Goal: Task Accomplishment & Management: Use online tool/utility

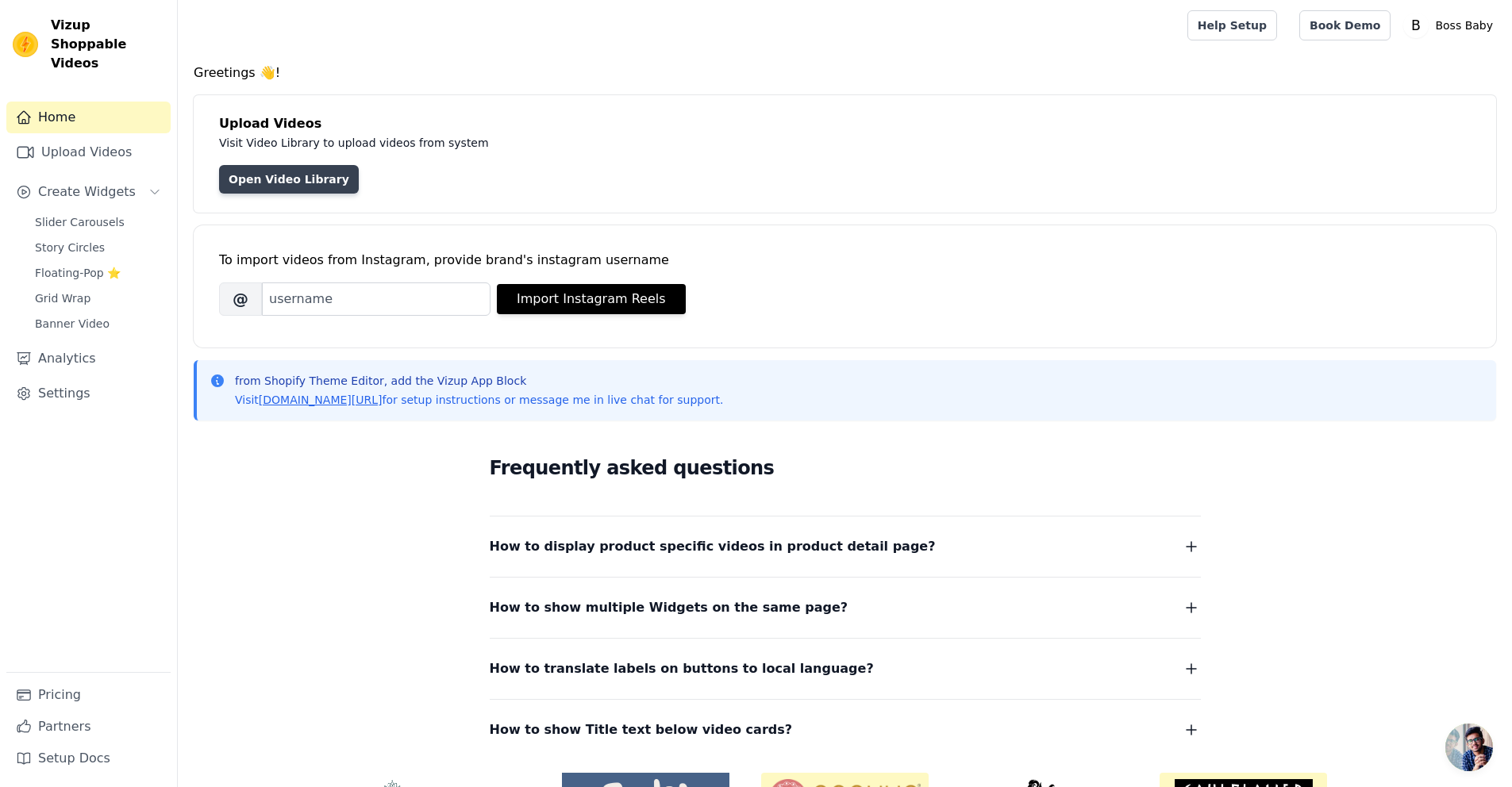
click at [311, 176] on link "Open Video Library" at bounding box center [289, 179] width 140 height 29
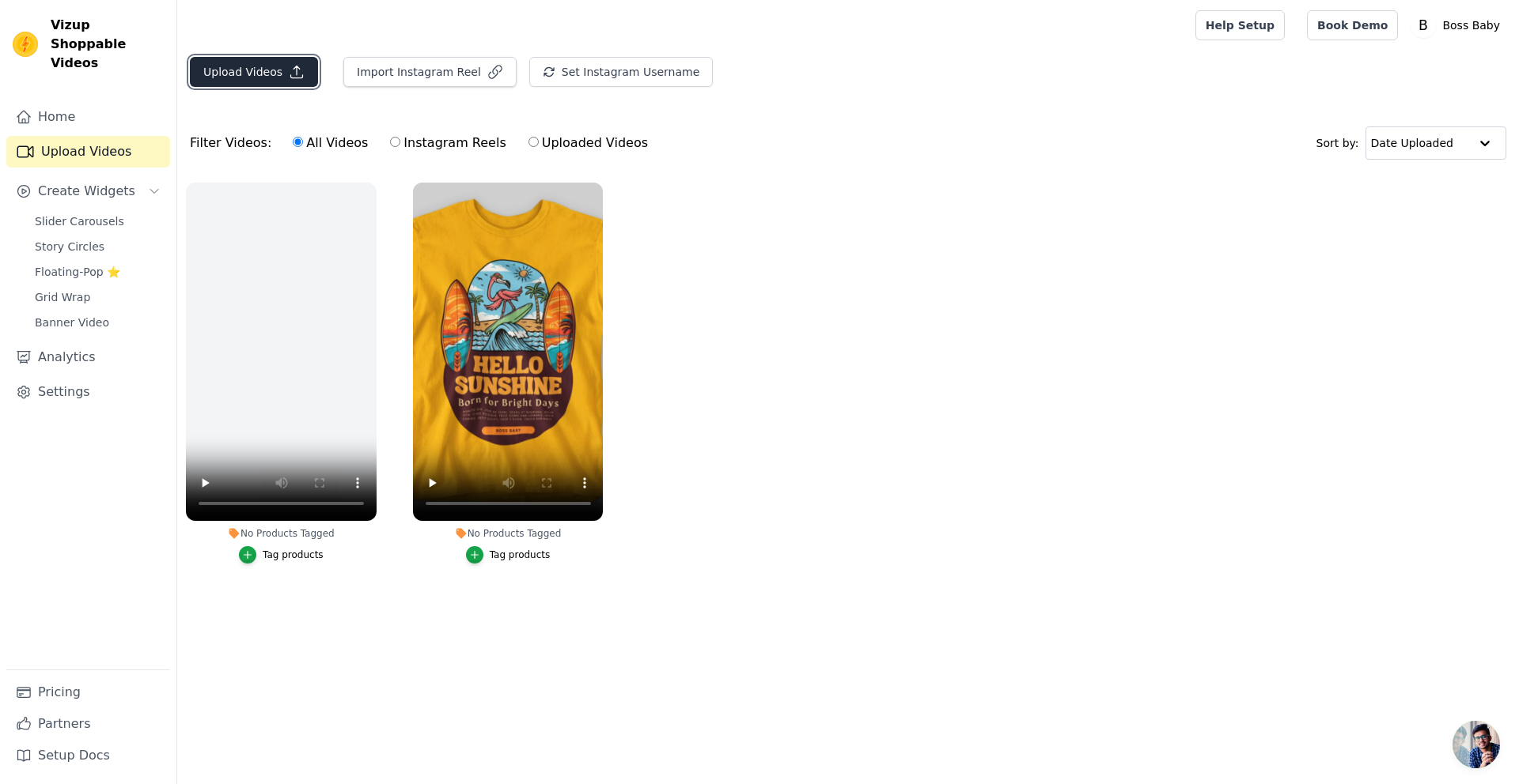
click at [279, 73] on button "Upload Videos" at bounding box center [254, 72] width 129 height 30
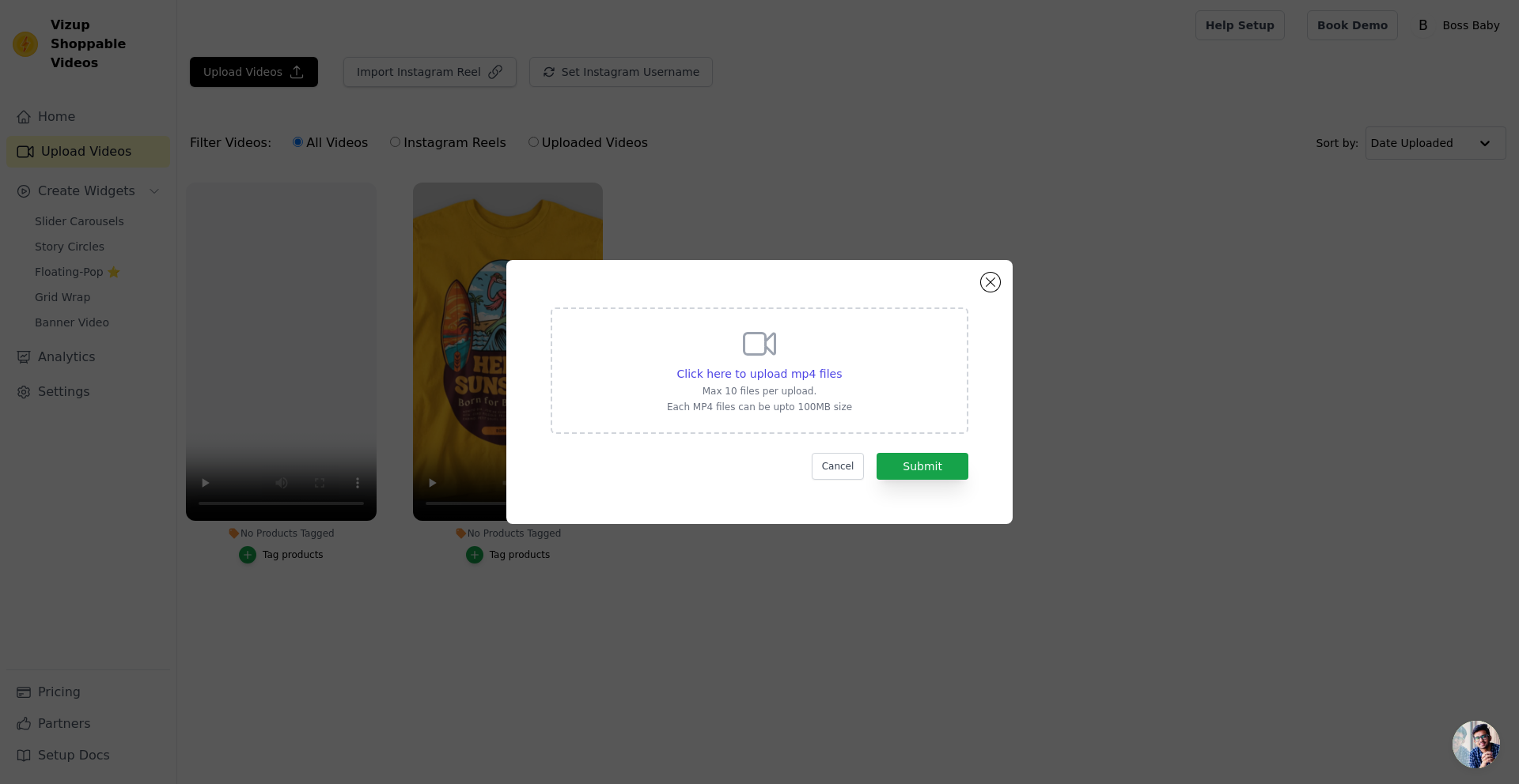
click at [832, 404] on p "Each MP4 files can be upto 100MB size" at bounding box center [760, 407] width 185 height 12
click at [841, 366] on input "Click here to upload mp4 files Max 10 files per upload. Each MP4 files can be u…" at bounding box center [841, 365] width 1 height 1
type input "C:\fakepath\Message animation donation.mp4"
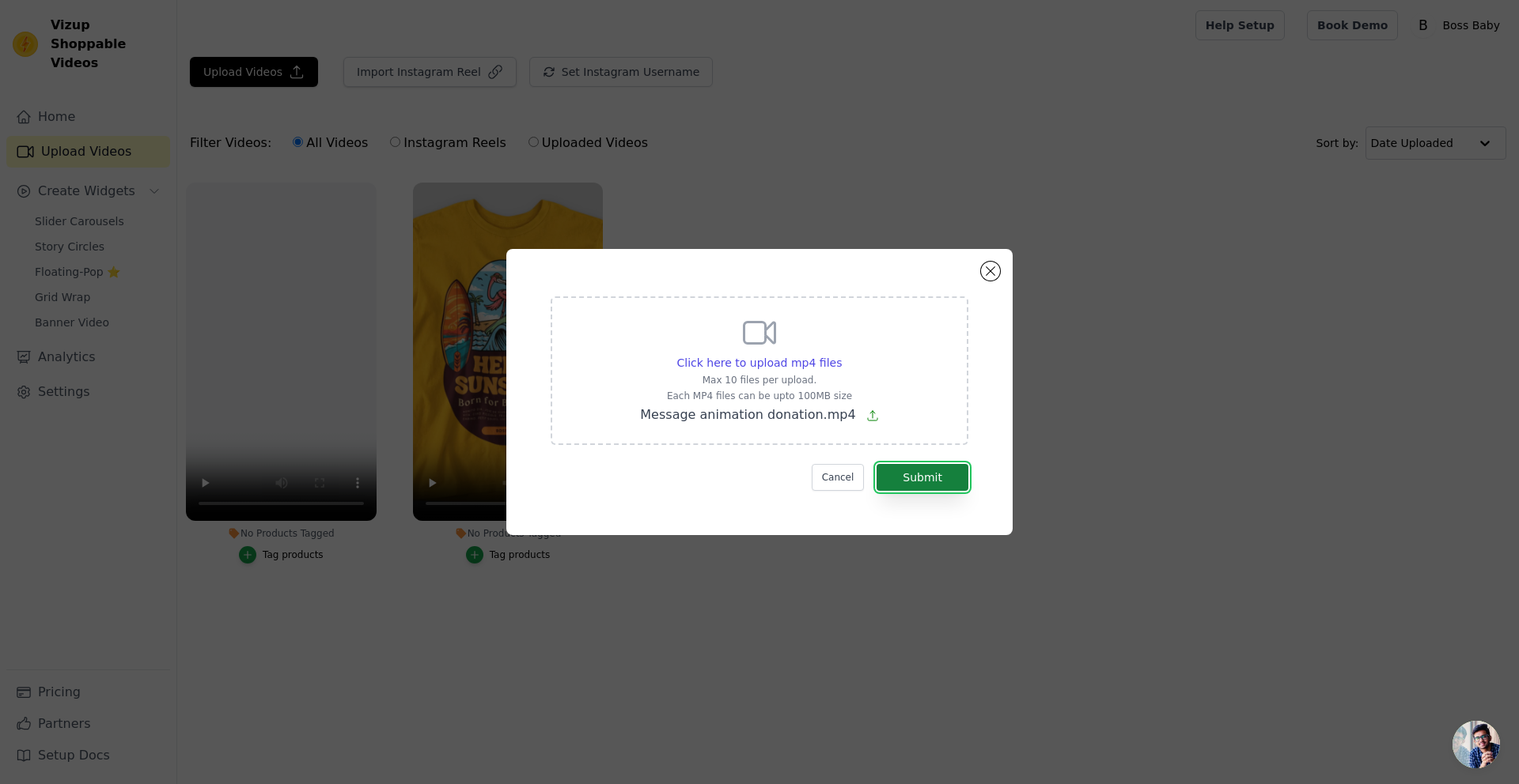
click at [945, 473] on button "Submit" at bounding box center [923, 477] width 92 height 27
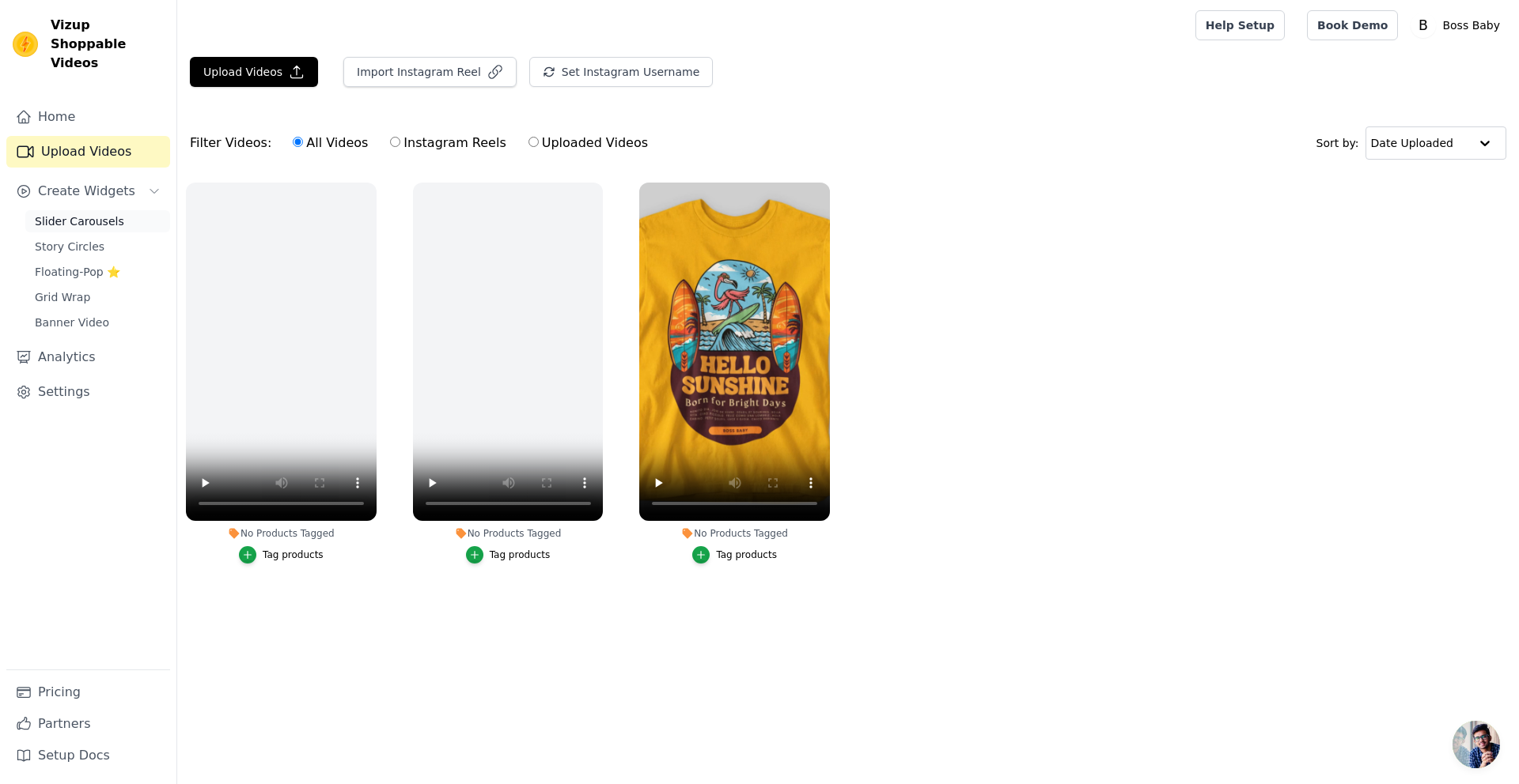
click at [108, 214] on span "Slider Carousels" at bounding box center [79, 221] width 89 height 16
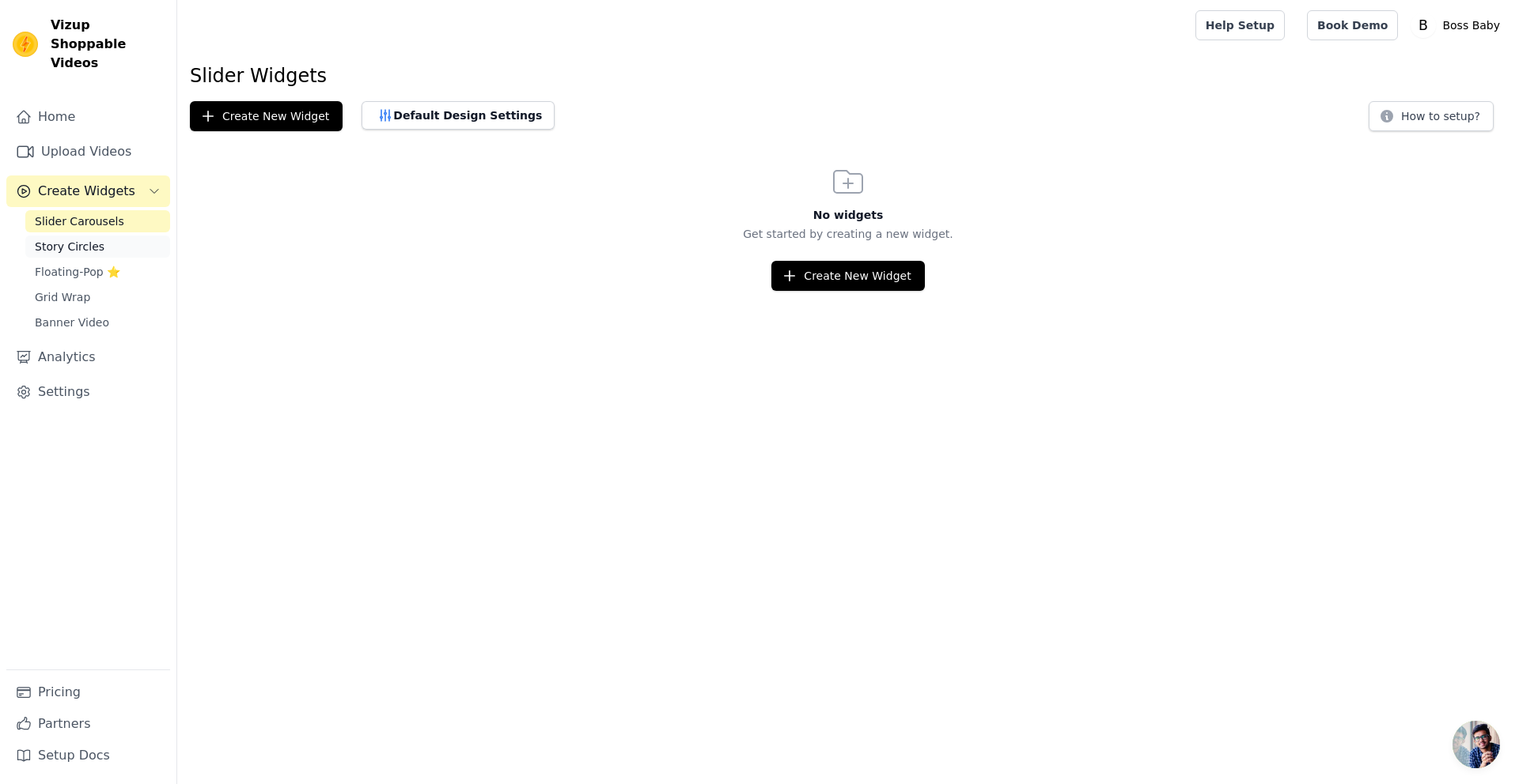
click at [116, 236] on link "Story Circles" at bounding box center [97, 246] width 145 height 22
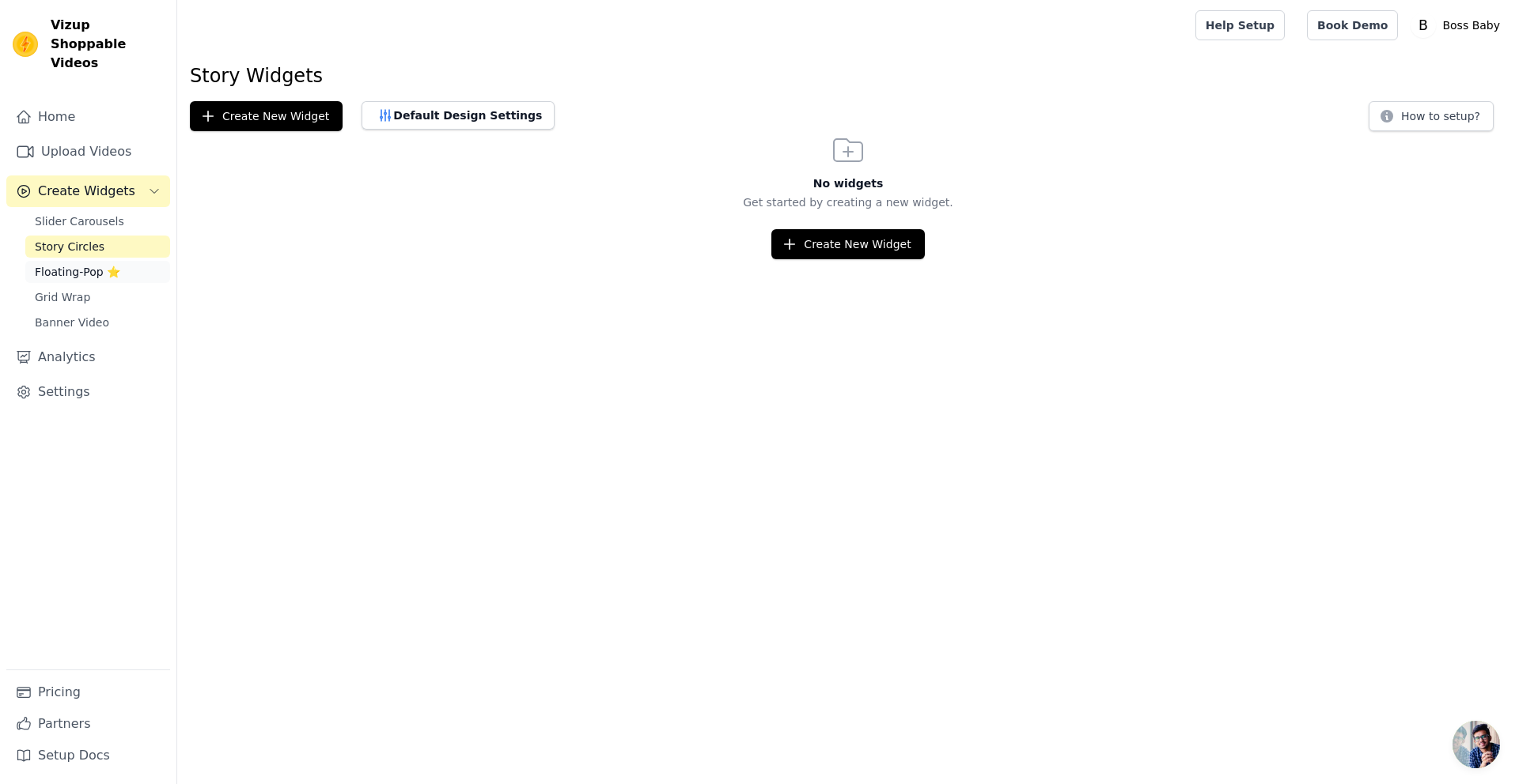
click at [84, 264] on span "Floating-Pop ⭐" at bounding box center [78, 272] width 85 height 16
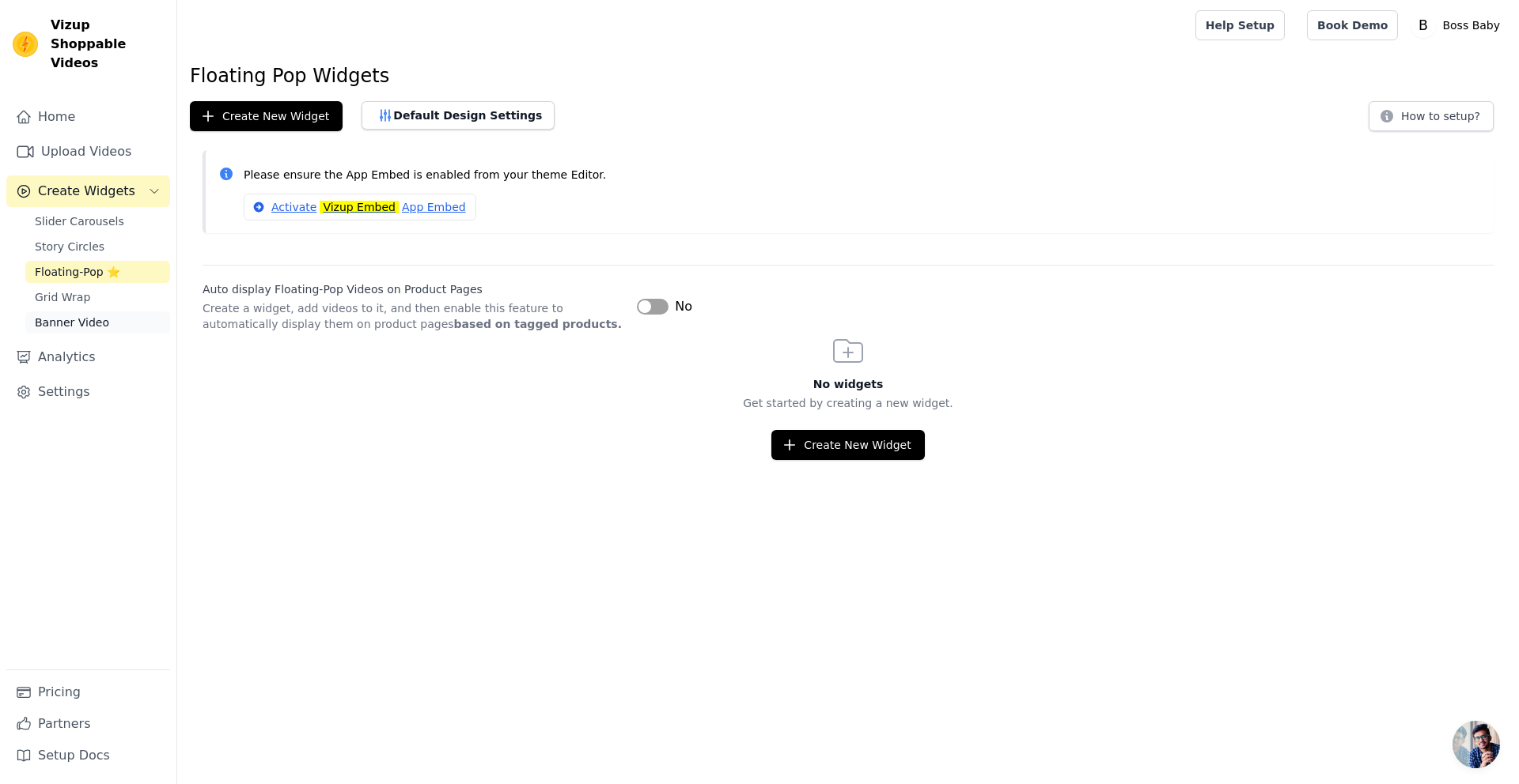
click at [105, 312] on link "Banner Video" at bounding box center [97, 322] width 145 height 22
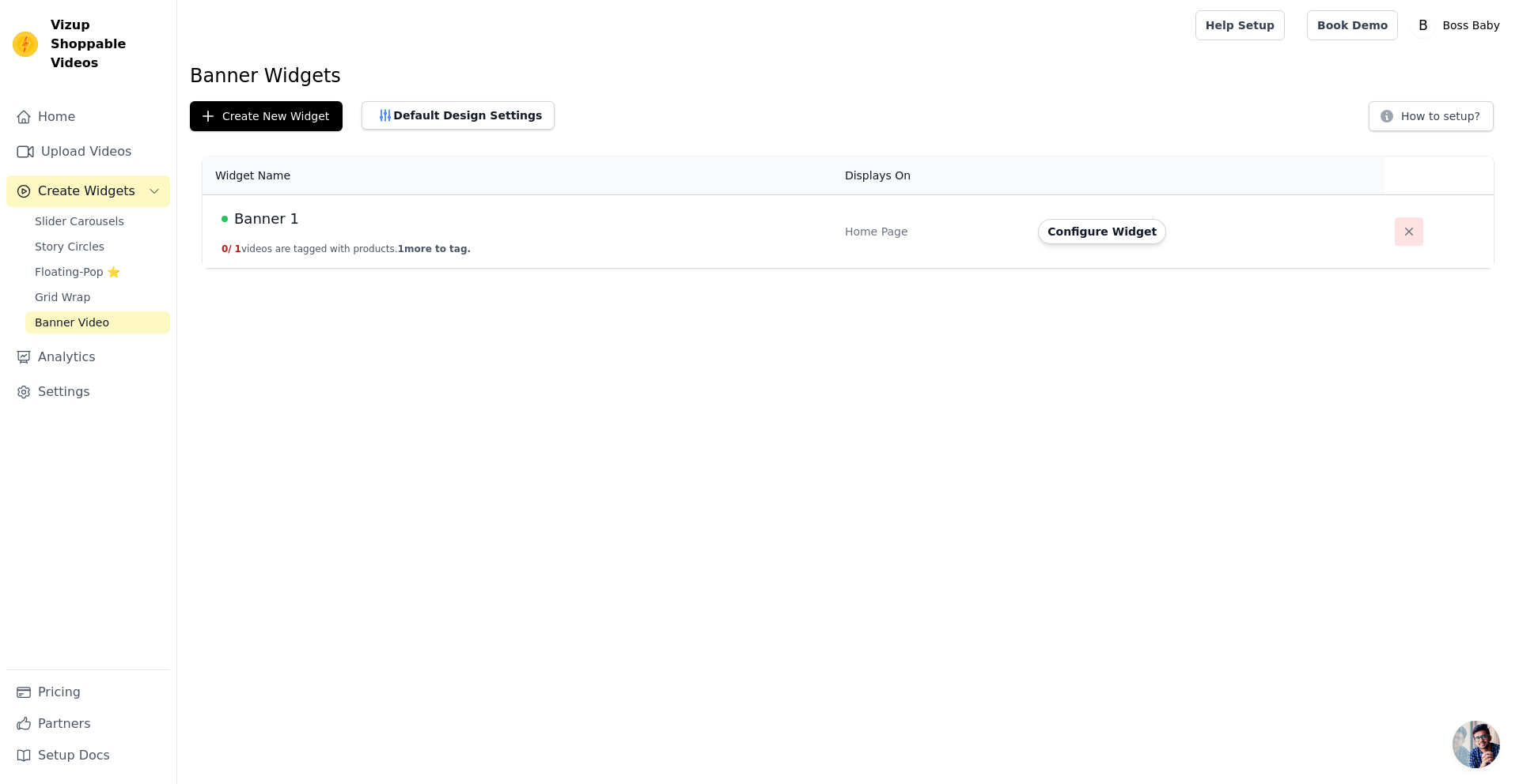
click at [1395, 241] on button "button" at bounding box center [1408, 232] width 29 height 29
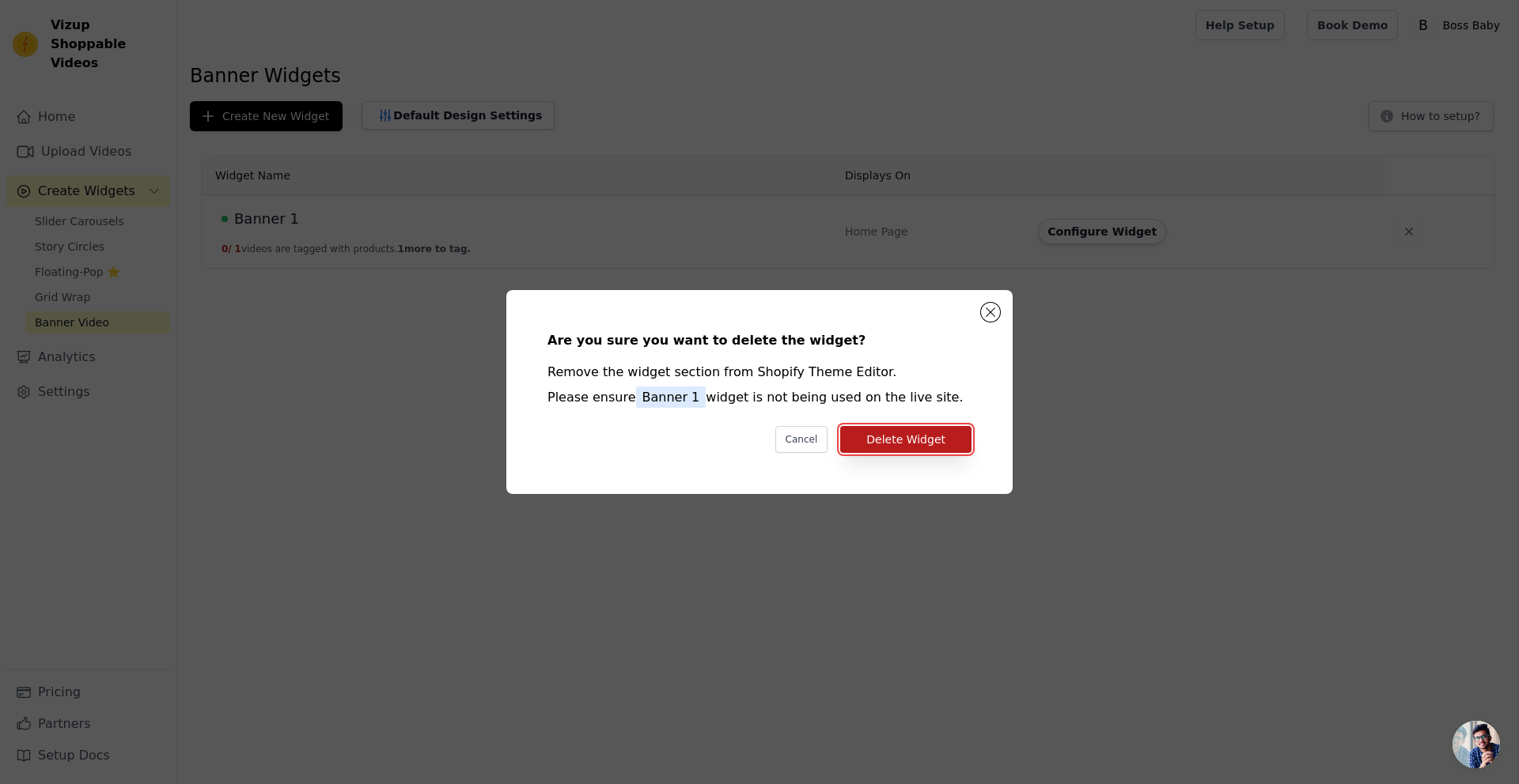
click at [950, 427] on button "Delete Widget" at bounding box center [906, 439] width 131 height 27
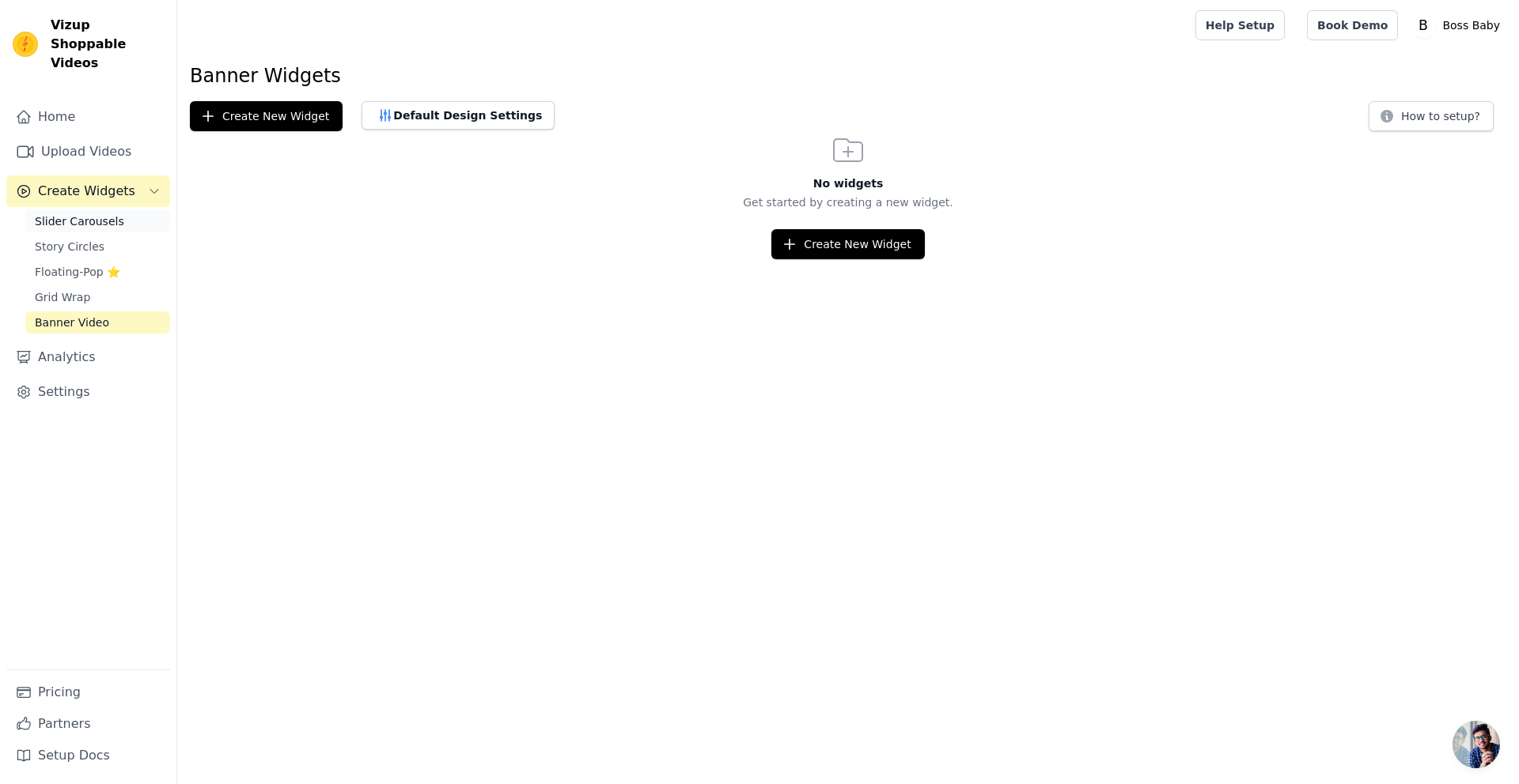
click at [106, 214] on span "Slider Carousels" at bounding box center [79, 221] width 89 height 16
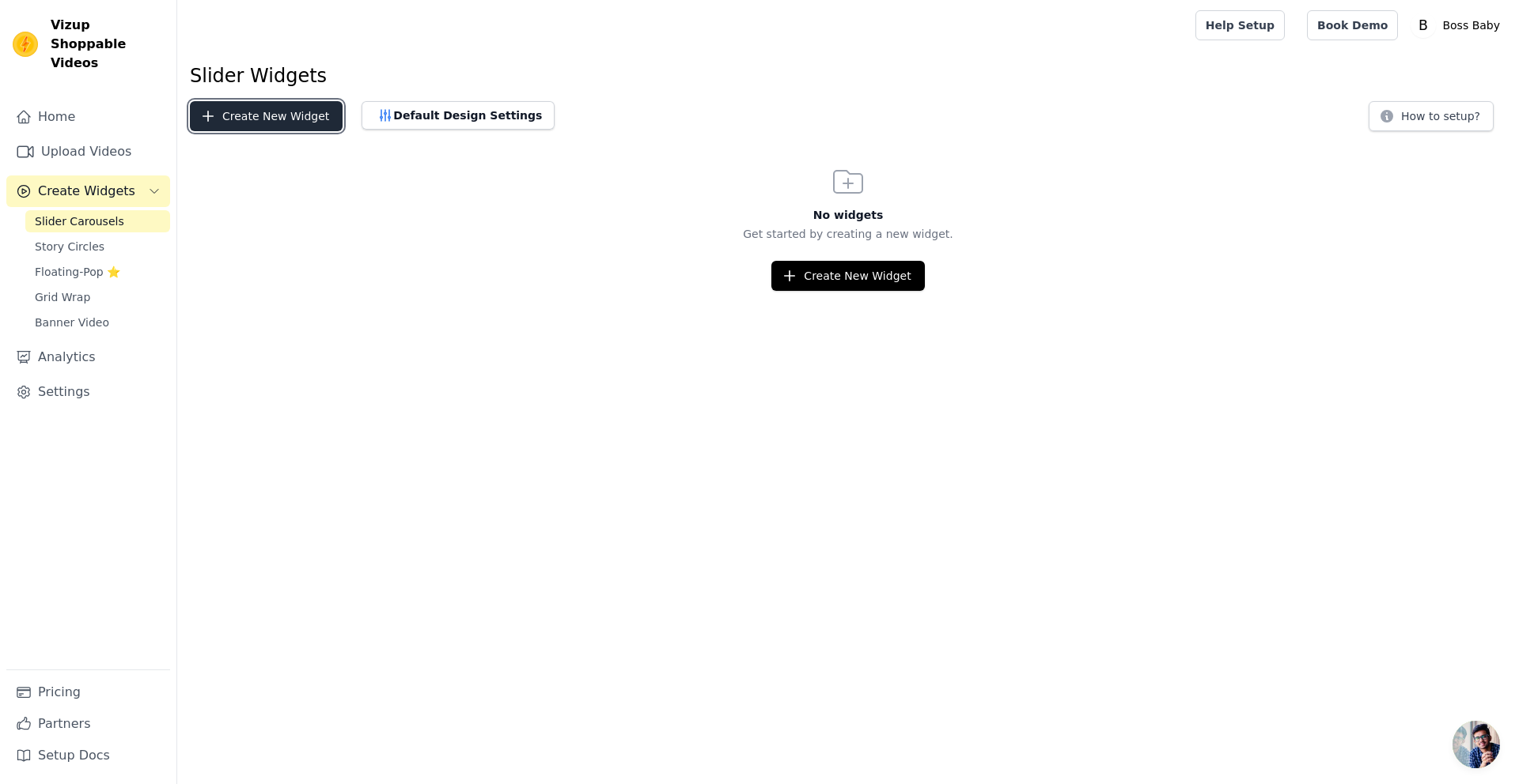
click at [277, 128] on button "Create New Widget" at bounding box center [266, 116] width 152 height 30
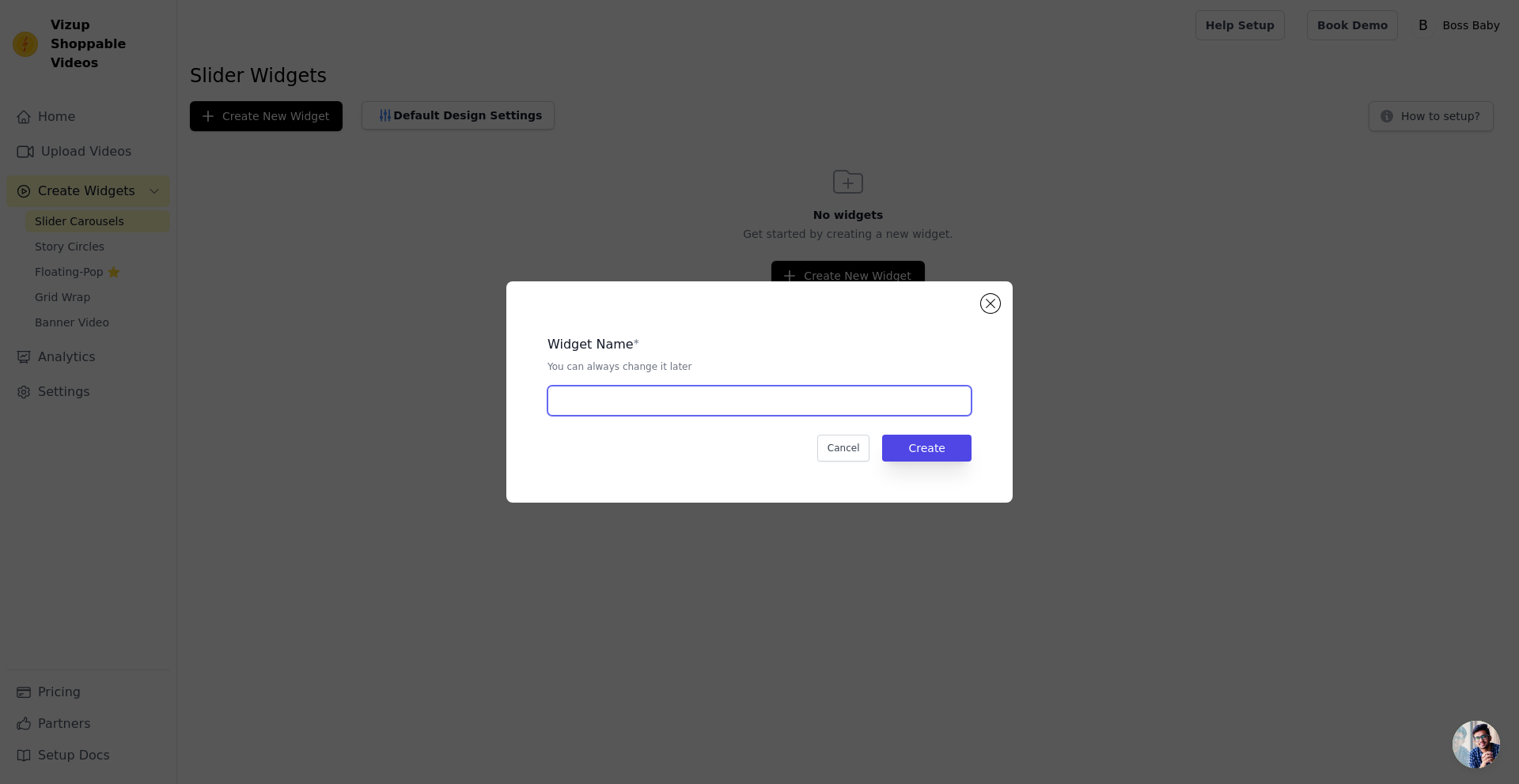
click at [651, 407] on input "text" at bounding box center [760, 401] width 424 height 30
type input "Message pop up"
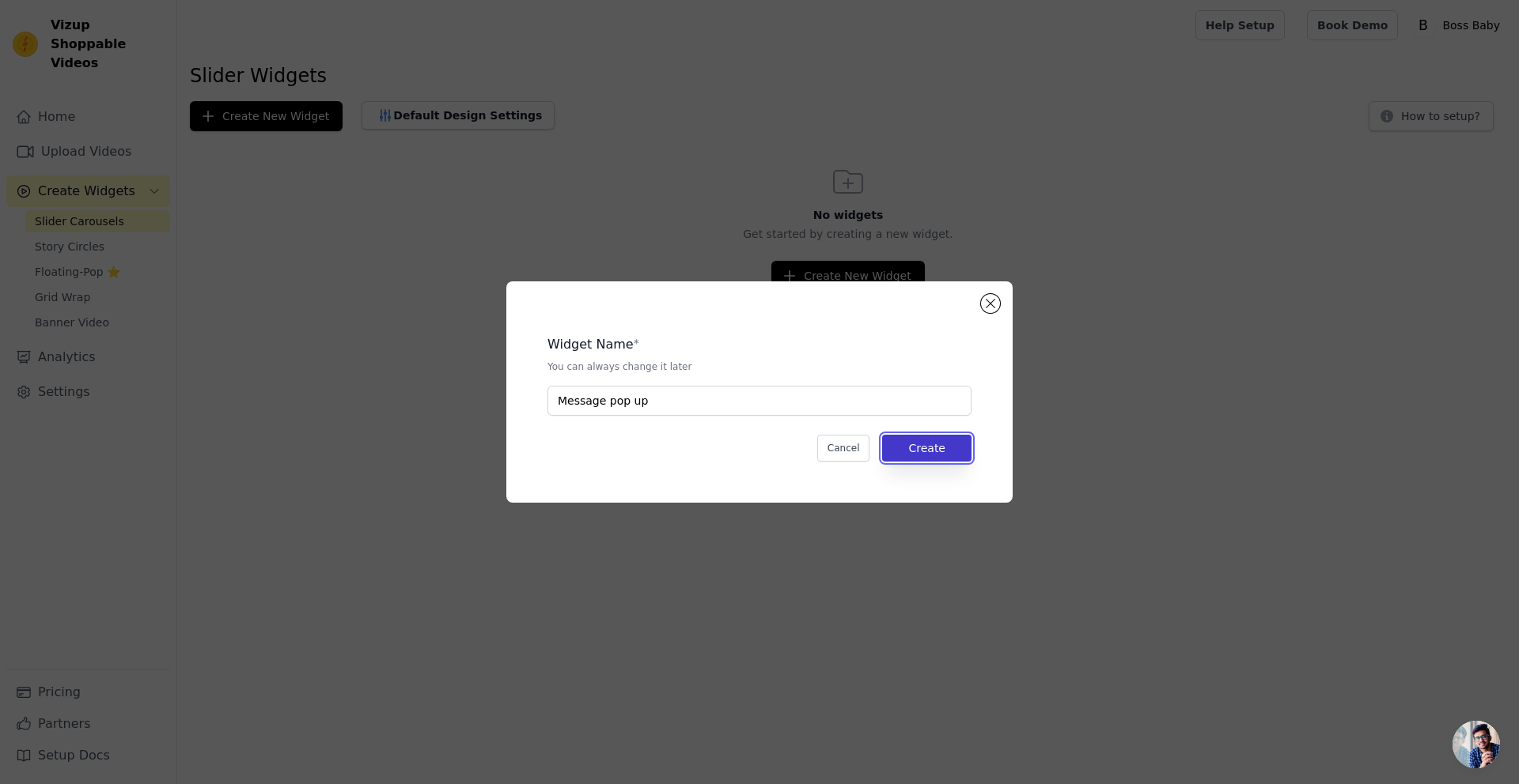
click at [916, 444] on button "Create" at bounding box center [926, 448] width 89 height 27
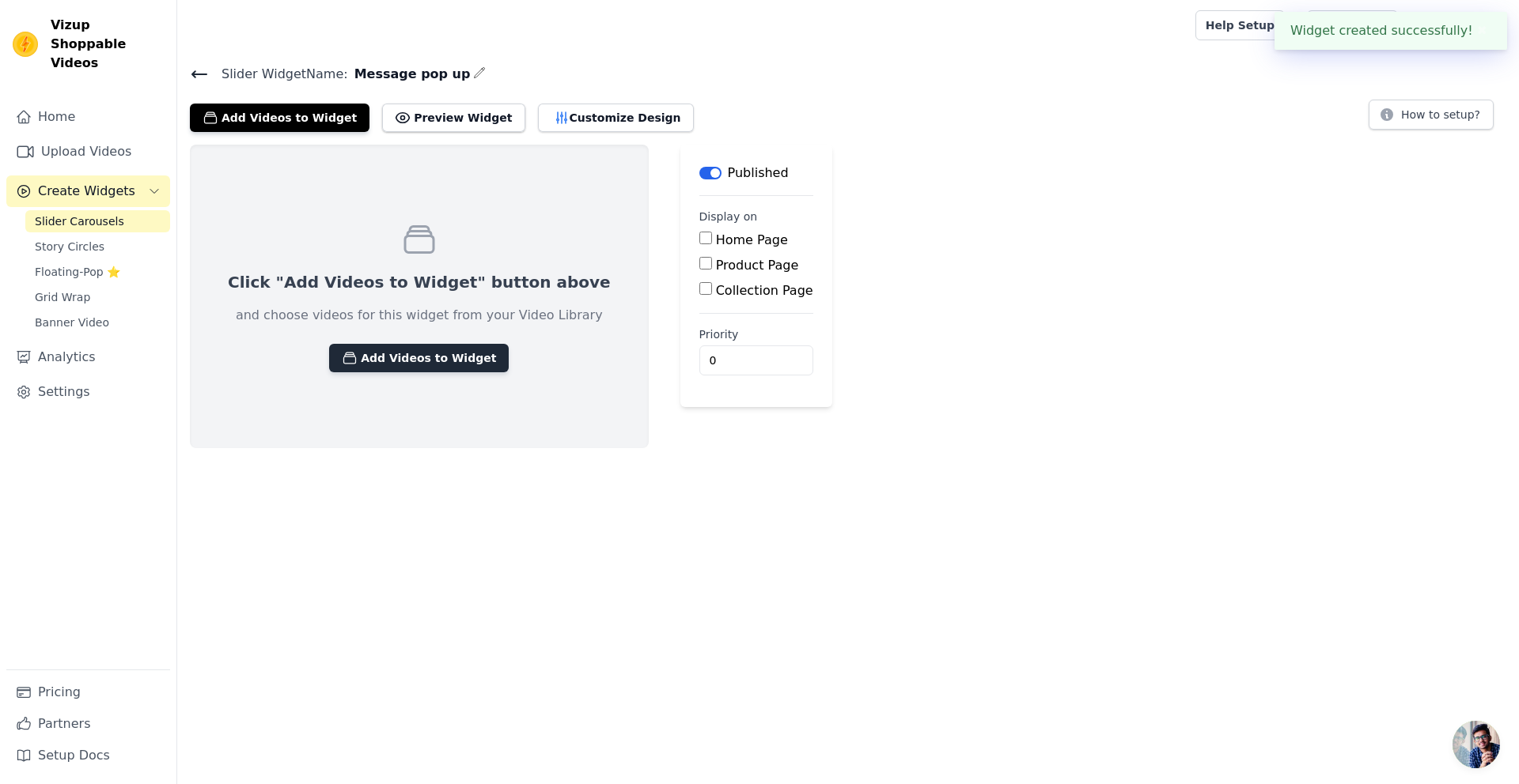
click at [458, 349] on button "Add Videos to Widget" at bounding box center [418, 358] width 179 height 29
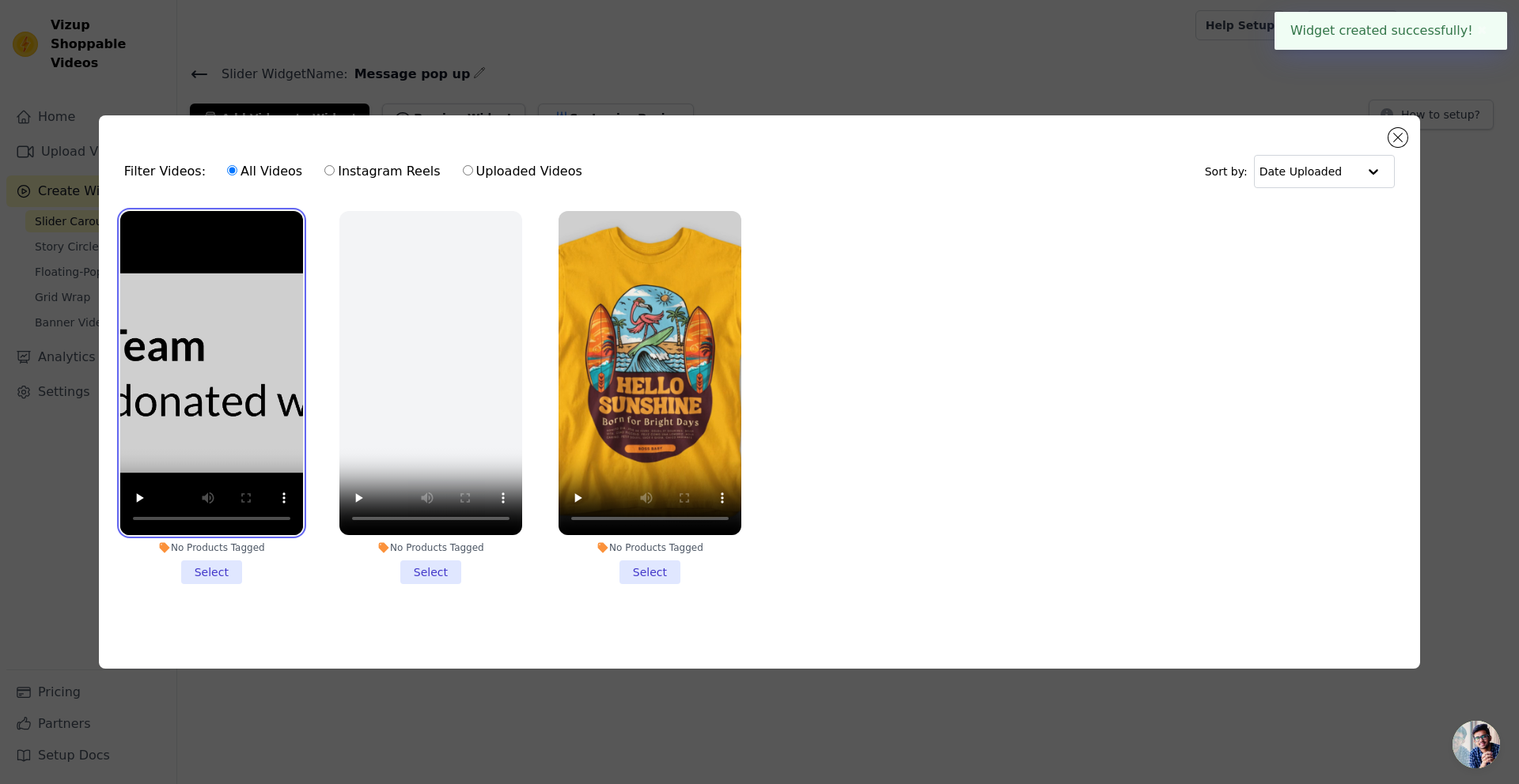
click at [246, 349] on video at bounding box center [211, 373] width 183 height 325
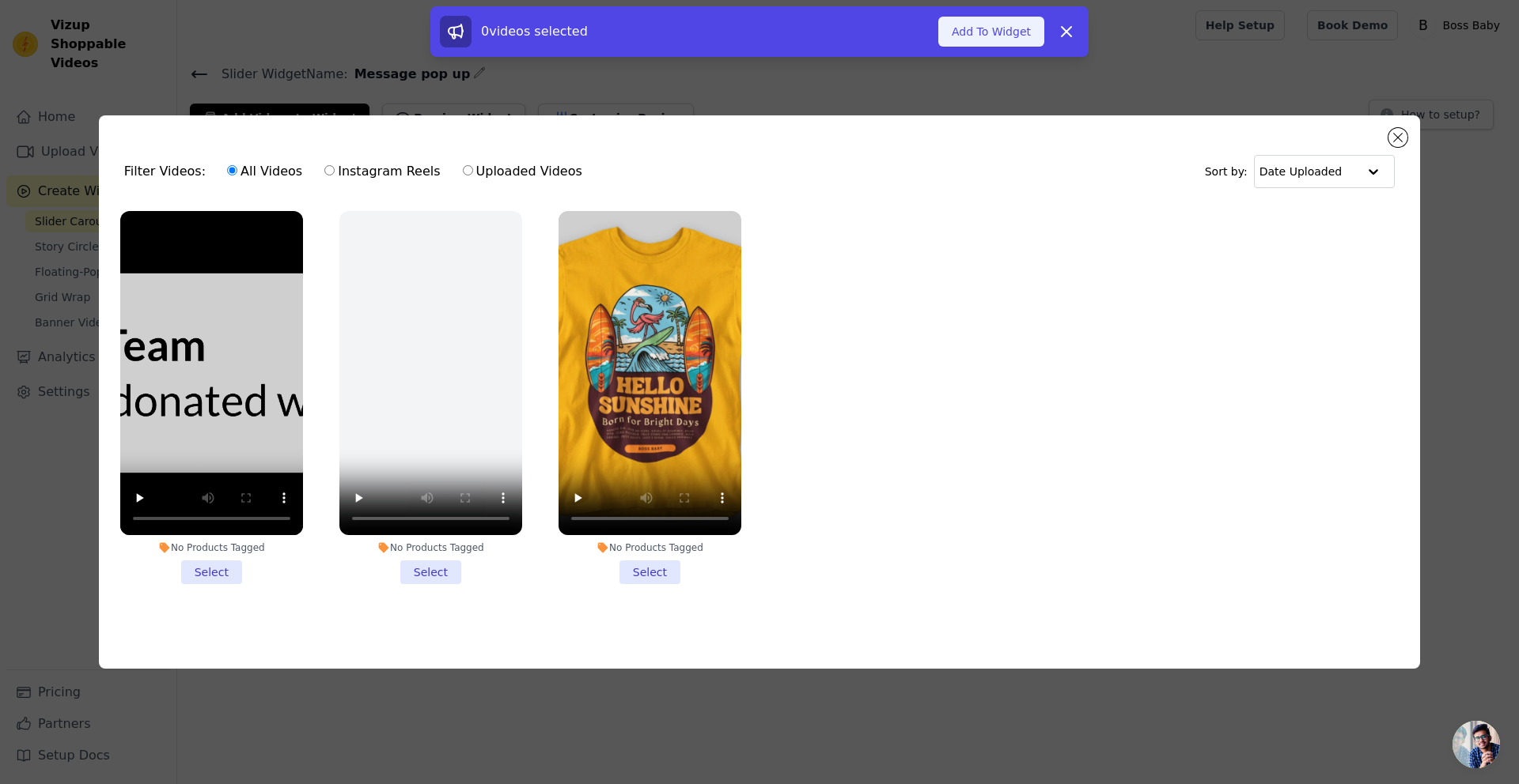
click at [977, 44] on button "Add To Widget" at bounding box center [991, 31] width 106 height 30
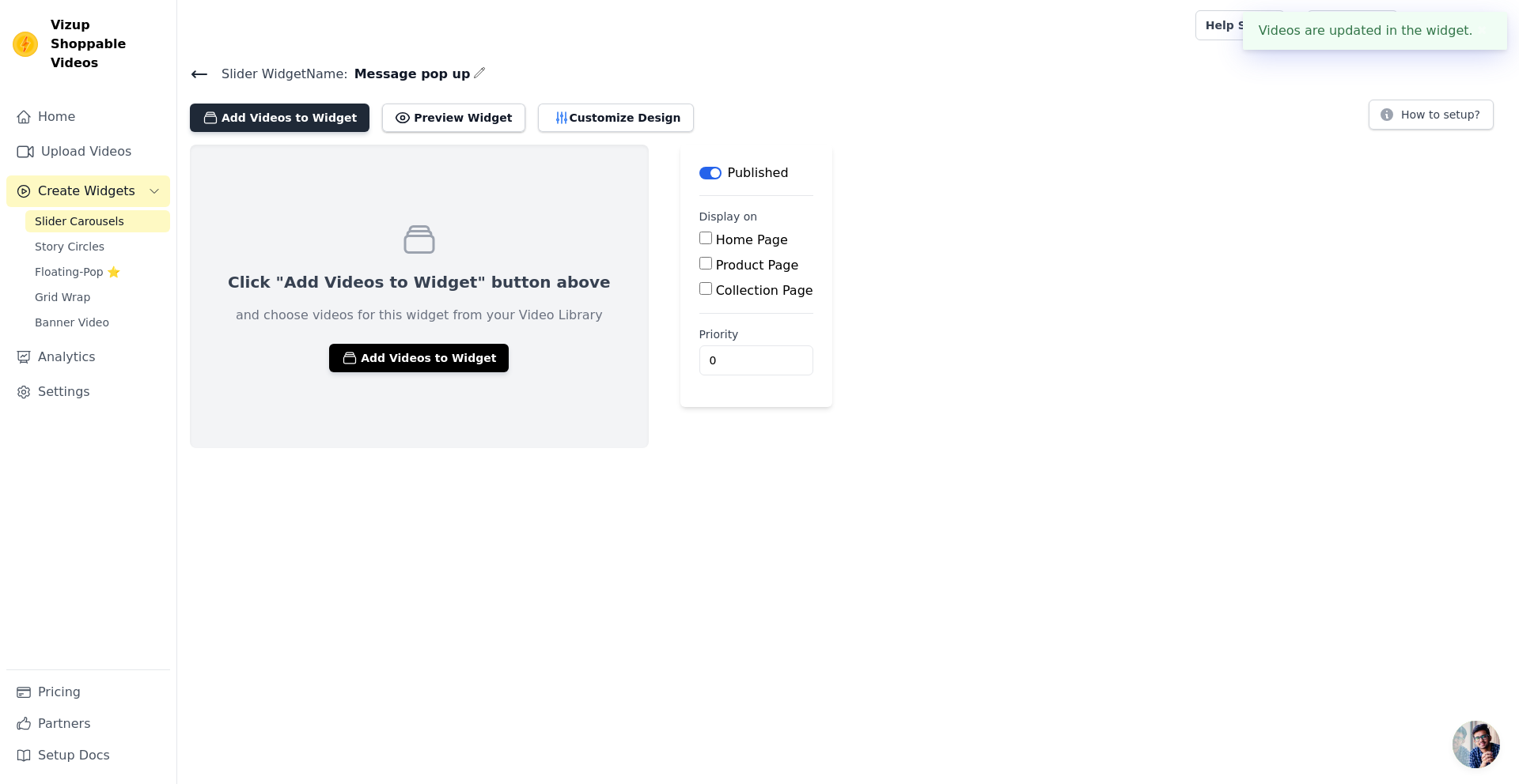
click at [298, 122] on button "Add Videos to Widget" at bounding box center [279, 118] width 179 height 29
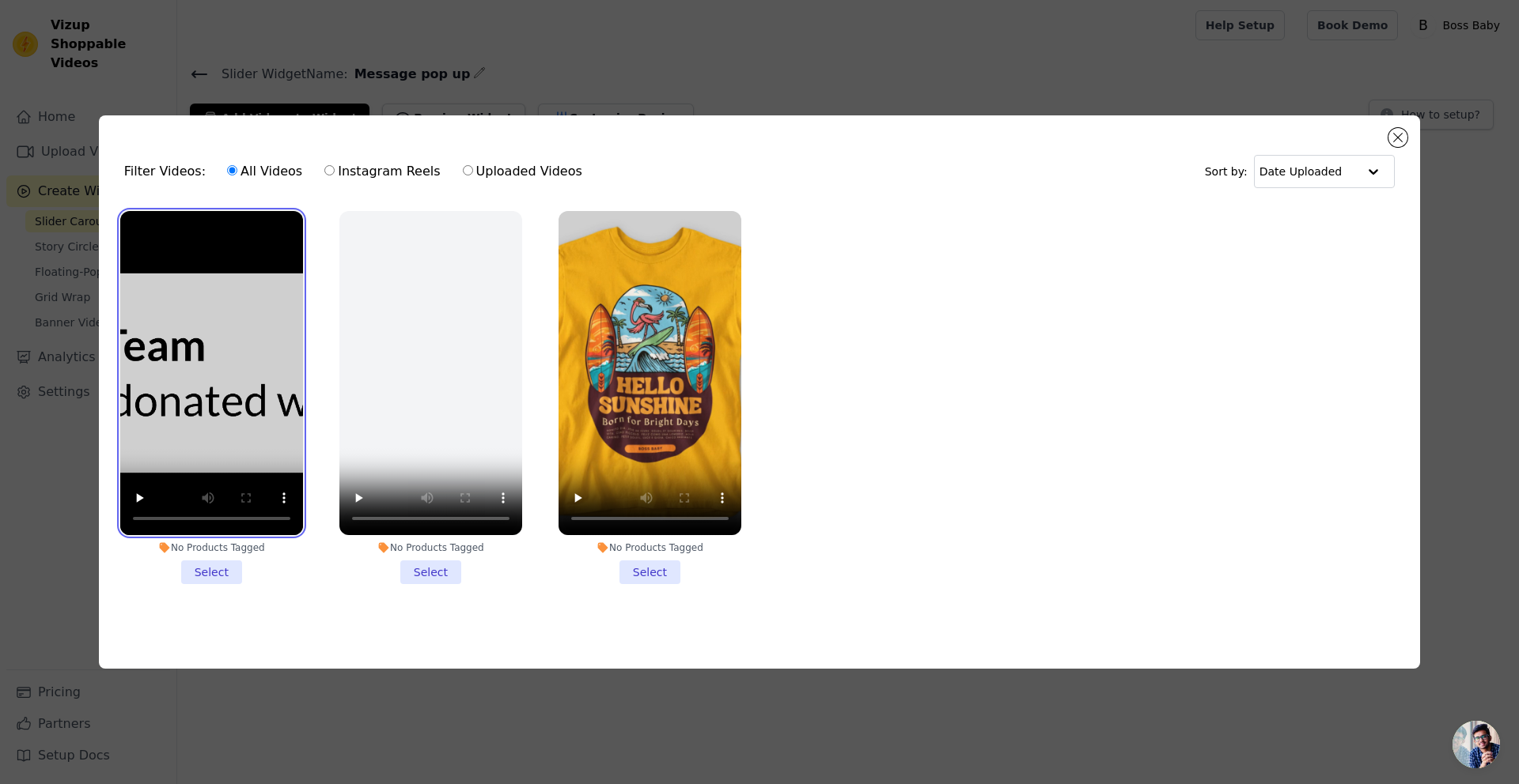
click at [123, 329] on video at bounding box center [211, 373] width 183 height 325
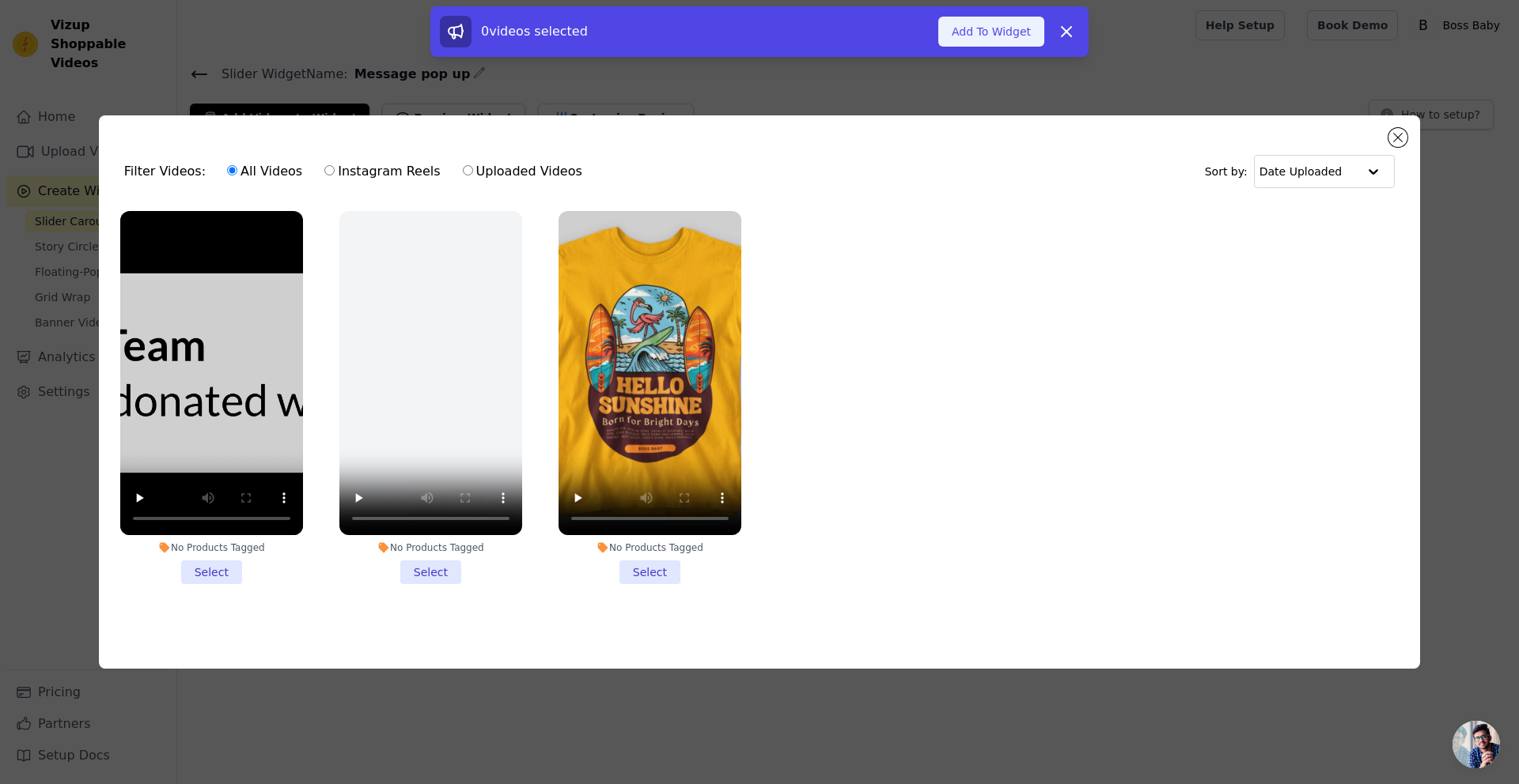
click at [1010, 29] on button "Add To Widget" at bounding box center [991, 31] width 106 height 30
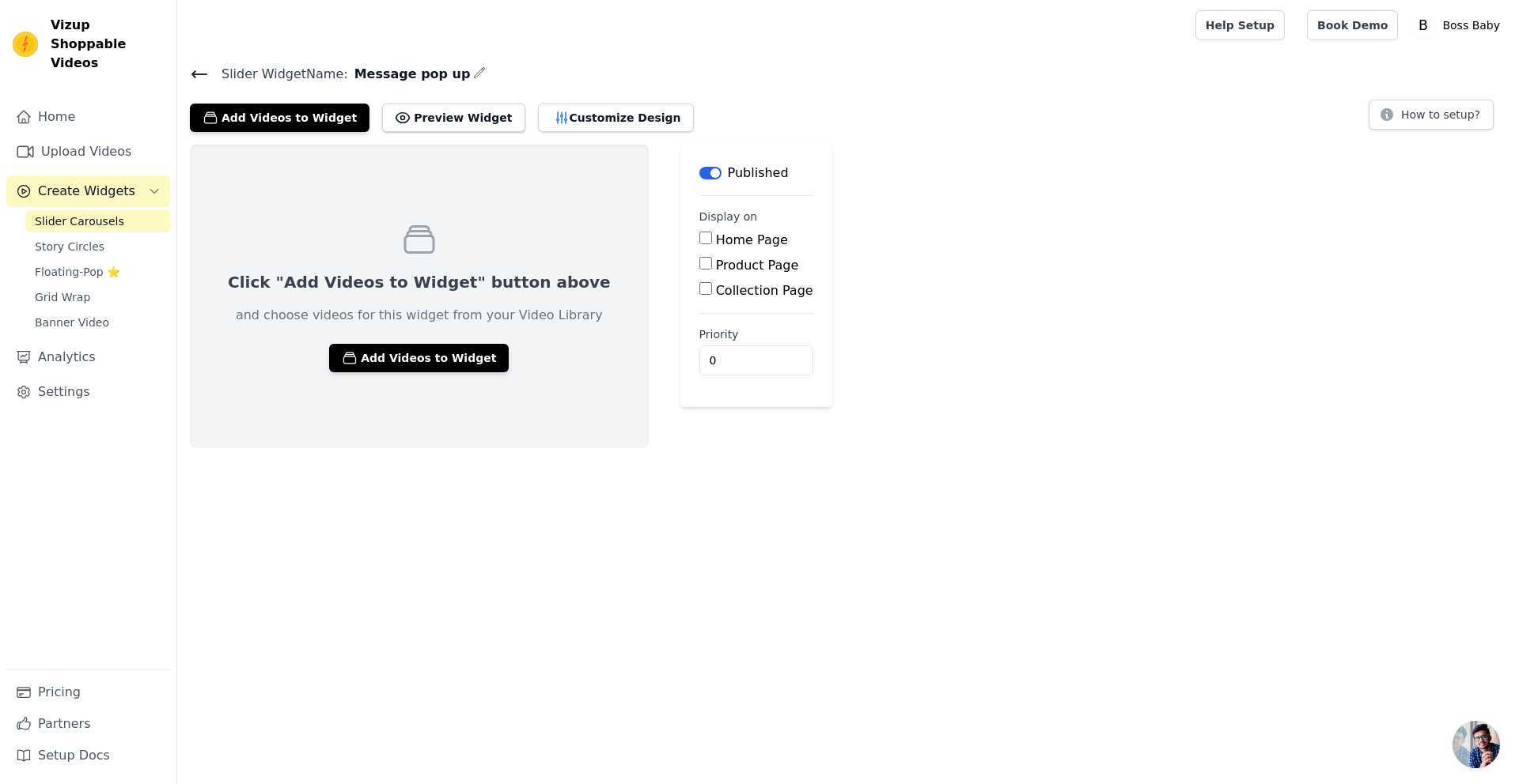
click at [97, 214] on span "Slider Carousels" at bounding box center [79, 221] width 89 height 16
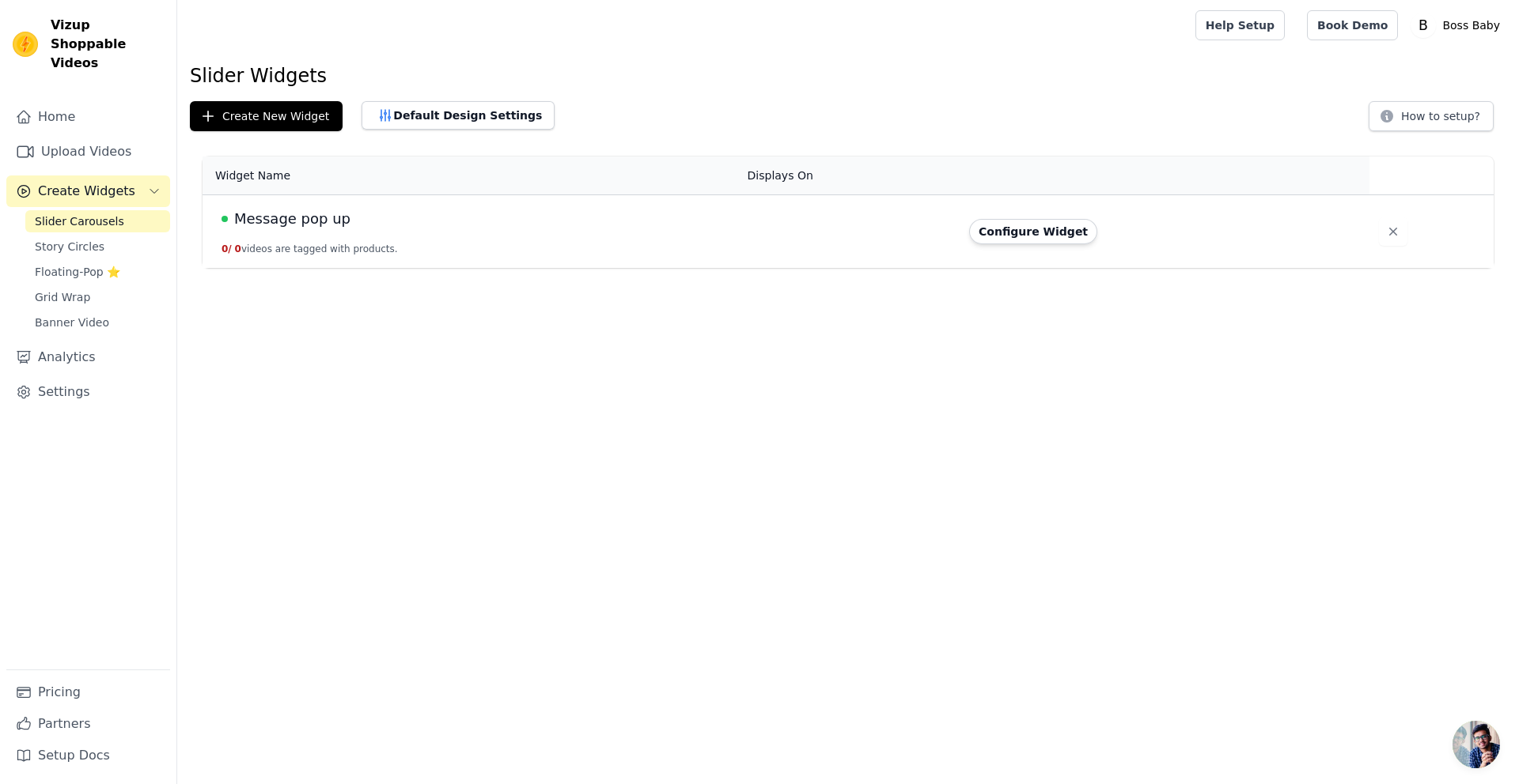
click at [573, 235] on td "Message pop up 0 / 0 videos are tagged with products." at bounding box center [470, 232] width 536 height 74
click at [1042, 228] on button "Configure Widget" at bounding box center [1033, 232] width 129 height 25
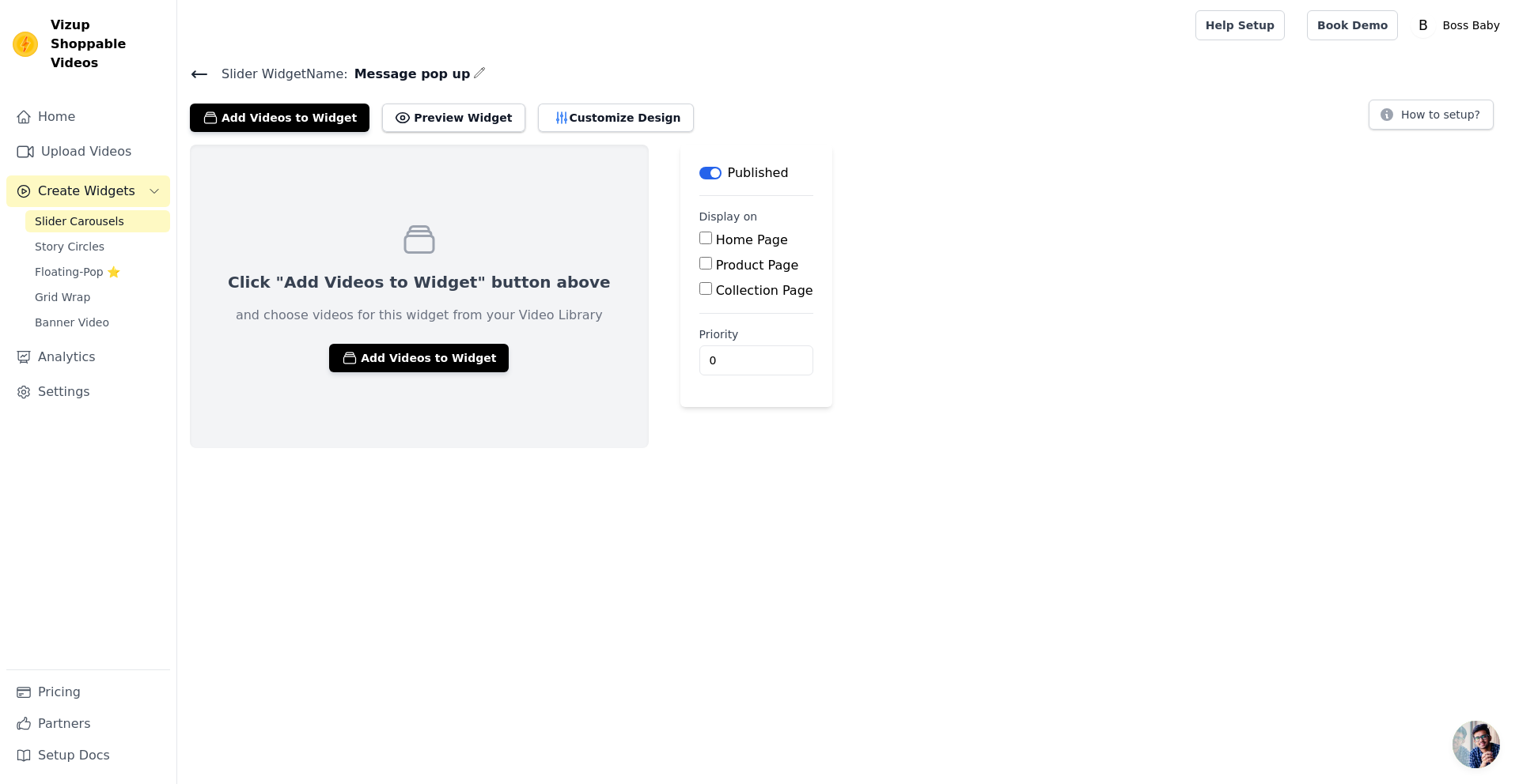
click at [699, 237] on input "Home Page" at bounding box center [705, 237] width 12 height 12
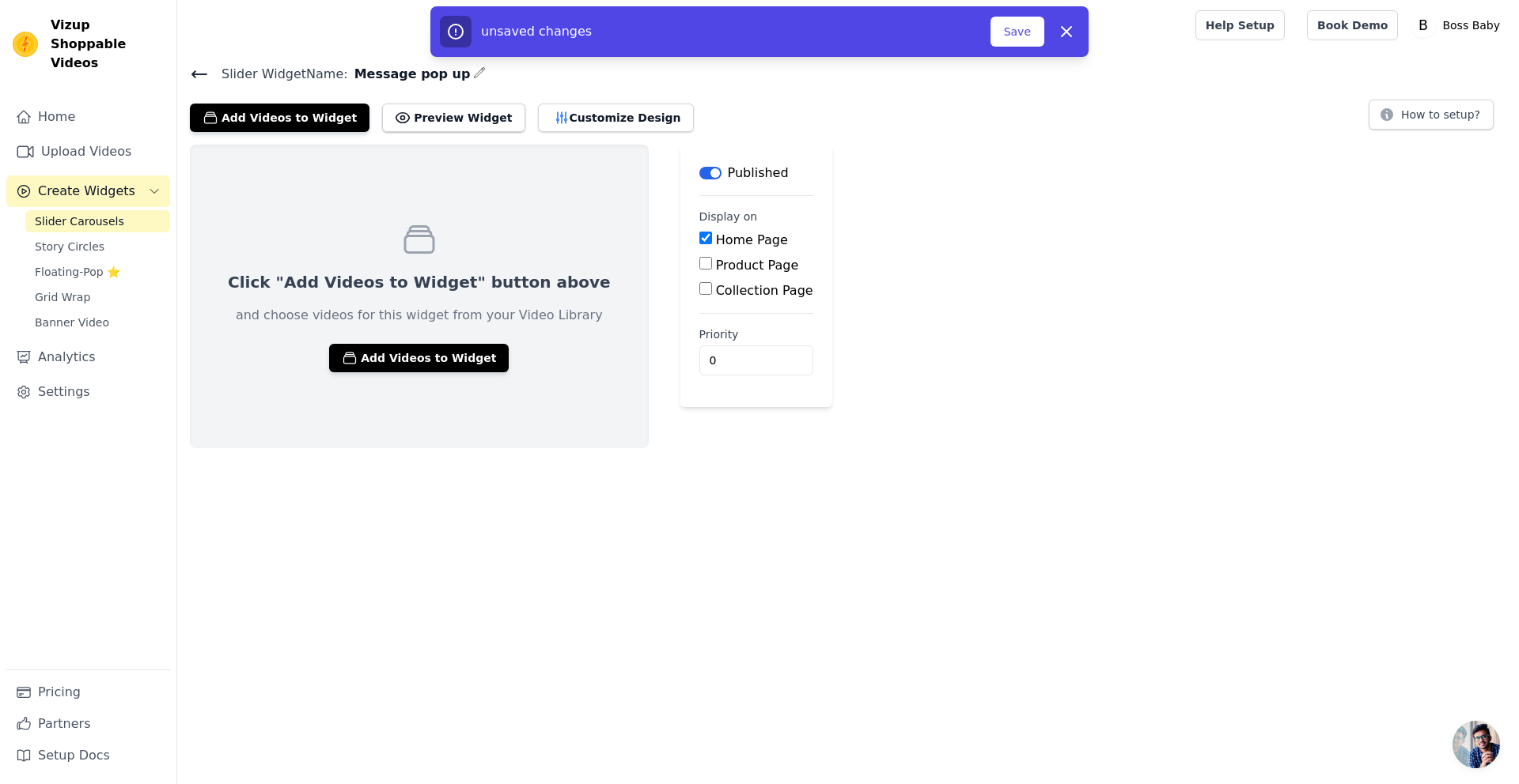
click at [699, 237] on input "Home Page" at bounding box center [705, 237] width 12 height 12
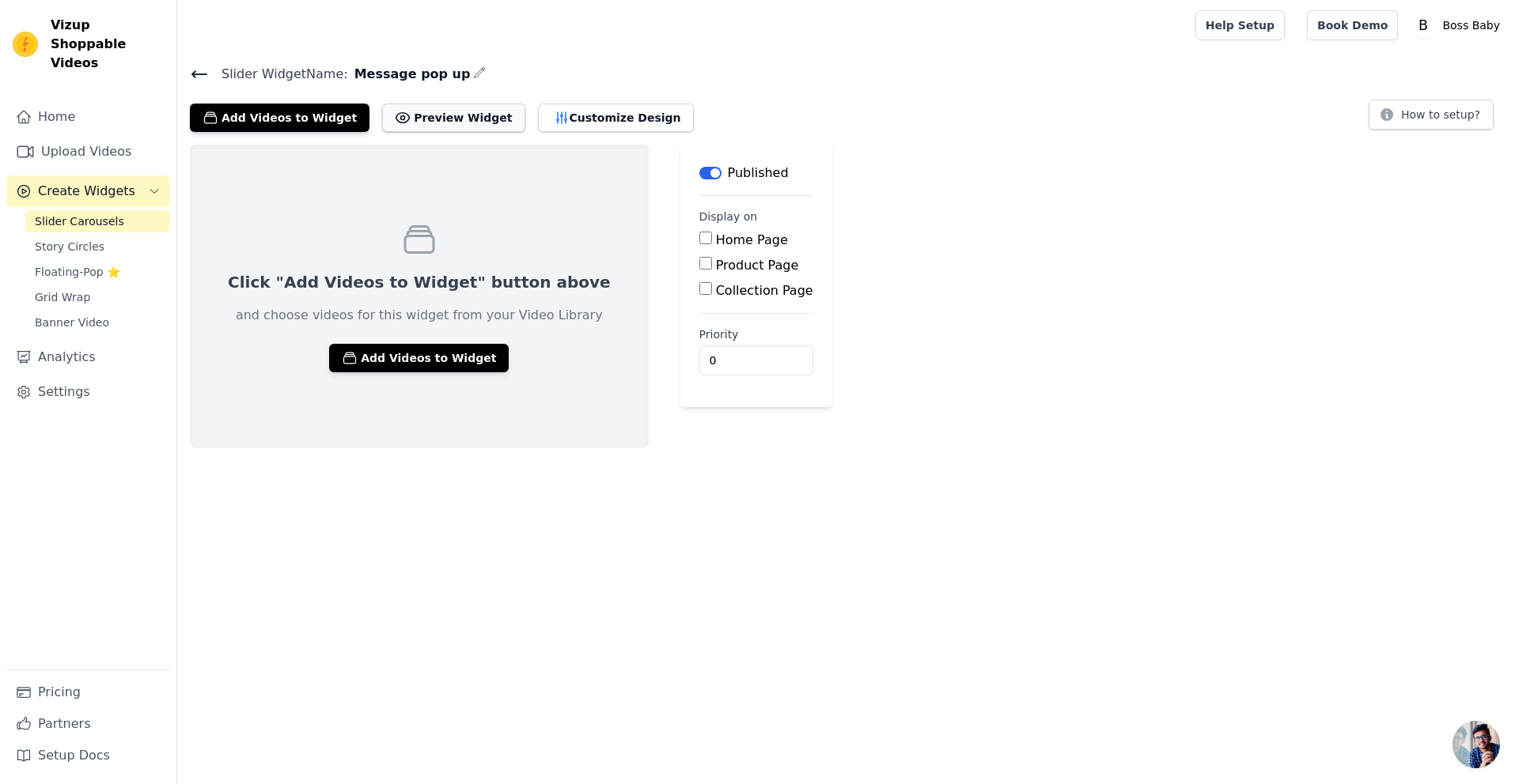
click at [458, 118] on button "Preview Widget" at bounding box center [454, 118] width 142 height 29
click at [413, 354] on button "Add Videos to Widget" at bounding box center [418, 358] width 179 height 29
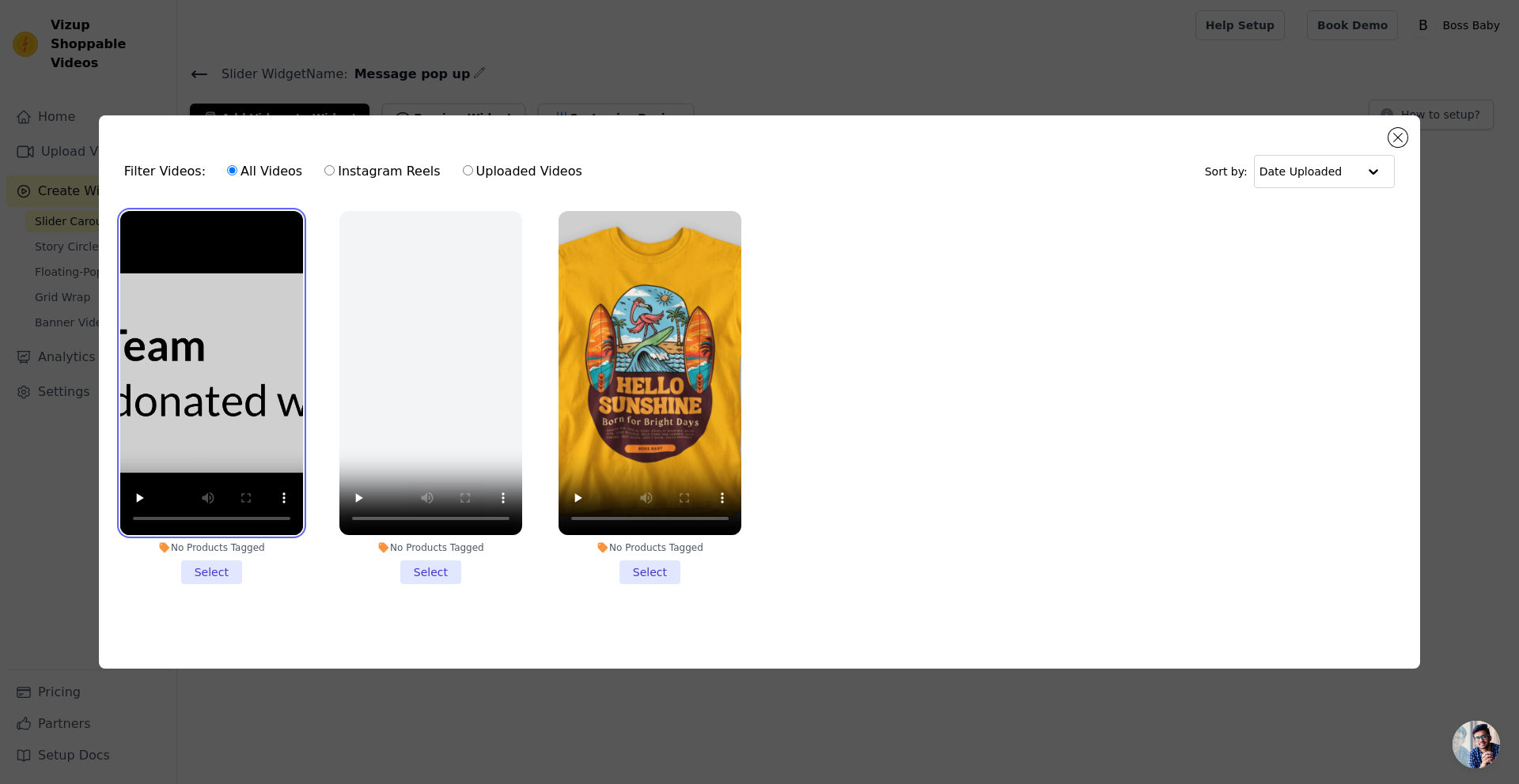
click at [245, 331] on video at bounding box center [211, 373] width 183 height 325
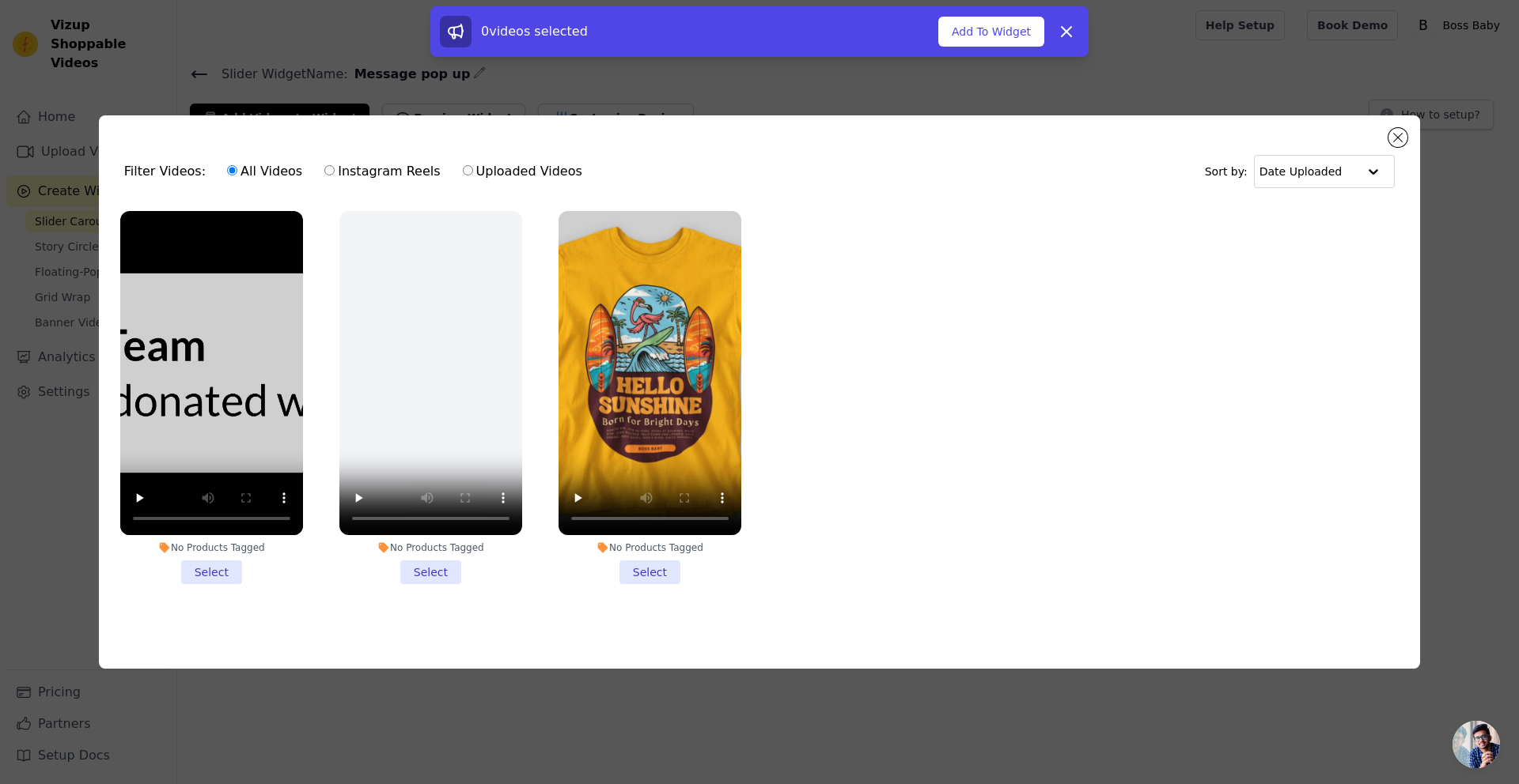
click at [1019, 246] on ul "No Products Tagged Select No Products Tagged Select No Products Tagged Select" at bounding box center [759, 410] width 1296 height 417
click at [287, 283] on video at bounding box center [211, 373] width 183 height 325
click at [231, 554] on li "No Products Tagged Select" at bounding box center [211, 398] width 183 height 374
click at [0, 0] on input "No Products Tagged Select" at bounding box center [0, 0] width 0 height 0
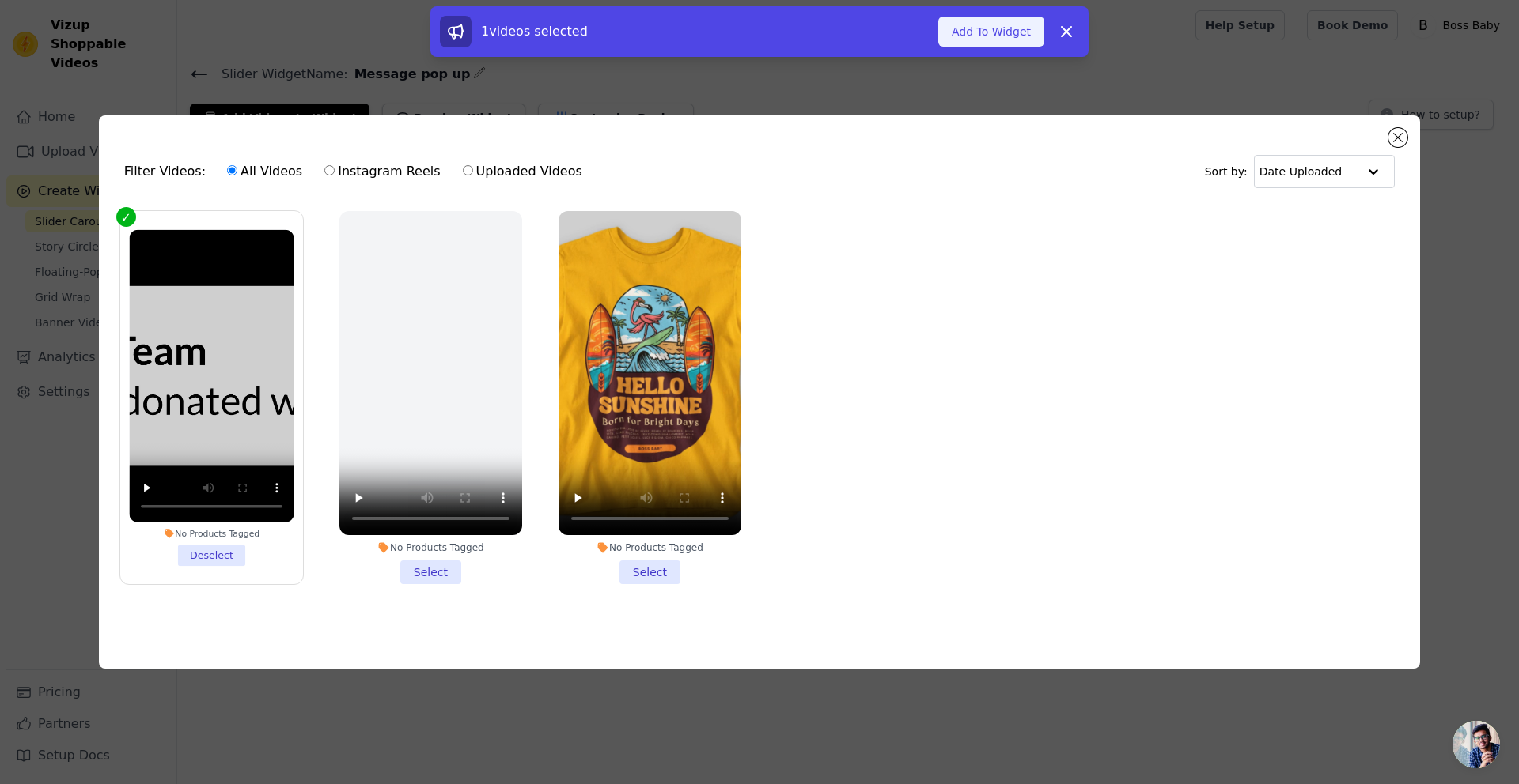
click at [974, 34] on button "Add To Widget" at bounding box center [991, 31] width 106 height 30
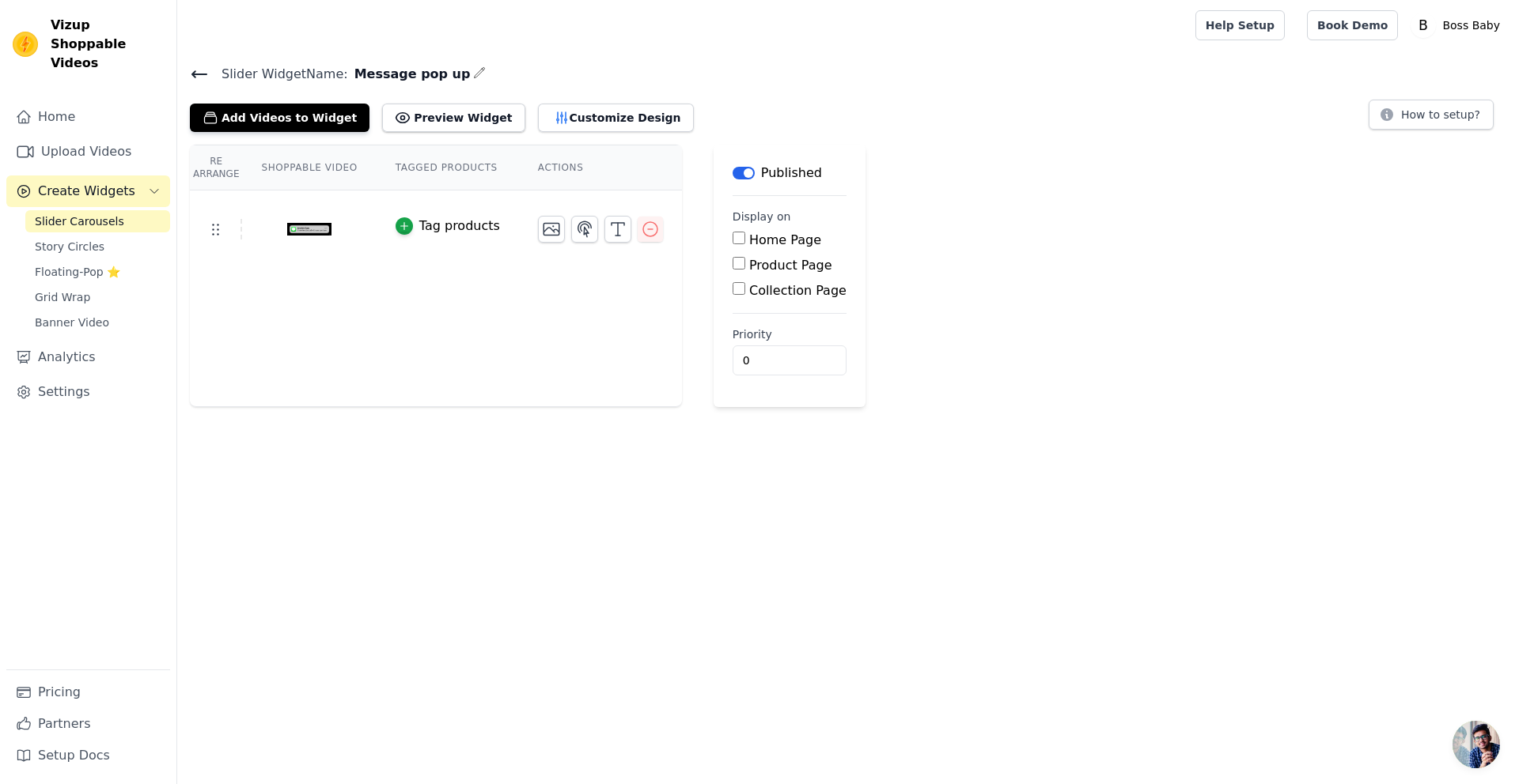
click at [739, 237] on input "Home Page" at bounding box center [739, 237] width 12 height 12
checkbox input "true"
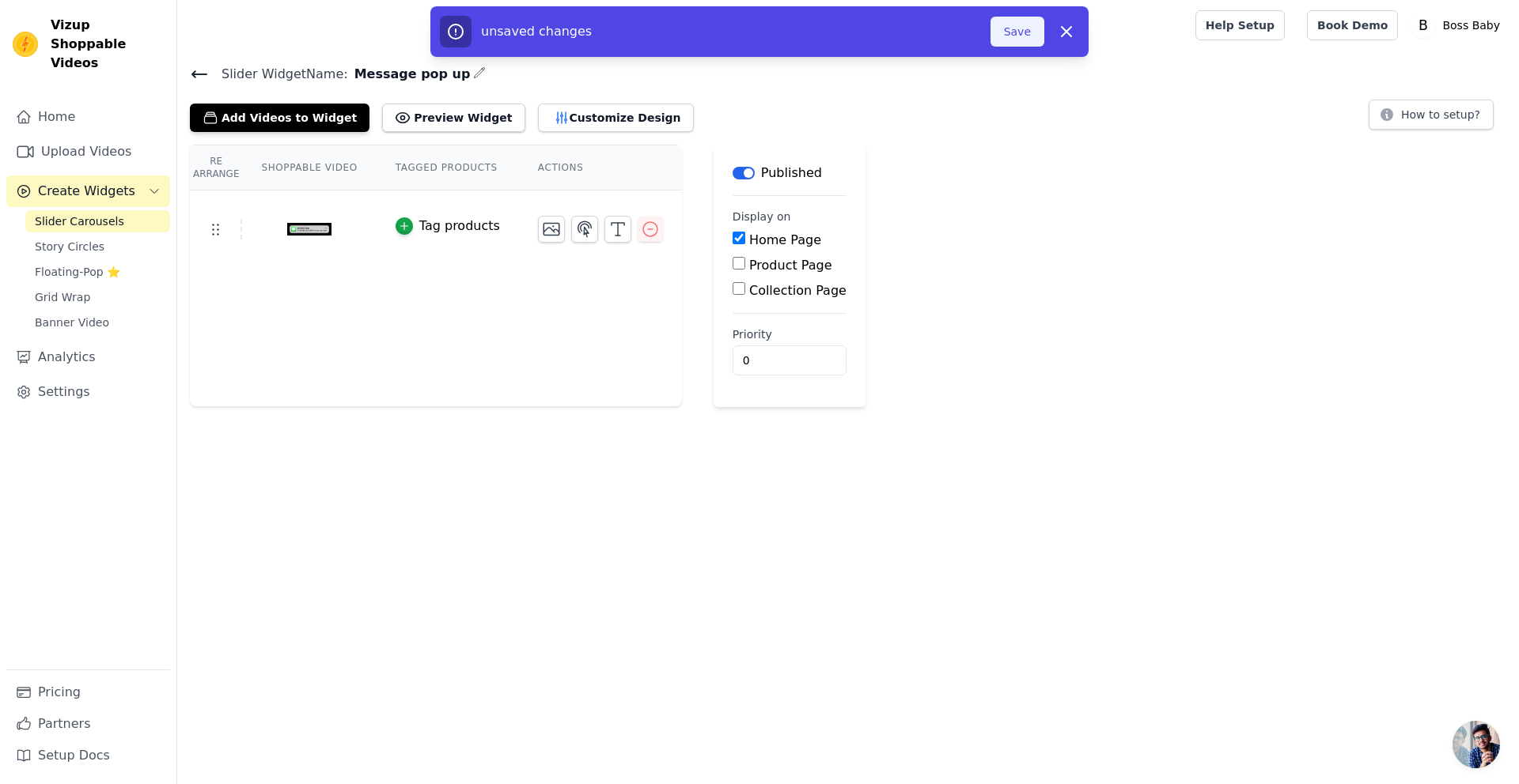
click at [1011, 25] on button "Save" at bounding box center [1018, 31] width 54 height 30
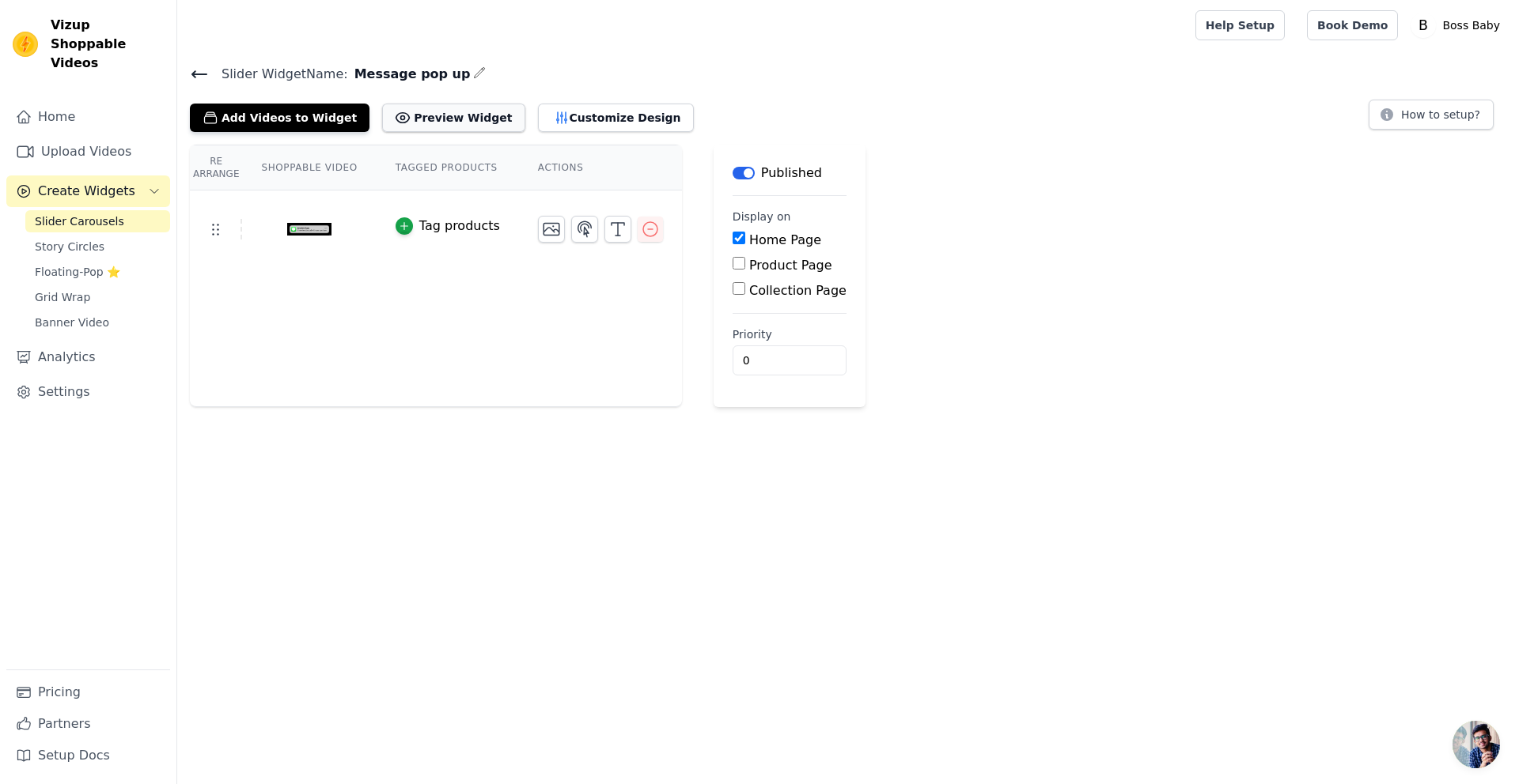
click at [444, 110] on button "Preview Widget" at bounding box center [454, 118] width 142 height 29
click at [644, 224] on icon "button" at bounding box center [650, 229] width 19 height 19
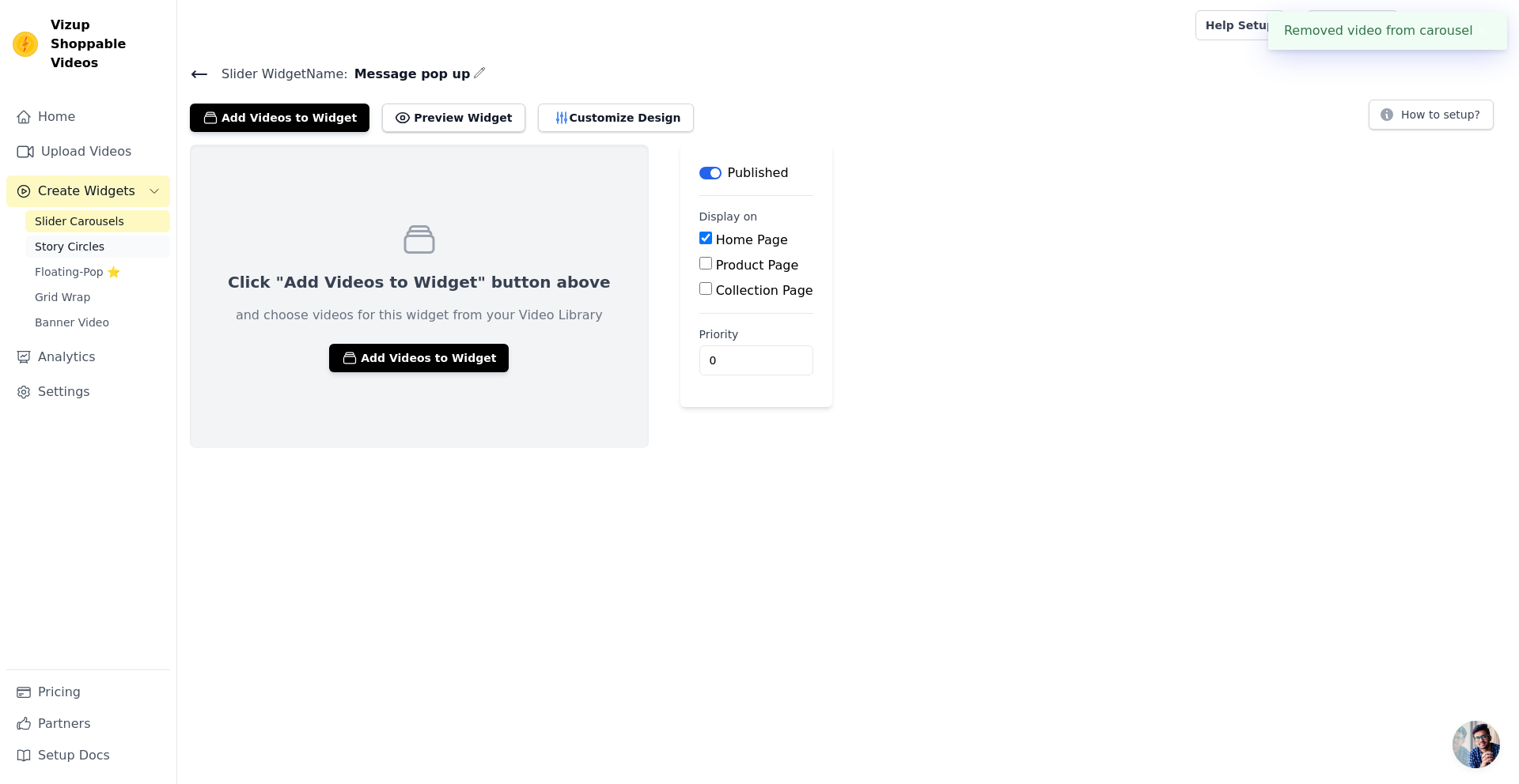
click at [66, 239] on span "Story Circles" at bounding box center [70, 246] width 70 height 16
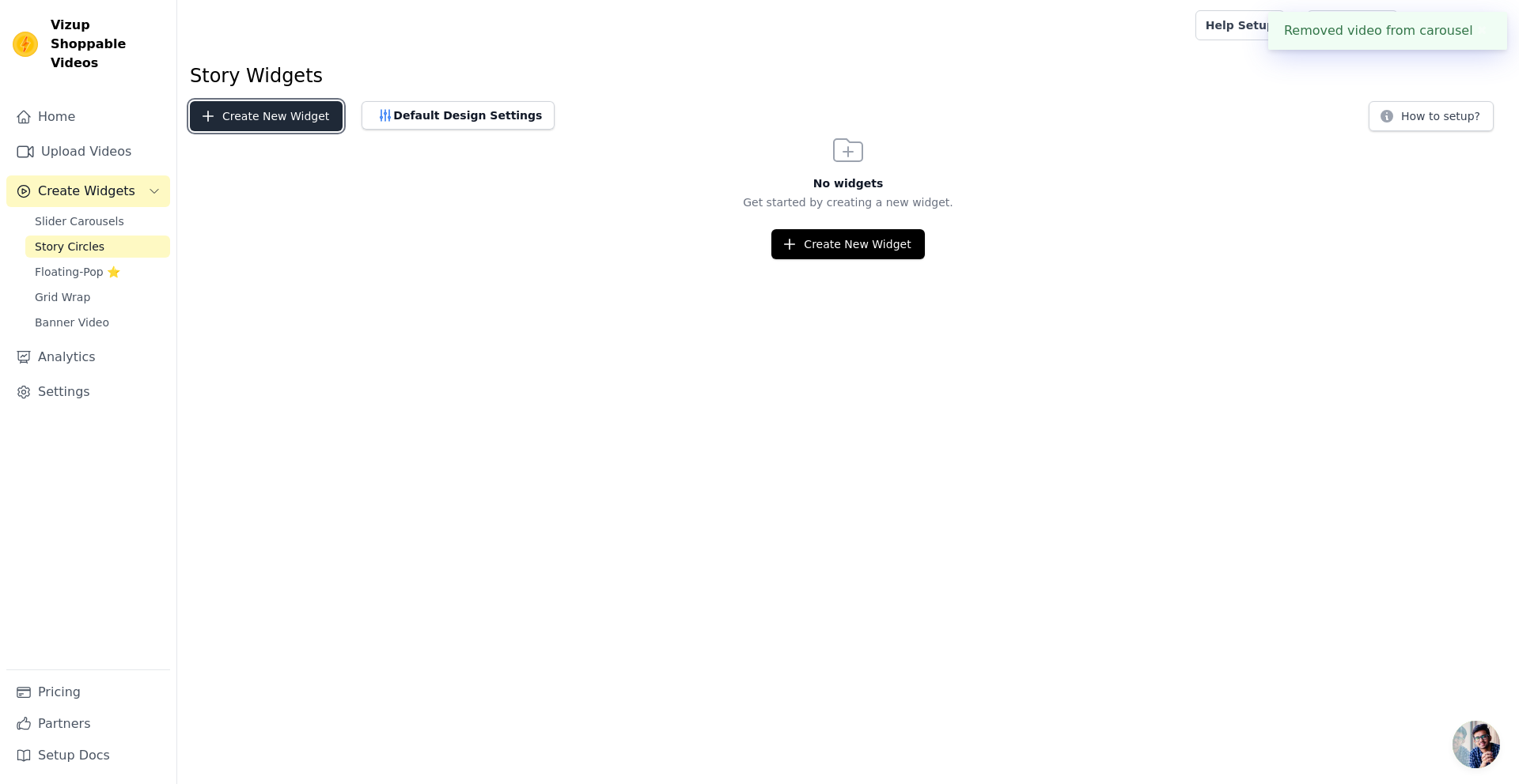
click at [260, 121] on button "Create New Widget" at bounding box center [266, 116] width 152 height 30
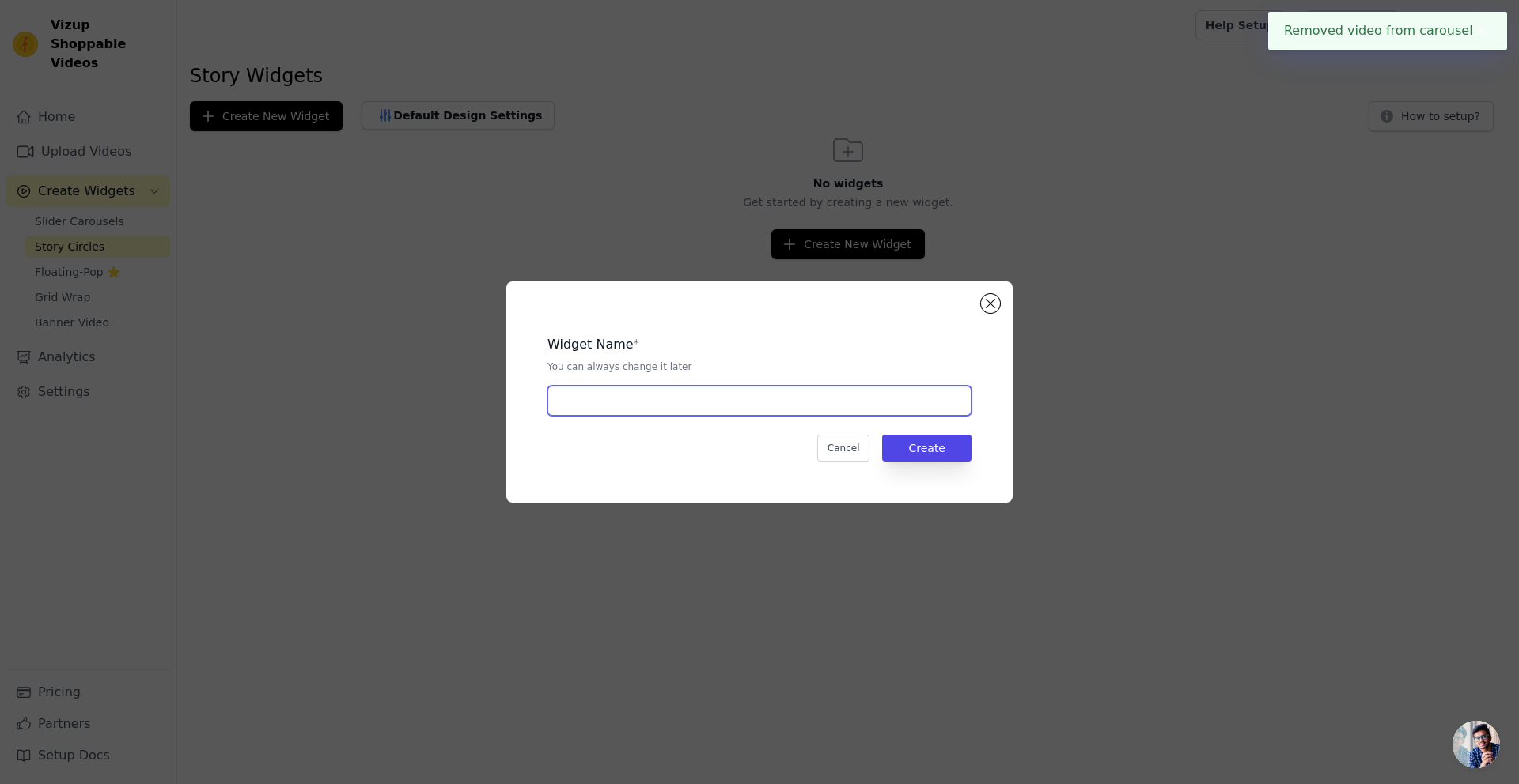
click at [842, 415] on input "text" at bounding box center [760, 401] width 424 height 30
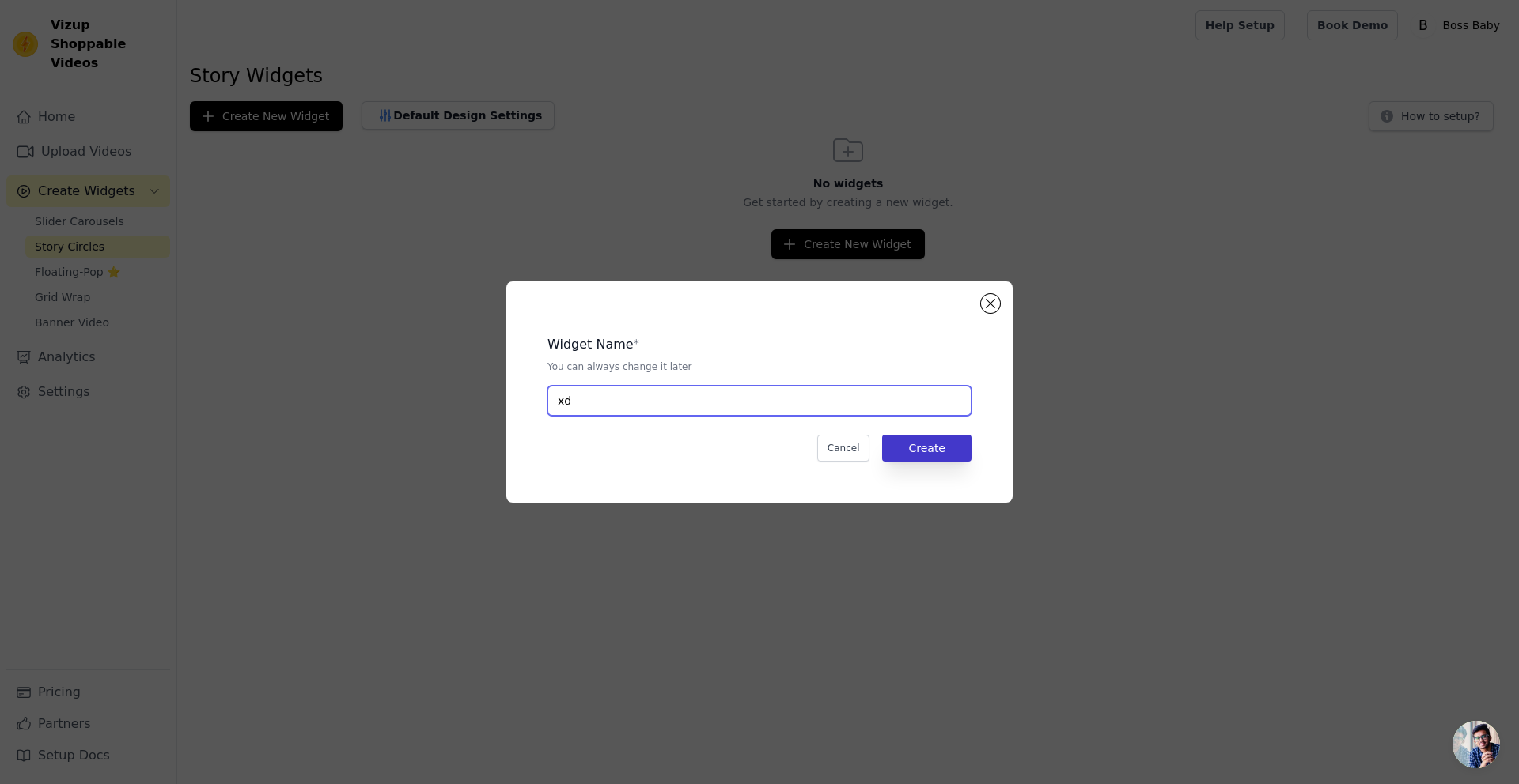
type input "xd"
click at [927, 443] on button "Create" at bounding box center [926, 448] width 89 height 27
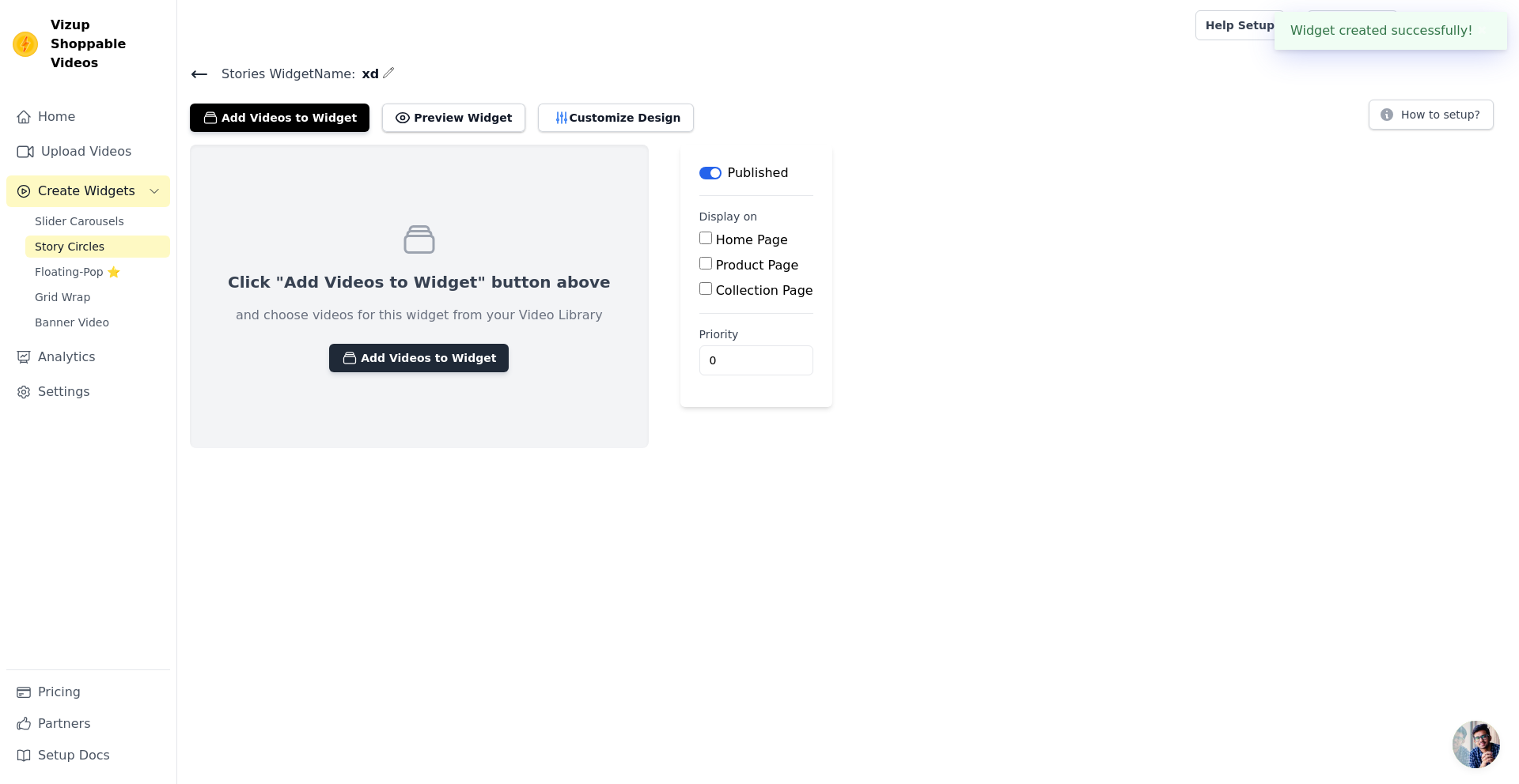
click at [430, 344] on button "Add Videos to Widget" at bounding box center [418, 358] width 179 height 29
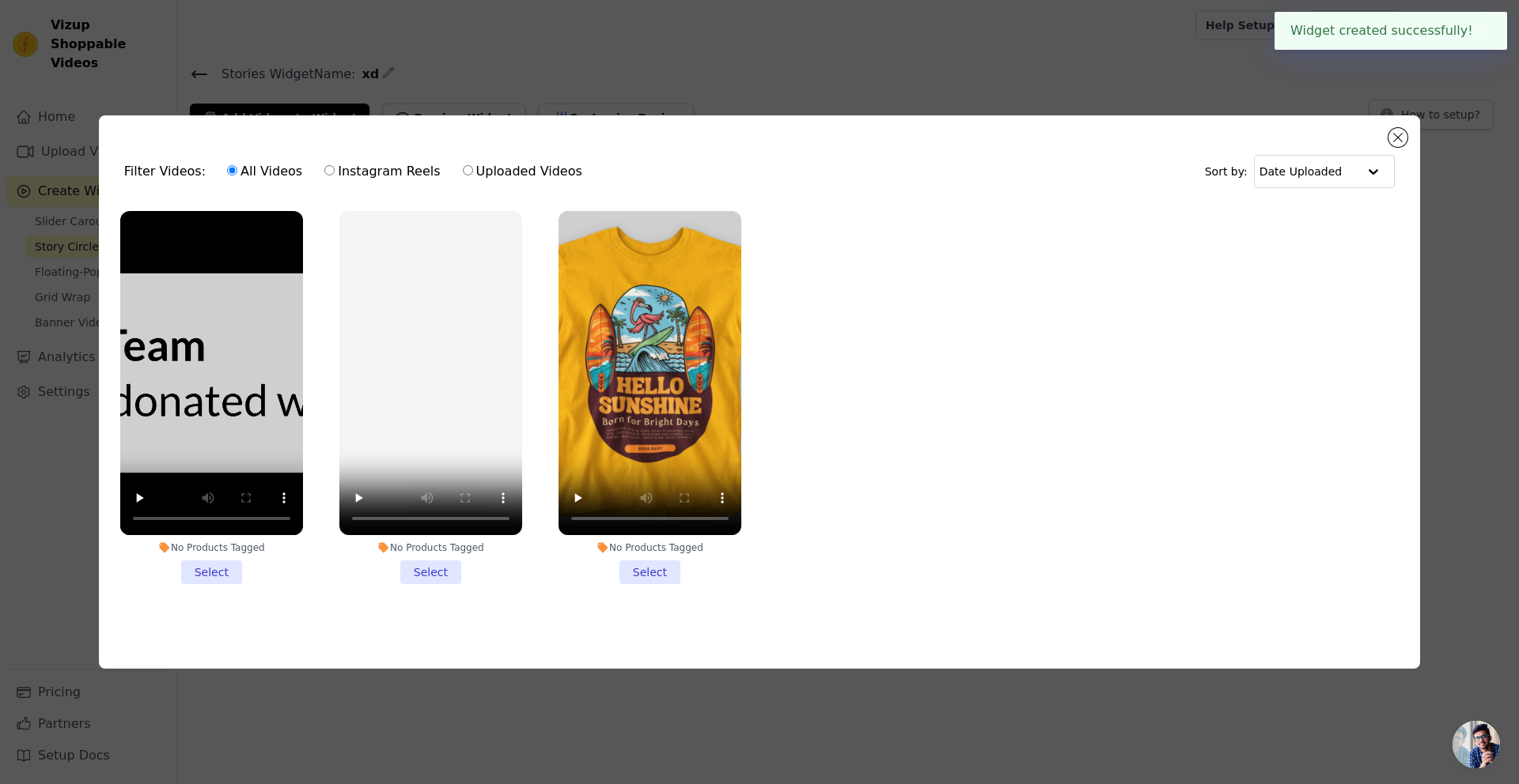
click at [219, 567] on li "No Products Tagged Select" at bounding box center [211, 398] width 183 height 374
click at [0, 0] on input "No Products Tagged Select" at bounding box center [0, 0] width 0 height 0
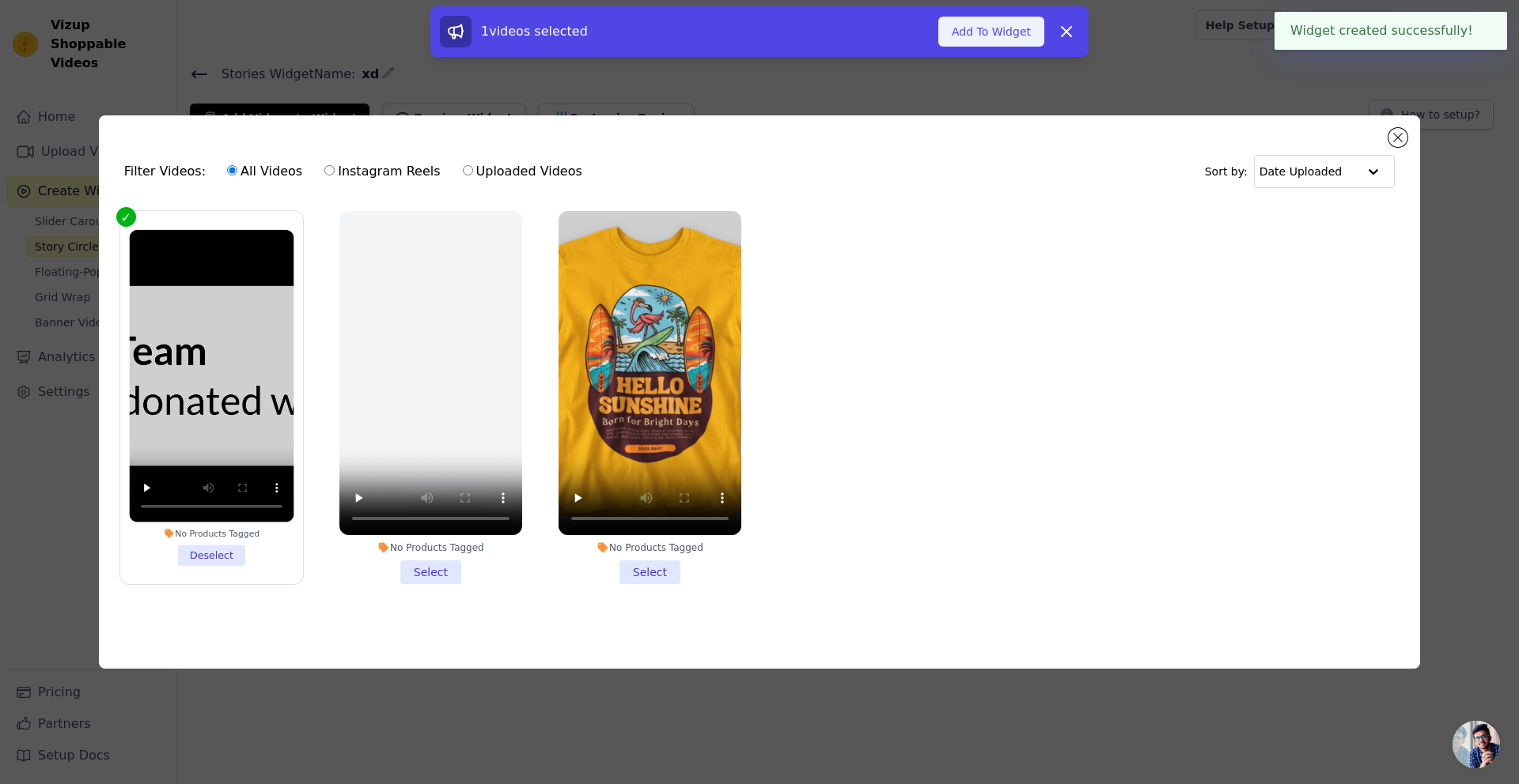
click at [995, 40] on button "Add To Widget" at bounding box center [991, 31] width 106 height 30
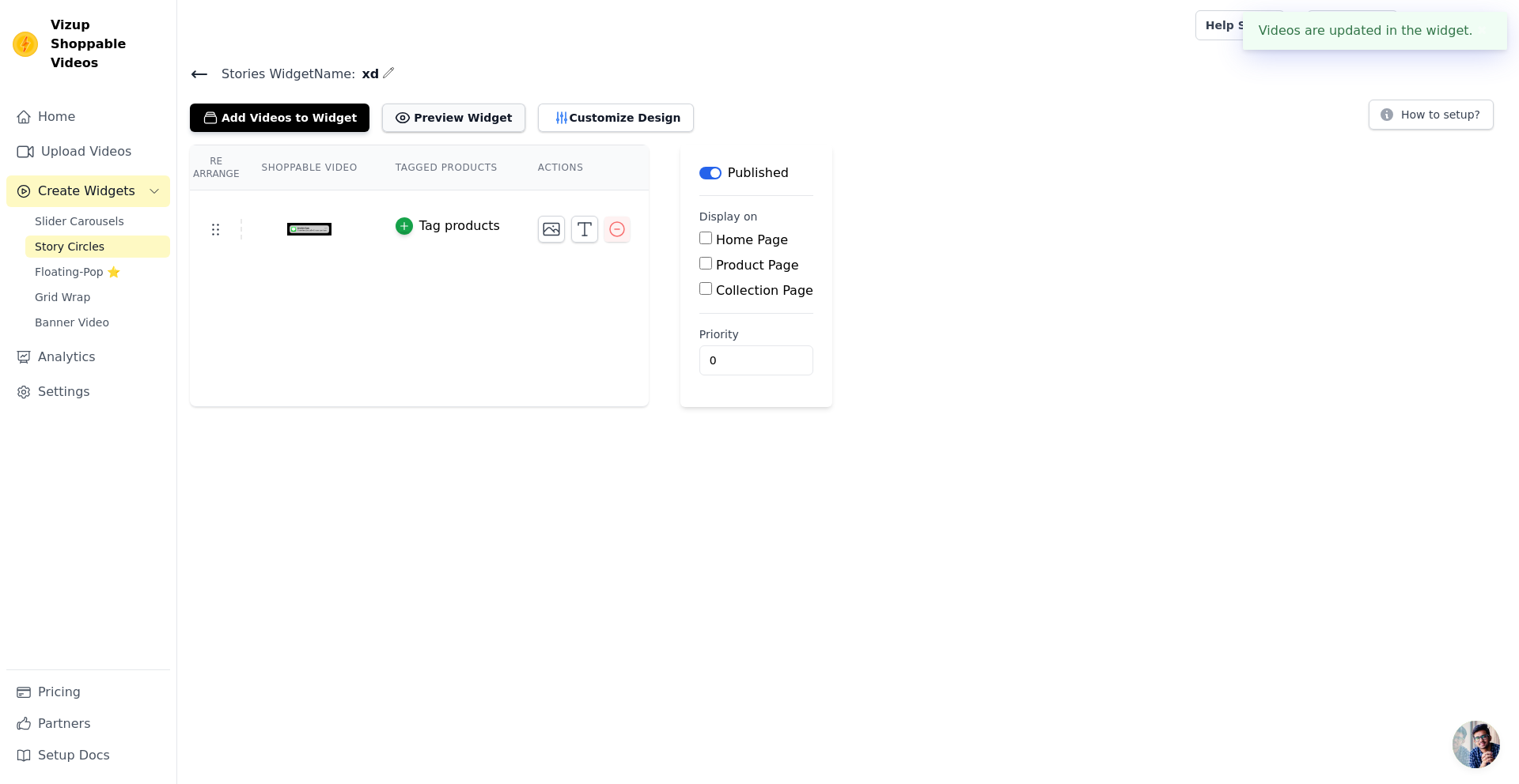
click at [433, 115] on button "Preview Widget" at bounding box center [454, 118] width 142 height 29
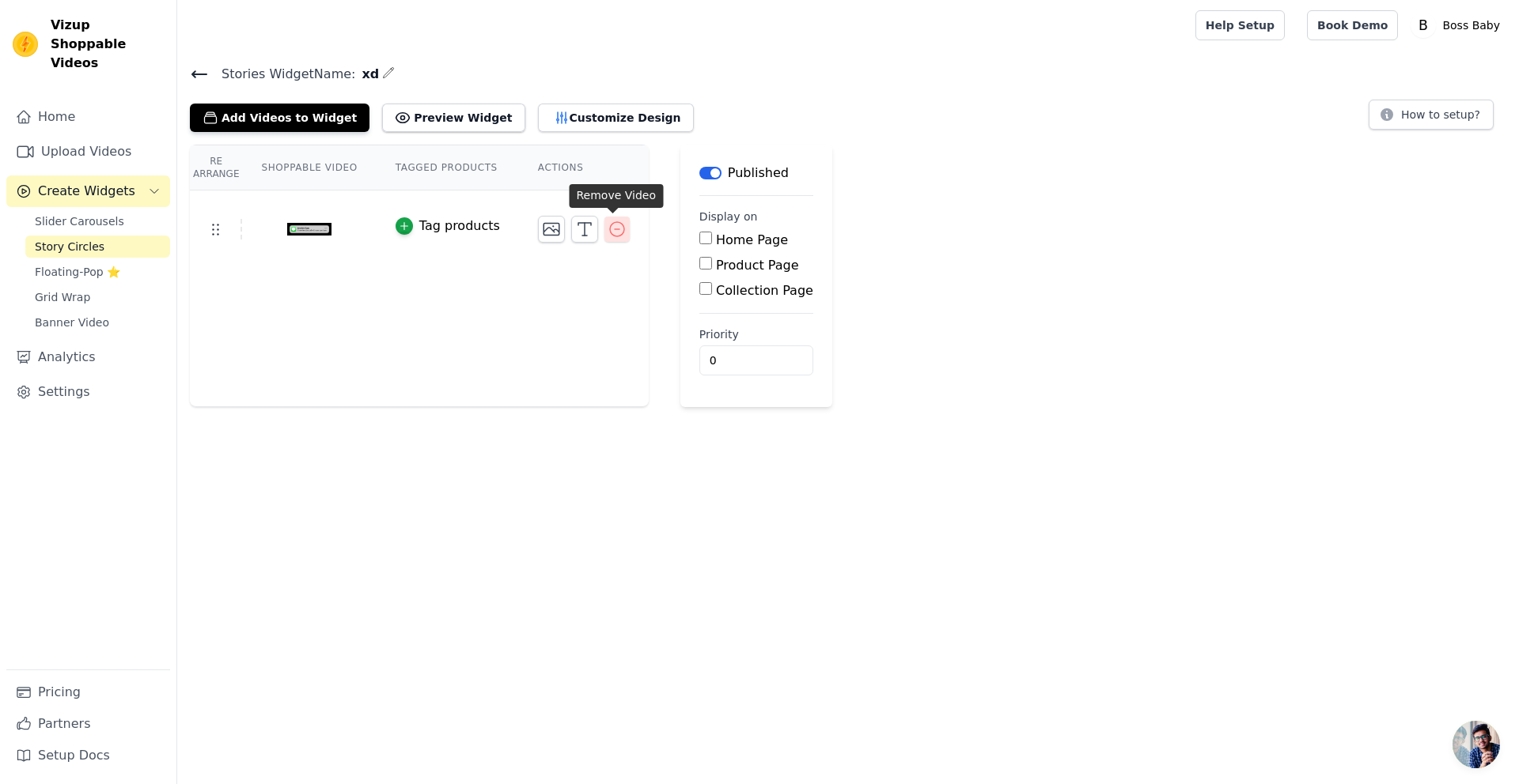
click at [619, 238] on button "button" at bounding box center [617, 229] width 25 height 25
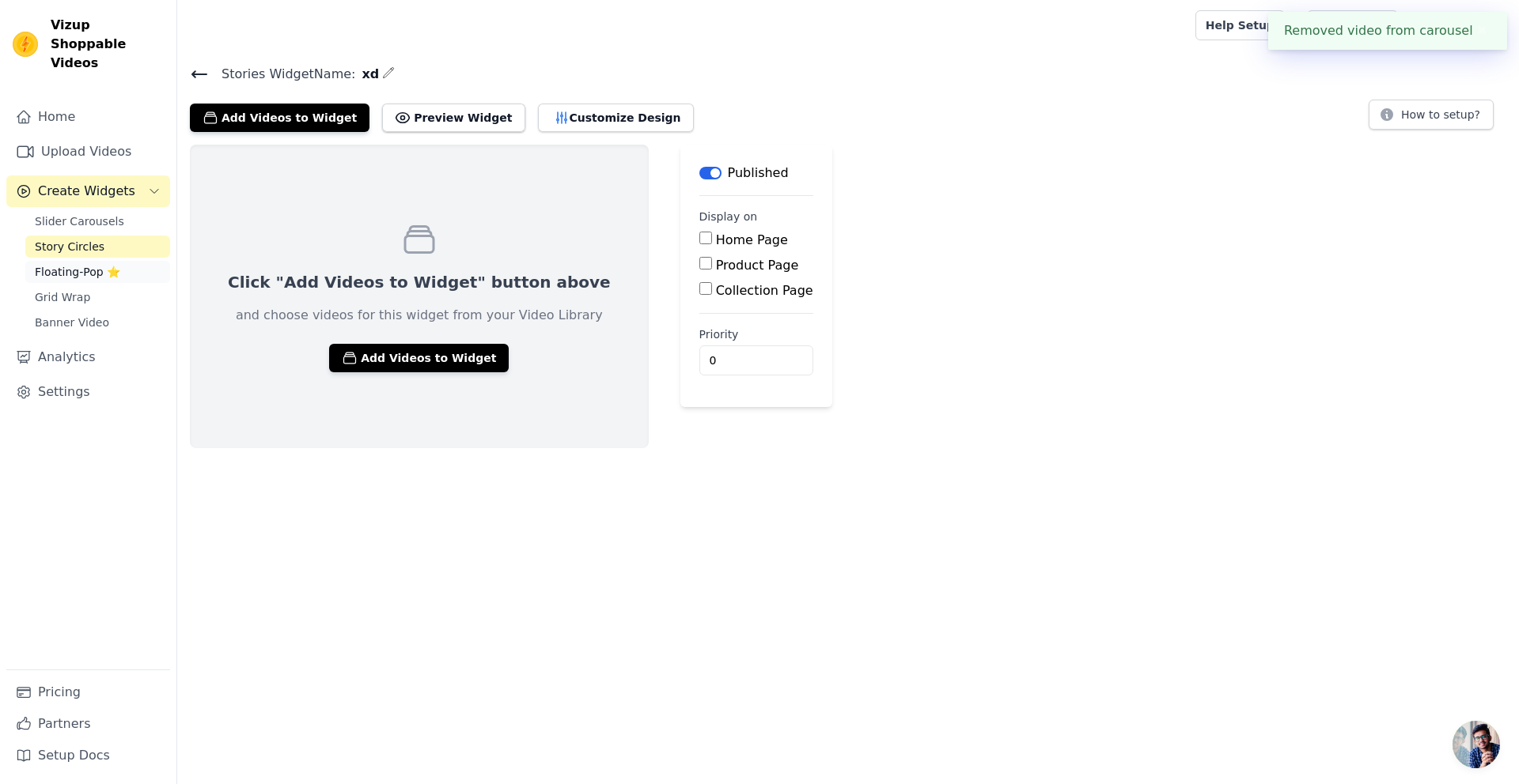
click at [76, 264] on span "Floating-Pop ⭐" at bounding box center [78, 272] width 85 height 16
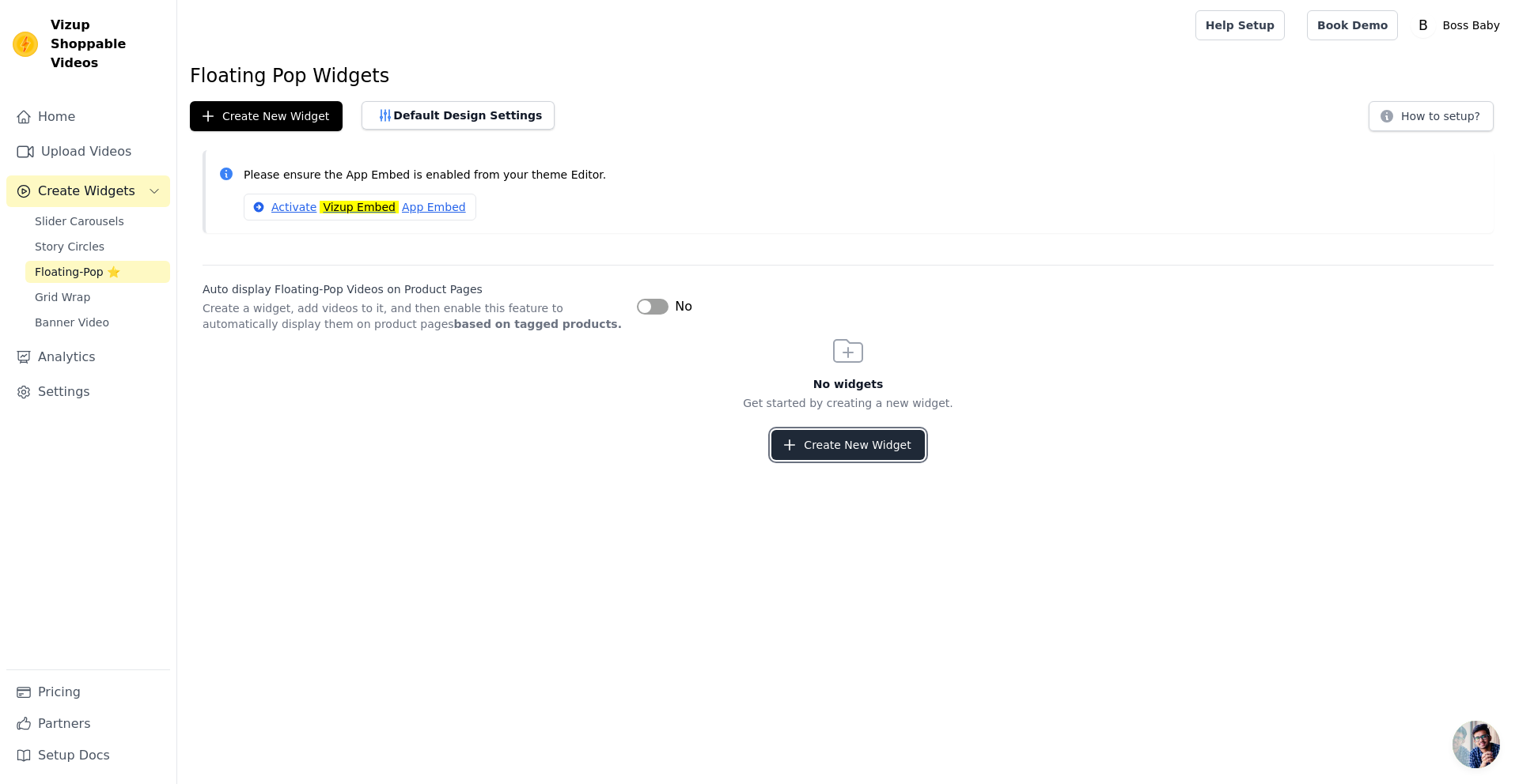
click at [862, 431] on button "Create New Widget" at bounding box center [848, 445] width 152 height 30
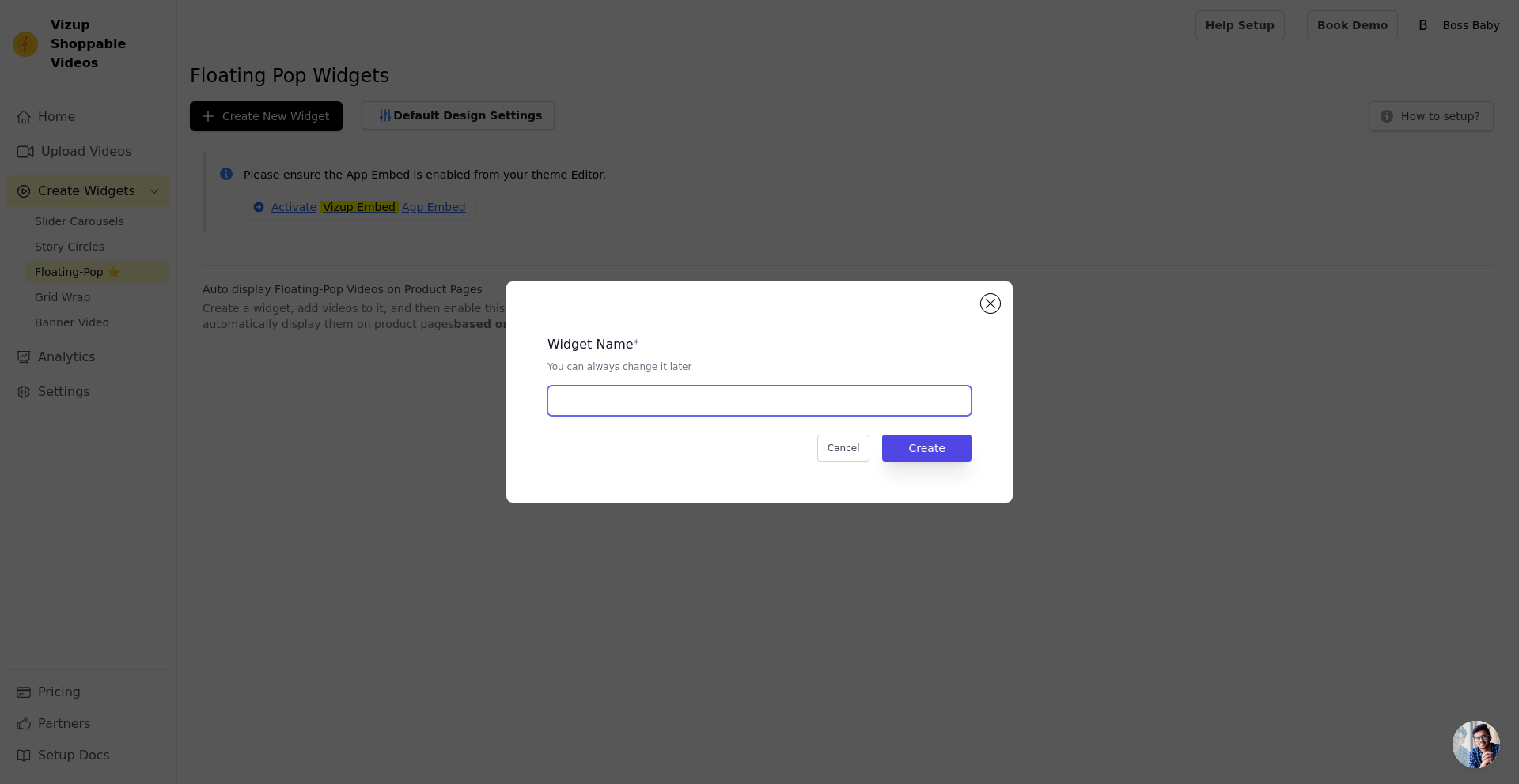
click at [670, 401] on input "text" at bounding box center [760, 401] width 424 height 30
type input "a"
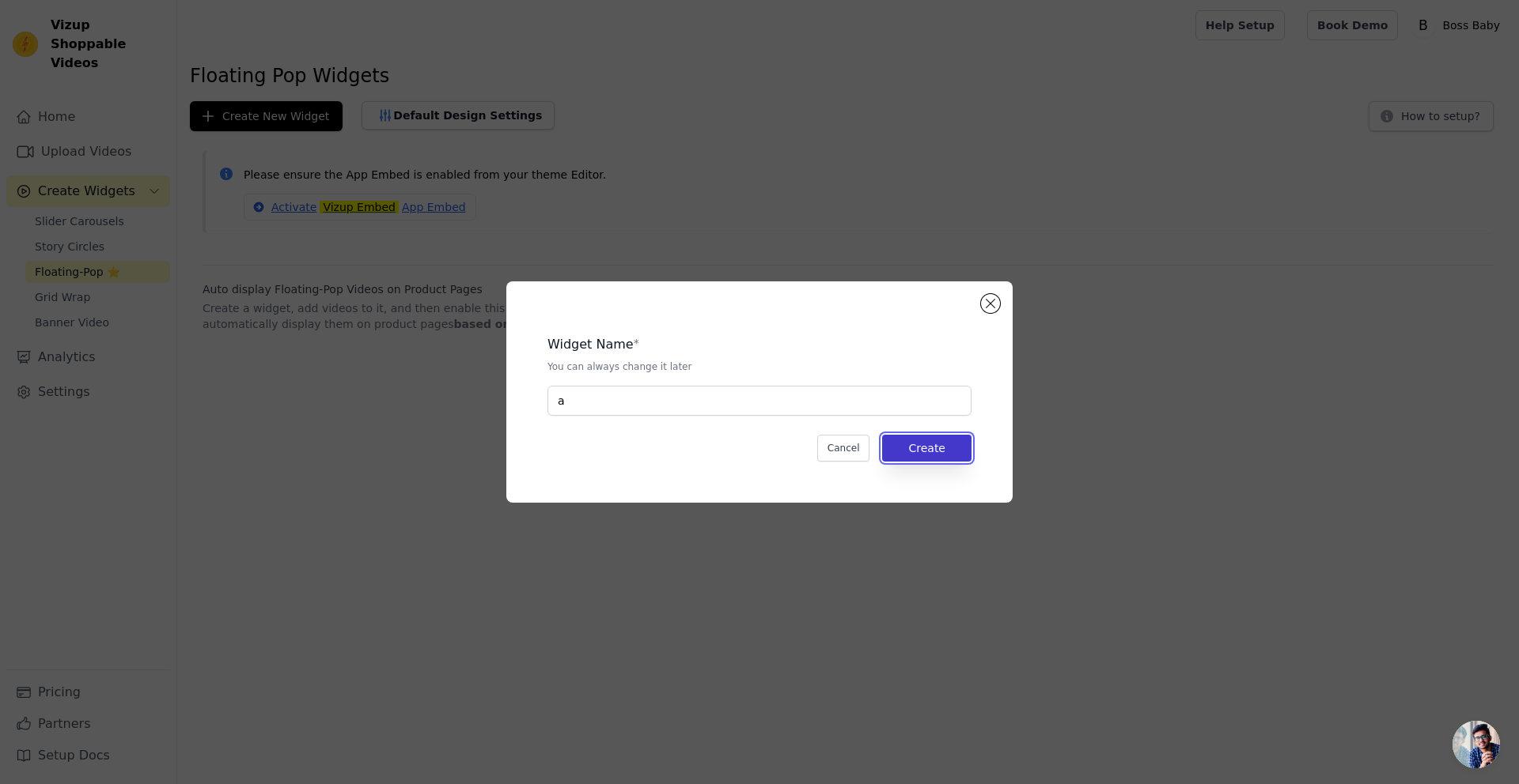
click at [926, 447] on button "Create" at bounding box center [926, 448] width 89 height 27
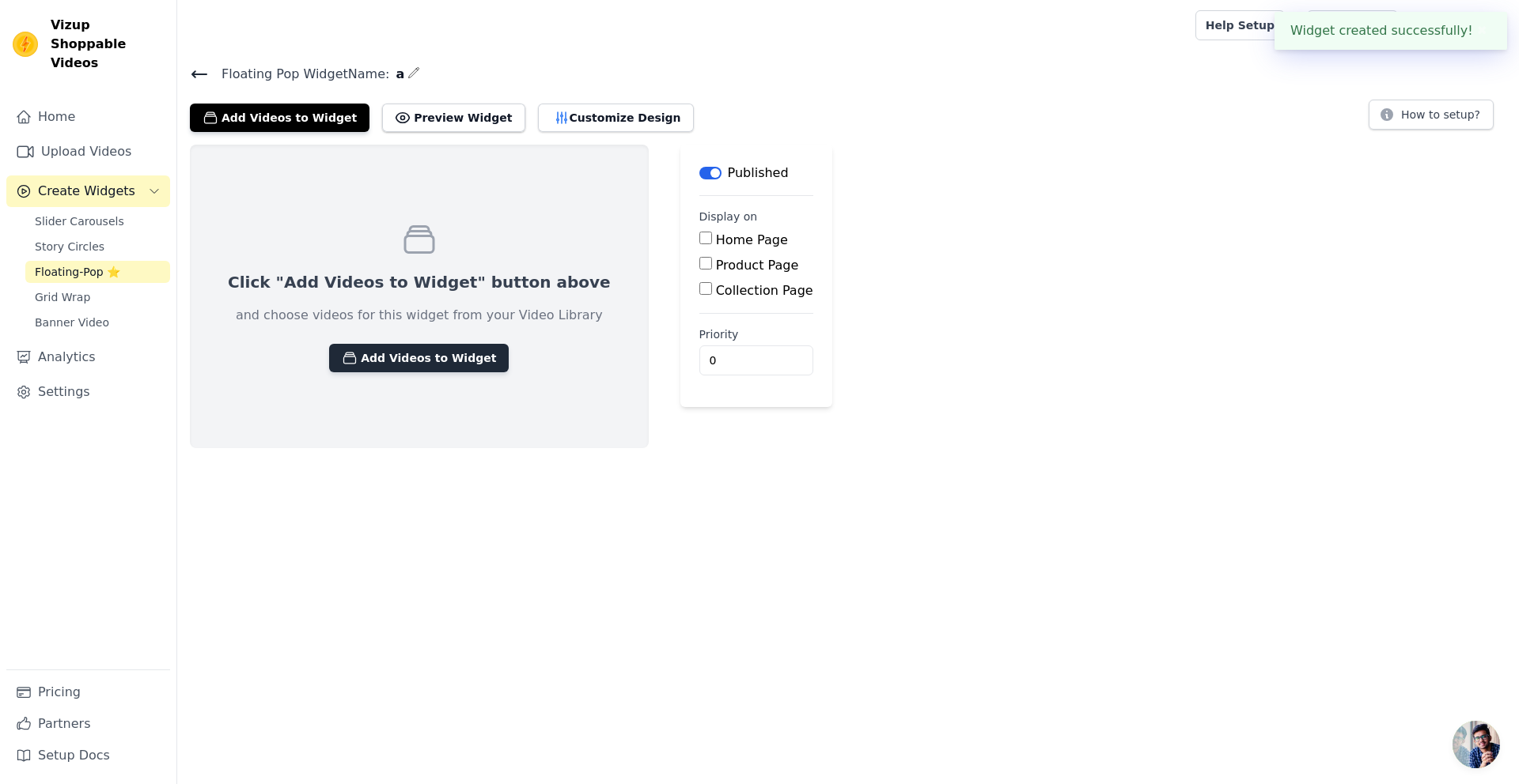
click at [433, 354] on button "Add Videos to Widget" at bounding box center [418, 358] width 179 height 29
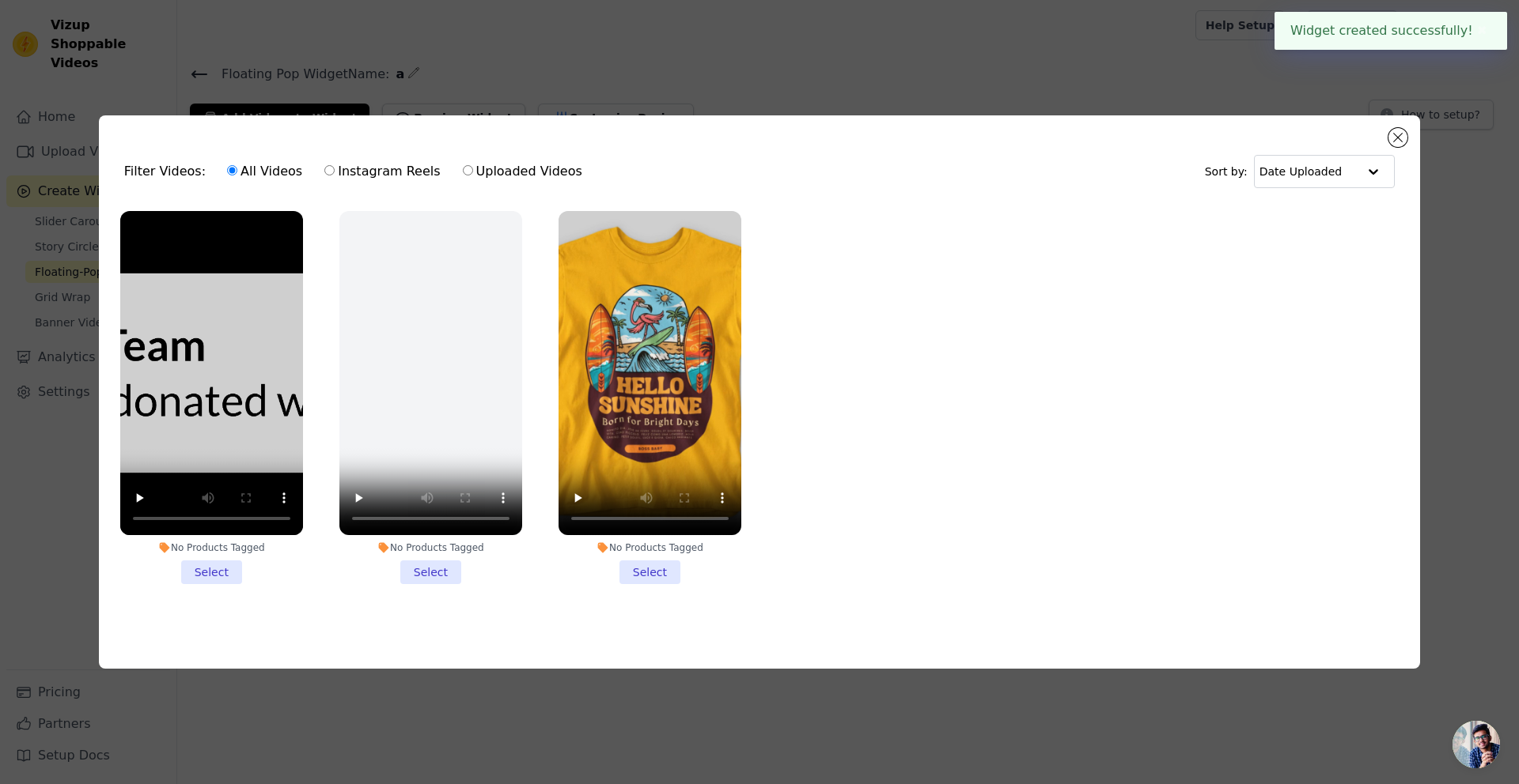
click at [215, 578] on li "No Products Tagged Select" at bounding box center [211, 398] width 183 height 374
click at [0, 0] on input "No Products Tagged Select" at bounding box center [0, 0] width 0 height 0
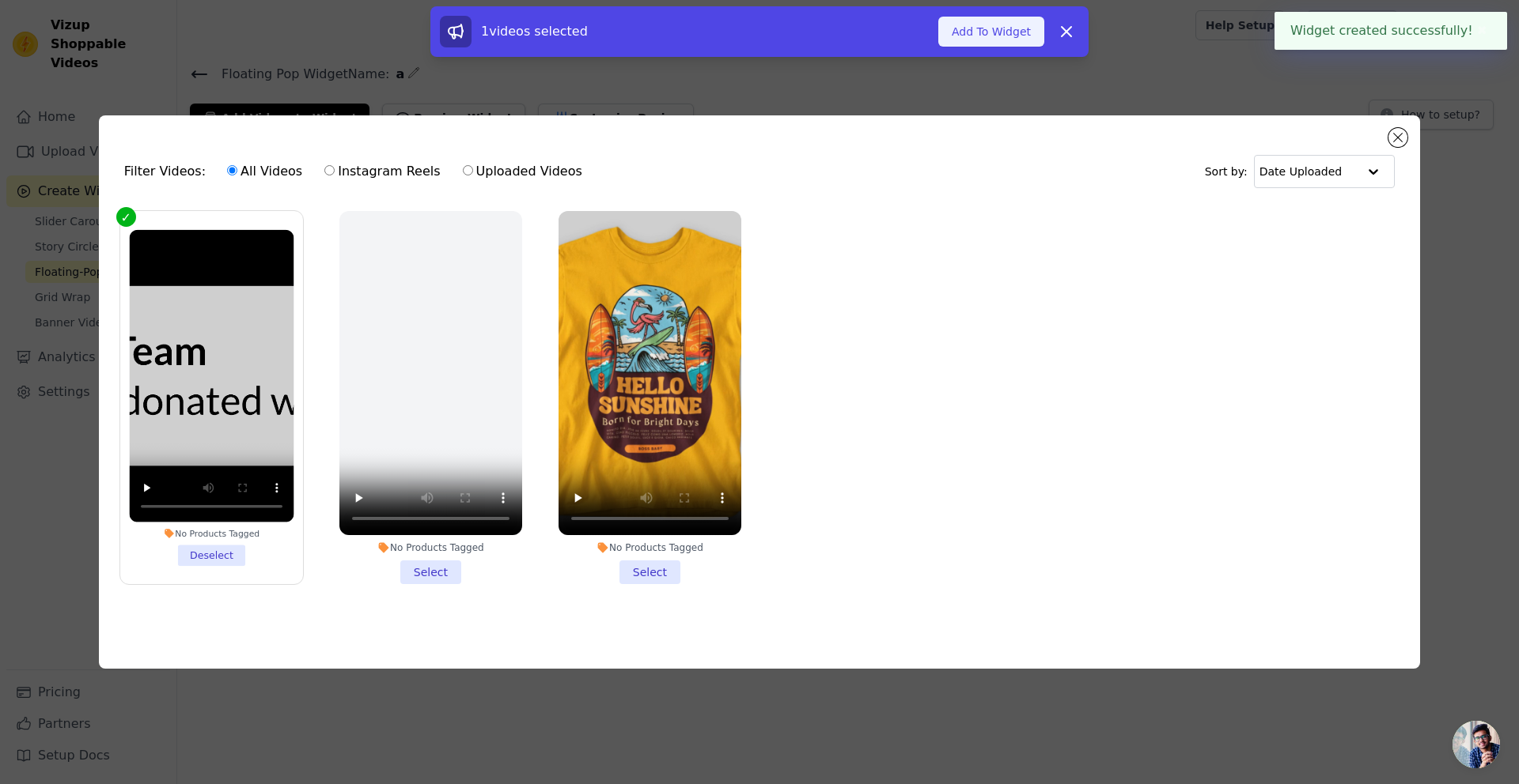
click at [1015, 25] on button "Add To Widget" at bounding box center [991, 31] width 106 height 30
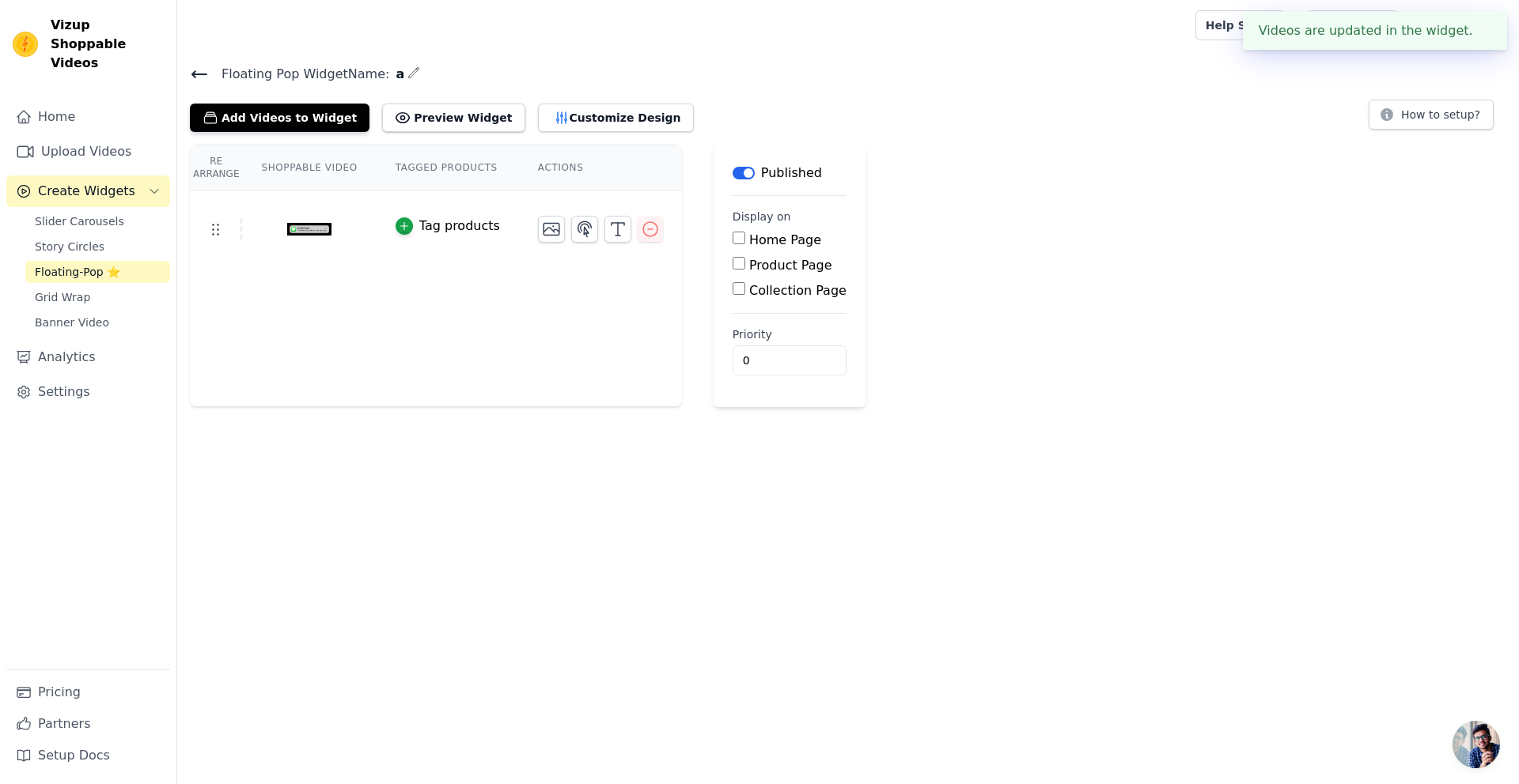
click at [454, 131] on div "Floating Pop Widget Name: a Add Videos to Widget Preview Widget Customize Desig…" at bounding box center [848, 235] width 1342 height 344
click at [459, 120] on button "Preview Widget" at bounding box center [454, 118] width 142 height 29
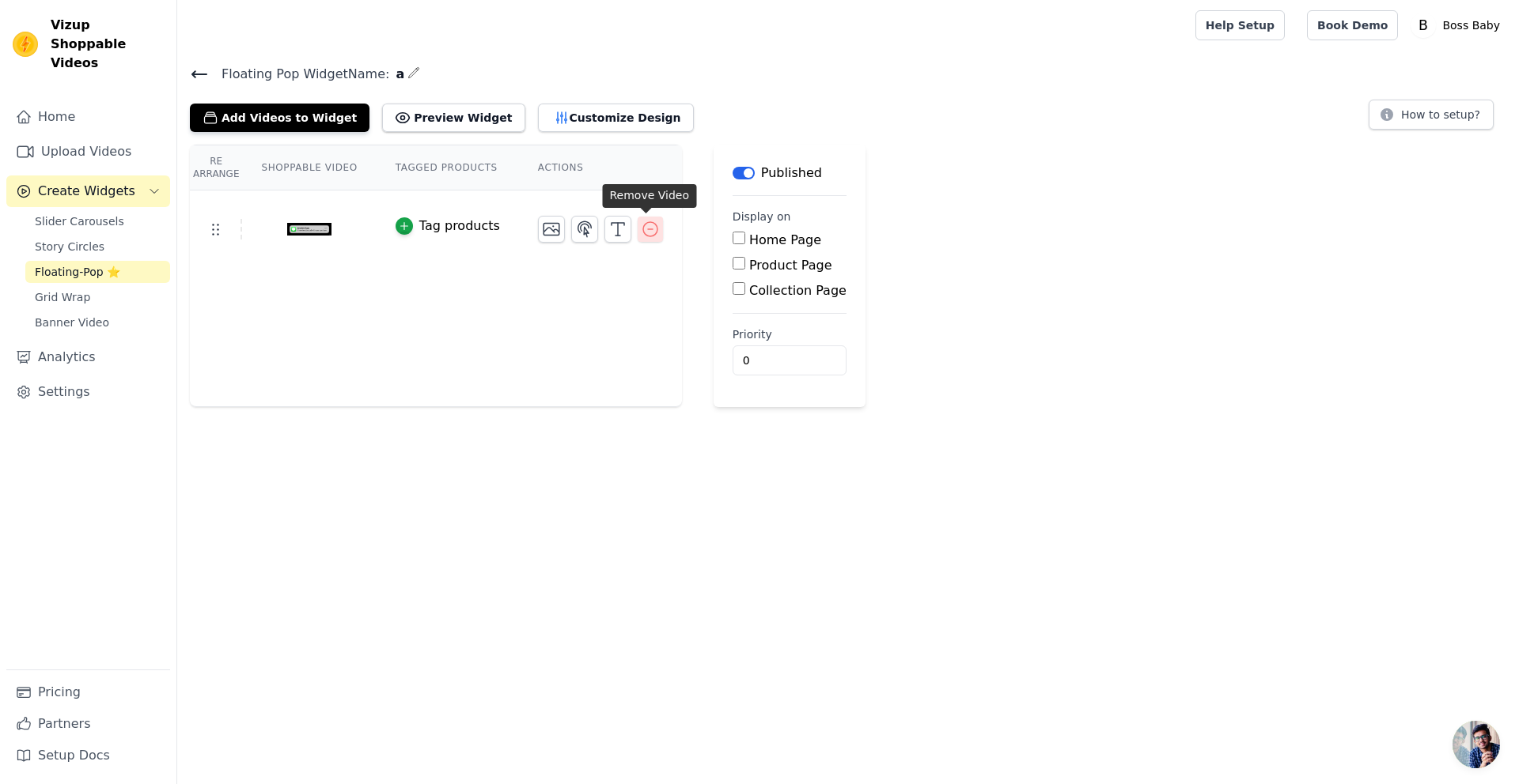
click at [645, 224] on icon "button" at bounding box center [650, 229] width 19 height 19
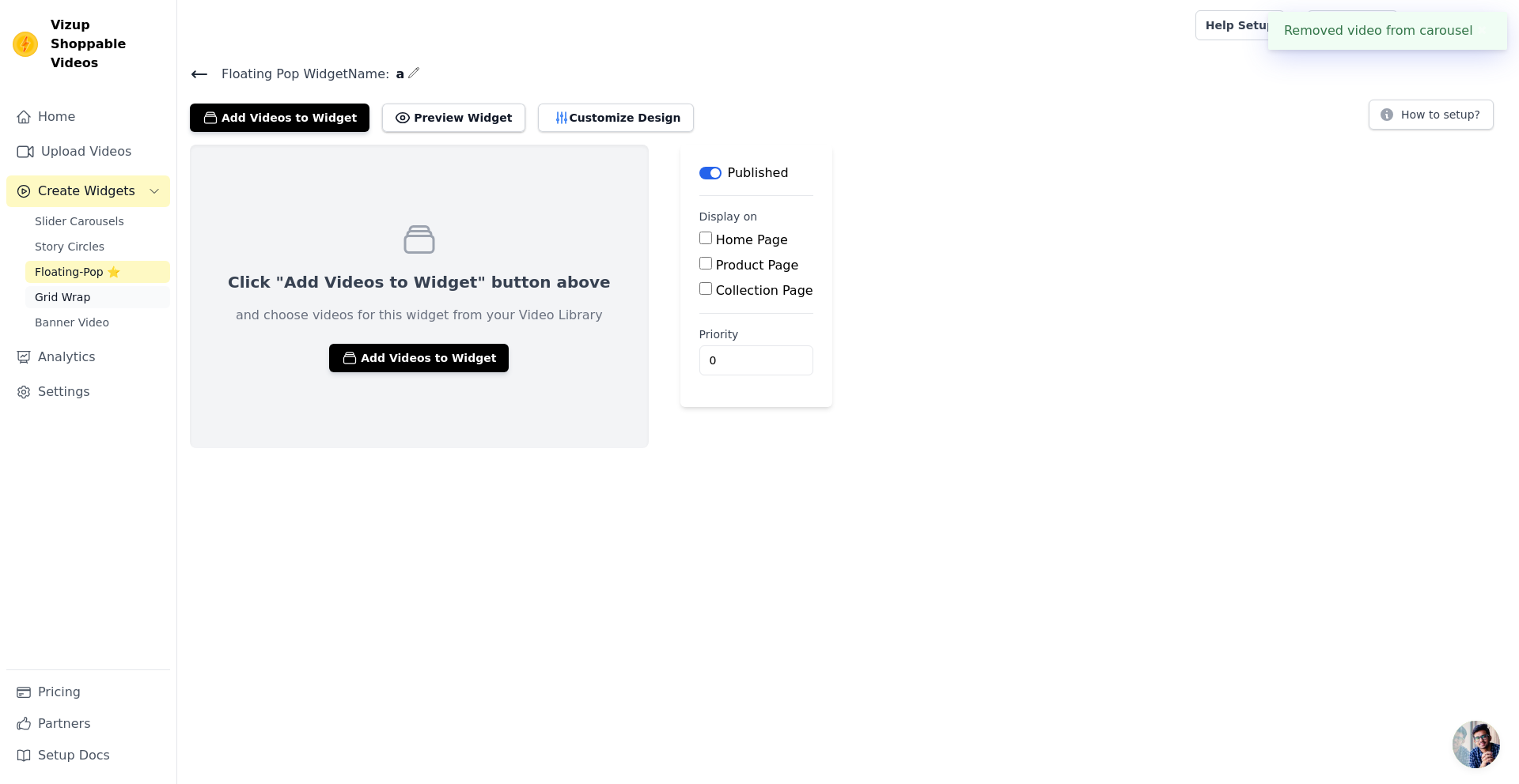
click at [78, 290] on span "Grid Wrap" at bounding box center [63, 297] width 56 height 16
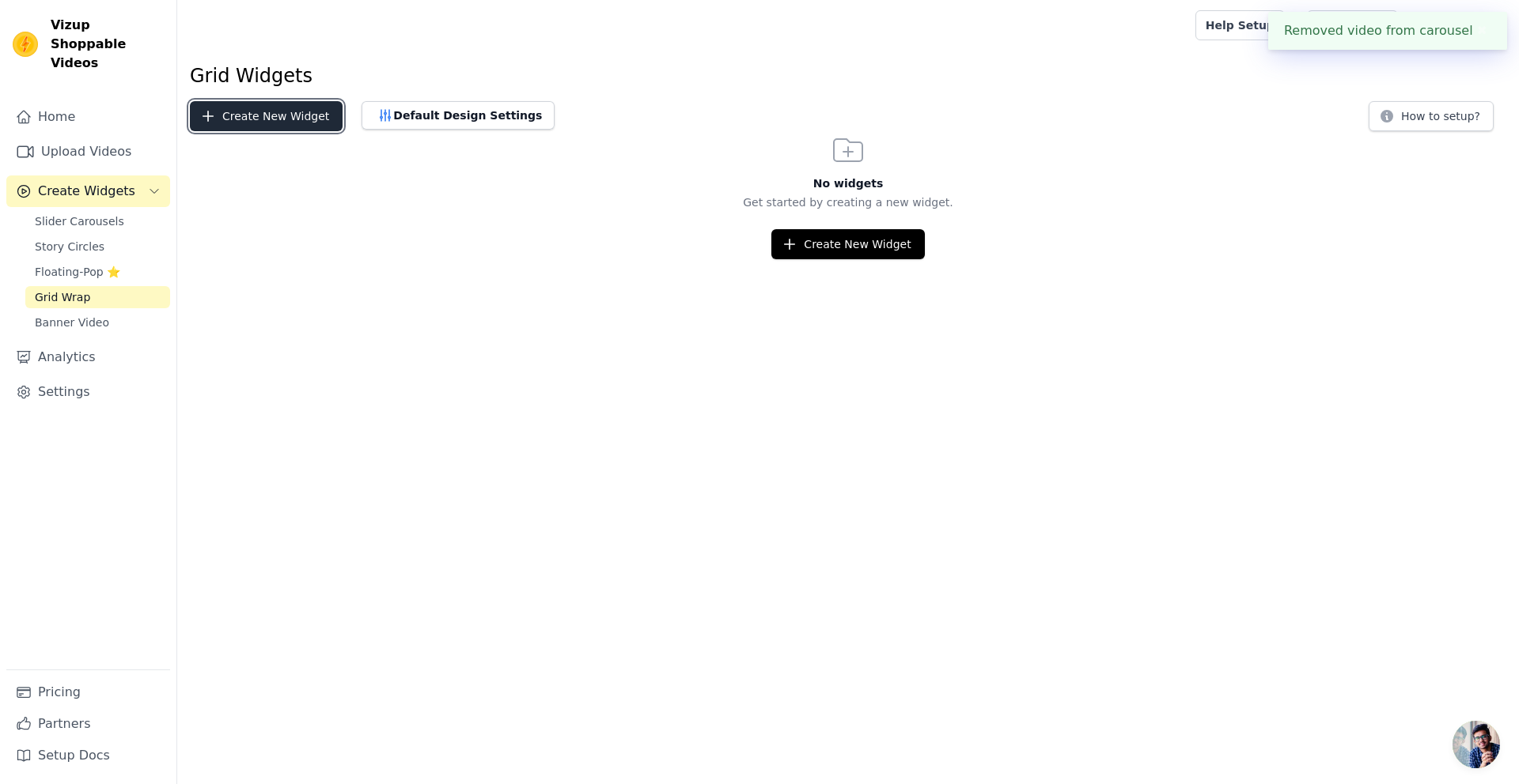
click at [296, 123] on button "Create New Widget" at bounding box center [266, 116] width 152 height 30
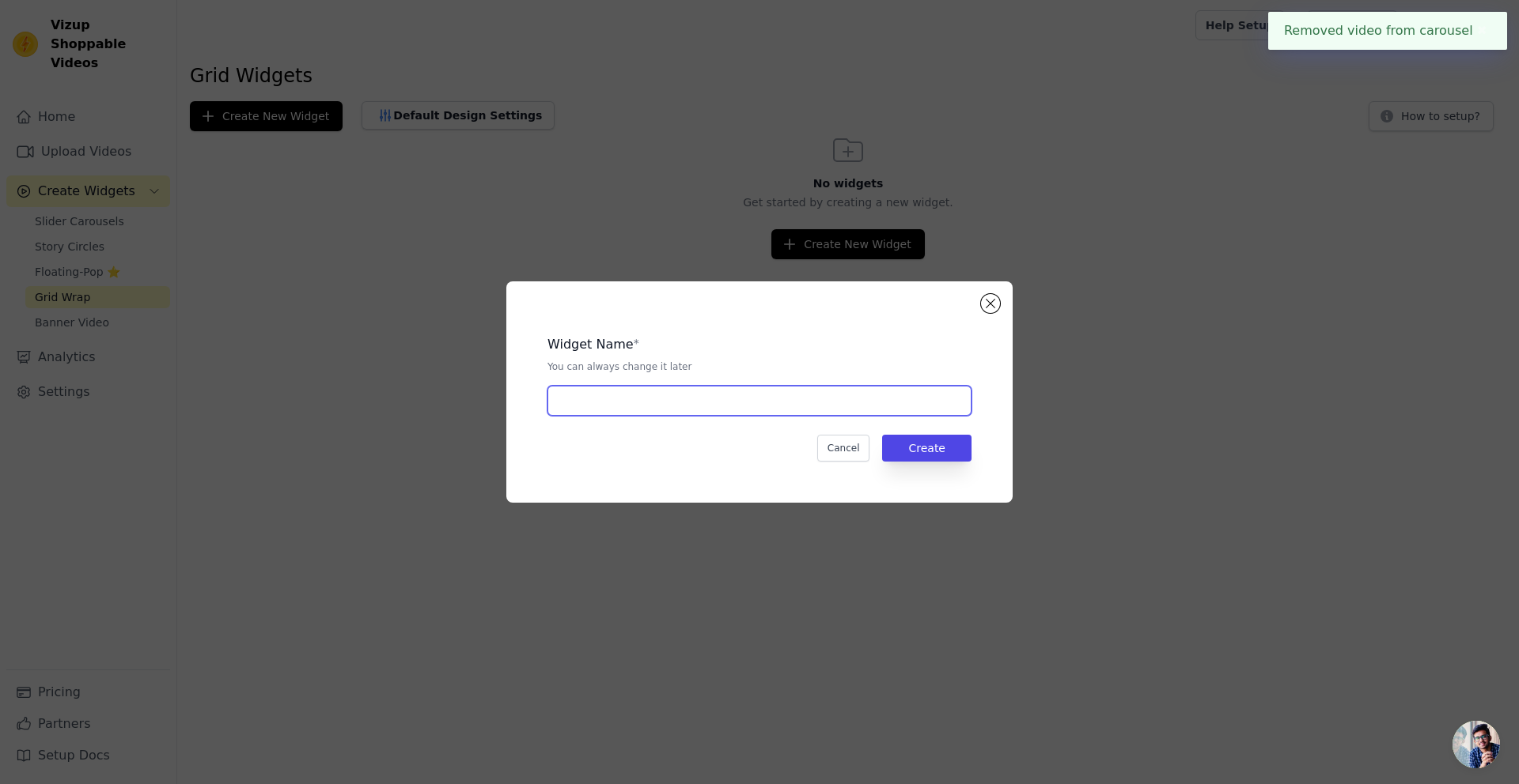
click at [838, 401] on input "text" at bounding box center [760, 401] width 424 height 30
type input "aa"
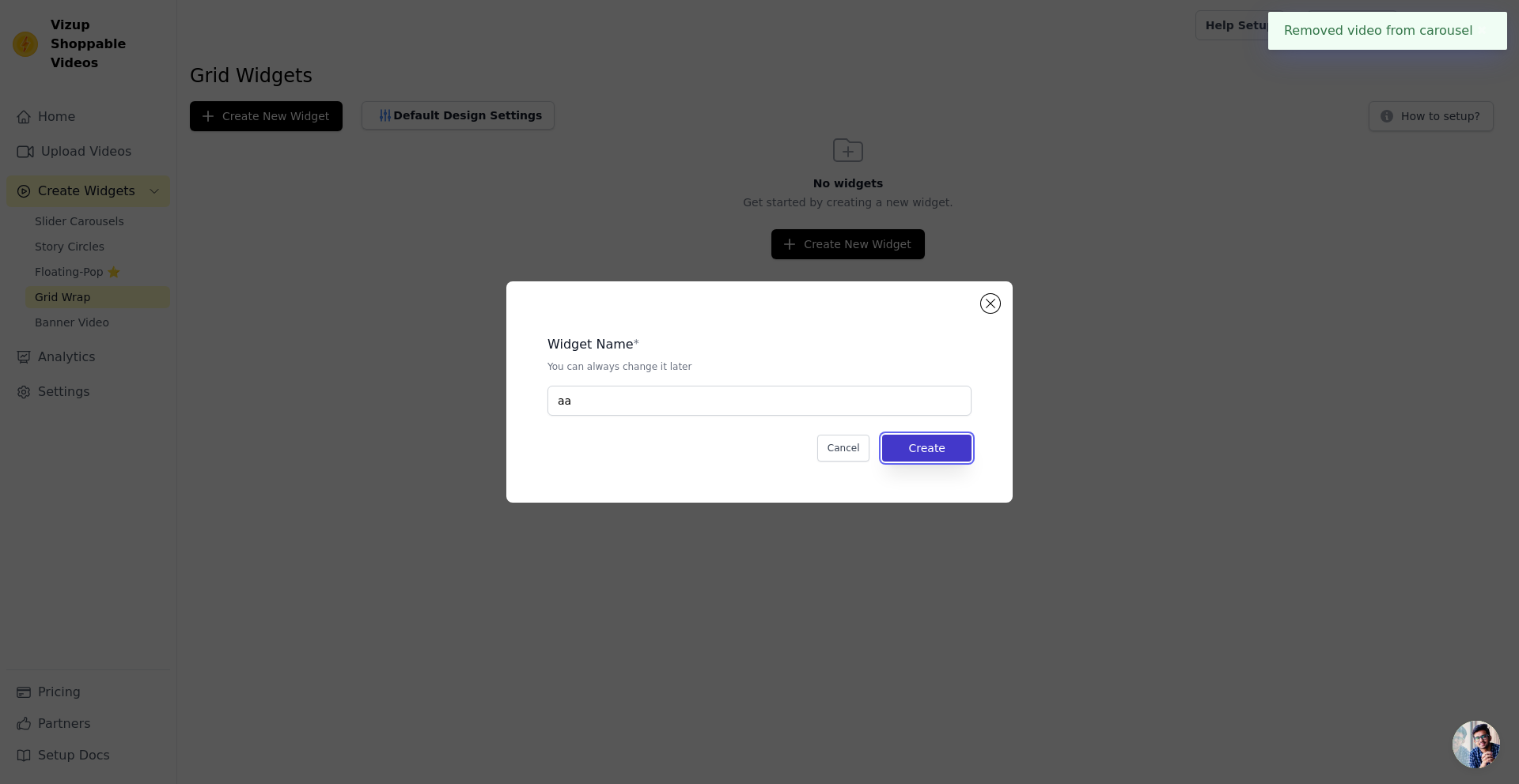
click at [912, 453] on button "Create" at bounding box center [926, 448] width 89 height 27
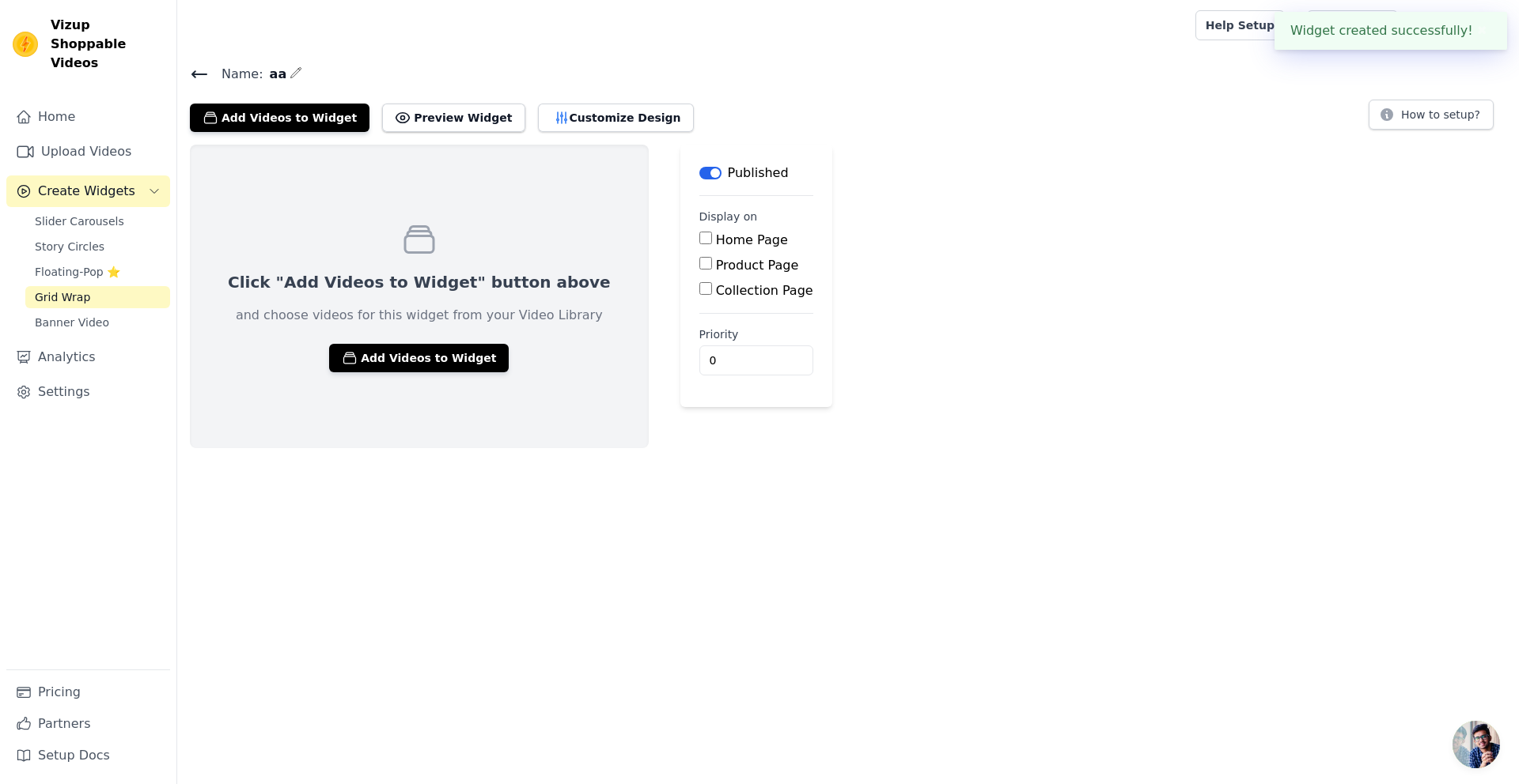
click at [390, 373] on div "Click "Add Videos to Widget" button above and choose videos for this widget fro…" at bounding box center [419, 296] width 459 height 304
click at [392, 366] on button "Add Videos to Widget" at bounding box center [418, 358] width 179 height 29
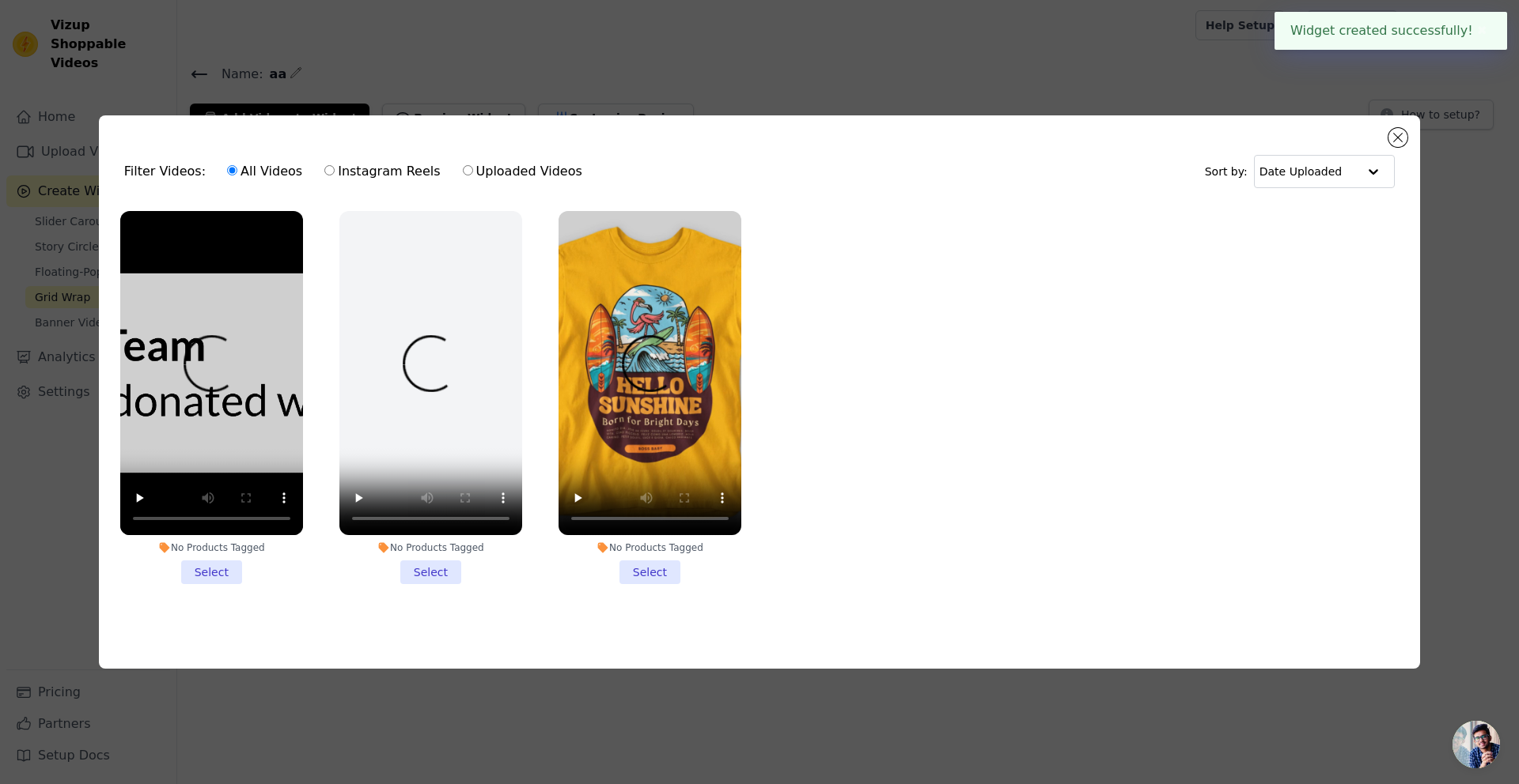
click at [218, 565] on li "No Products Tagged Select" at bounding box center [211, 398] width 183 height 374
click at [0, 0] on input "No Products Tagged Select" at bounding box center [0, 0] width 0 height 0
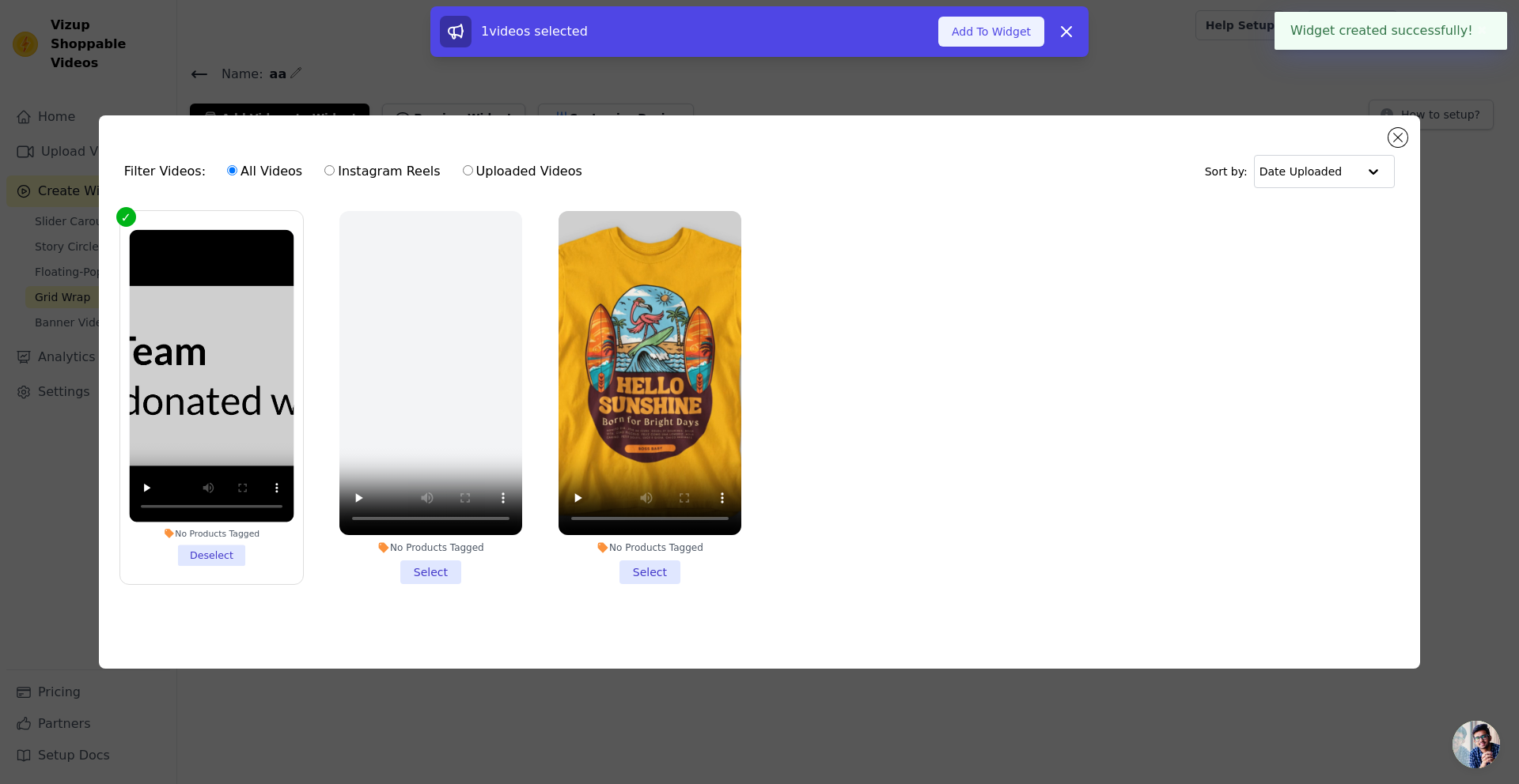
click at [971, 32] on button "Add To Widget" at bounding box center [991, 31] width 106 height 30
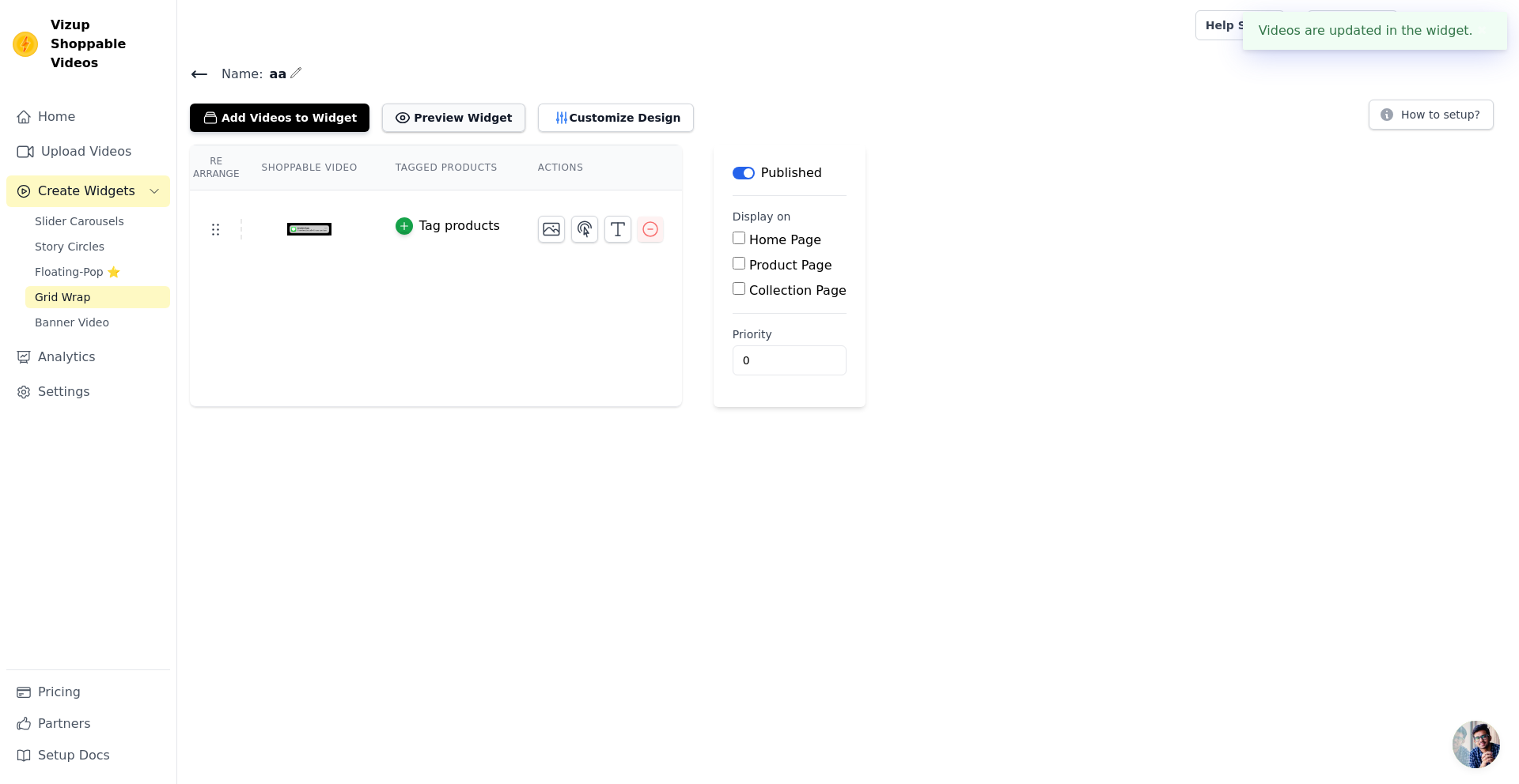
click at [418, 116] on button "Preview Widget" at bounding box center [454, 118] width 142 height 29
click at [586, 122] on button "Customize Design" at bounding box center [616, 118] width 156 height 29
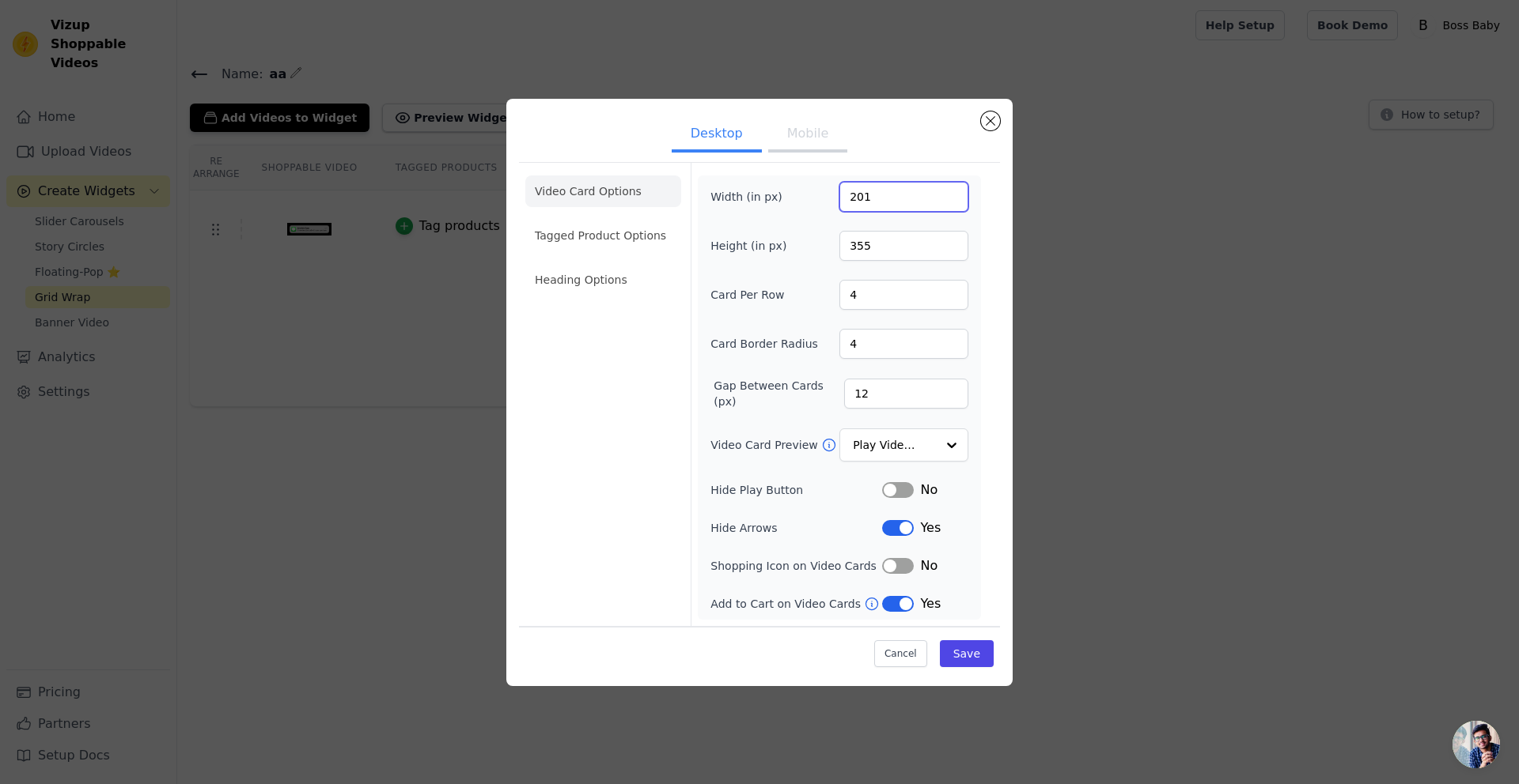
click at [957, 191] on input "201" at bounding box center [903, 196] width 129 height 30
click at [957, 191] on input "341" at bounding box center [903, 196] width 129 height 30
click at [957, 191] on input "391" at bounding box center [903, 196] width 129 height 30
drag, startPoint x: 916, startPoint y: 199, endPoint x: 808, endPoint y: 193, distance: 108.2
click at [808, 193] on div "Width (in px) 391" at bounding box center [839, 196] width 258 height 30
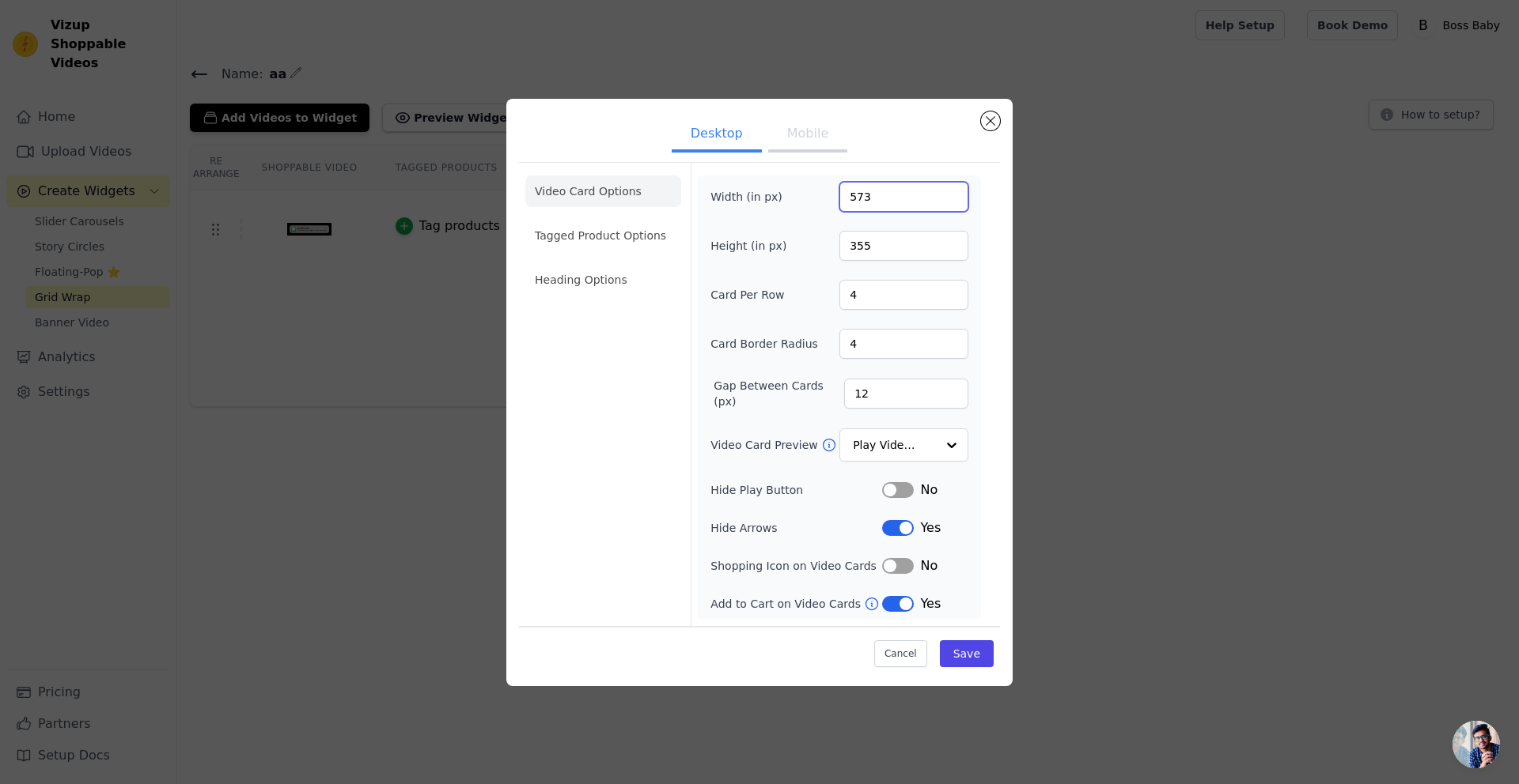
type input "573"
click at [955, 195] on input "573" at bounding box center [903, 196] width 129 height 30
click at [952, 451] on div at bounding box center [951, 445] width 32 height 32
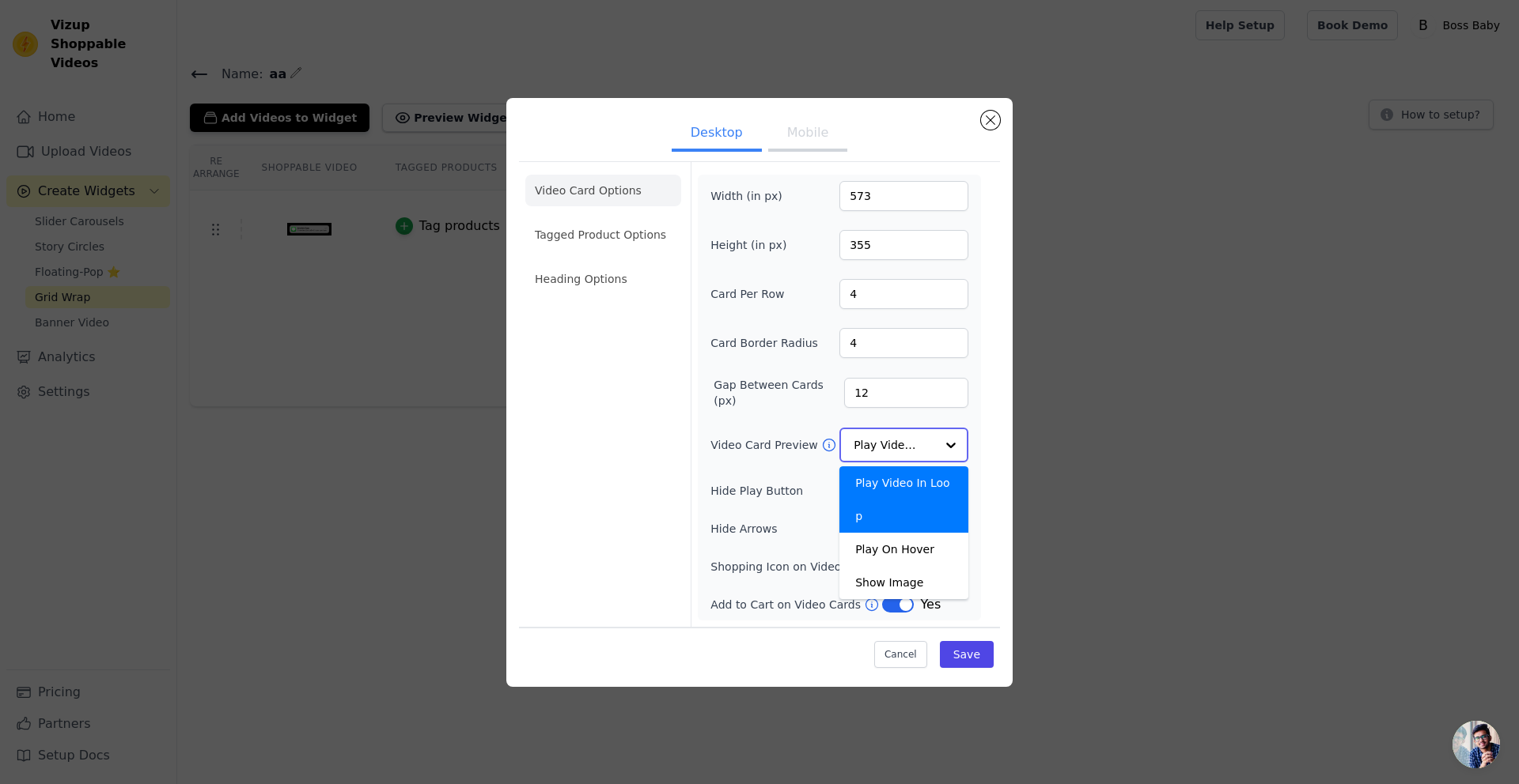
click at [952, 451] on div at bounding box center [951, 445] width 32 height 32
click at [983, 426] on form "Width (in px) 573 Height (in px) 355 Card Per Row 4 Card Border Radius 4 Gap Be…" at bounding box center [839, 394] width 296 height 463
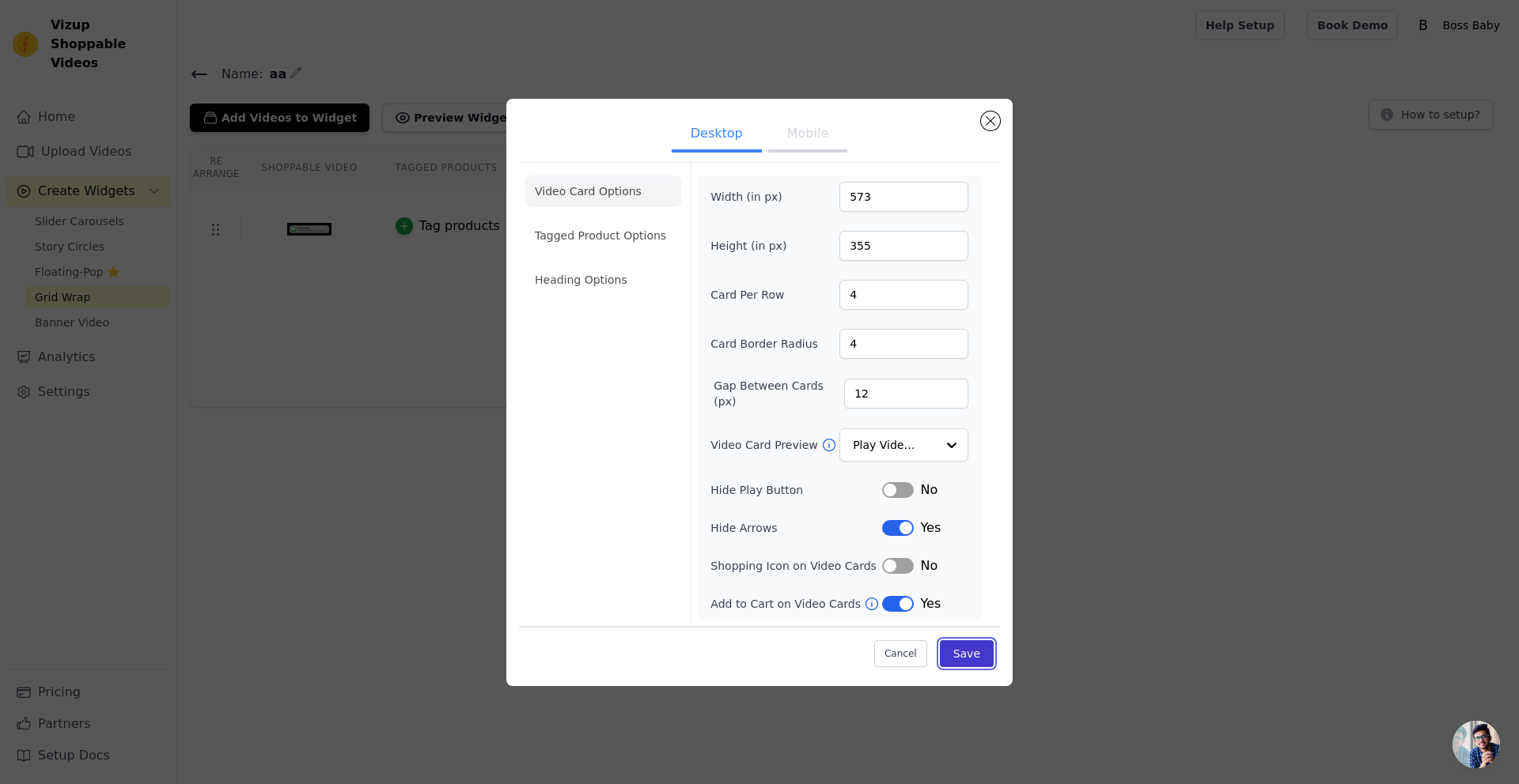
click at [965, 653] on button "Save" at bounding box center [967, 654] width 54 height 27
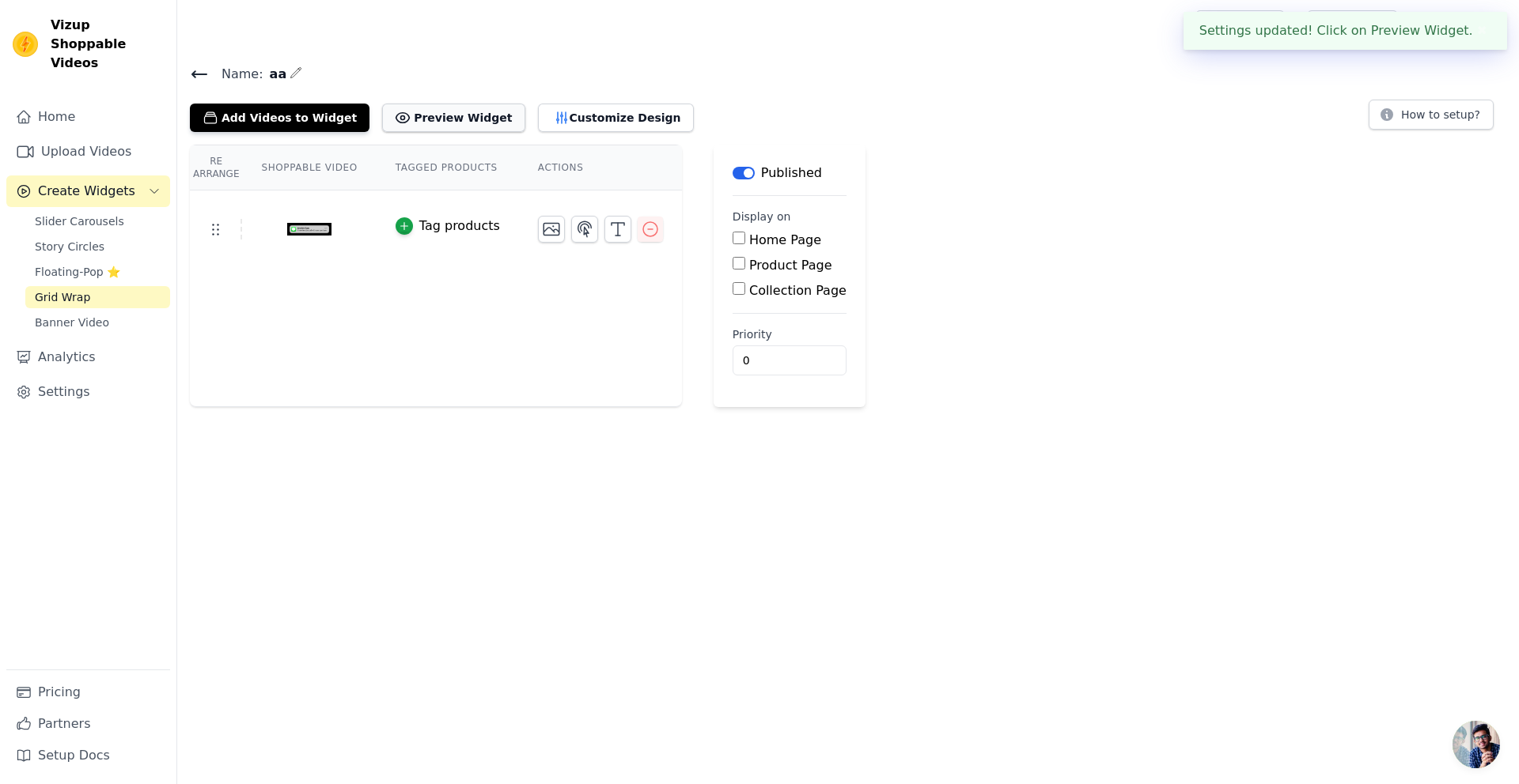
click at [457, 116] on button "Preview Widget" at bounding box center [454, 118] width 142 height 29
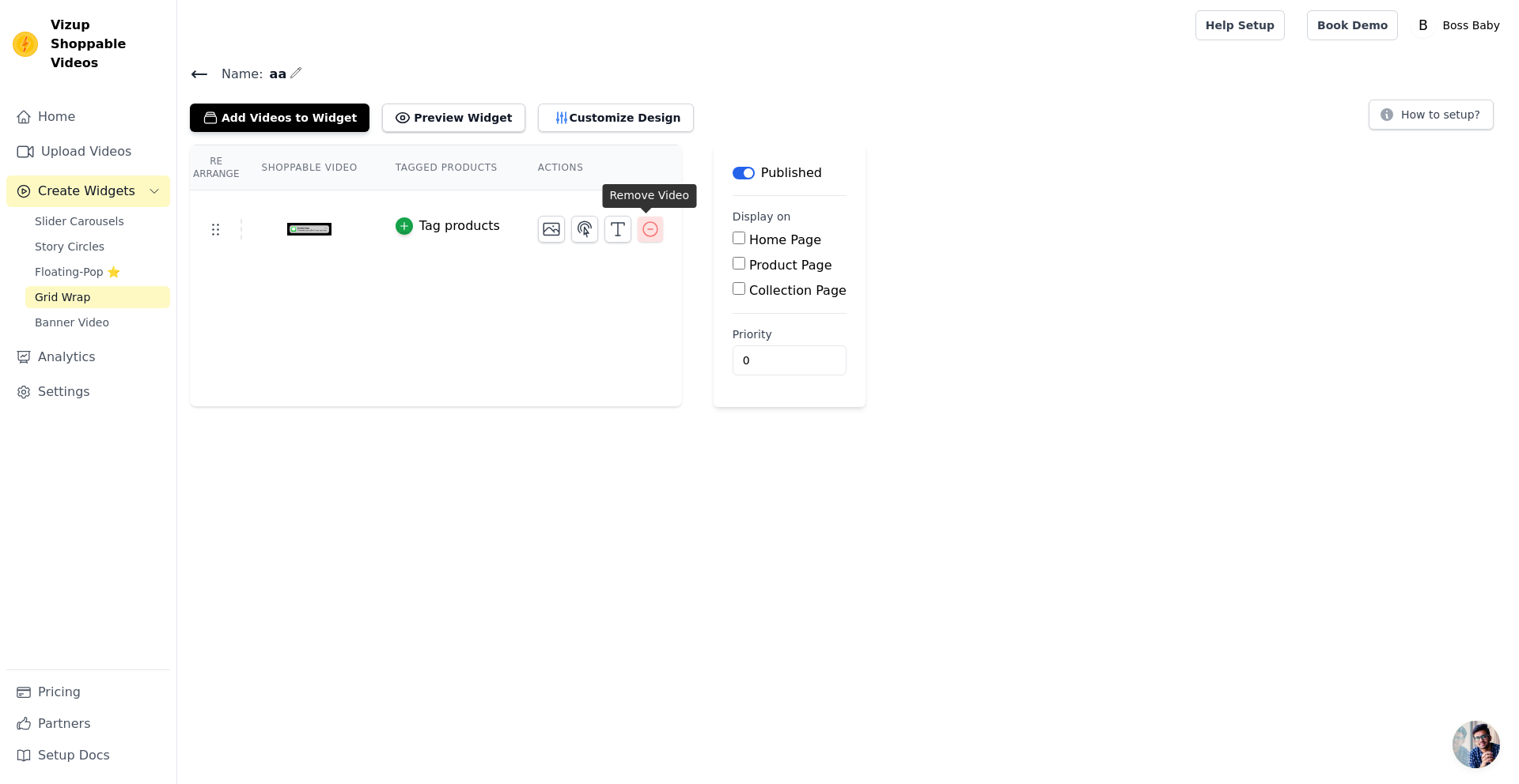
click at [654, 229] on icon "button" at bounding box center [650, 229] width 19 height 19
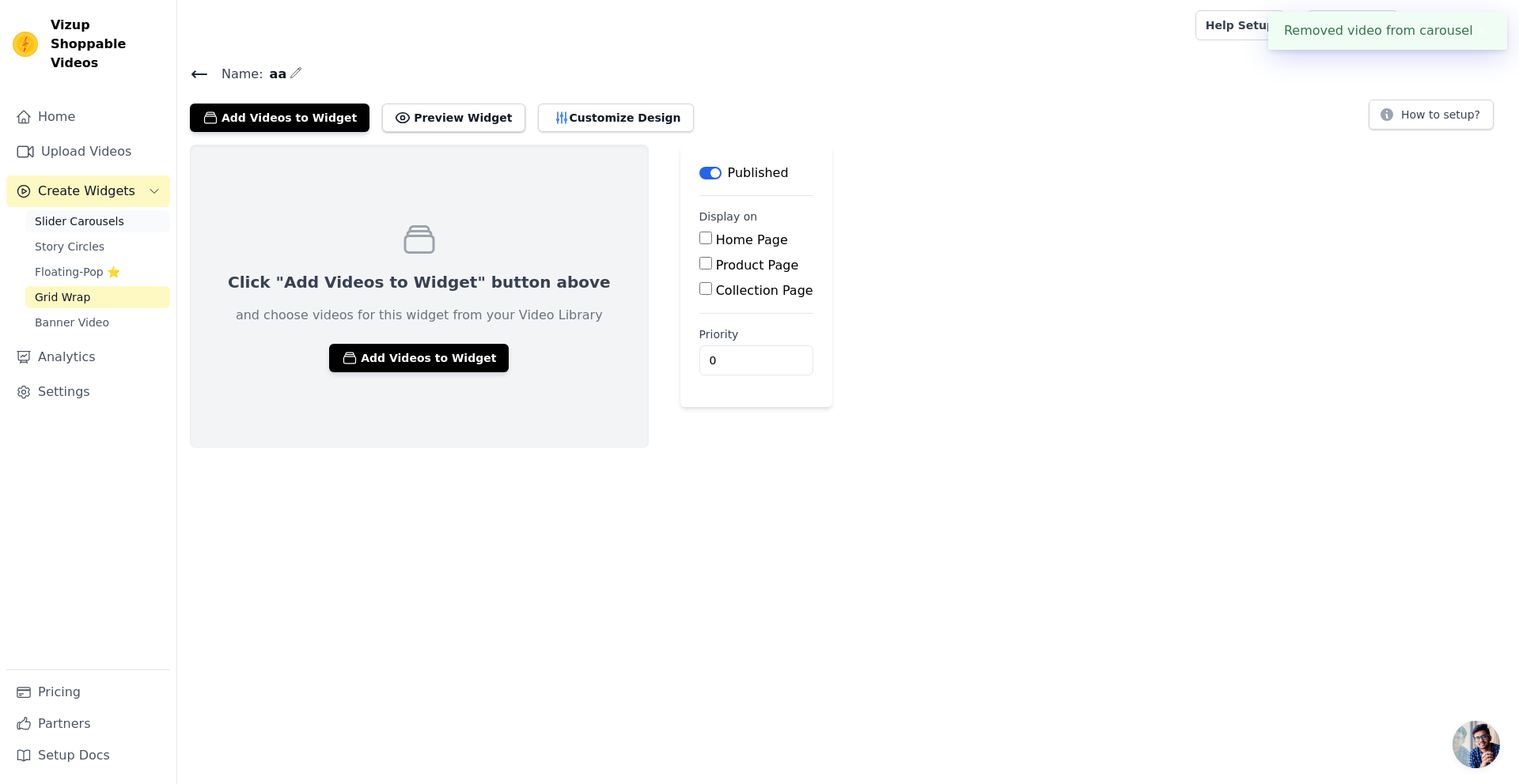
click at [116, 214] on span "Slider Carousels" at bounding box center [79, 221] width 89 height 16
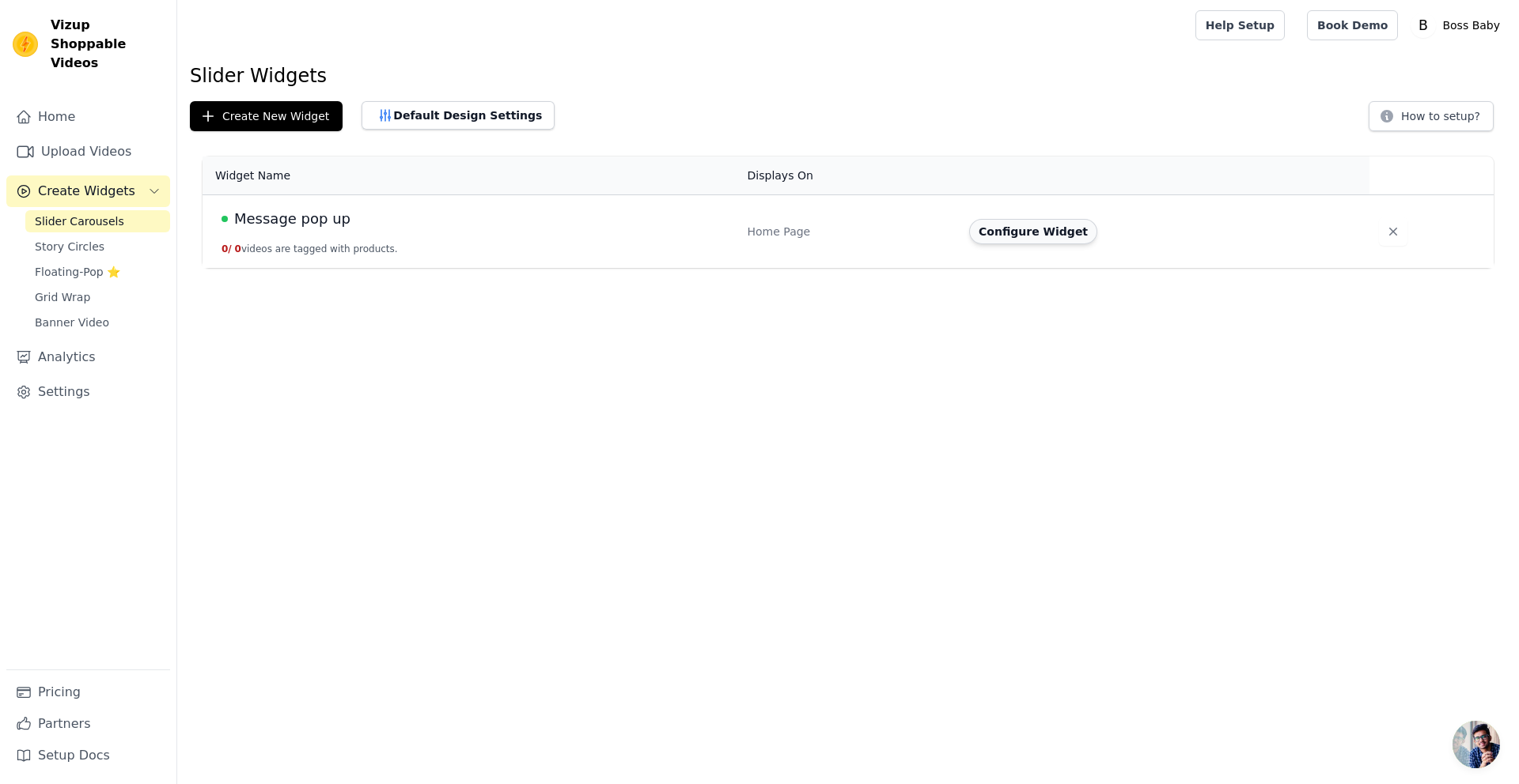
click at [1033, 233] on button "Configure Widget" at bounding box center [1033, 232] width 129 height 25
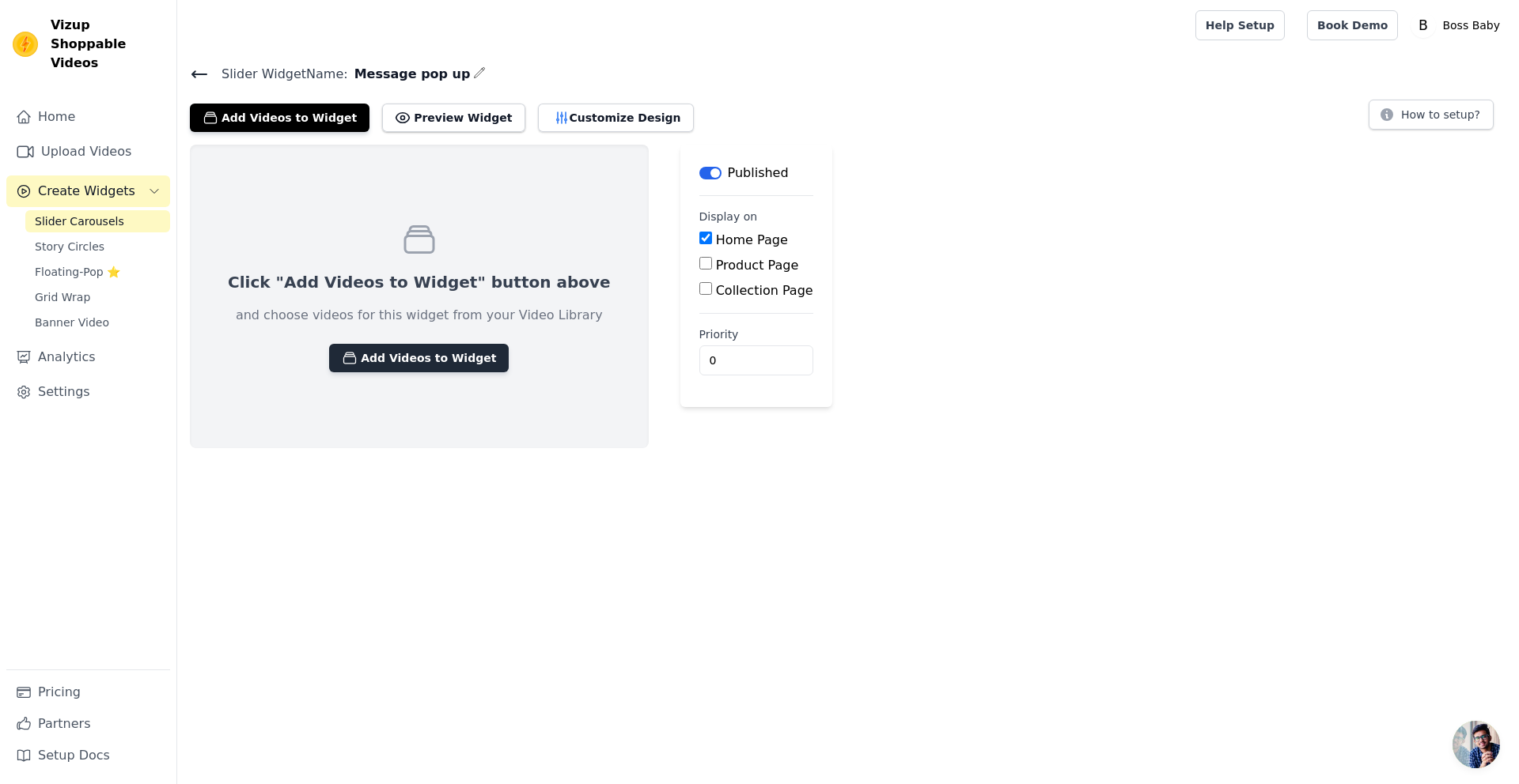
click at [421, 353] on button "Add Videos to Widget" at bounding box center [418, 358] width 179 height 29
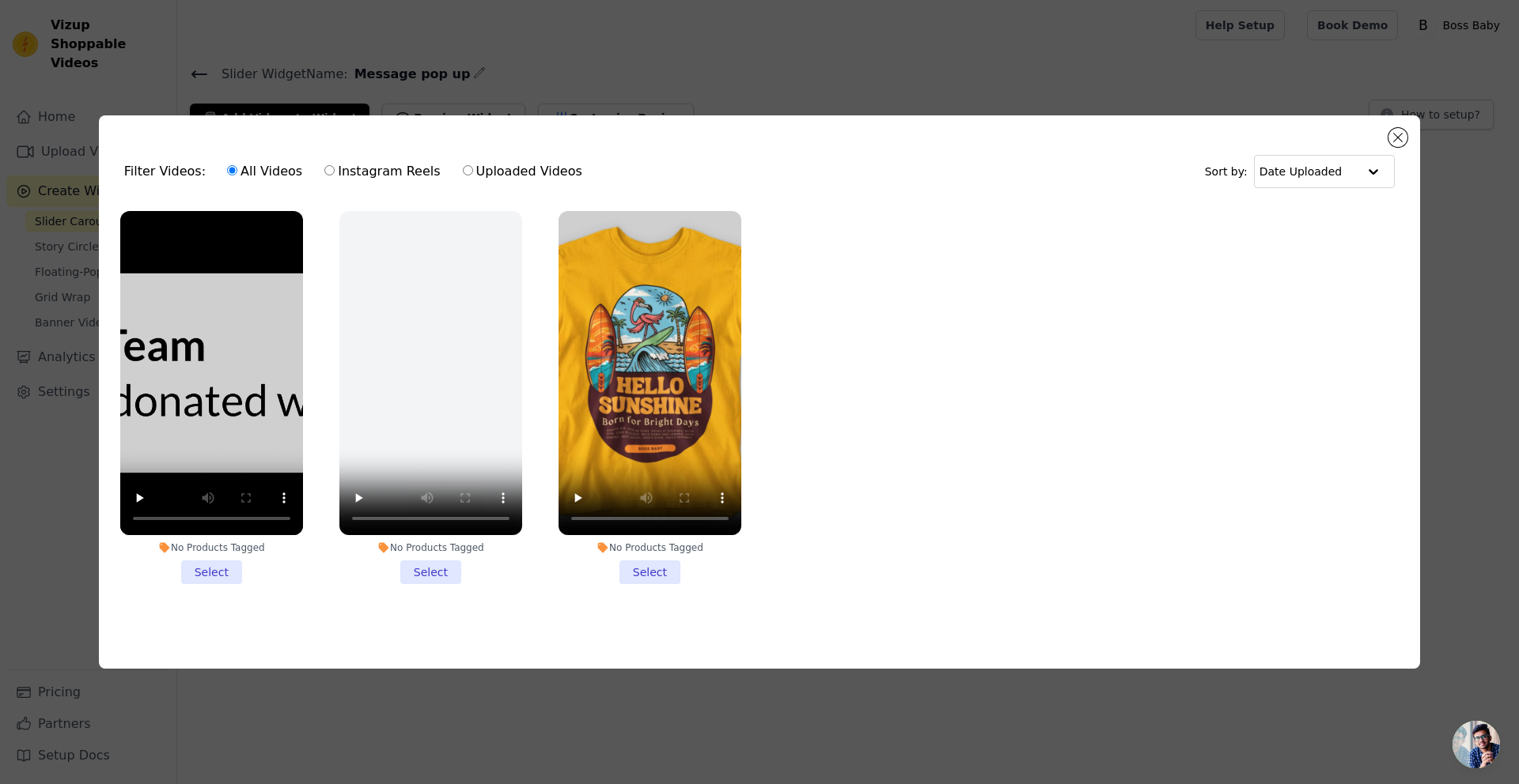
click at [840, 118] on div "Filter Videos: All Videos Instagram Reels Uploaded Videos Sort by: Date Uploade…" at bounding box center [760, 392] width 1322 height 554
click at [1393, 133] on button "Close modal" at bounding box center [1398, 137] width 19 height 19
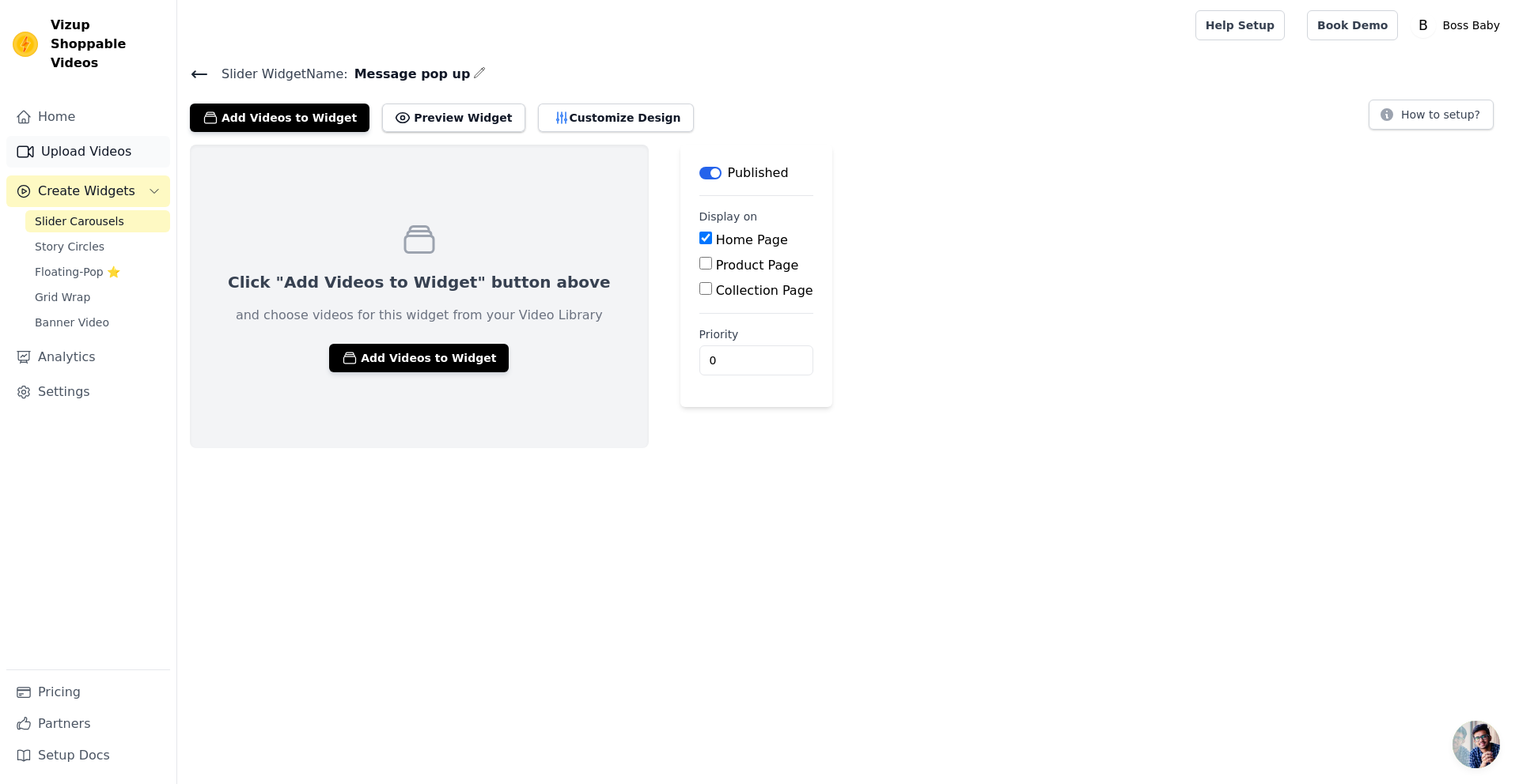
click at [96, 136] on link "Upload Videos" at bounding box center [88, 151] width 164 height 32
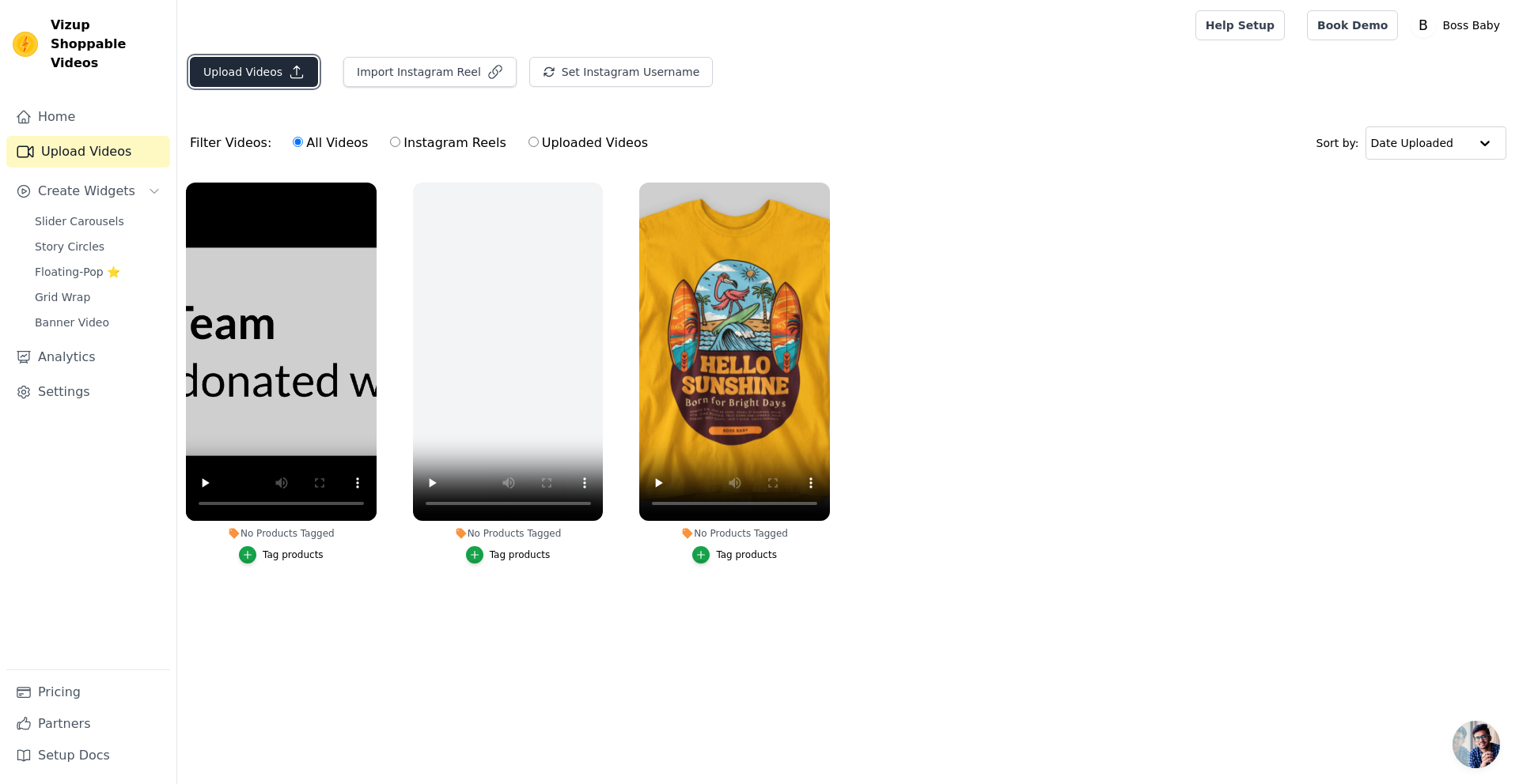
click at [252, 73] on button "Upload Videos" at bounding box center [254, 72] width 129 height 30
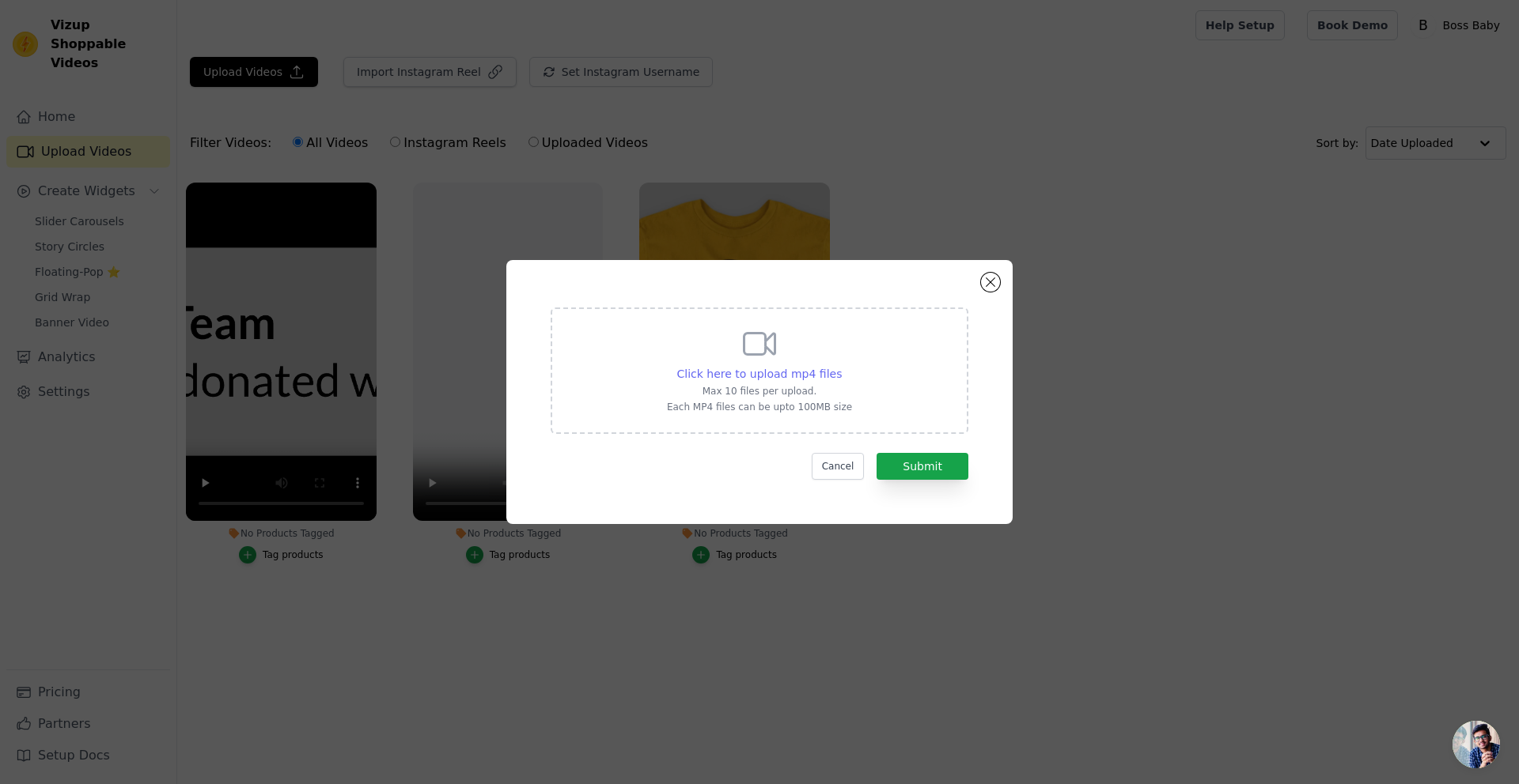
click at [807, 374] on span "Click here to upload mp4 files" at bounding box center [760, 373] width 165 height 12
click at [841, 366] on input "Click here to upload mp4 files Max 10 files per upload. Each MP4 files can be u…" at bounding box center [841, 365] width 1 height 1
type input "C:\fakepath\Switch.mp4"
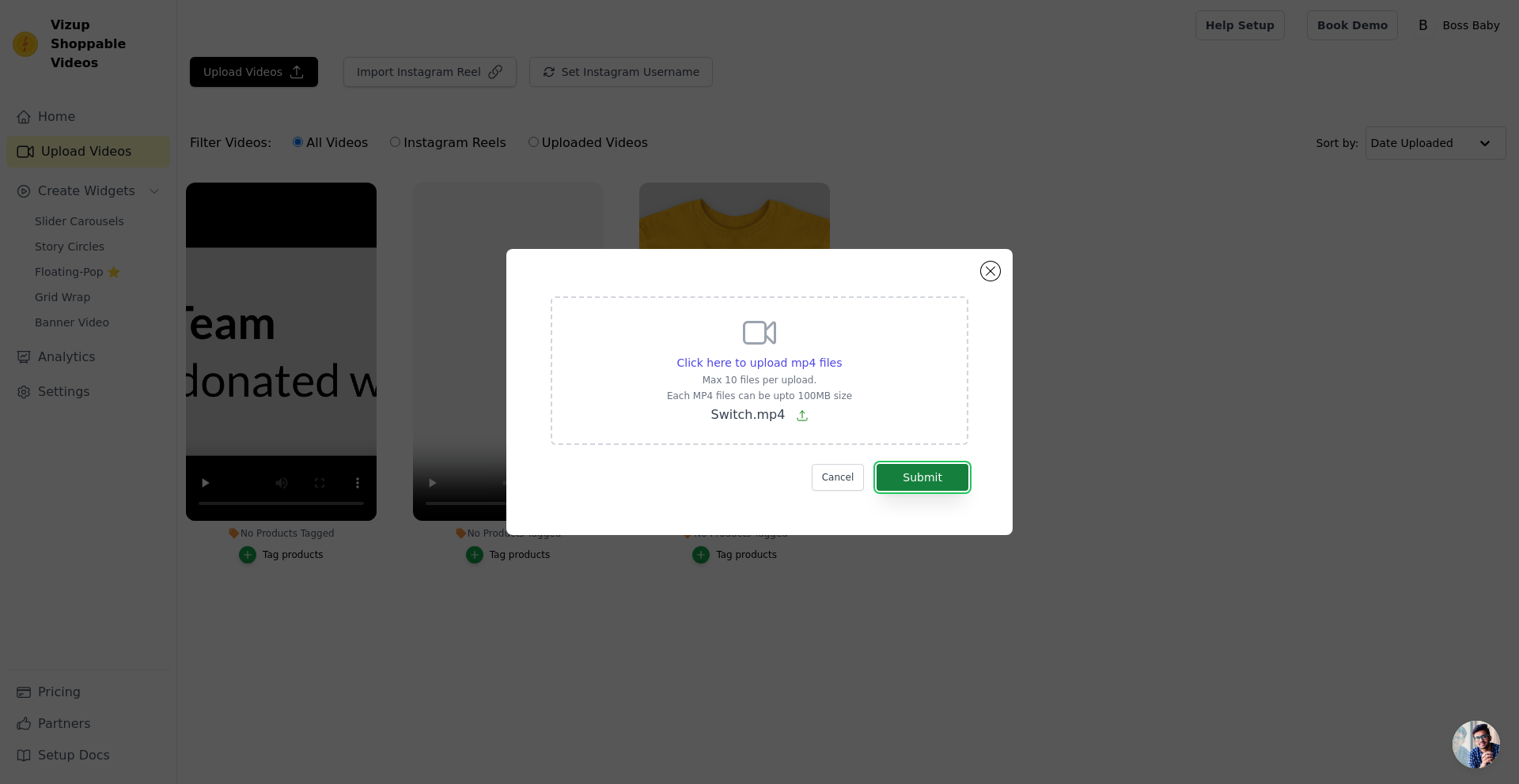
click at [946, 480] on button "Submit" at bounding box center [923, 477] width 92 height 27
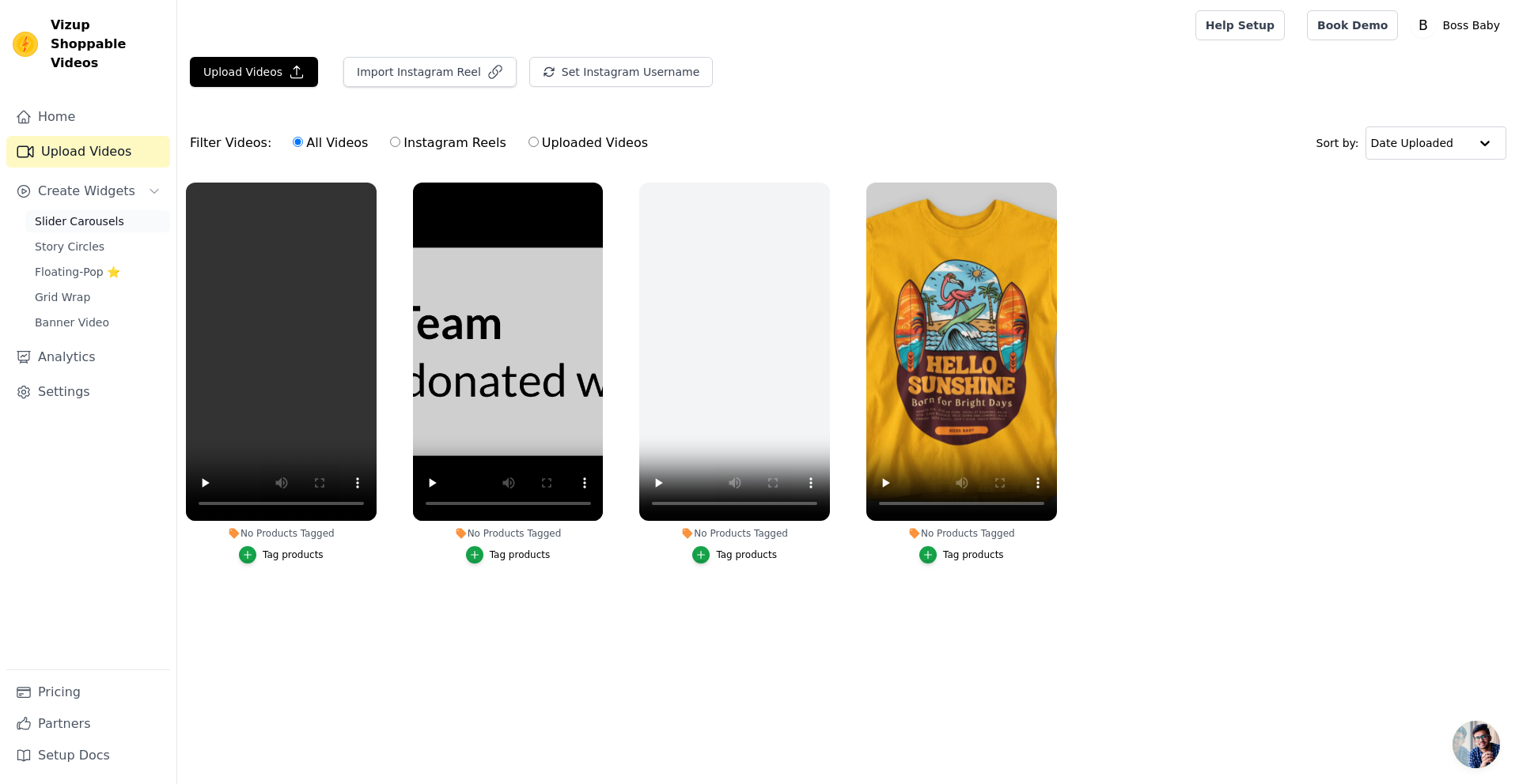
click at [76, 214] on span "Slider Carousels" at bounding box center [79, 221] width 89 height 16
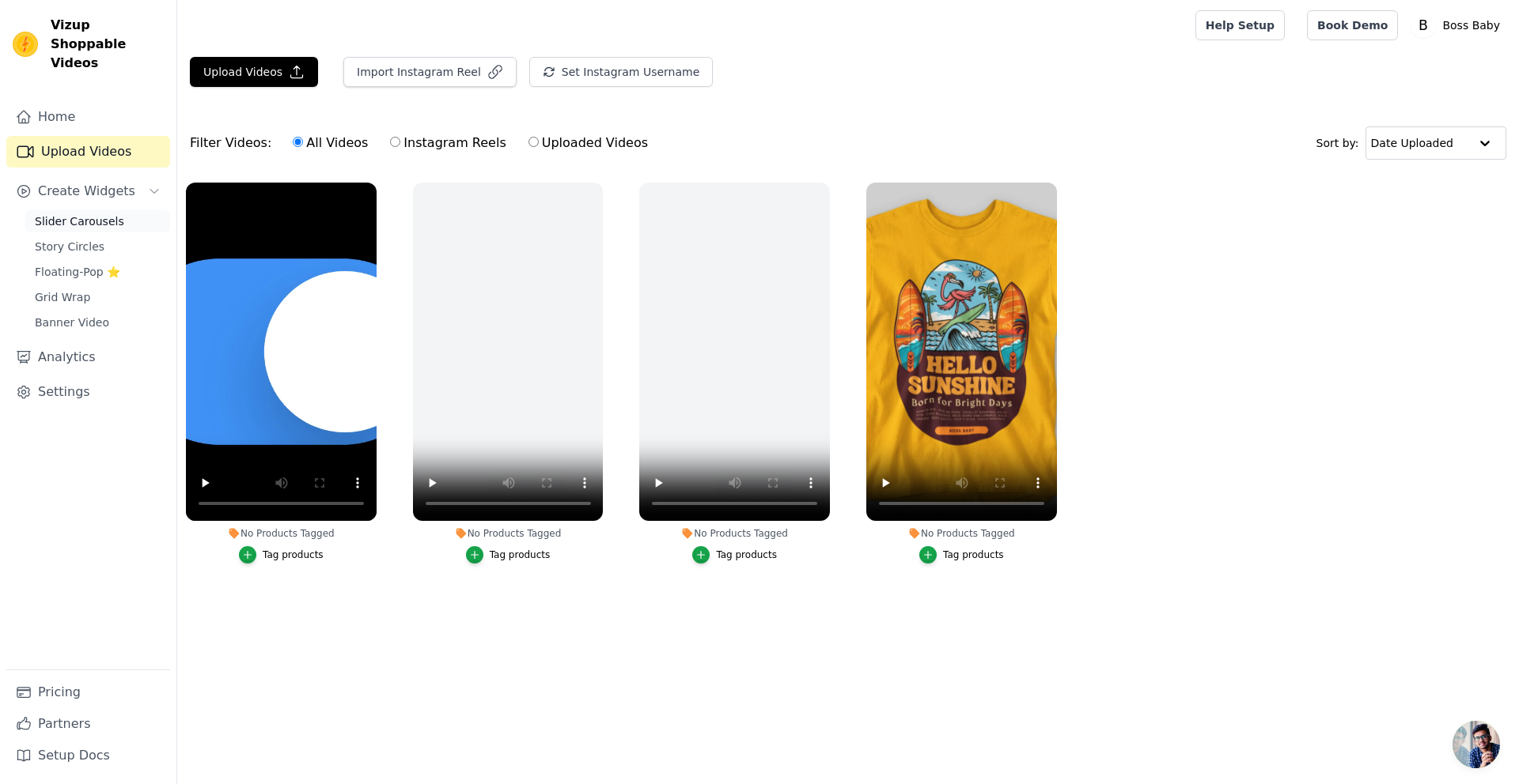
click at [109, 212] on link "Slider Carousels" at bounding box center [97, 221] width 145 height 22
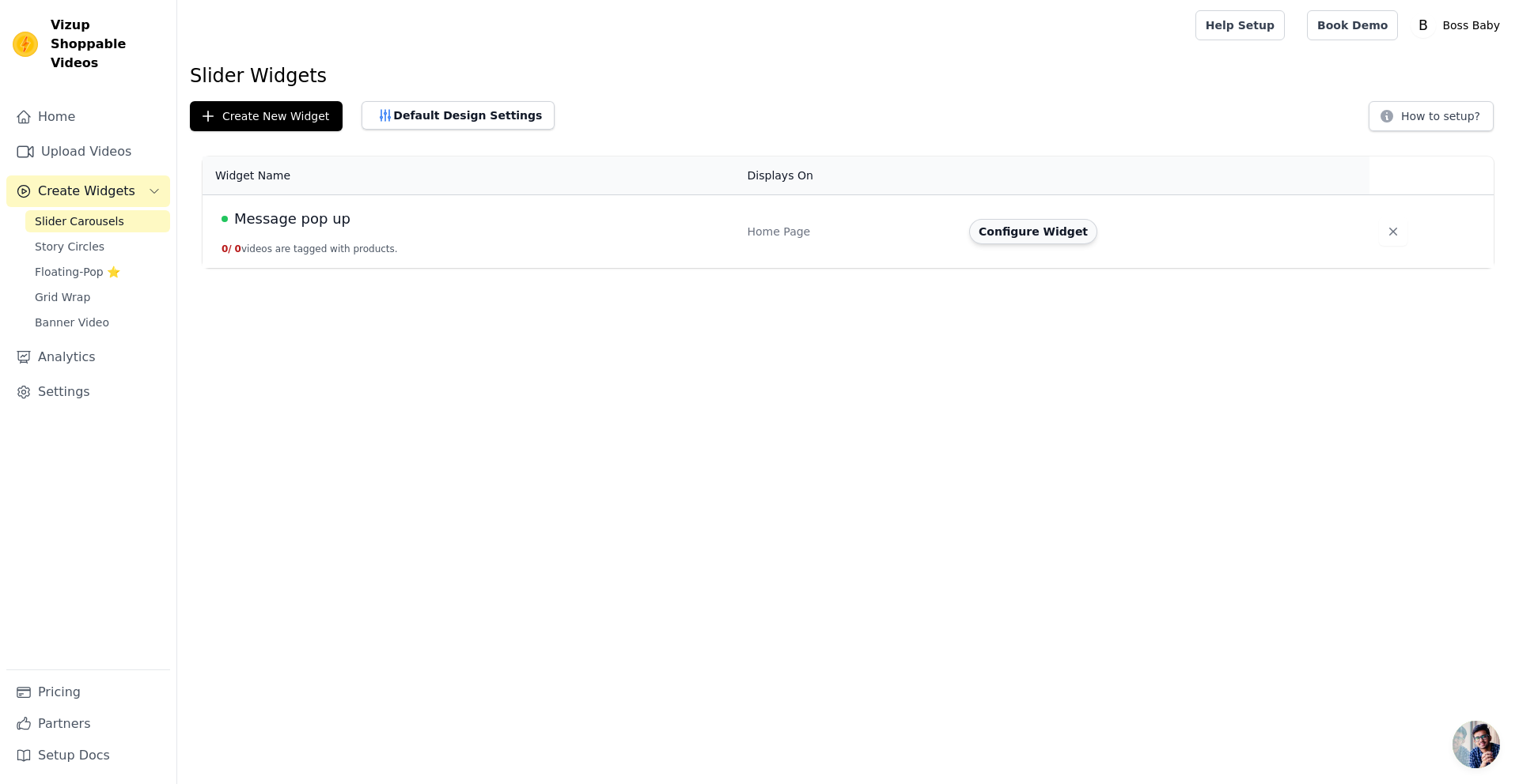
click at [1010, 237] on button "Configure Widget" at bounding box center [1033, 232] width 129 height 25
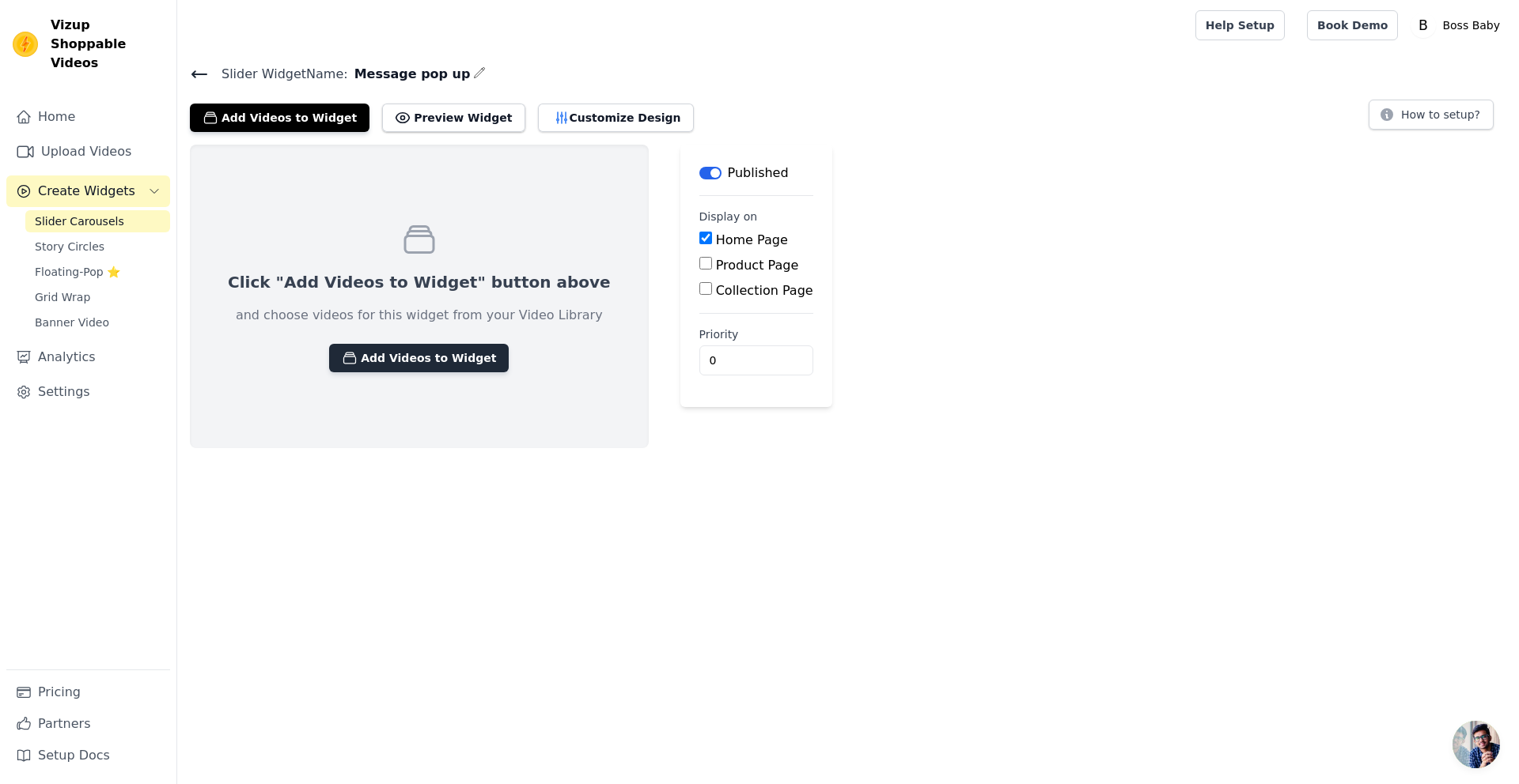
click at [426, 354] on button "Add Videos to Widget" at bounding box center [418, 358] width 179 height 29
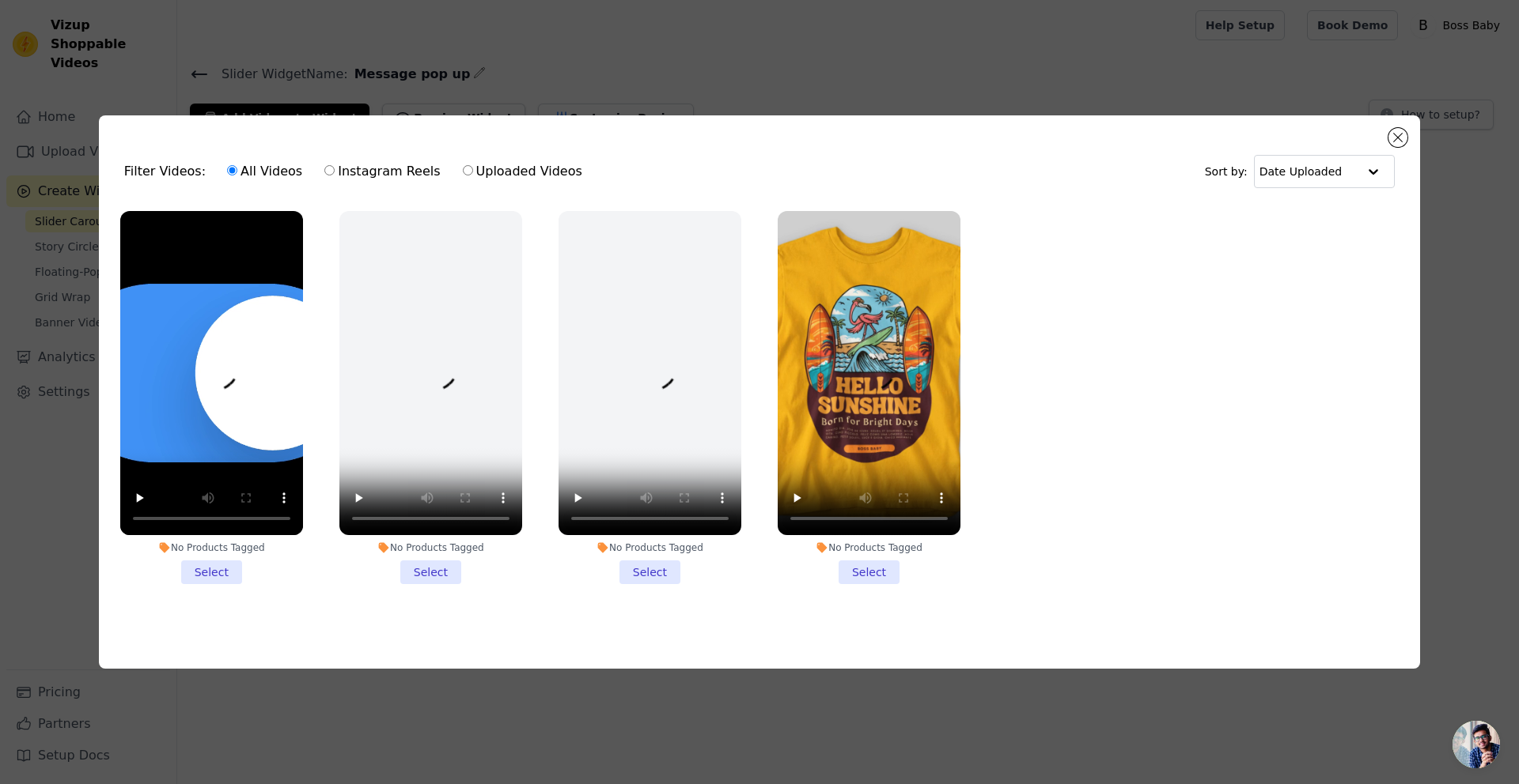
click at [207, 572] on li "No Products Tagged Select" at bounding box center [211, 398] width 183 height 374
click at [0, 0] on input "No Products Tagged Select" at bounding box center [0, 0] width 0 height 0
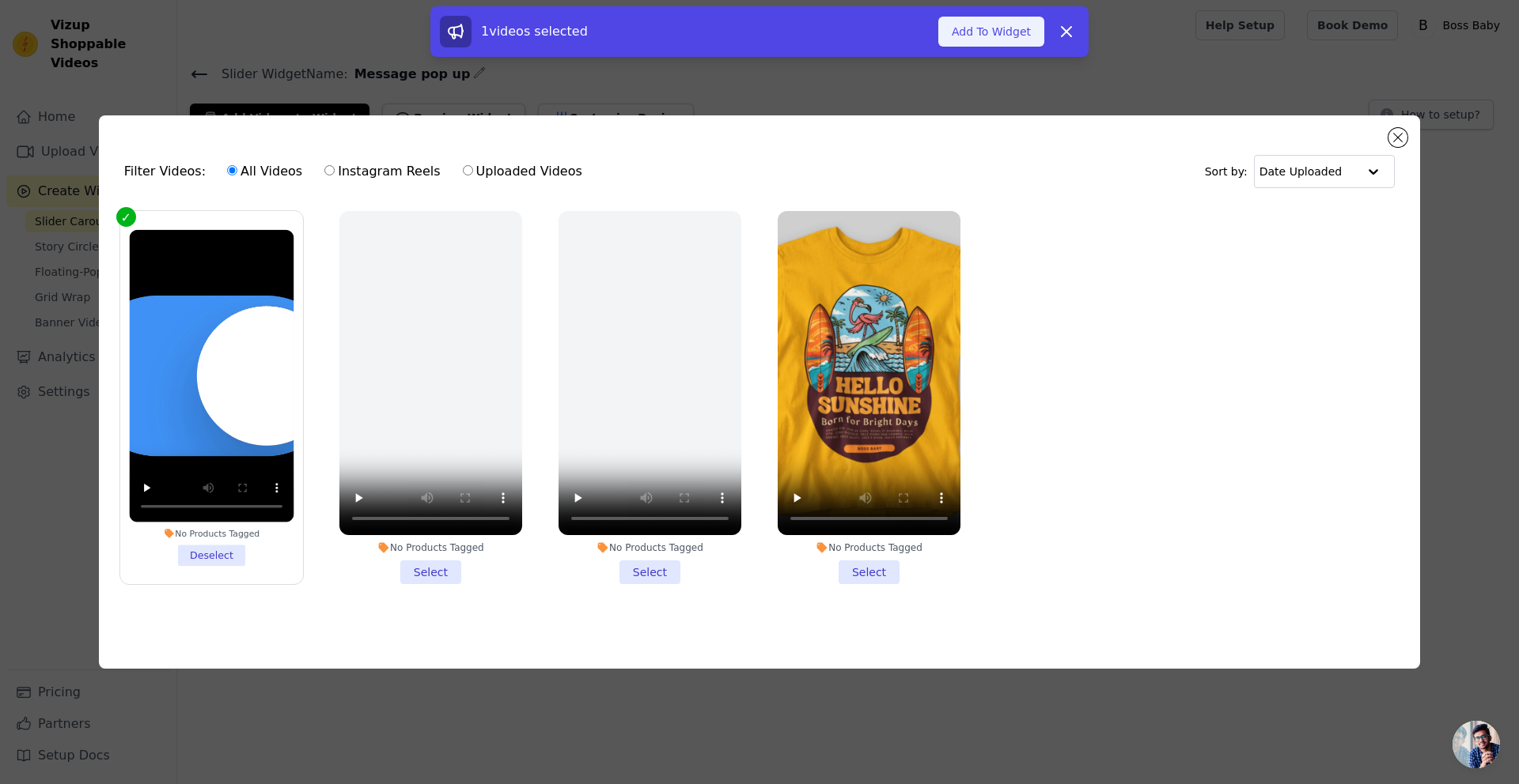
click at [1000, 38] on button "Add To Widget" at bounding box center [991, 31] width 106 height 30
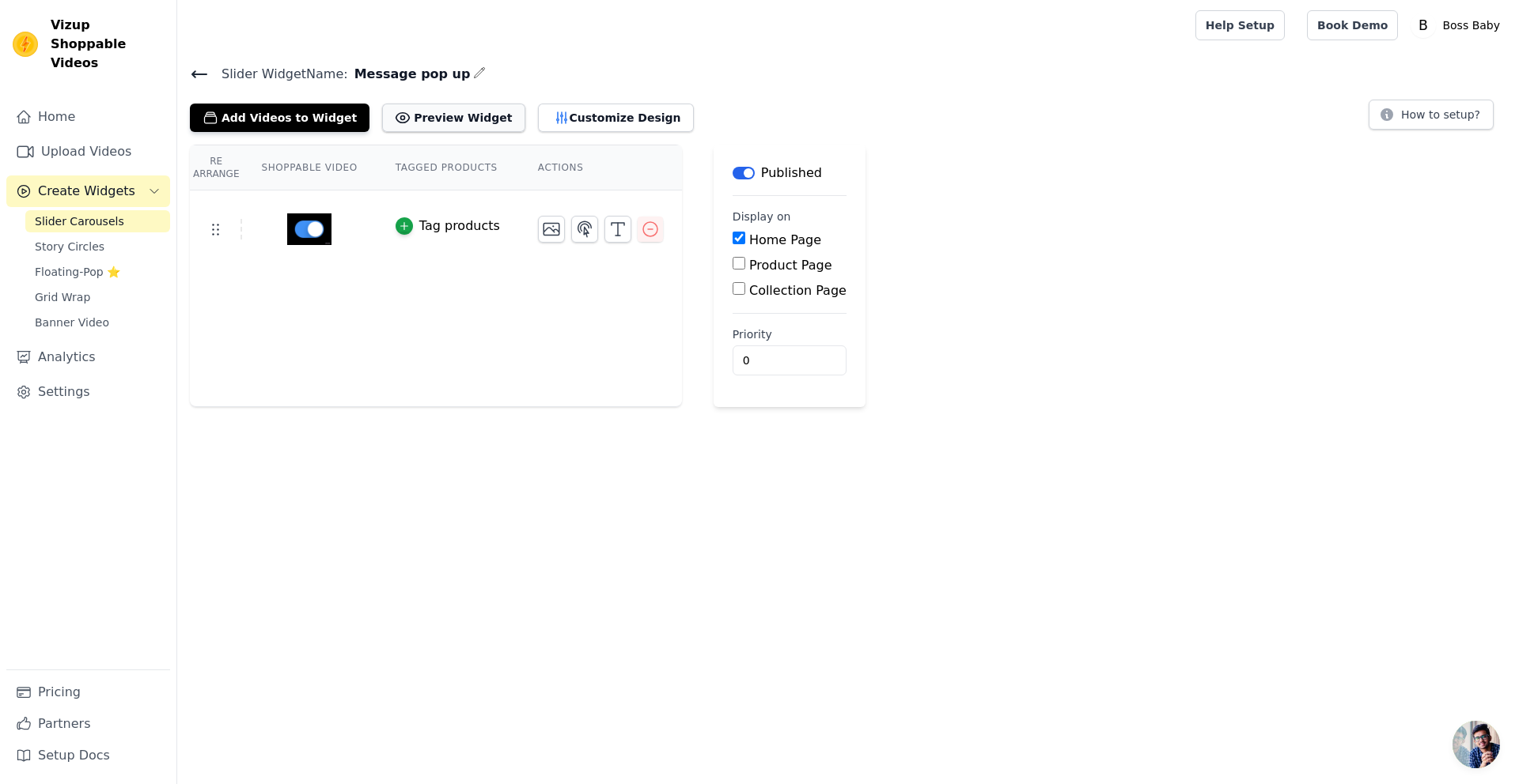
click at [396, 117] on button "Preview Widget" at bounding box center [454, 118] width 142 height 29
click at [580, 107] on button "Customize Design" at bounding box center [616, 118] width 156 height 29
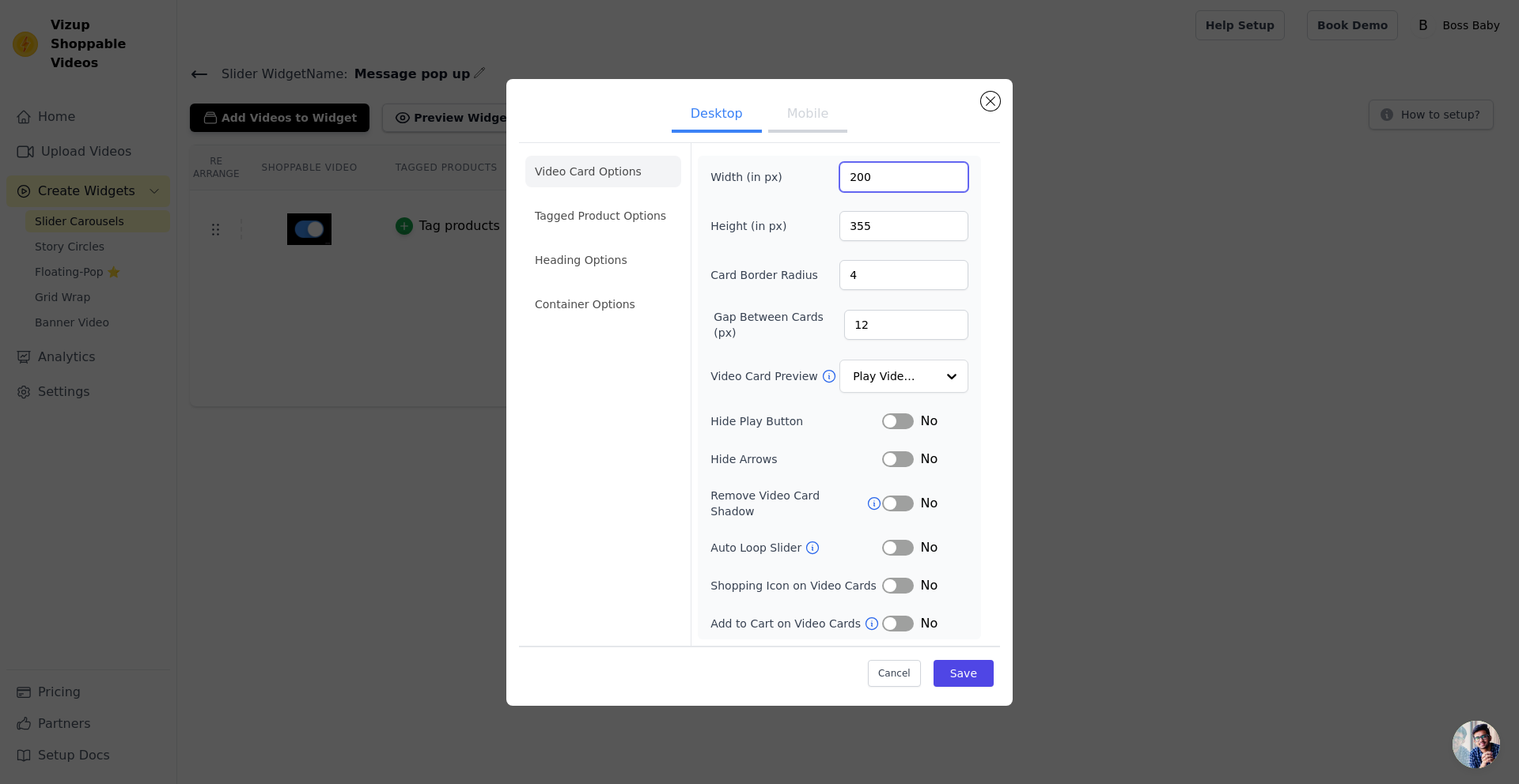
click at [923, 178] on input "200" at bounding box center [903, 177] width 129 height 30
type input "326"
click at [955, 182] on input "326" at bounding box center [903, 177] width 129 height 30
click at [972, 679] on button "Save" at bounding box center [963, 674] width 60 height 27
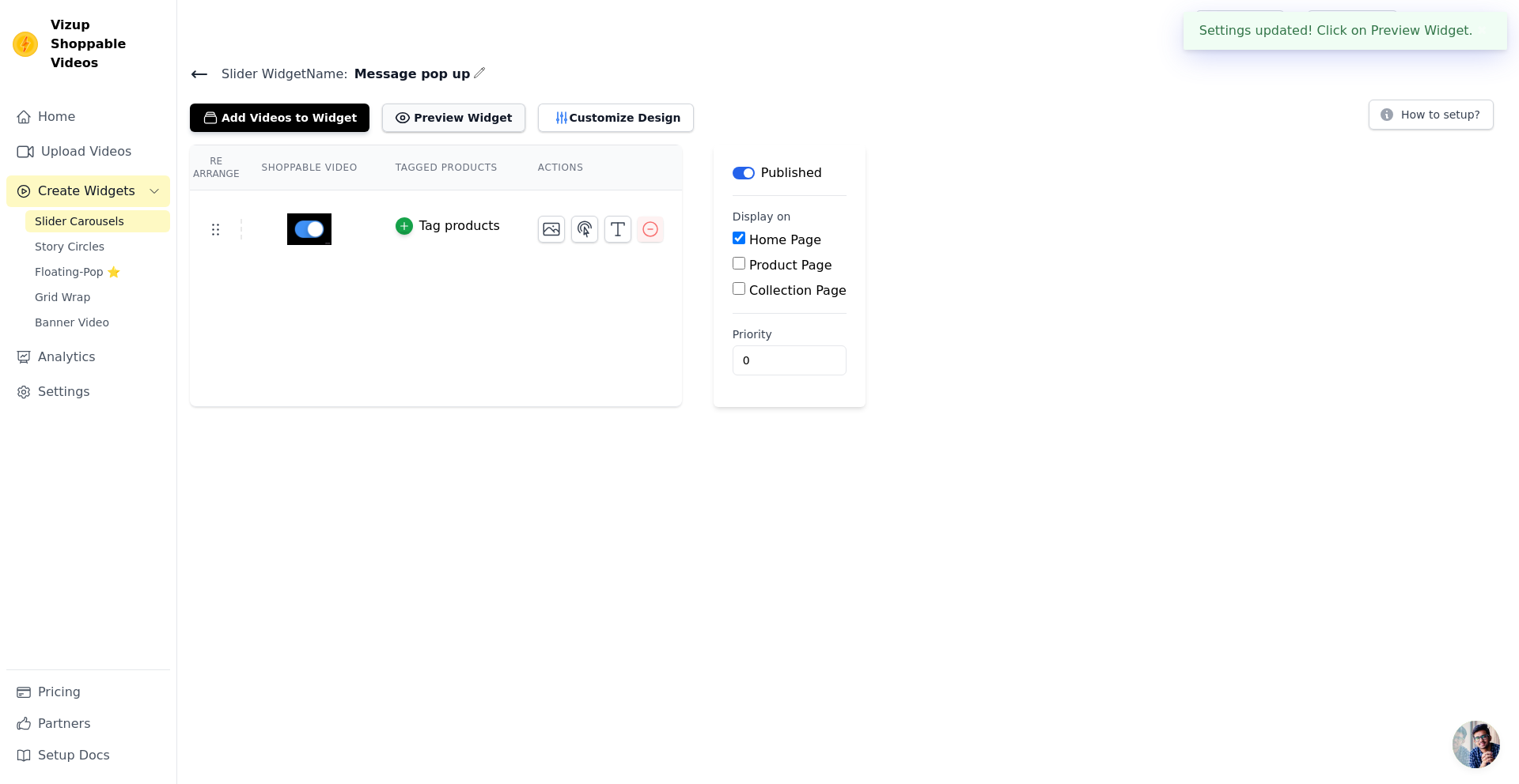
click at [420, 125] on button "Preview Widget" at bounding box center [454, 118] width 142 height 29
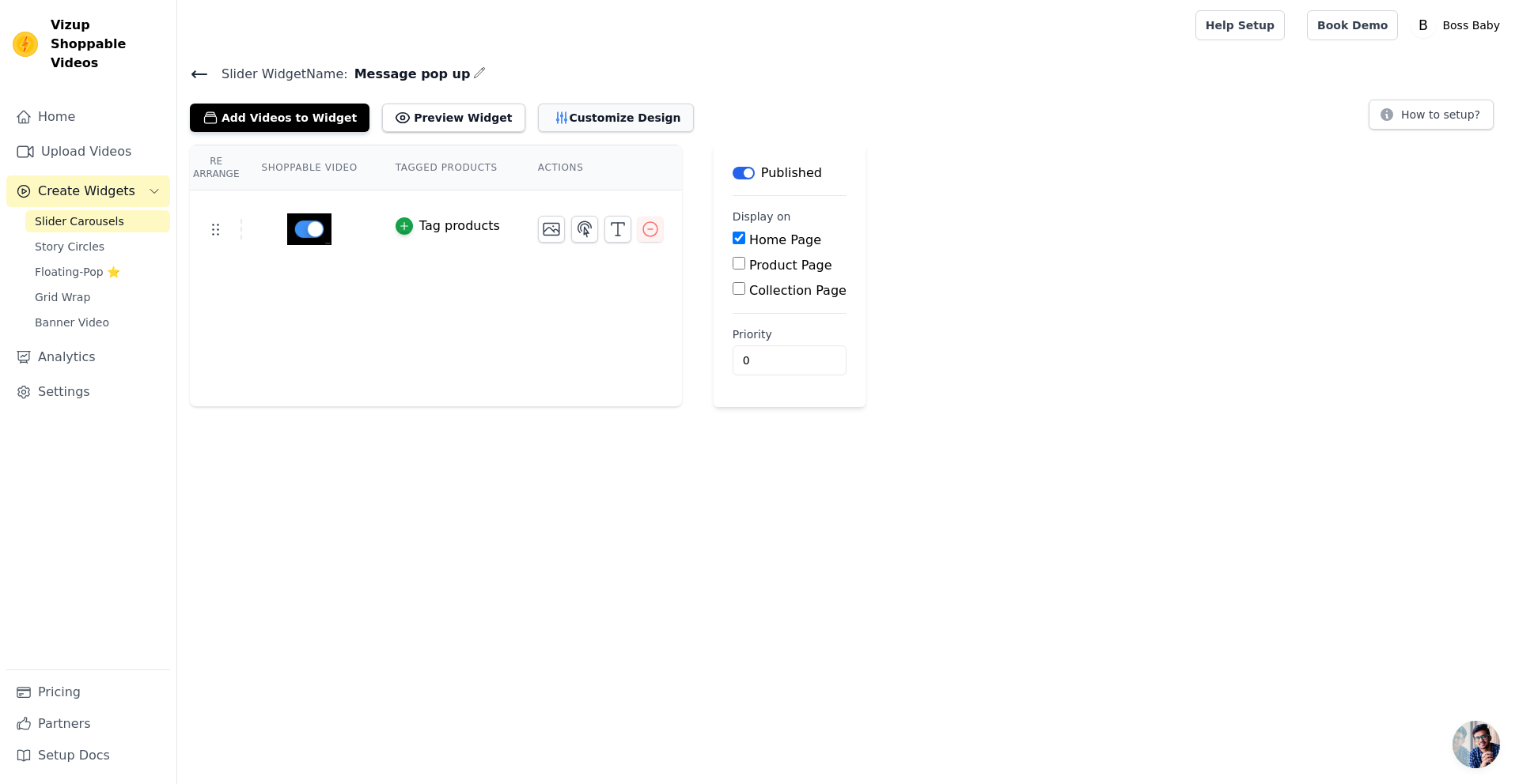
click at [554, 113] on icon "button" at bounding box center [561, 117] width 16 height 16
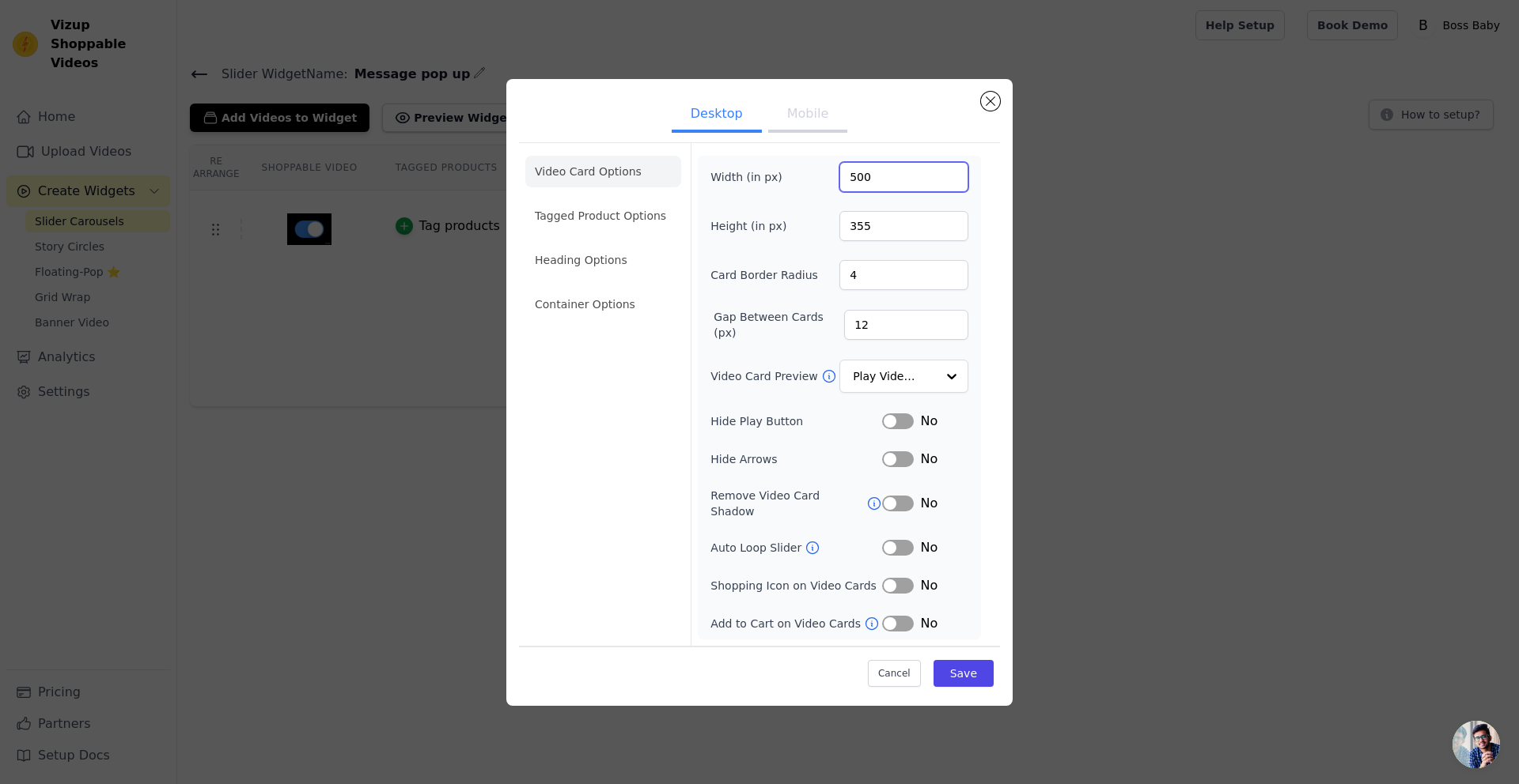
type input "500"
click at [953, 182] on input "500" at bounding box center [903, 177] width 129 height 30
click at [961, 667] on button "Save" at bounding box center [963, 674] width 60 height 27
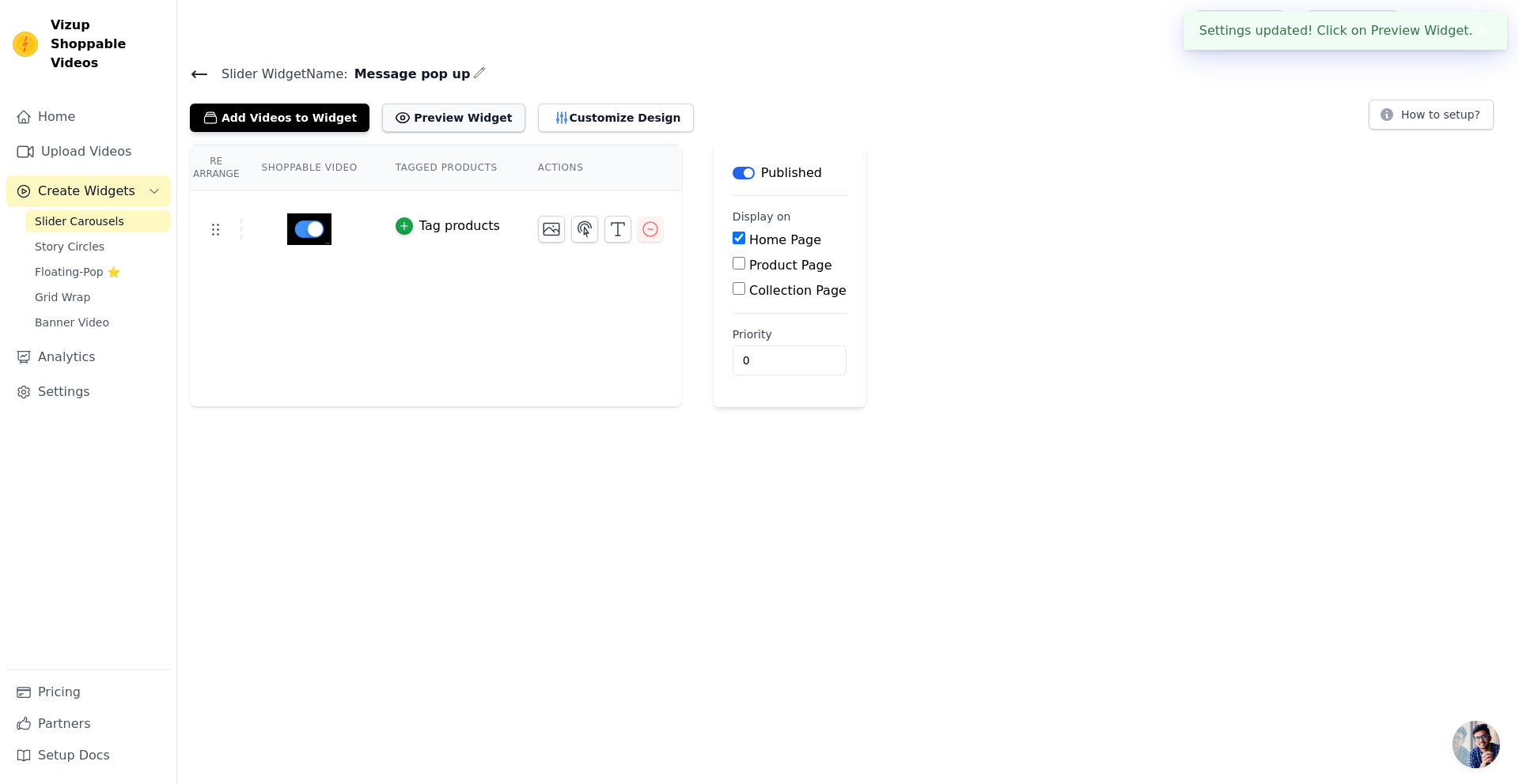
click at [465, 110] on button "Preview Widget" at bounding box center [454, 118] width 142 height 29
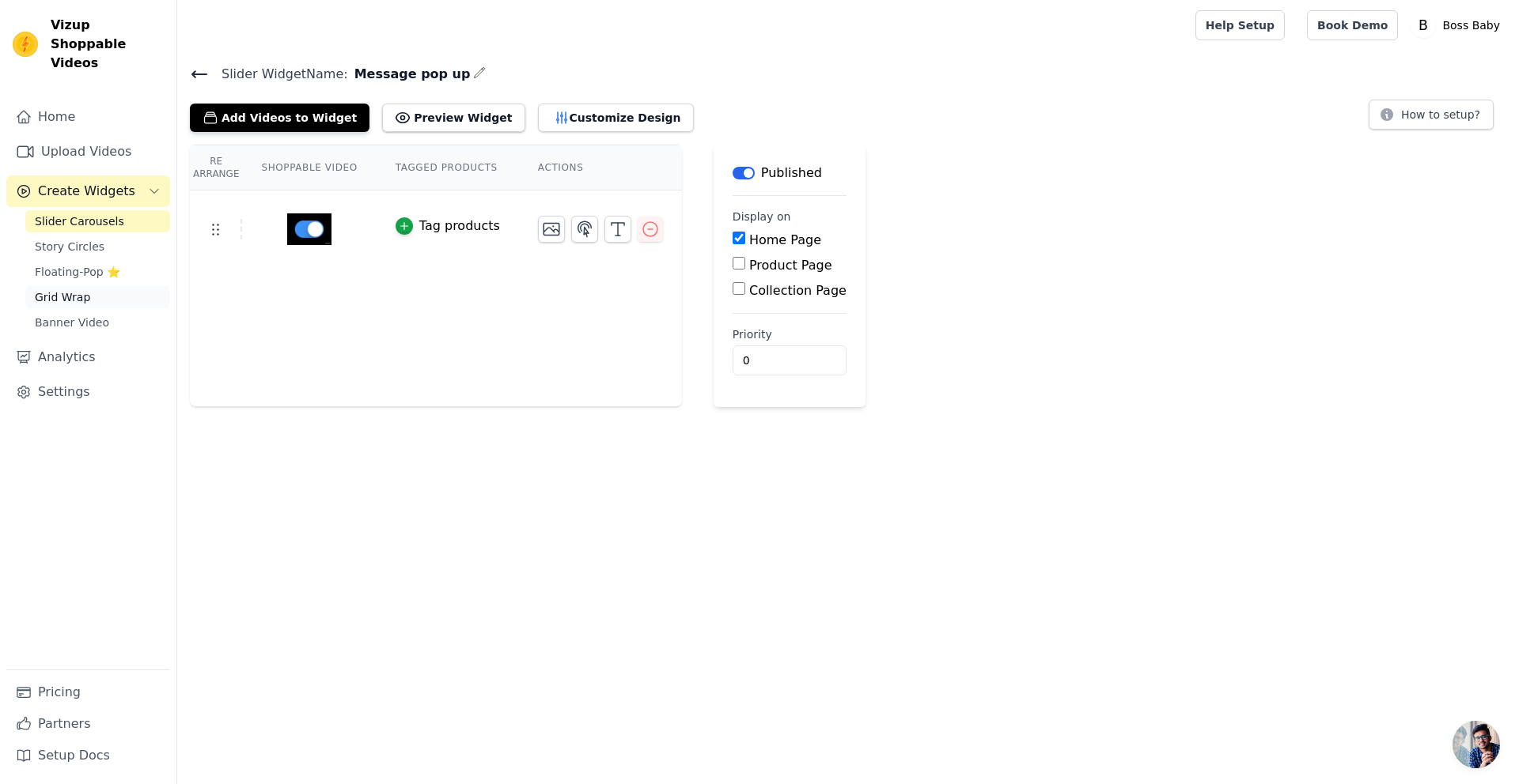
click at [86, 286] on link "Grid Wrap" at bounding box center [97, 297] width 145 height 22
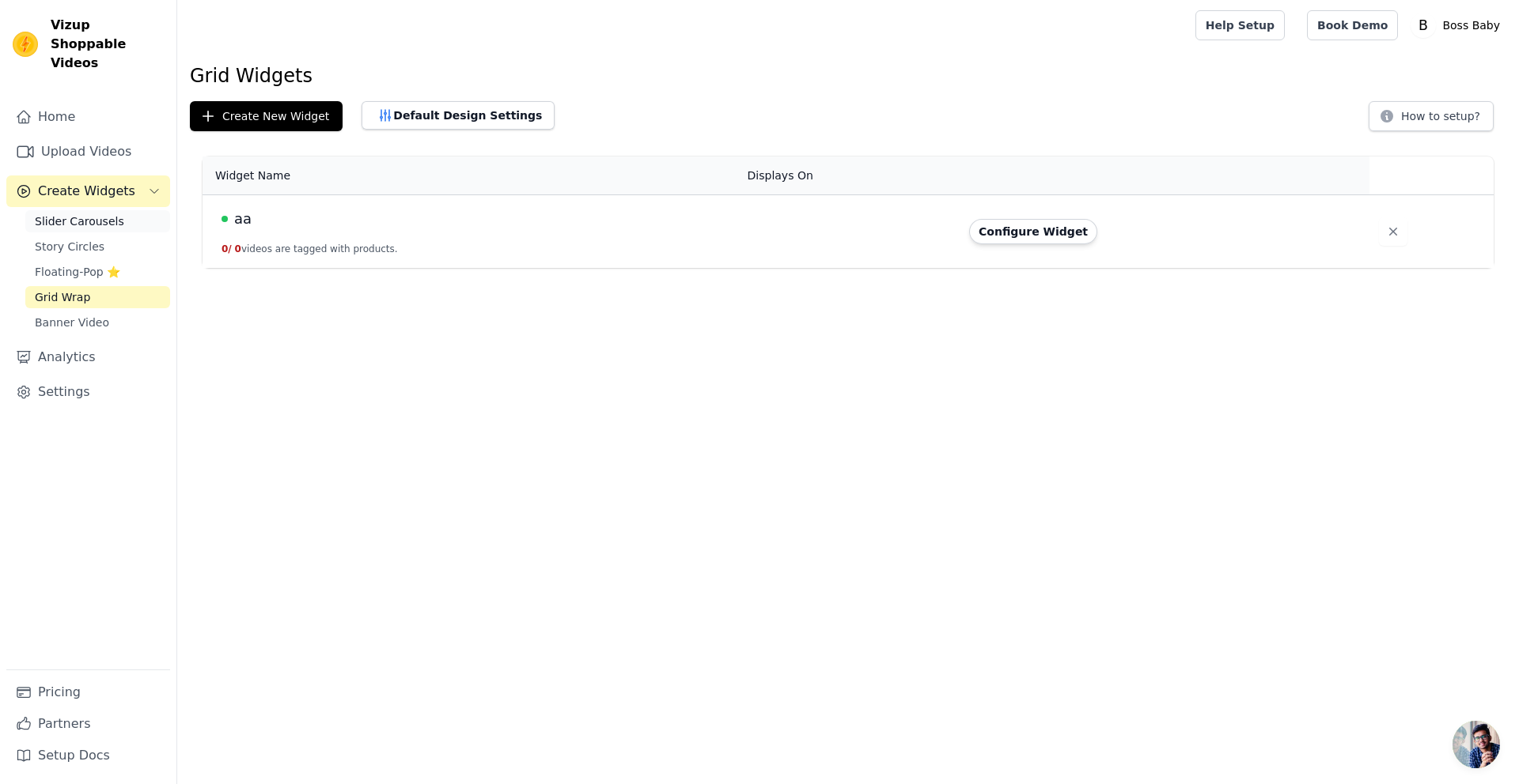
click at [109, 214] on span "Slider Carousels" at bounding box center [79, 221] width 89 height 16
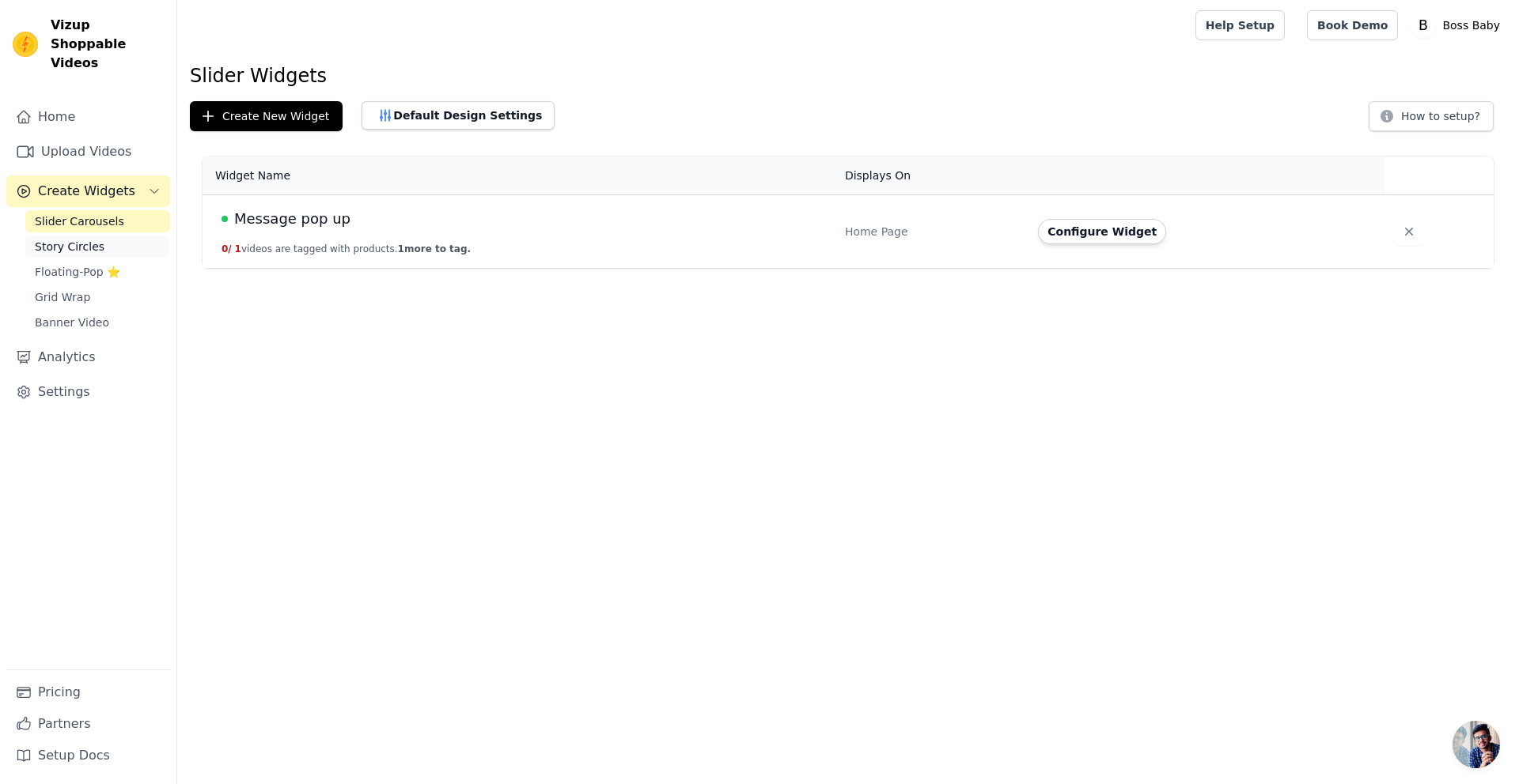
click at [118, 236] on link "Story Circles" at bounding box center [97, 246] width 145 height 22
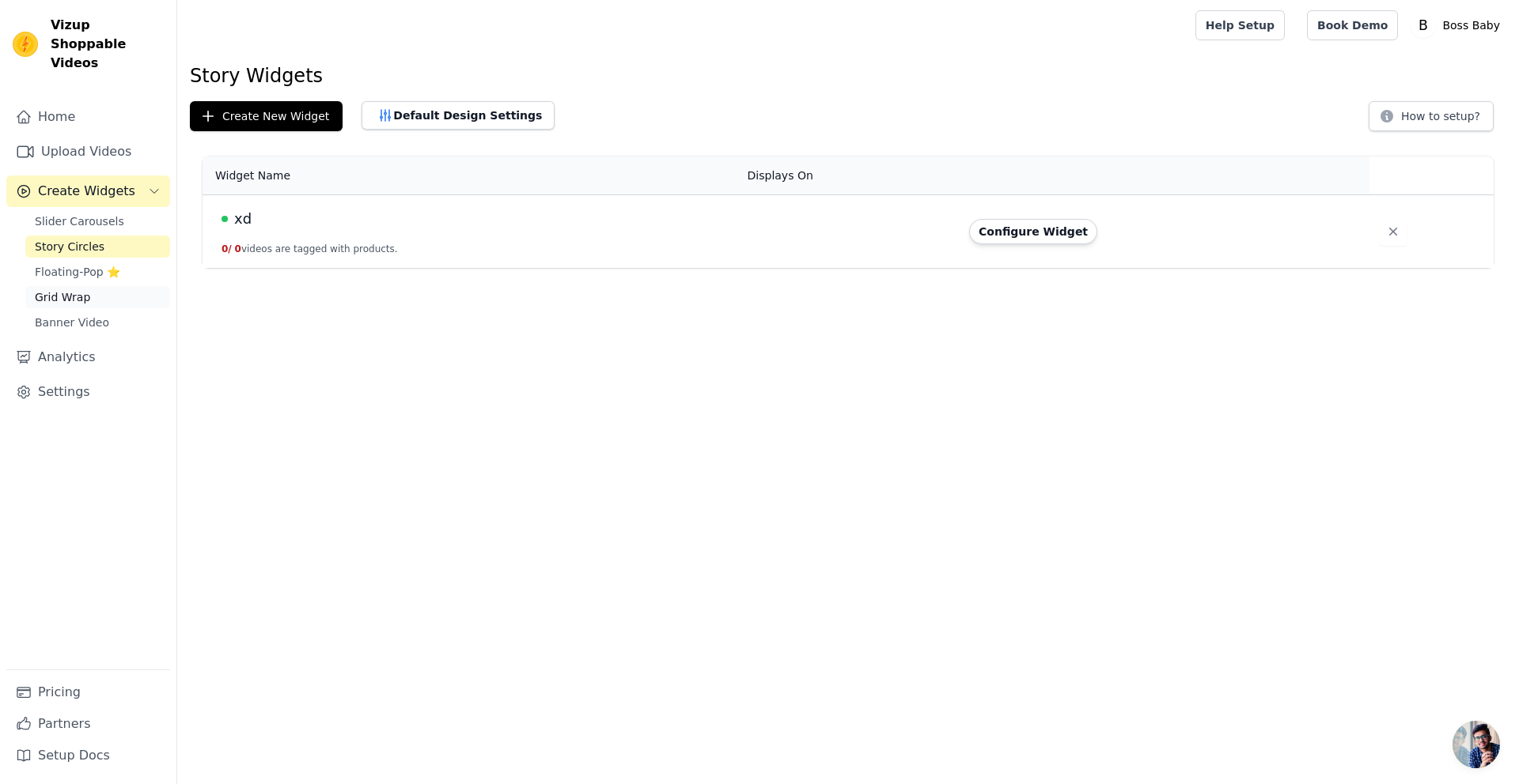
click at [121, 286] on link "Grid Wrap" at bounding box center [97, 297] width 145 height 22
click at [120, 211] on link "Slider Carousels" at bounding box center [97, 221] width 145 height 22
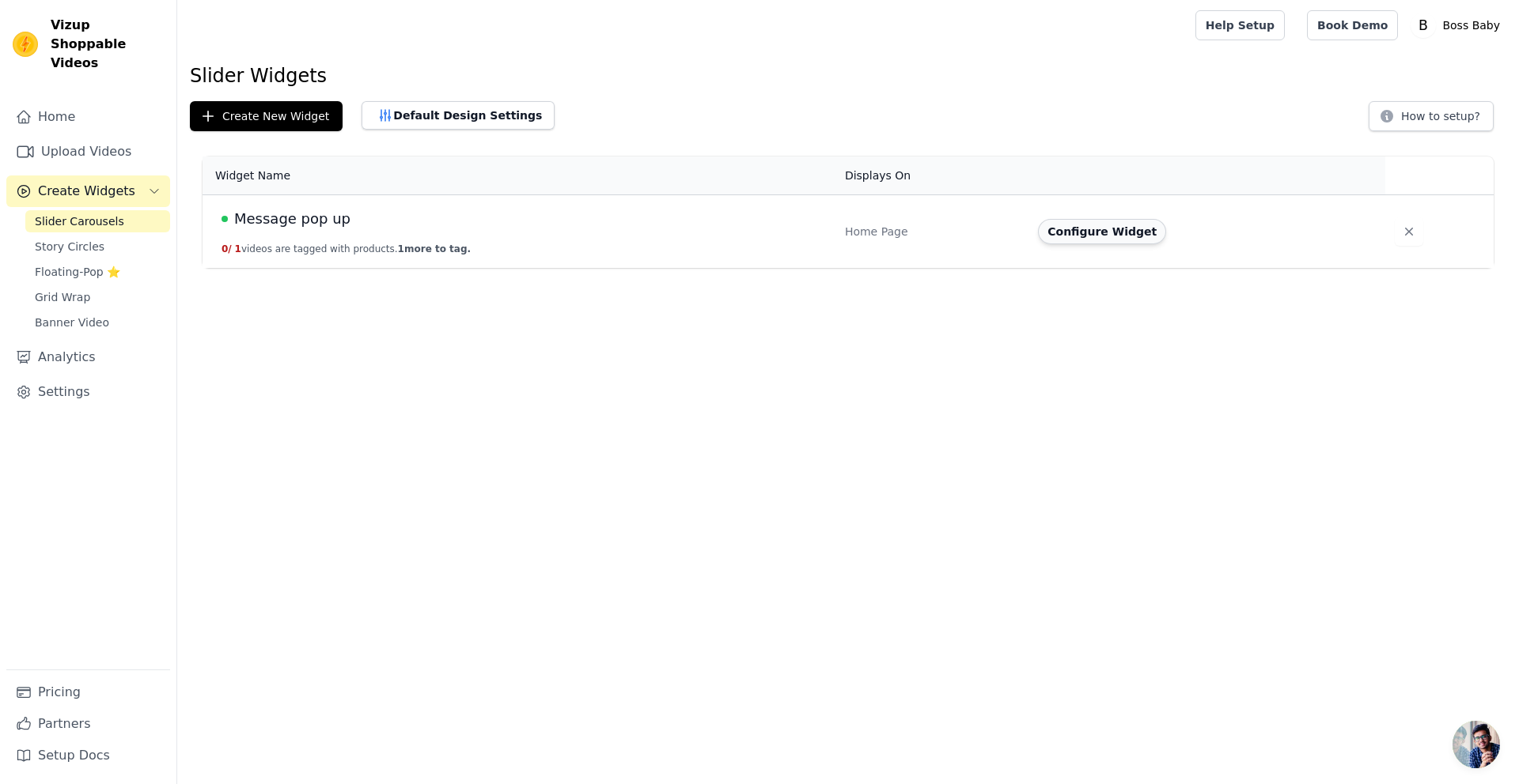
click at [1101, 235] on button "Configure Widget" at bounding box center [1102, 232] width 129 height 25
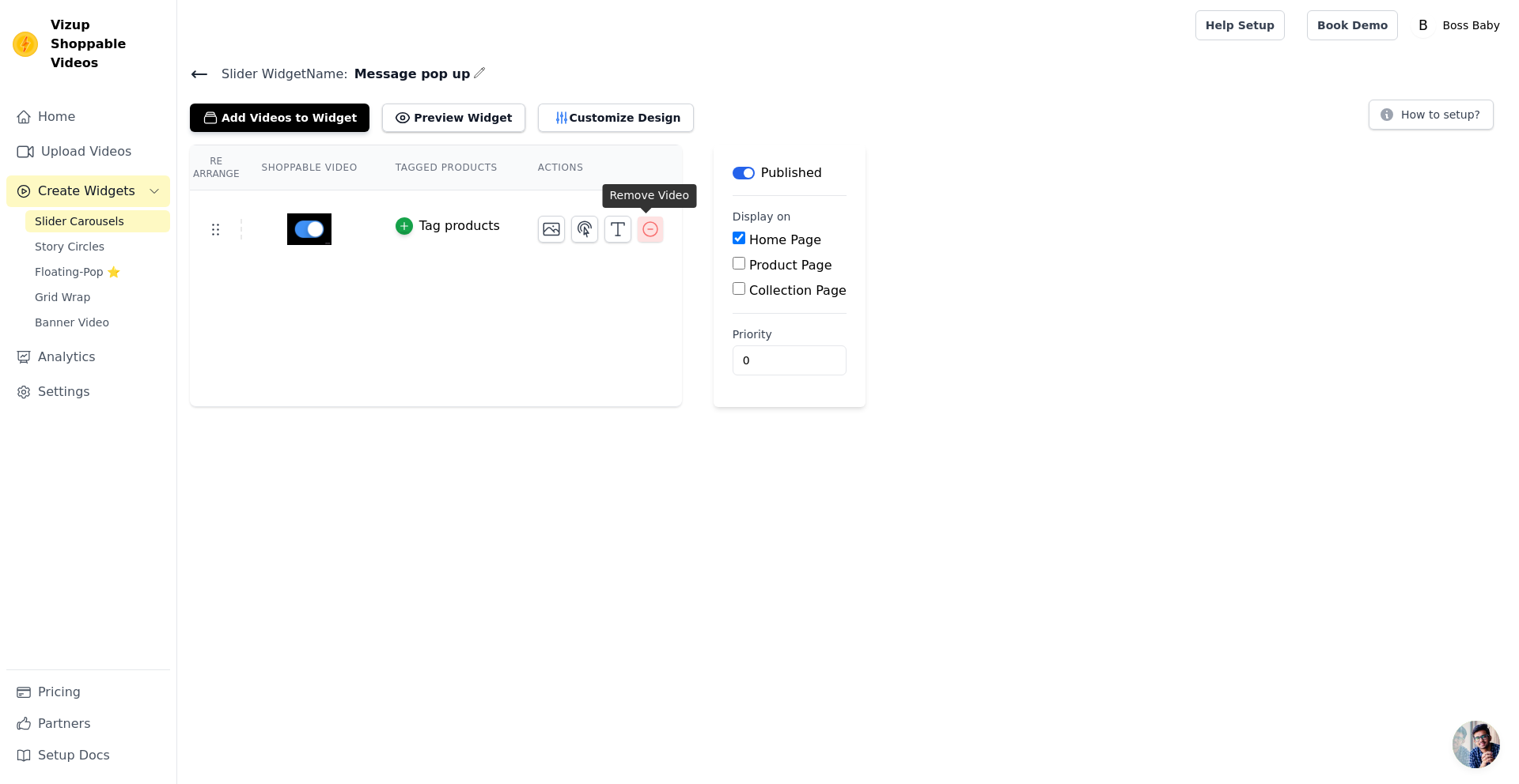
click at [644, 221] on icon "button" at bounding box center [650, 229] width 19 height 19
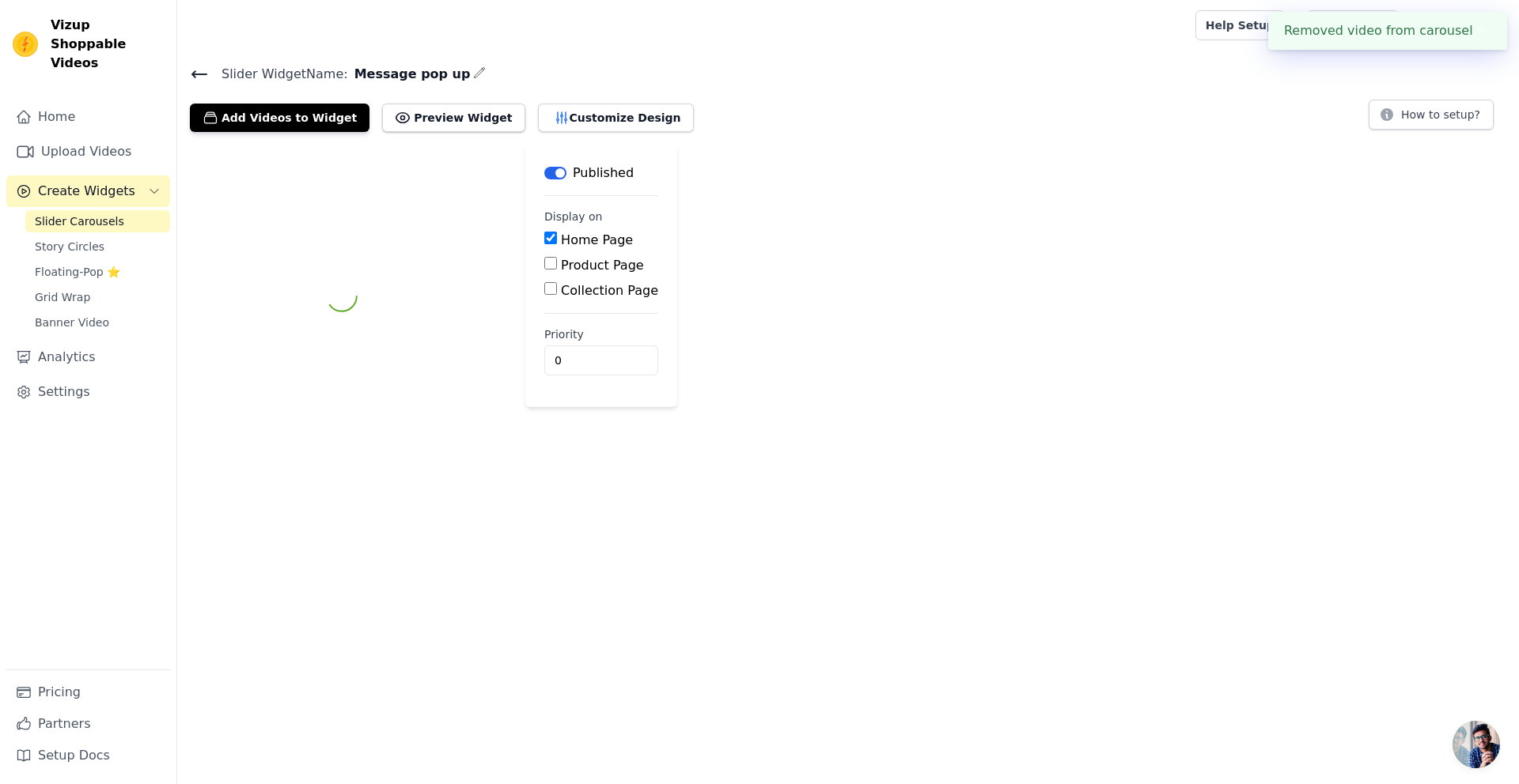
click at [642, 232] on main "Label Published Display on Home Page Product Page Collection Page Priority 0" at bounding box center [602, 276] width 152 height 263
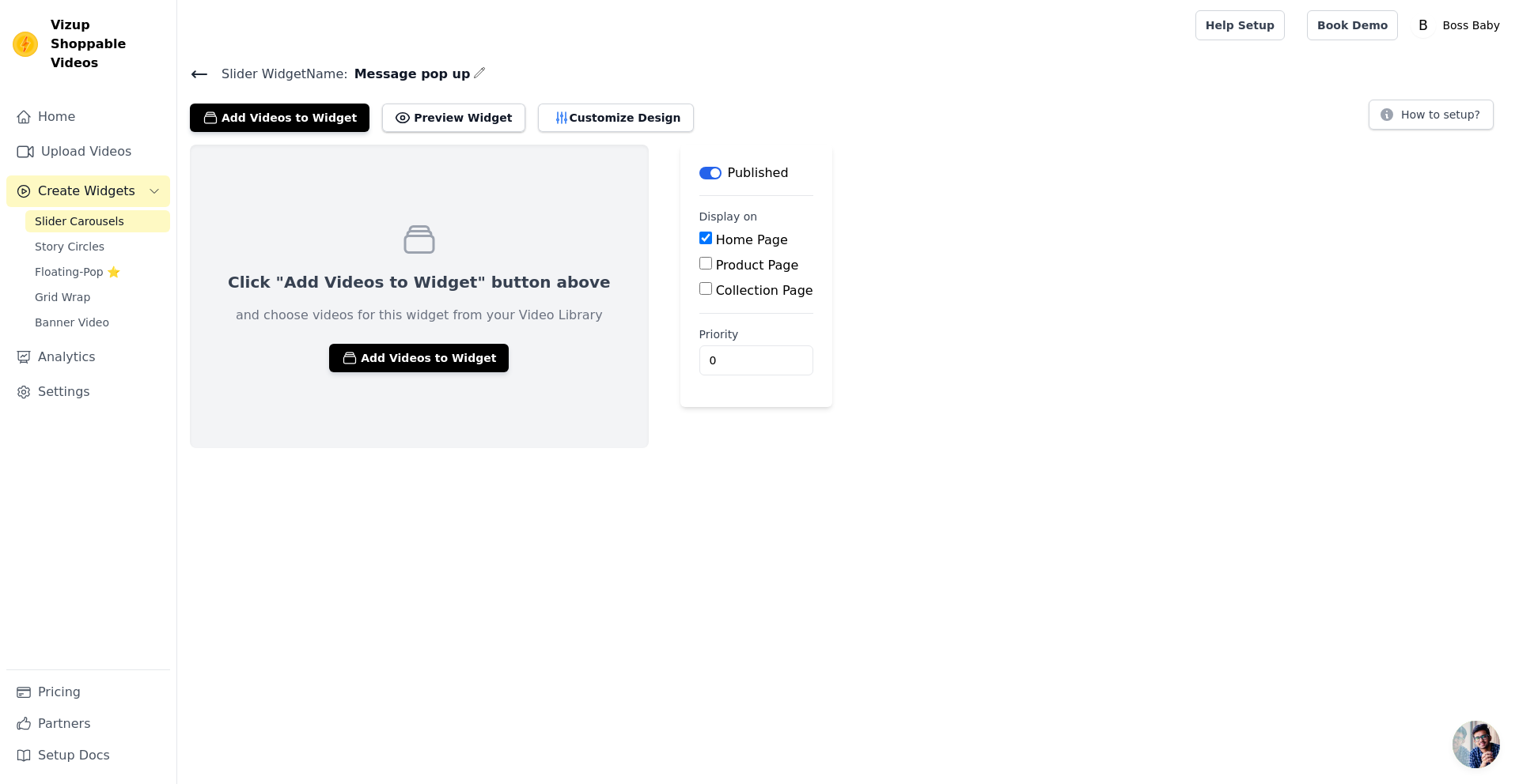
click at [110, 214] on span "Slider Carousels" at bounding box center [79, 221] width 89 height 16
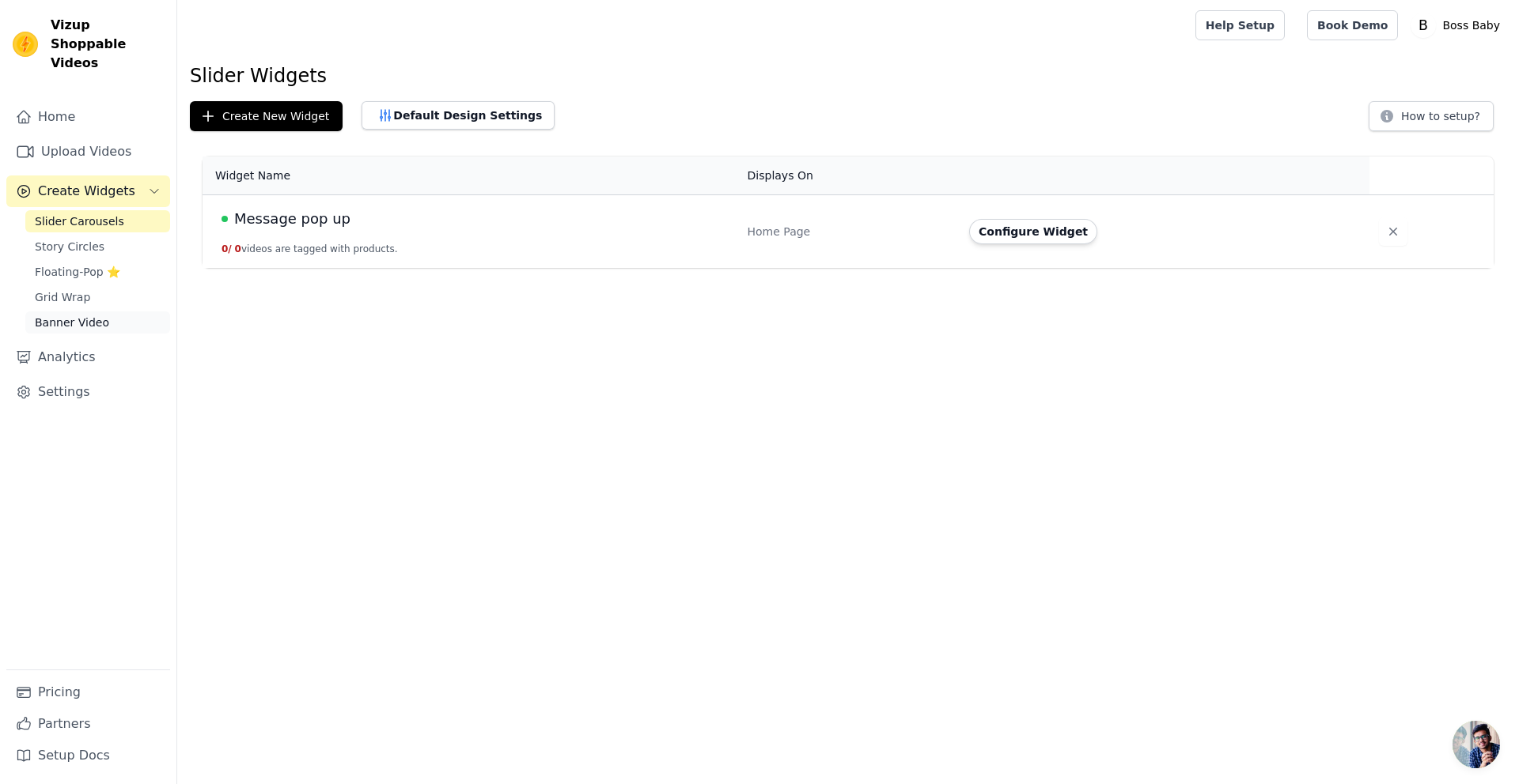
click at [105, 312] on link "Banner Video" at bounding box center [97, 322] width 145 height 22
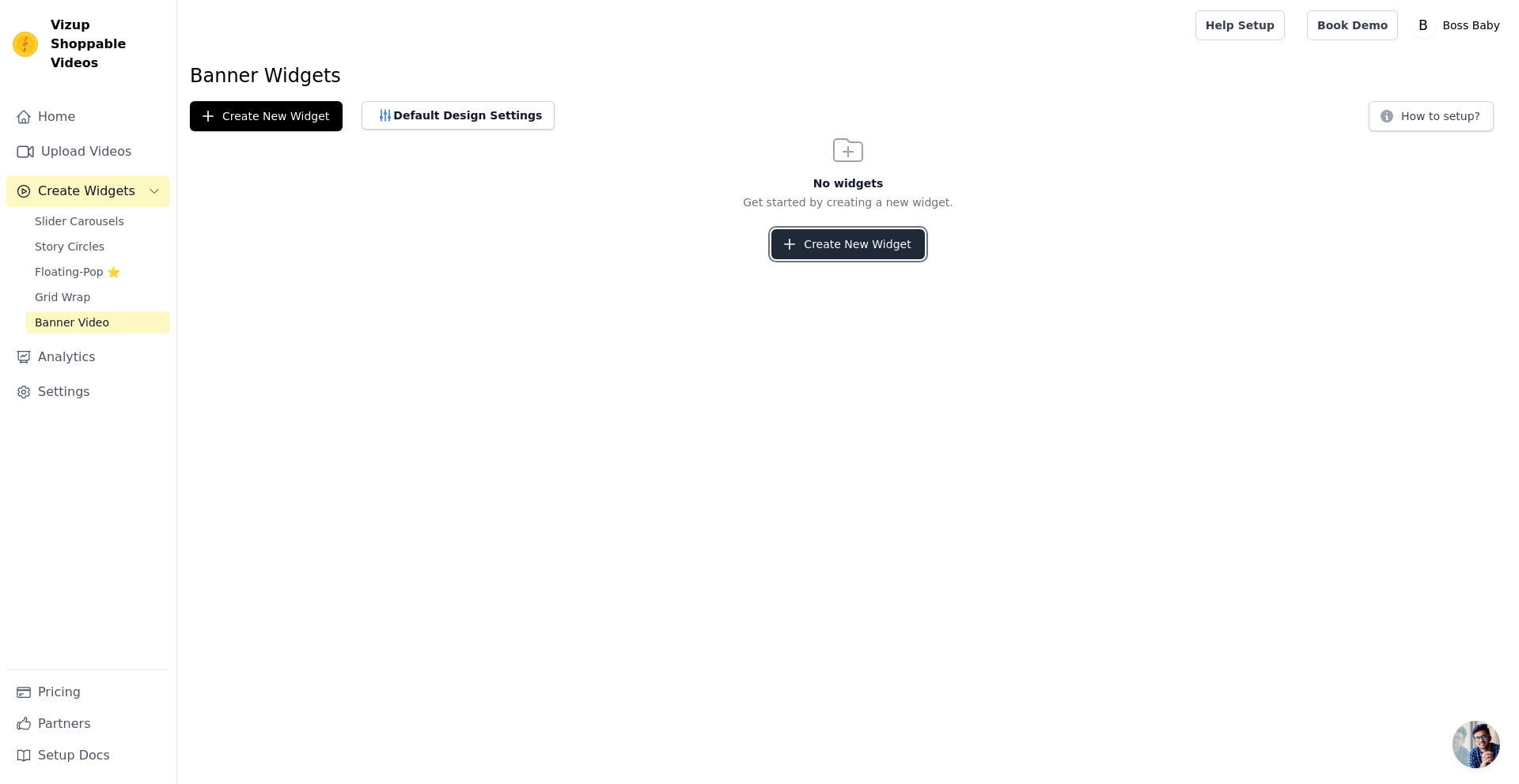
click at [832, 246] on button "Create New Widget" at bounding box center [848, 244] width 152 height 30
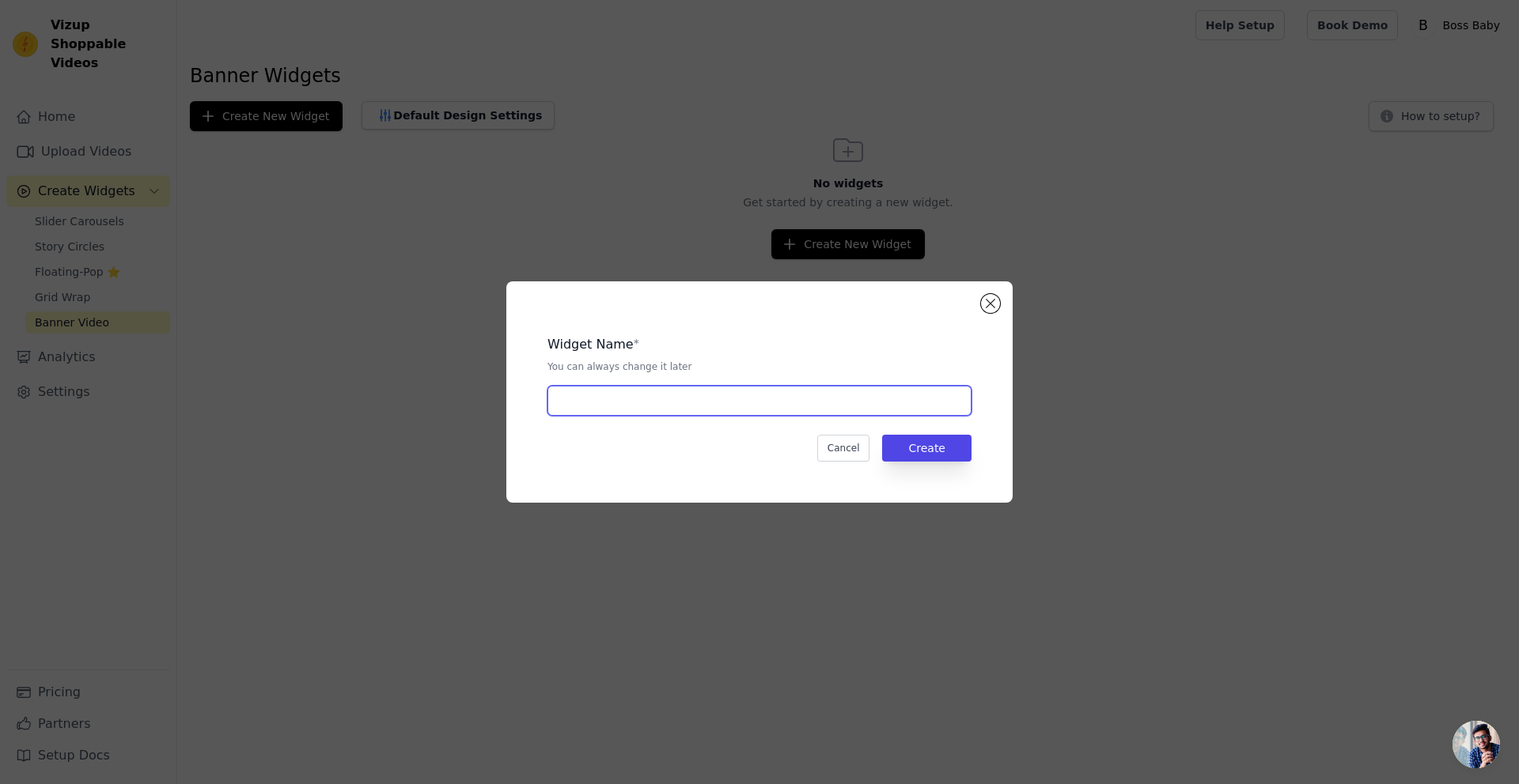
click at [835, 411] on input "text" at bounding box center [760, 401] width 424 height 30
type input "Slider"
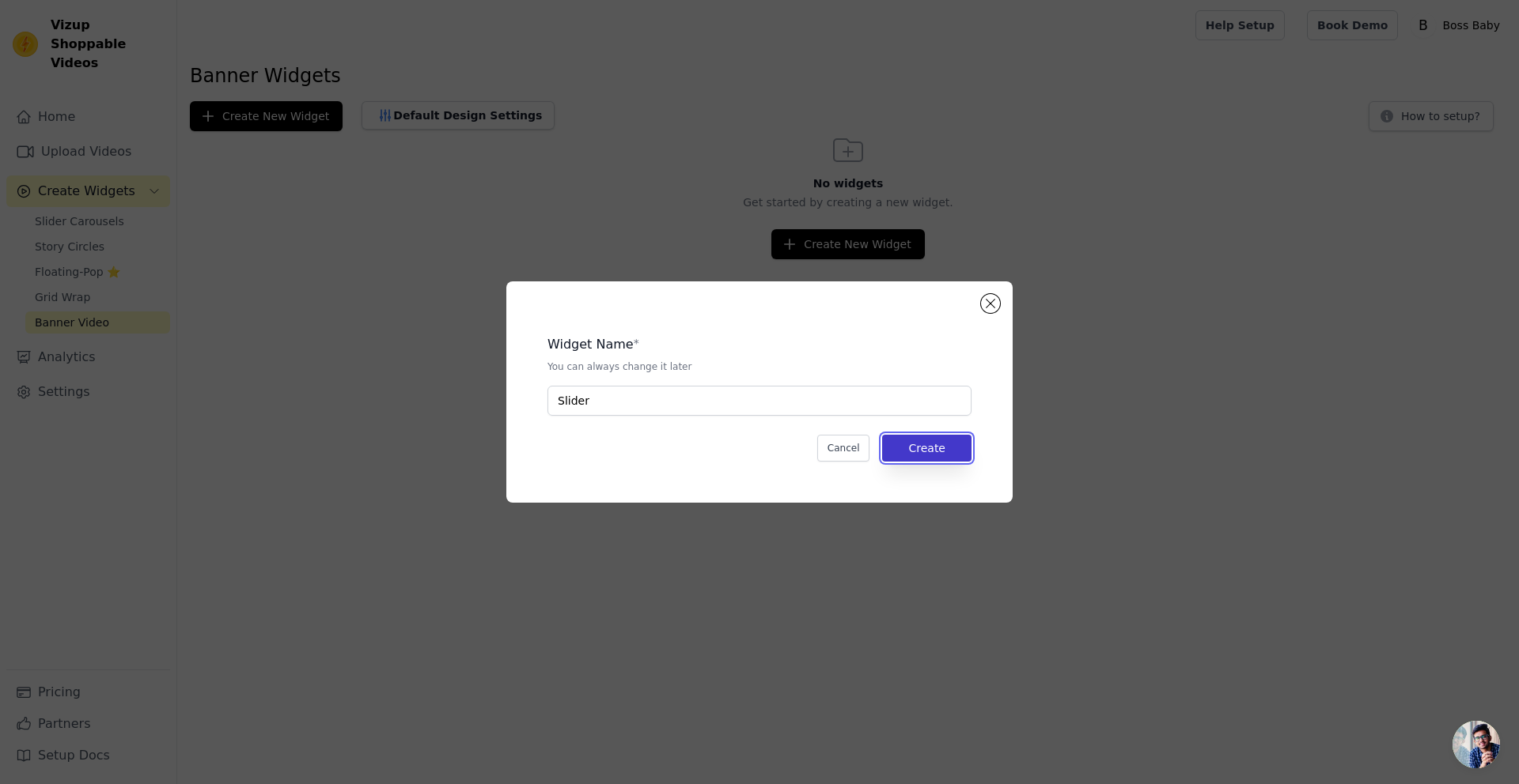
click at [961, 452] on button "Create" at bounding box center [926, 448] width 89 height 27
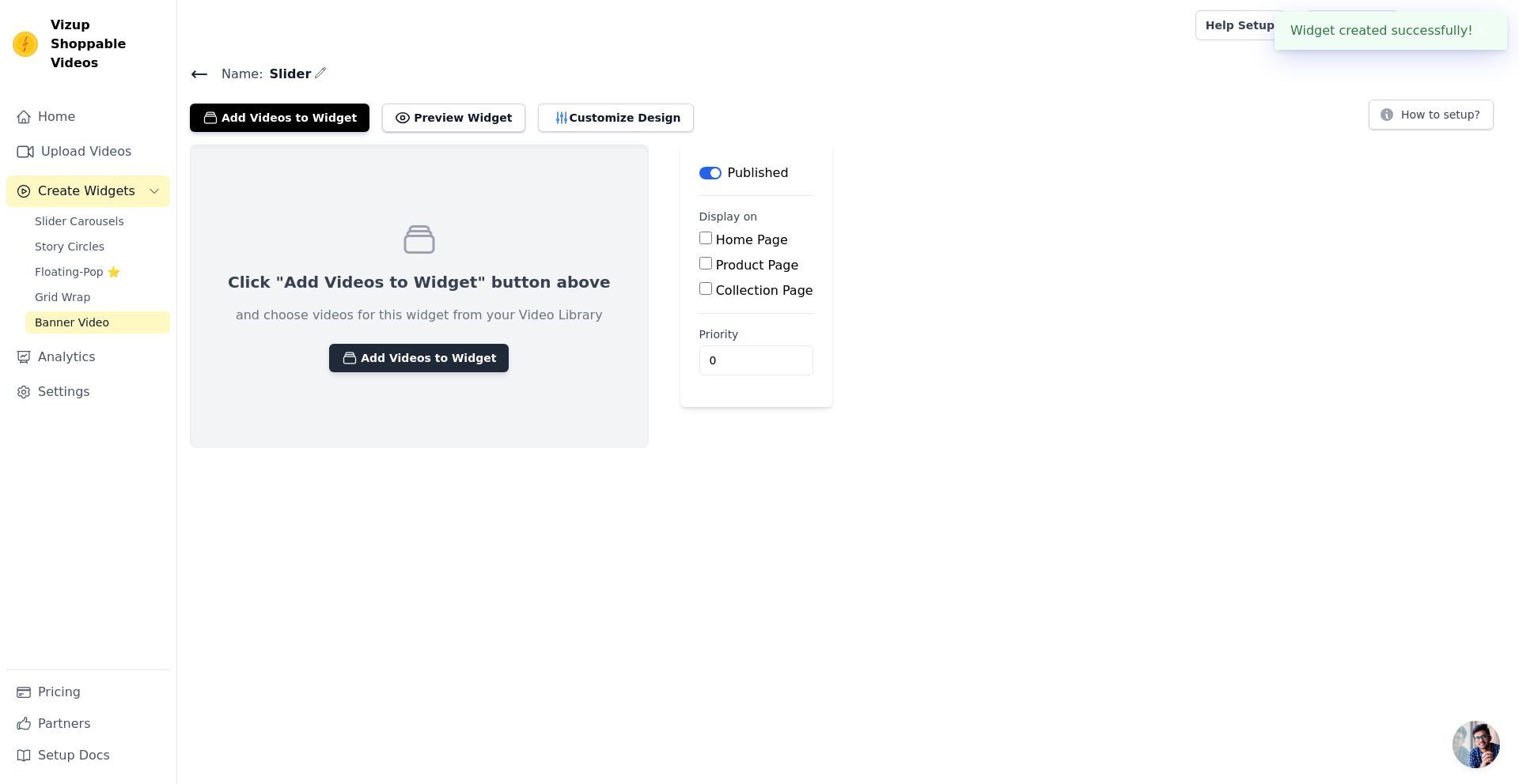
click at [425, 357] on button "Add Videos to Widget" at bounding box center [418, 358] width 179 height 29
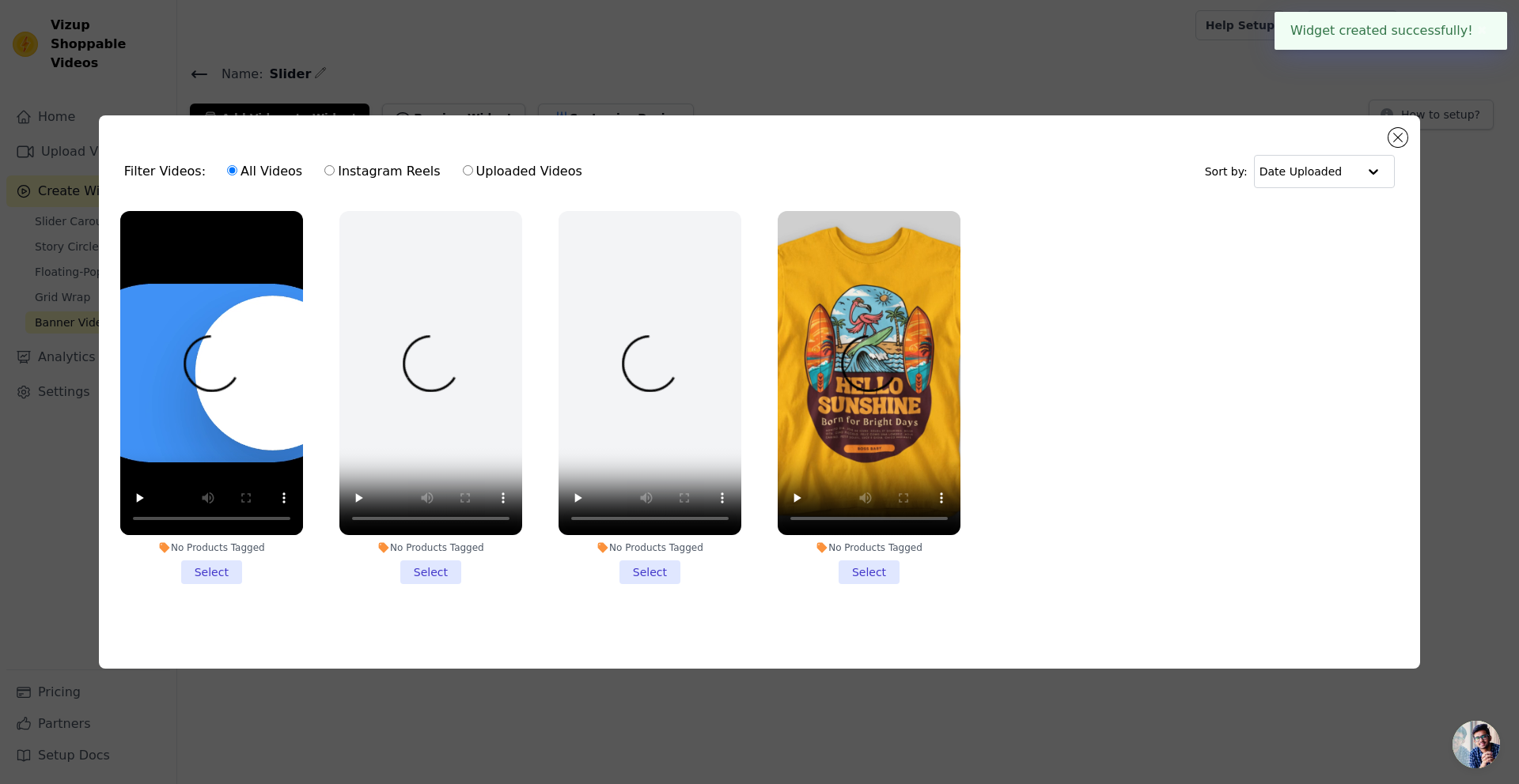
drag, startPoint x: 631, startPoint y: 92, endPoint x: 666, endPoint y: 100, distance: 35.9
click at [631, 91] on div "Filter Videos: All Videos Instagram Reels Uploaded Videos Sort by: Date Uploade…" at bounding box center [759, 392] width 1468 height 605
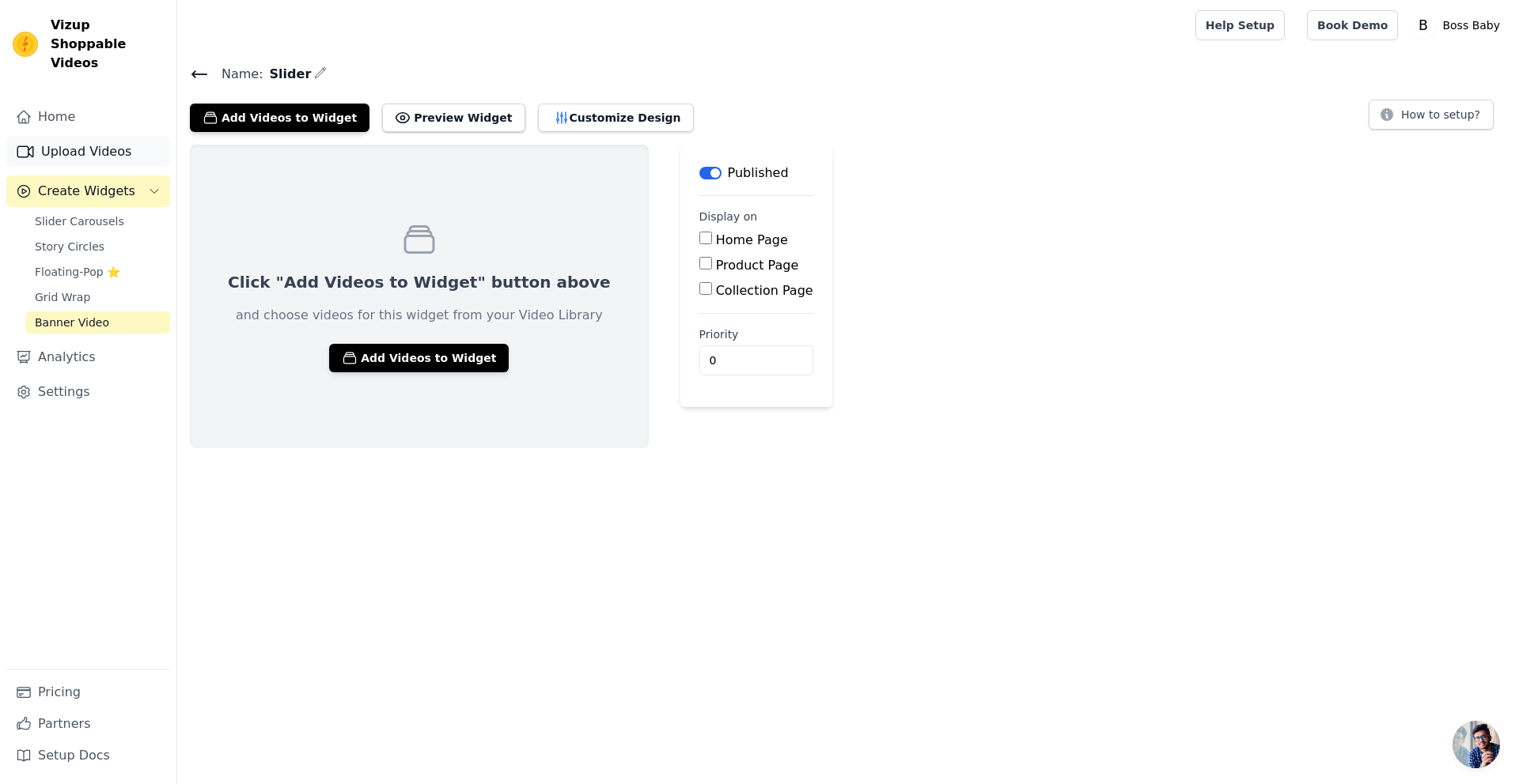
click at [71, 136] on link "Upload Videos" at bounding box center [88, 151] width 164 height 32
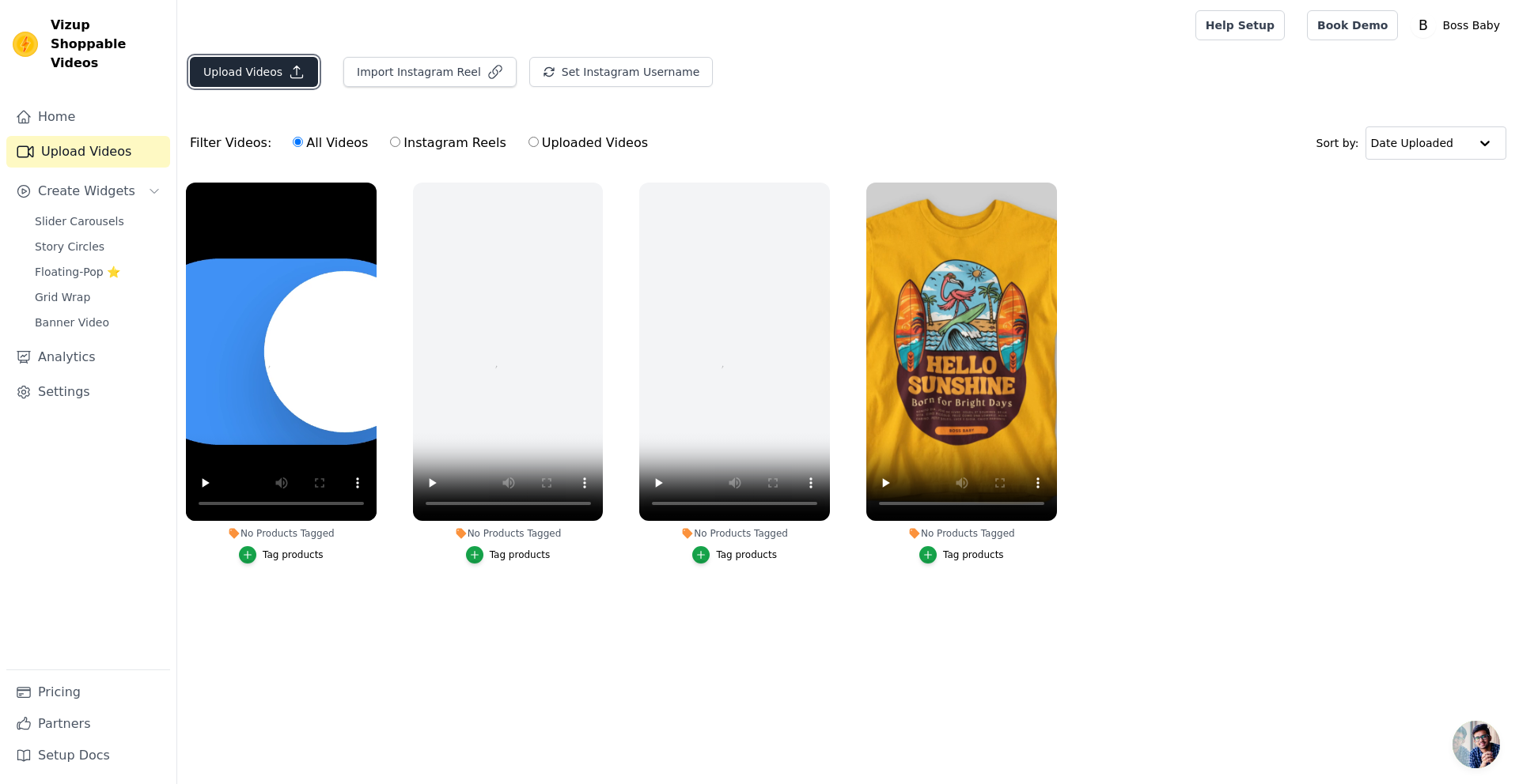
click at [270, 69] on button "Upload Videos" at bounding box center [254, 72] width 129 height 30
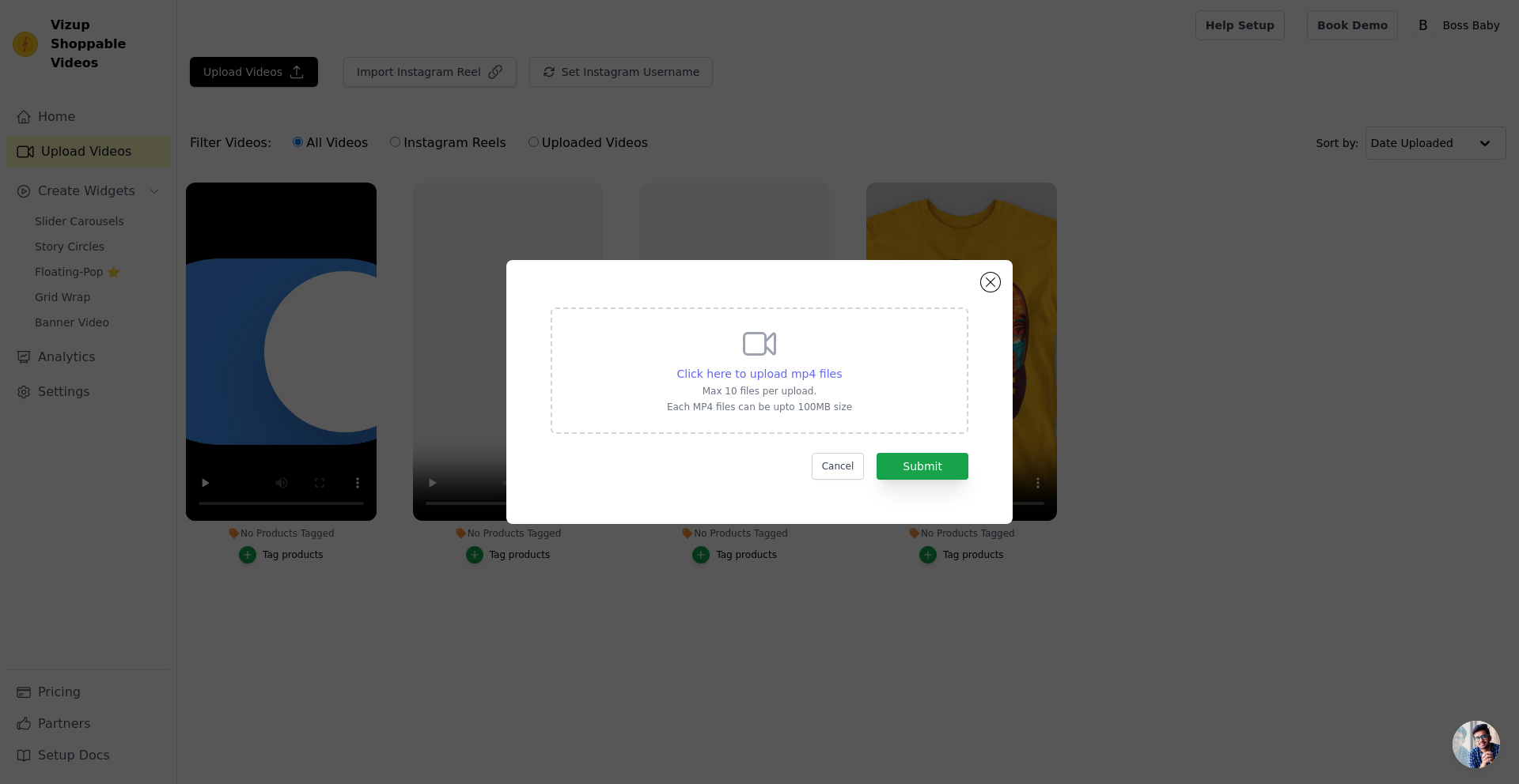
click at [782, 375] on span "Click here to upload mp4 files" at bounding box center [760, 373] width 165 height 12
click at [841, 366] on input "Click here to upload mp4 files Max 10 files per upload. Each MP4 files can be u…" at bounding box center [841, 365] width 1 height 1
type input "C:\fakepath\ORBIT-5-01-LITE (1).mp4"
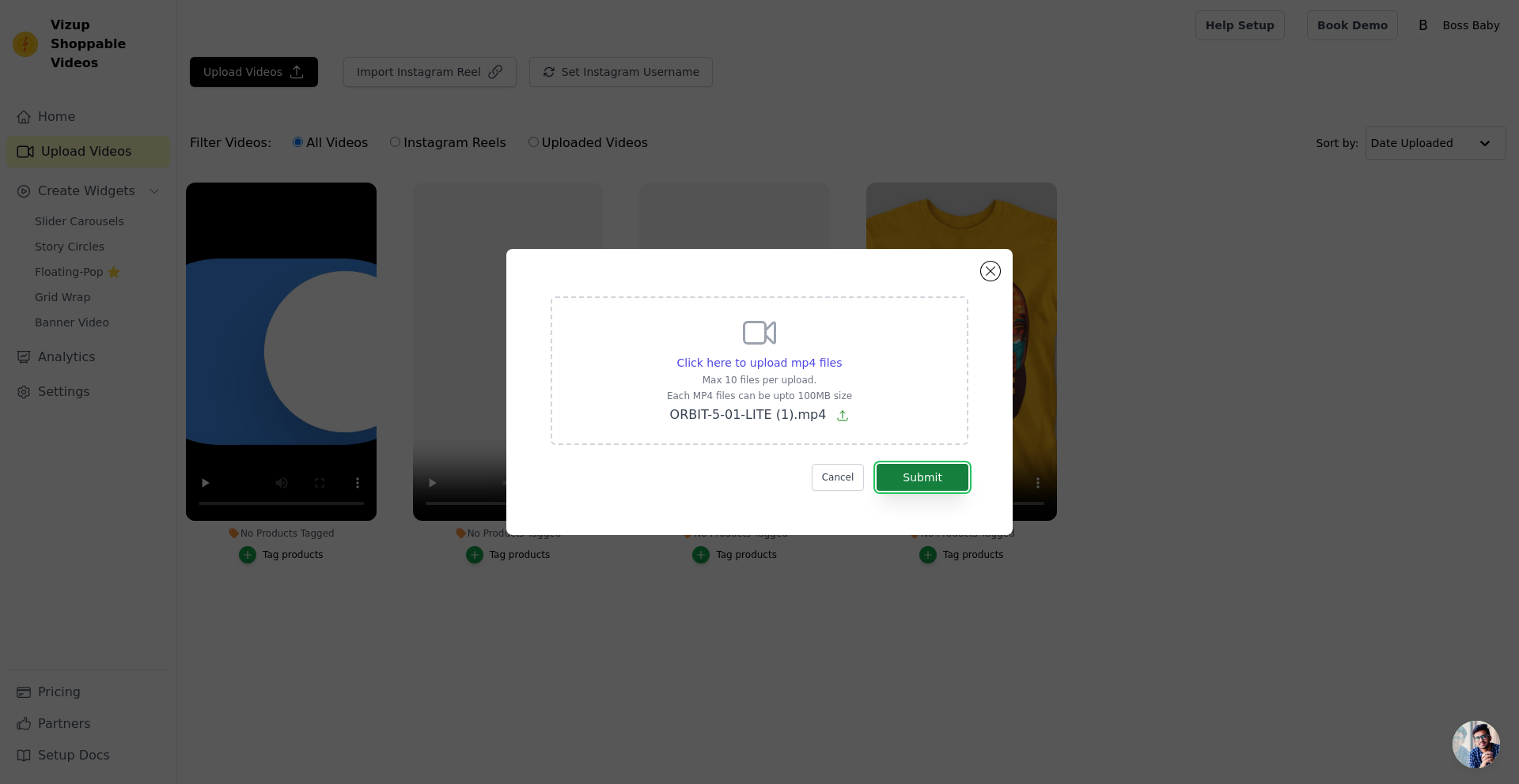
click at [916, 476] on button "Submit" at bounding box center [923, 477] width 92 height 27
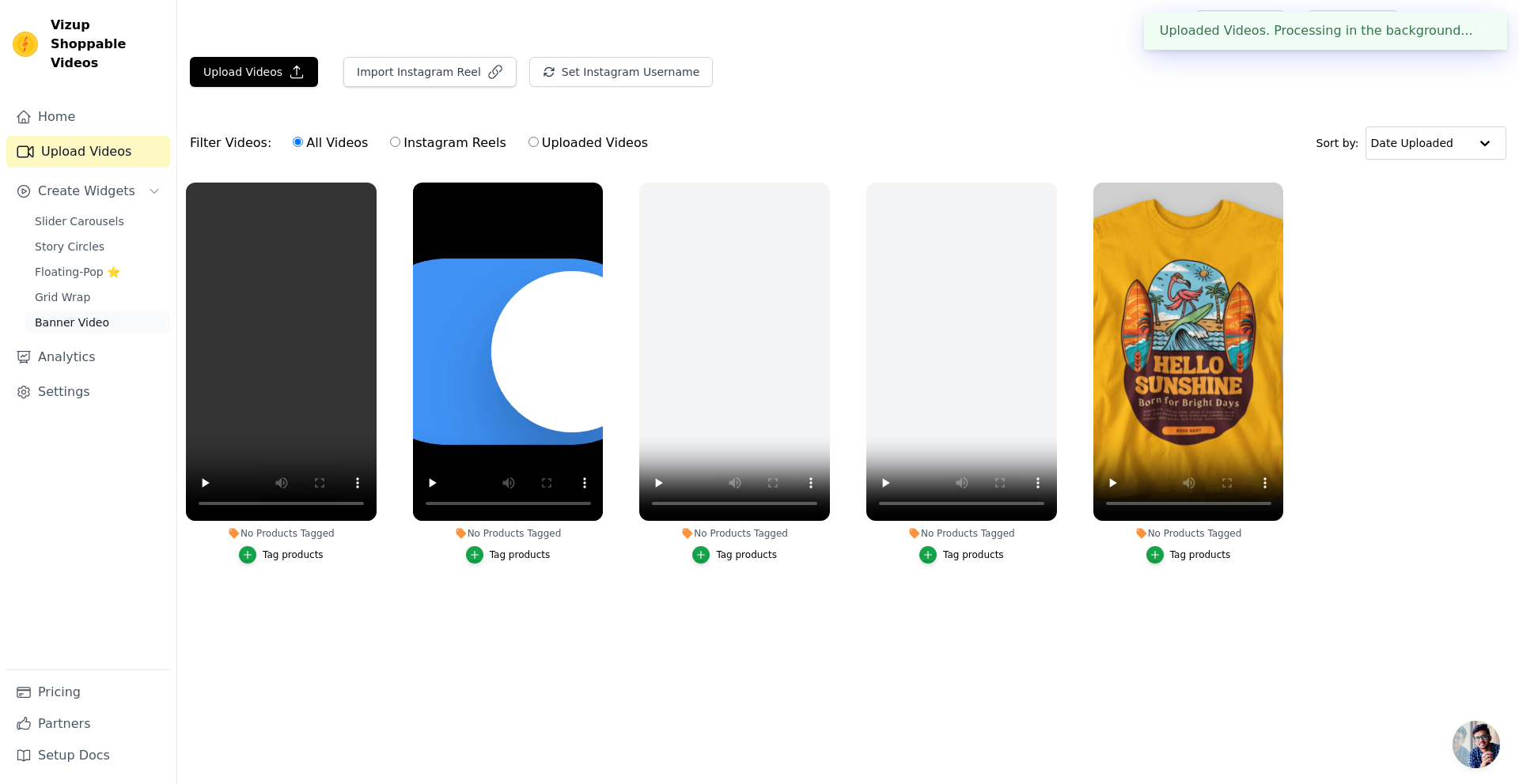
click at [66, 315] on span "Banner Video" at bounding box center [72, 322] width 75 height 16
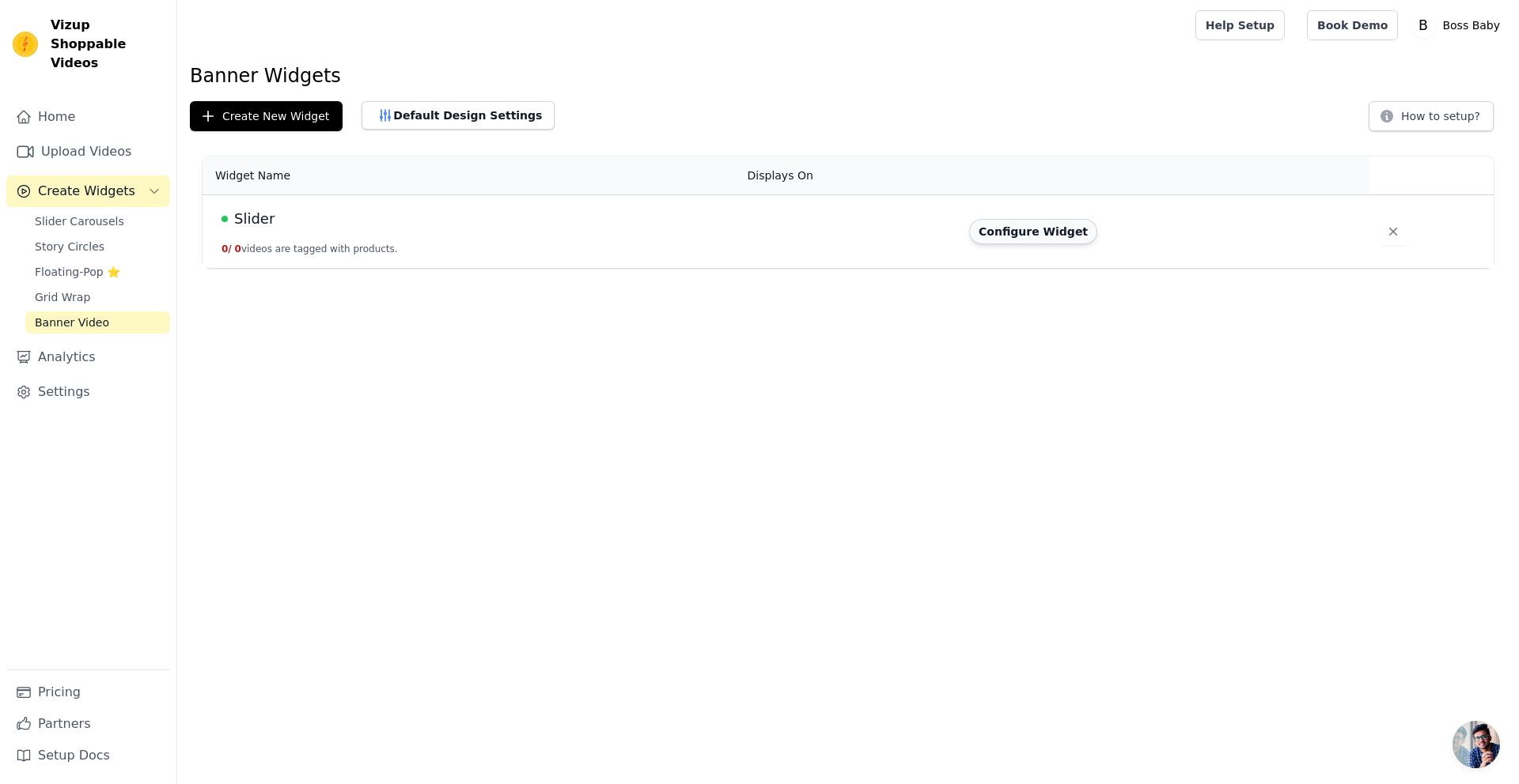
click at [1050, 223] on button "Configure Widget" at bounding box center [1033, 232] width 129 height 25
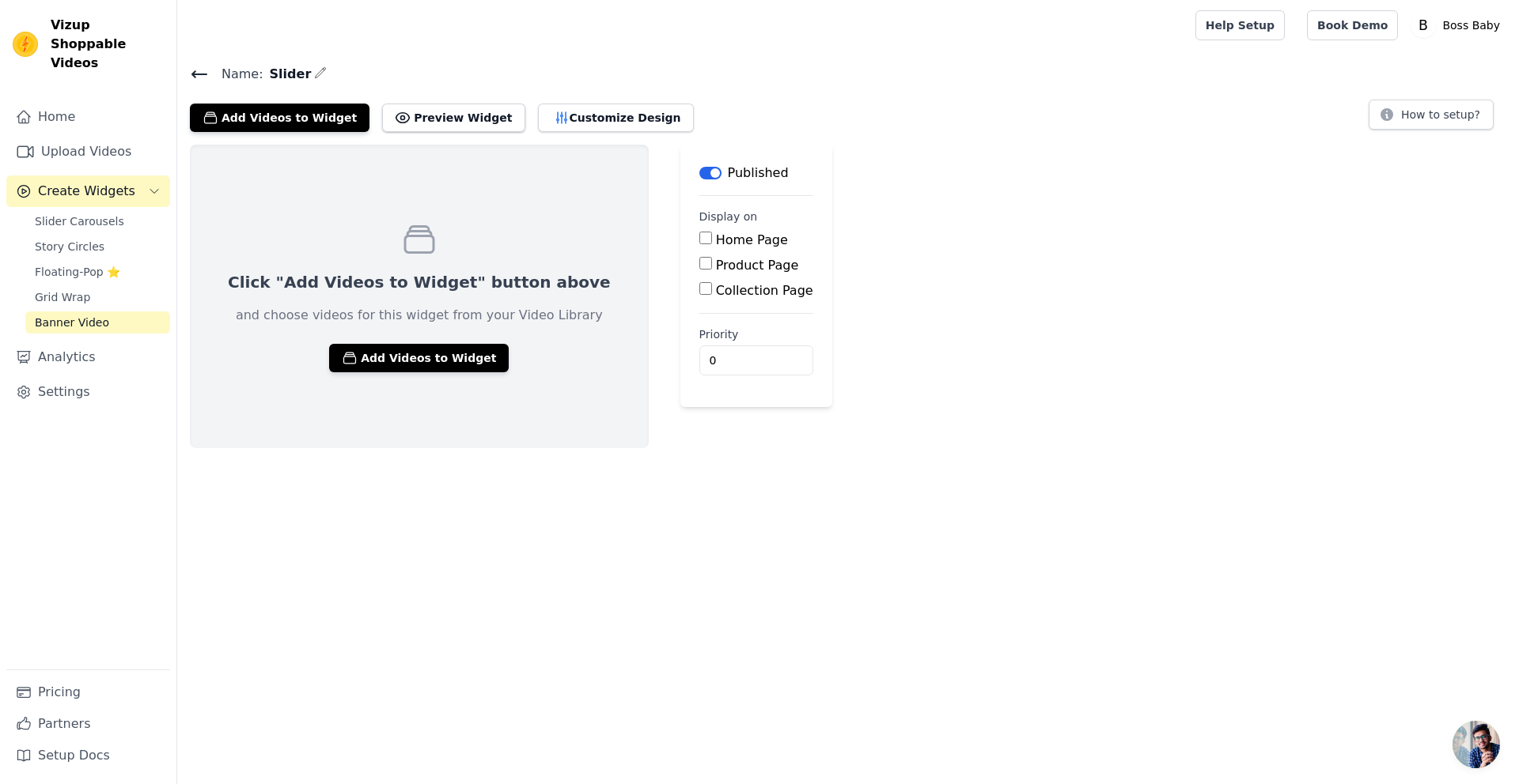
click at [377, 383] on div "Click "Add Videos to Widget" button above and choose videos for this widget fro…" at bounding box center [419, 296] width 459 height 304
click at [401, 363] on button "Add Videos to Widget" at bounding box center [418, 358] width 179 height 29
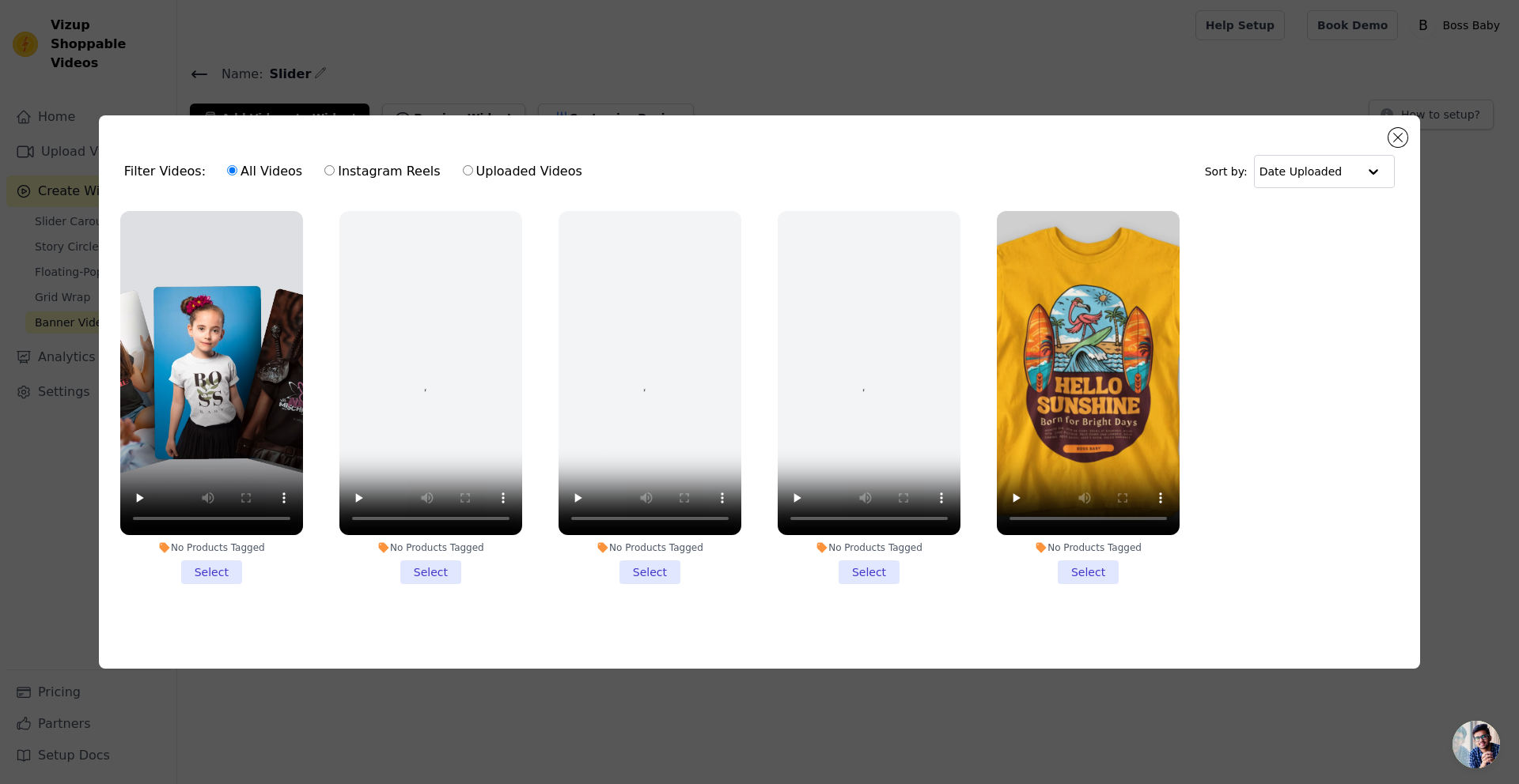
click at [210, 559] on li "No Products Tagged Select" at bounding box center [211, 398] width 183 height 374
click at [0, 0] on input "No Products Tagged Select" at bounding box center [0, 0] width 0 height 0
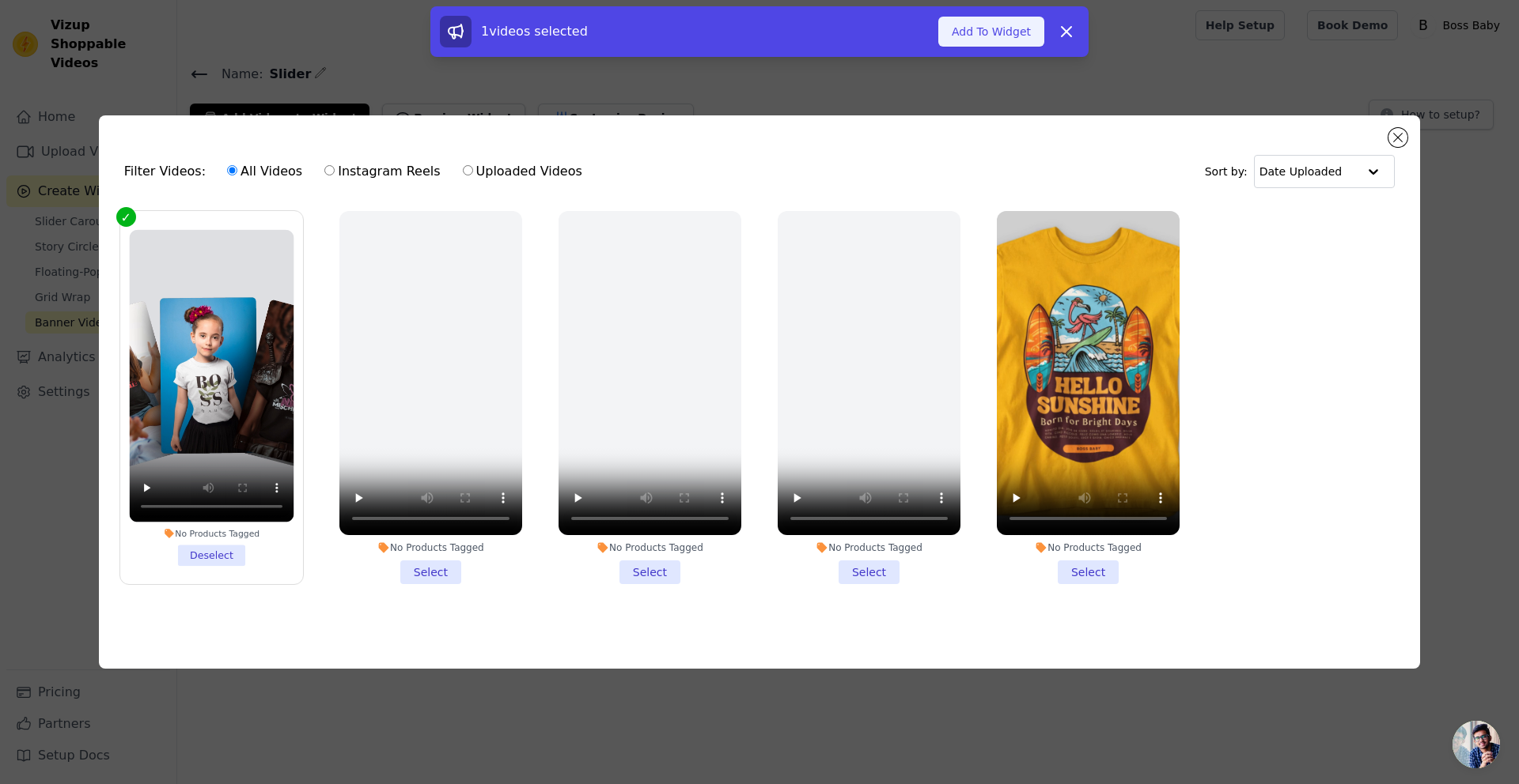
click at [947, 37] on button "Add To Widget" at bounding box center [991, 31] width 106 height 30
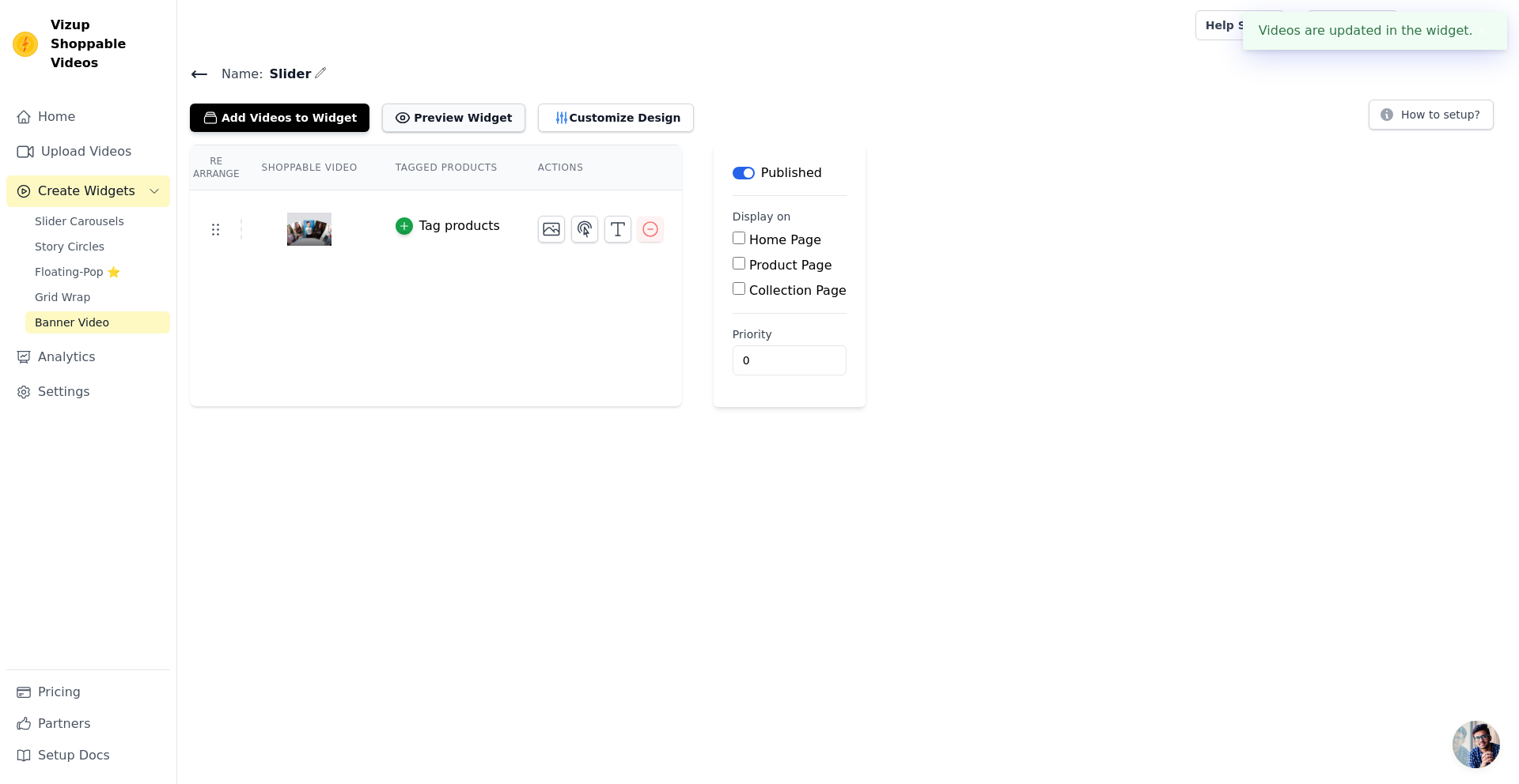
click at [445, 118] on button "Preview Widget" at bounding box center [454, 118] width 142 height 29
click at [735, 229] on fieldset "Display on Home Page Product Page Collection Page" at bounding box center [789, 255] width 114 height 92
click at [737, 240] on input "Home Page" at bounding box center [739, 237] width 12 height 12
checkbox input "true"
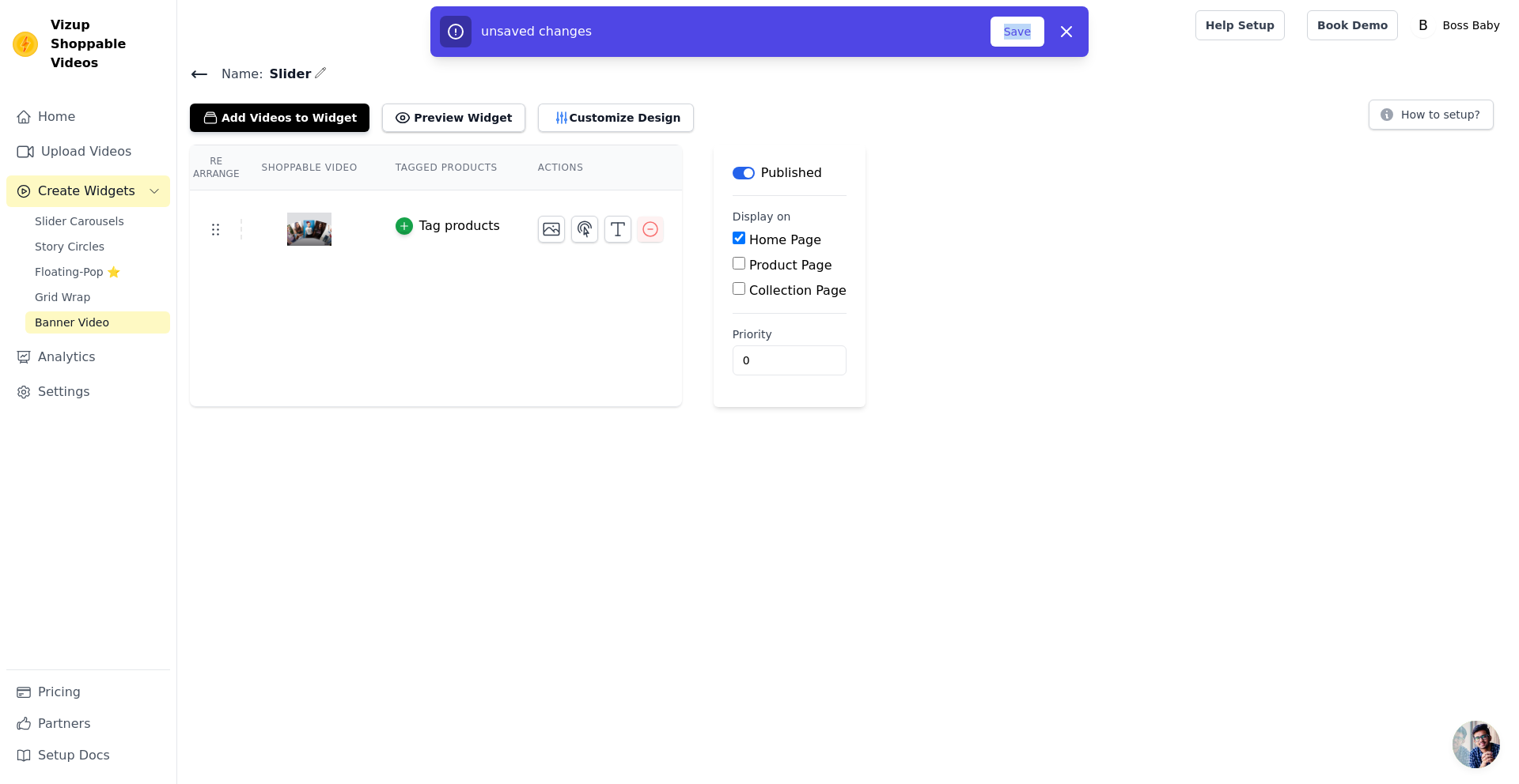
click at [993, 47] on div "unsaved changes Save Dismiss" at bounding box center [760, 32] width 658 height 51
click at [1028, 28] on button "Save" at bounding box center [1018, 31] width 54 height 30
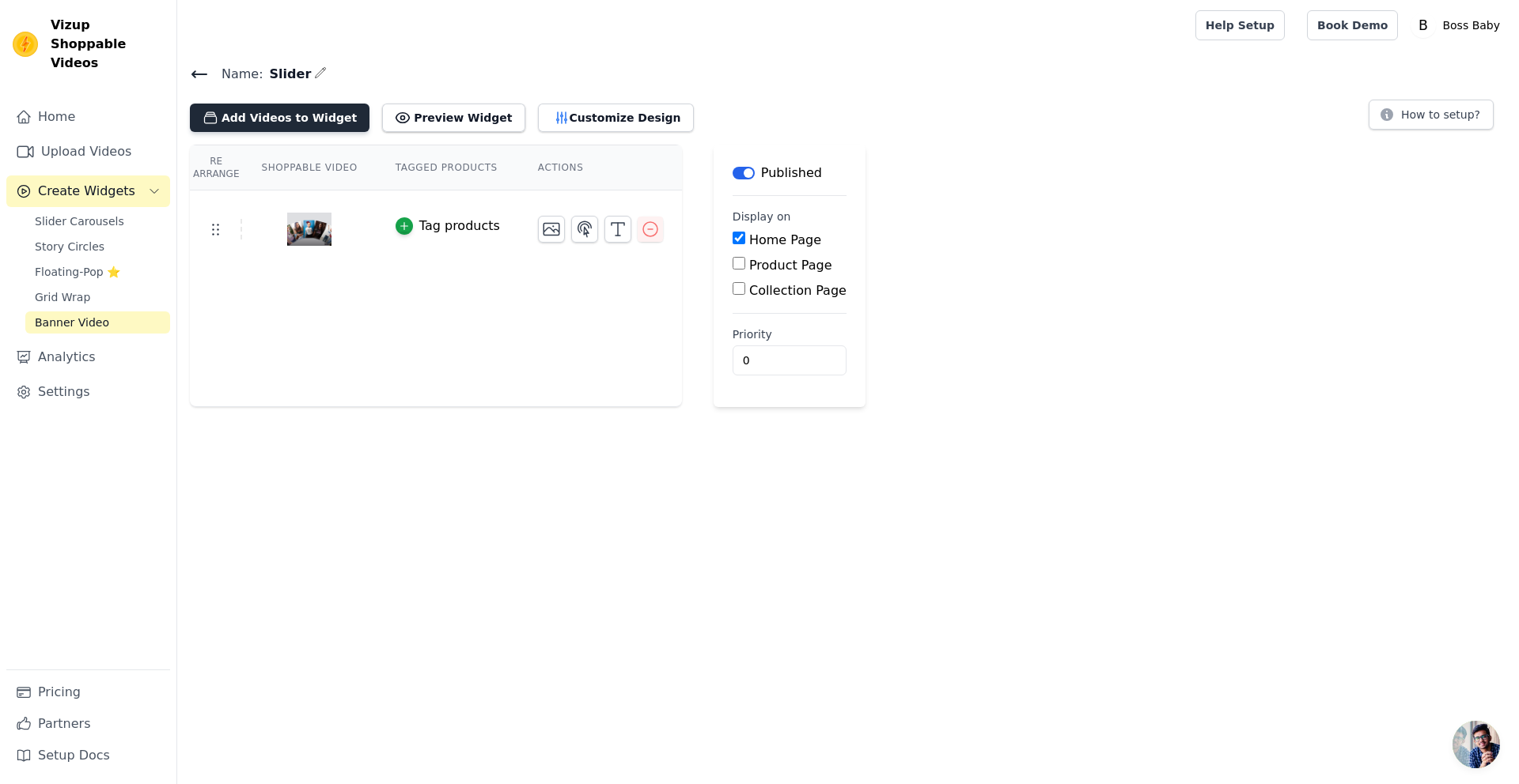
click at [269, 122] on button "Add Videos to Widget" at bounding box center [279, 118] width 179 height 29
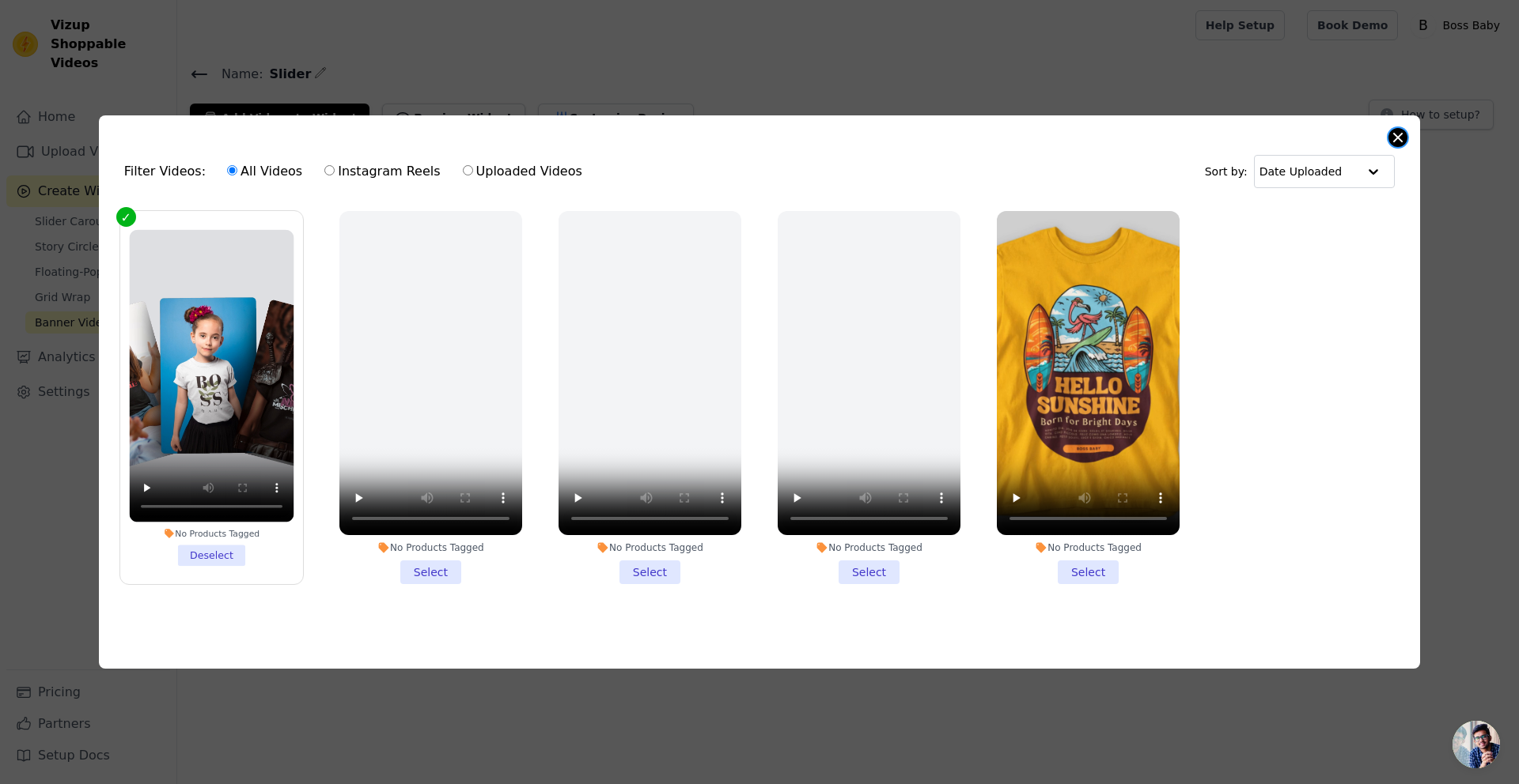
click at [1397, 139] on button "Close modal" at bounding box center [1398, 137] width 19 height 19
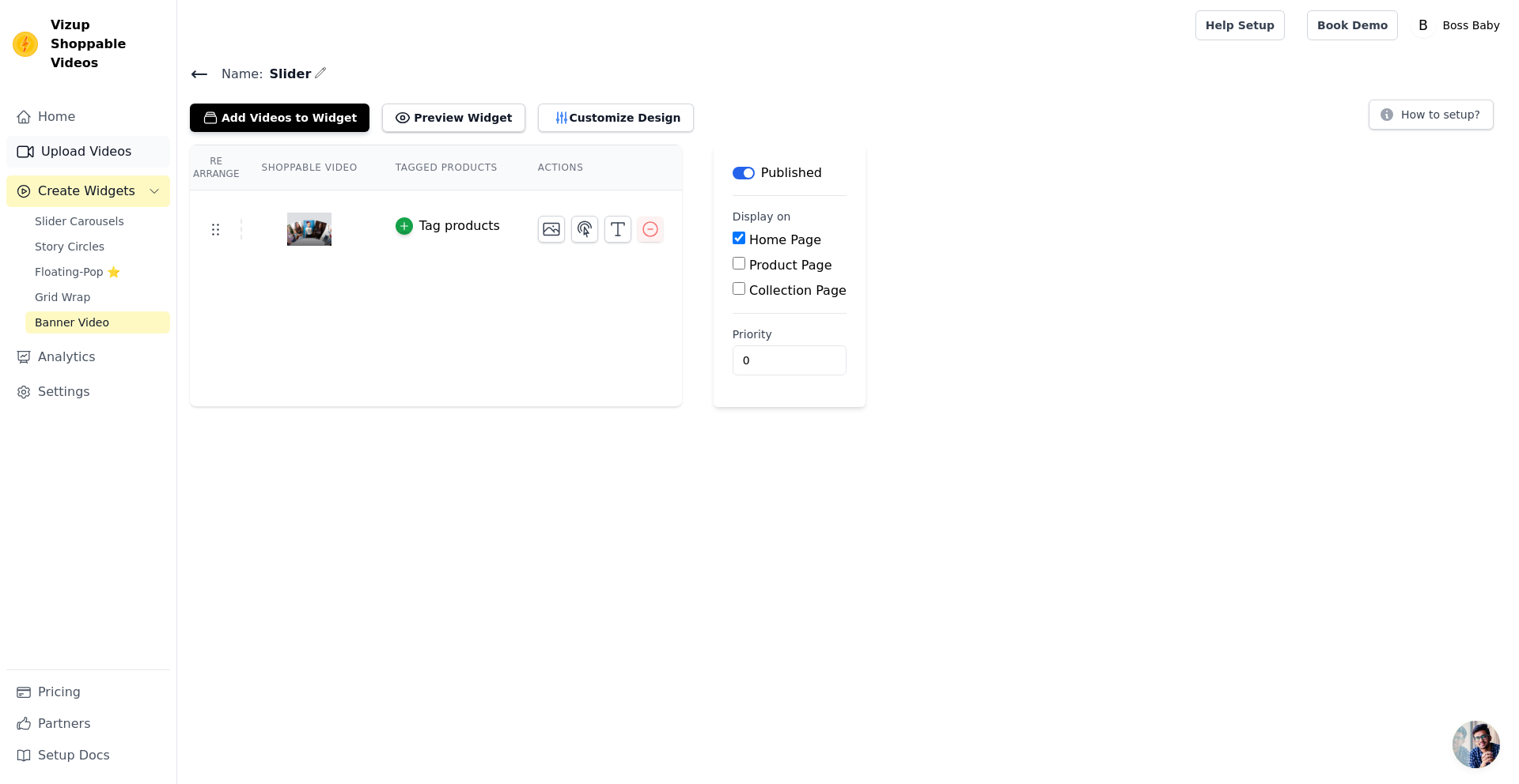
click at [125, 136] on link "Upload Videos" at bounding box center [88, 151] width 164 height 32
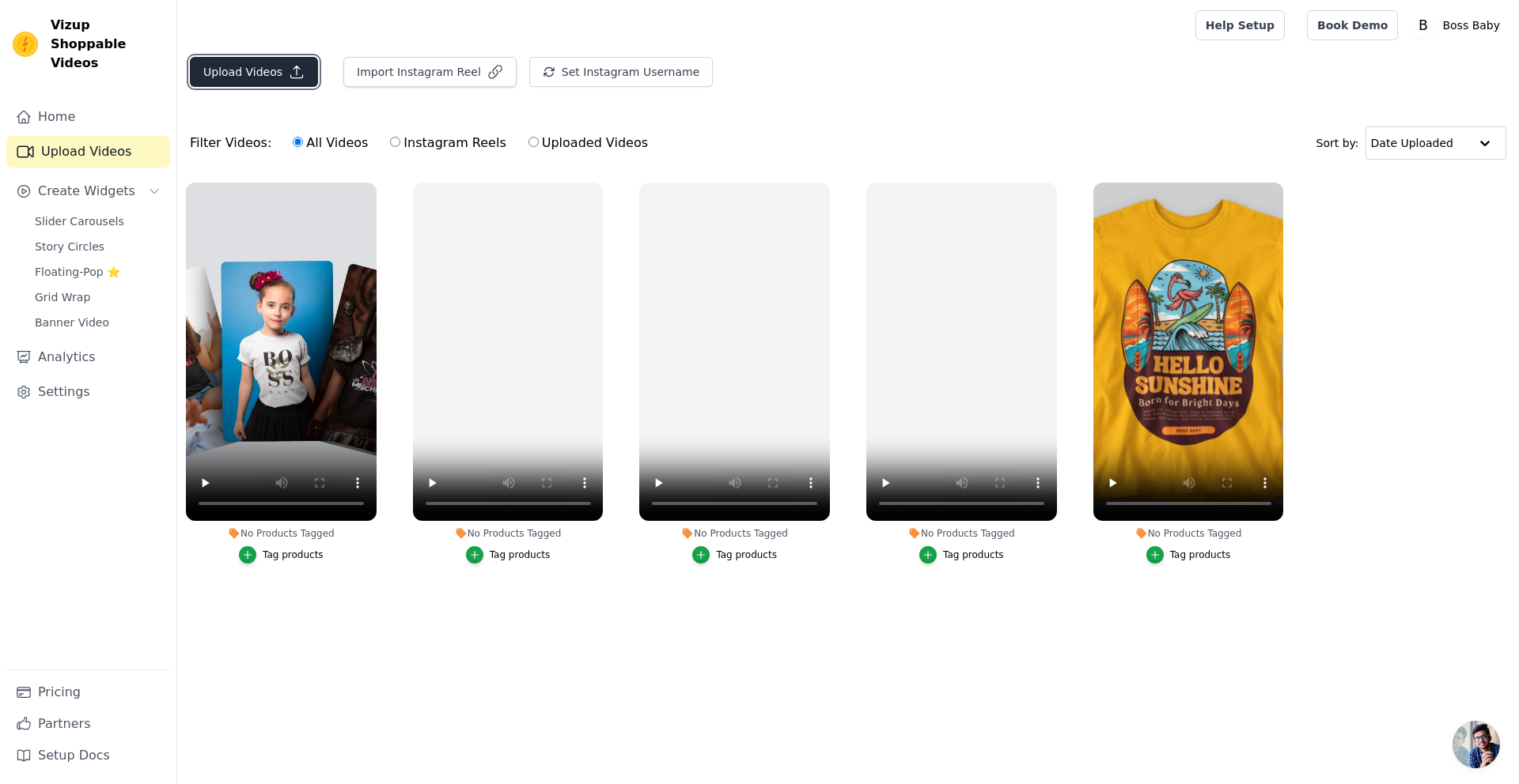
click at [254, 76] on button "Upload Videos" at bounding box center [254, 72] width 129 height 30
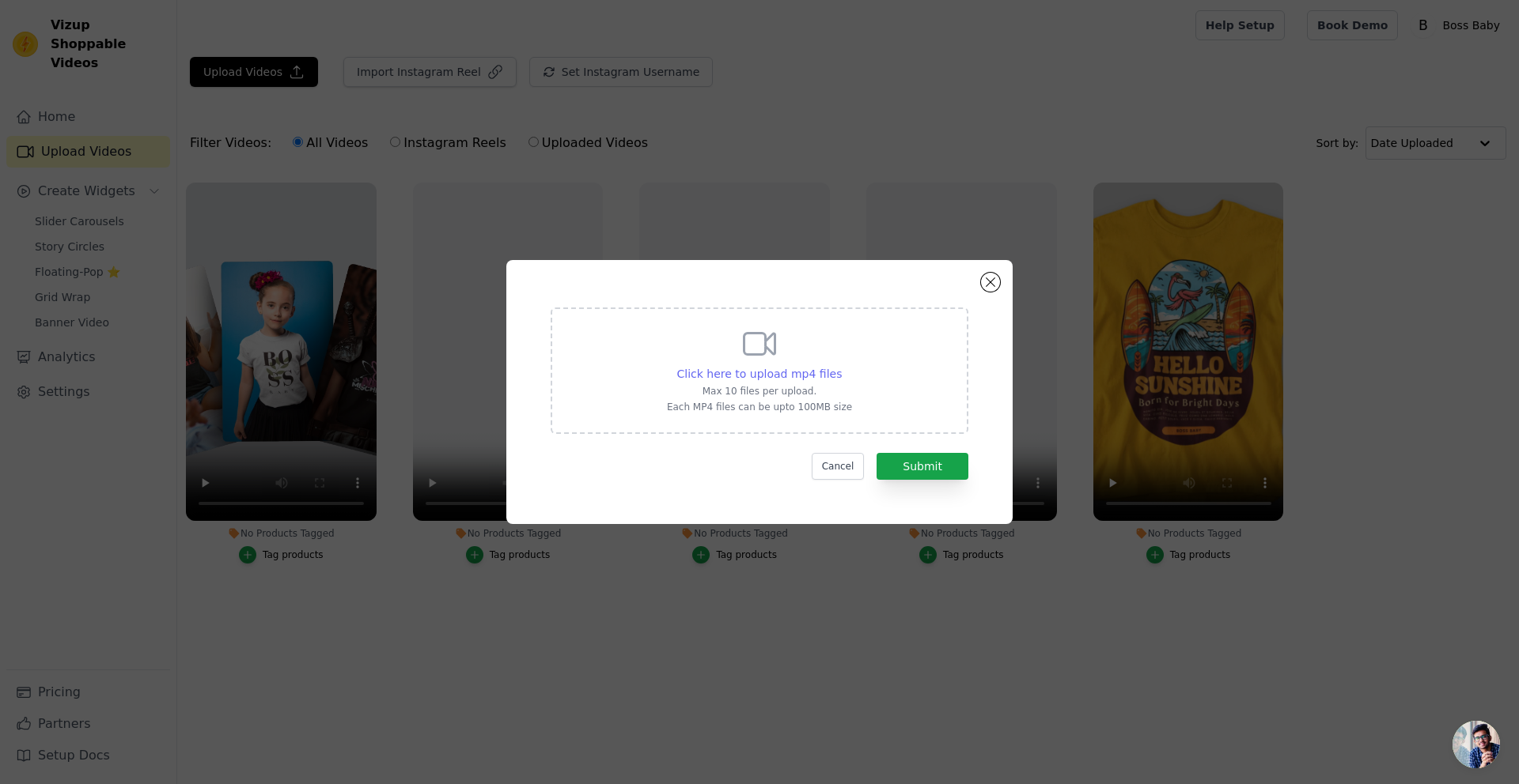
click at [788, 369] on span "Click here to upload mp4 files" at bounding box center [760, 373] width 165 height 12
click at [841, 366] on input "Click here to upload mp4 files Max 10 files per upload. Each MP4 files can be u…" at bounding box center [841, 365] width 1 height 1
type input "C:\fakepath\round-neck-t-shirt-video-moving-from-side-to-side-on-a-white-surfac…"
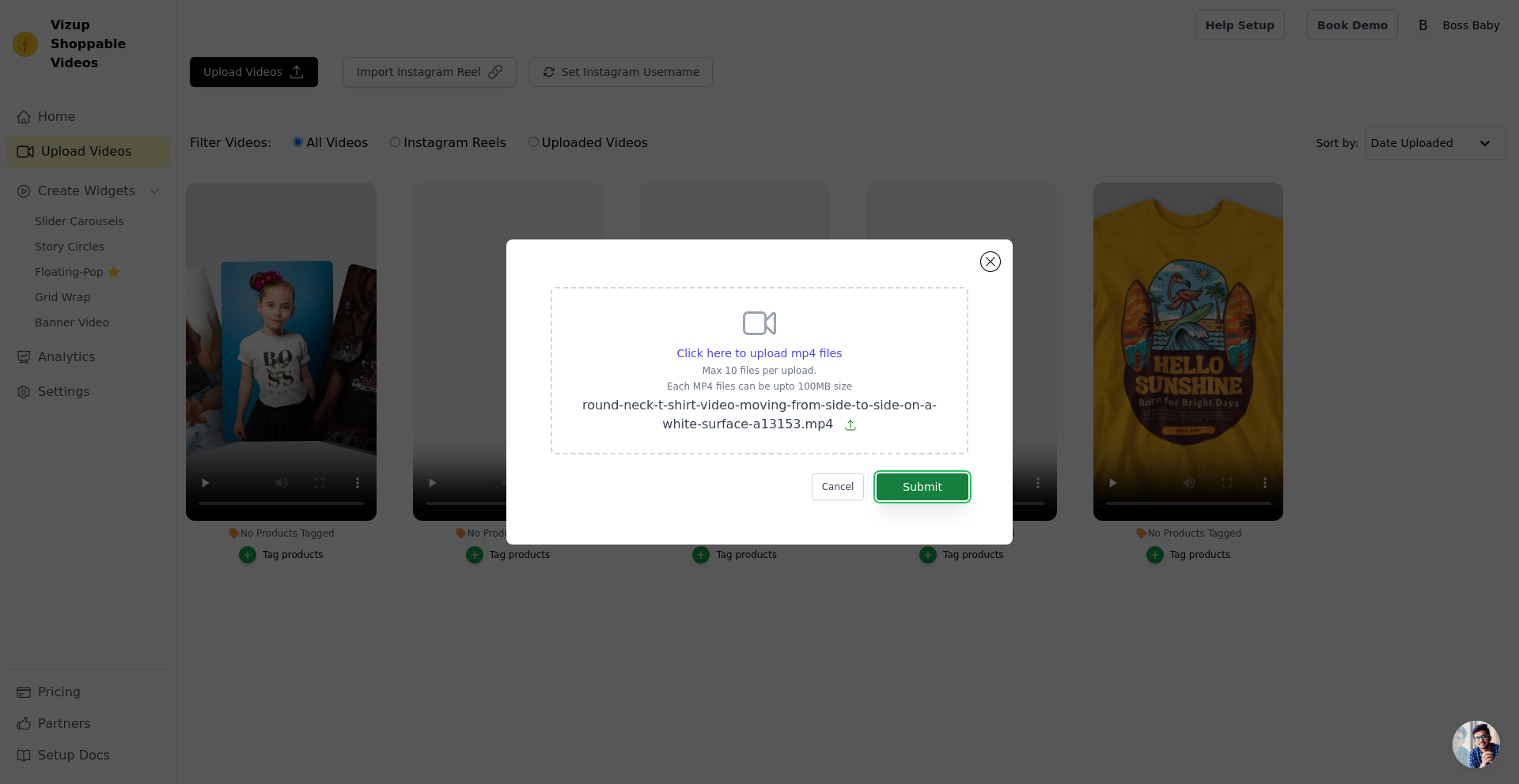
click at [925, 493] on button "Submit" at bounding box center [923, 487] width 92 height 27
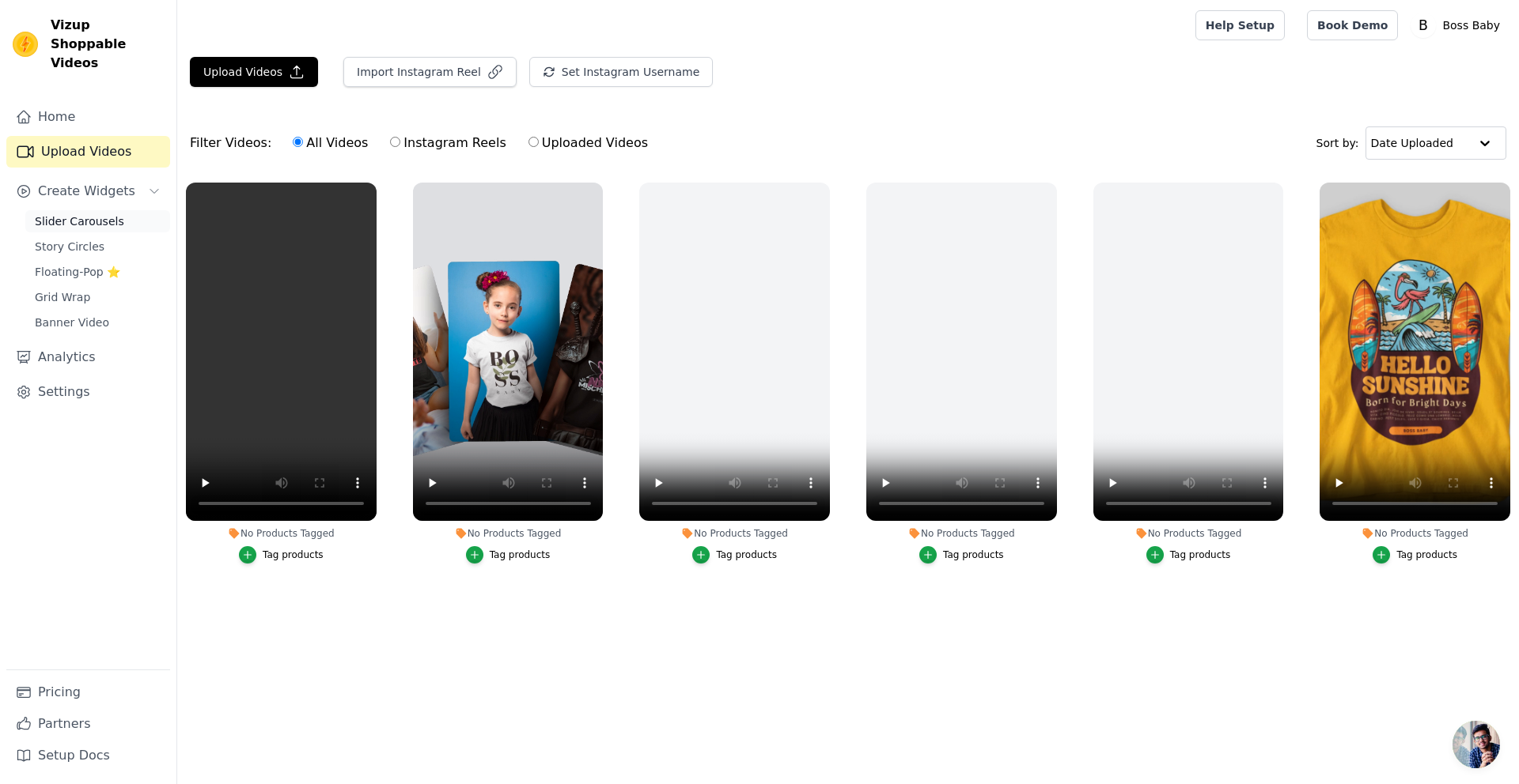
click at [109, 214] on span "Slider Carousels" at bounding box center [79, 221] width 89 height 16
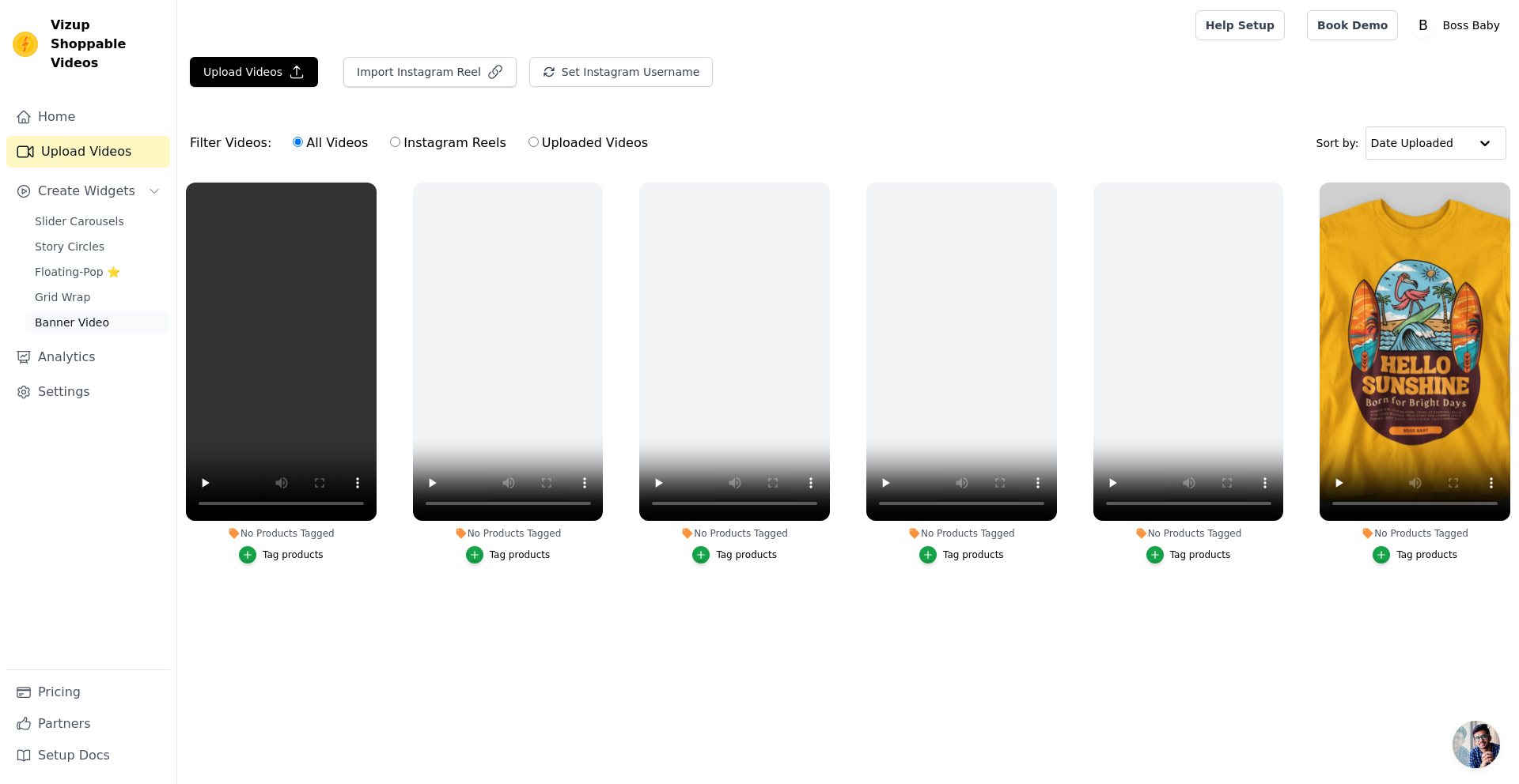
click at [97, 315] on span "Banner Video" at bounding box center [72, 322] width 75 height 16
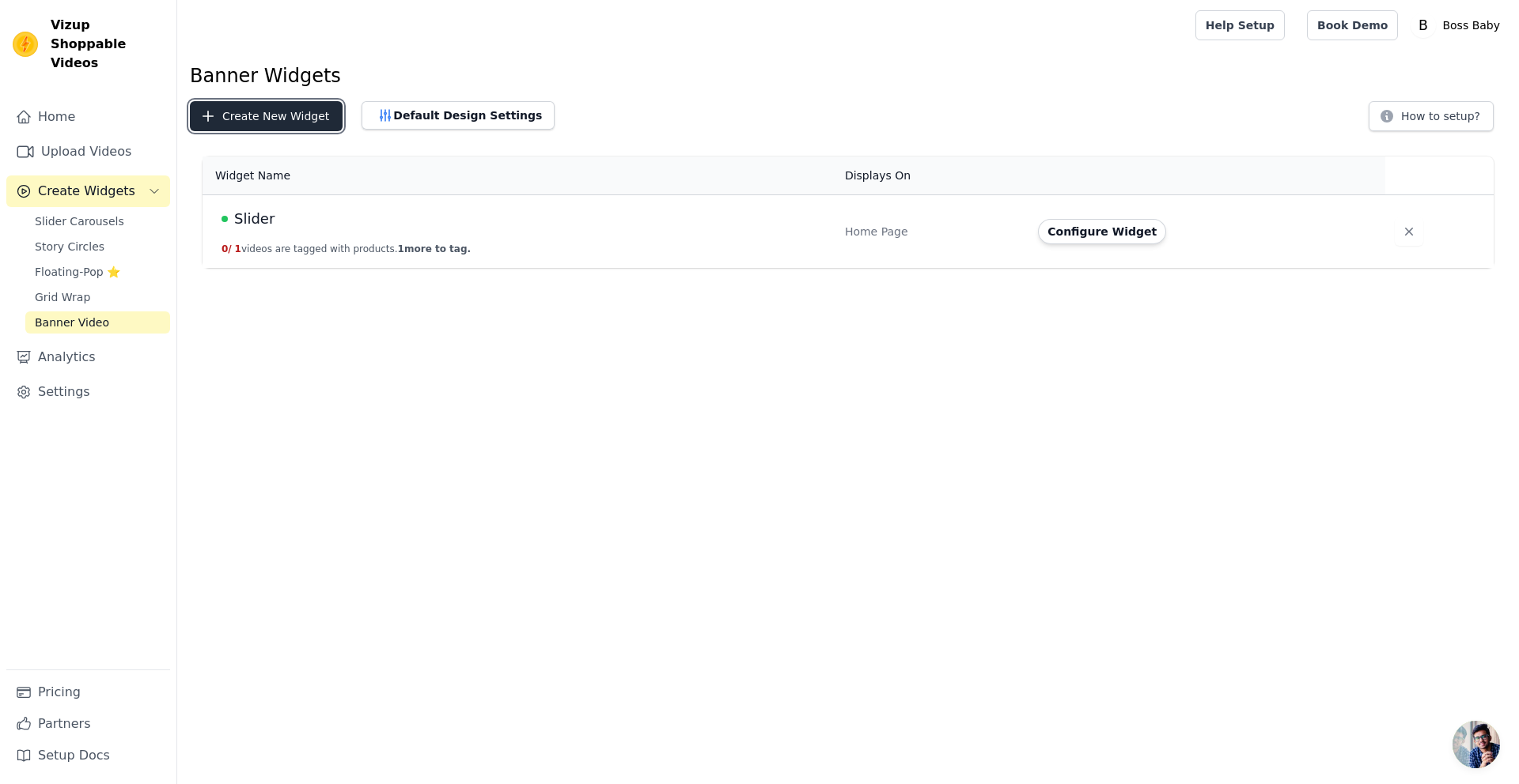
click at [305, 118] on button "Create New Widget" at bounding box center [266, 116] width 152 height 30
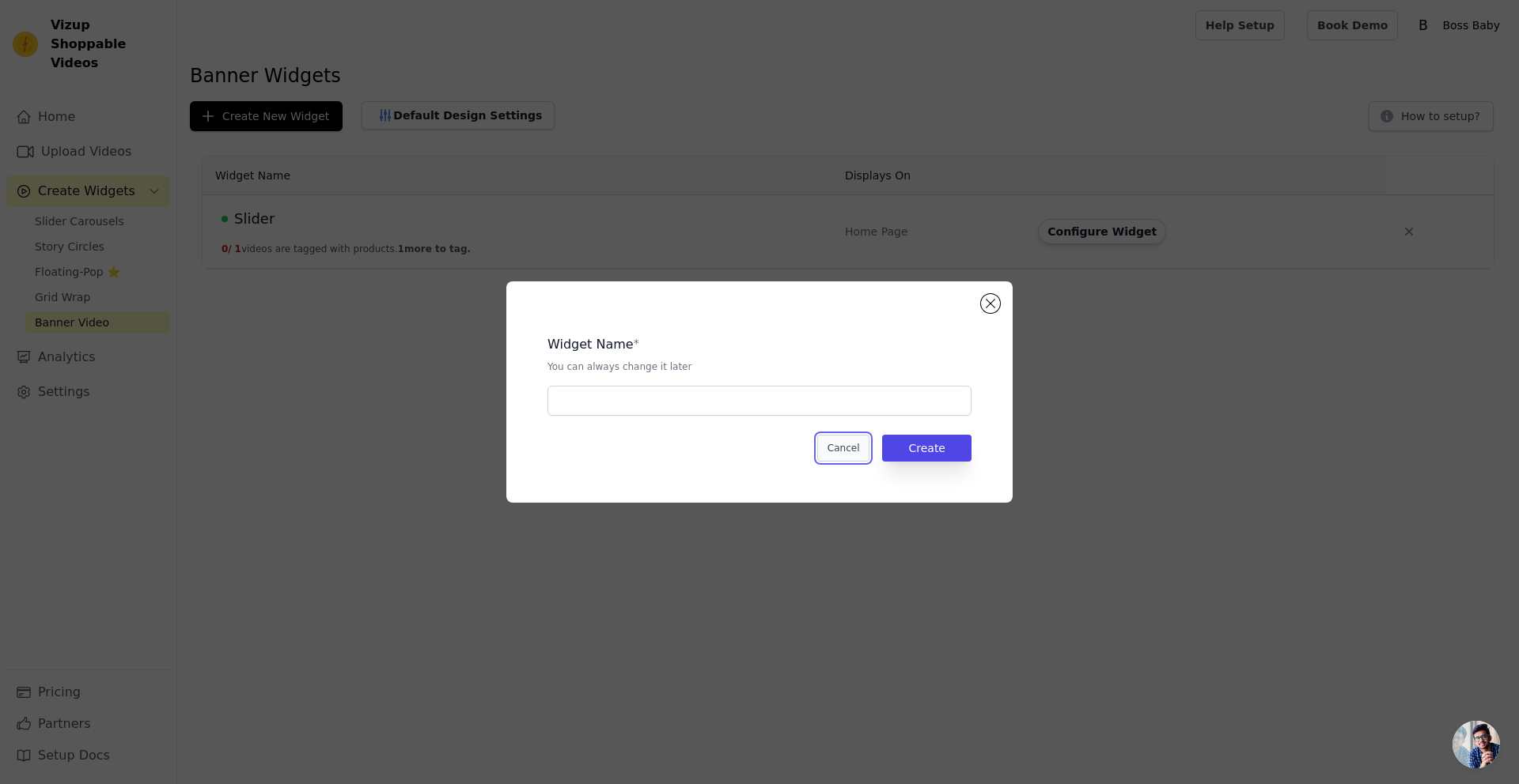
click at [833, 453] on button "Cancel" at bounding box center [843, 448] width 53 height 27
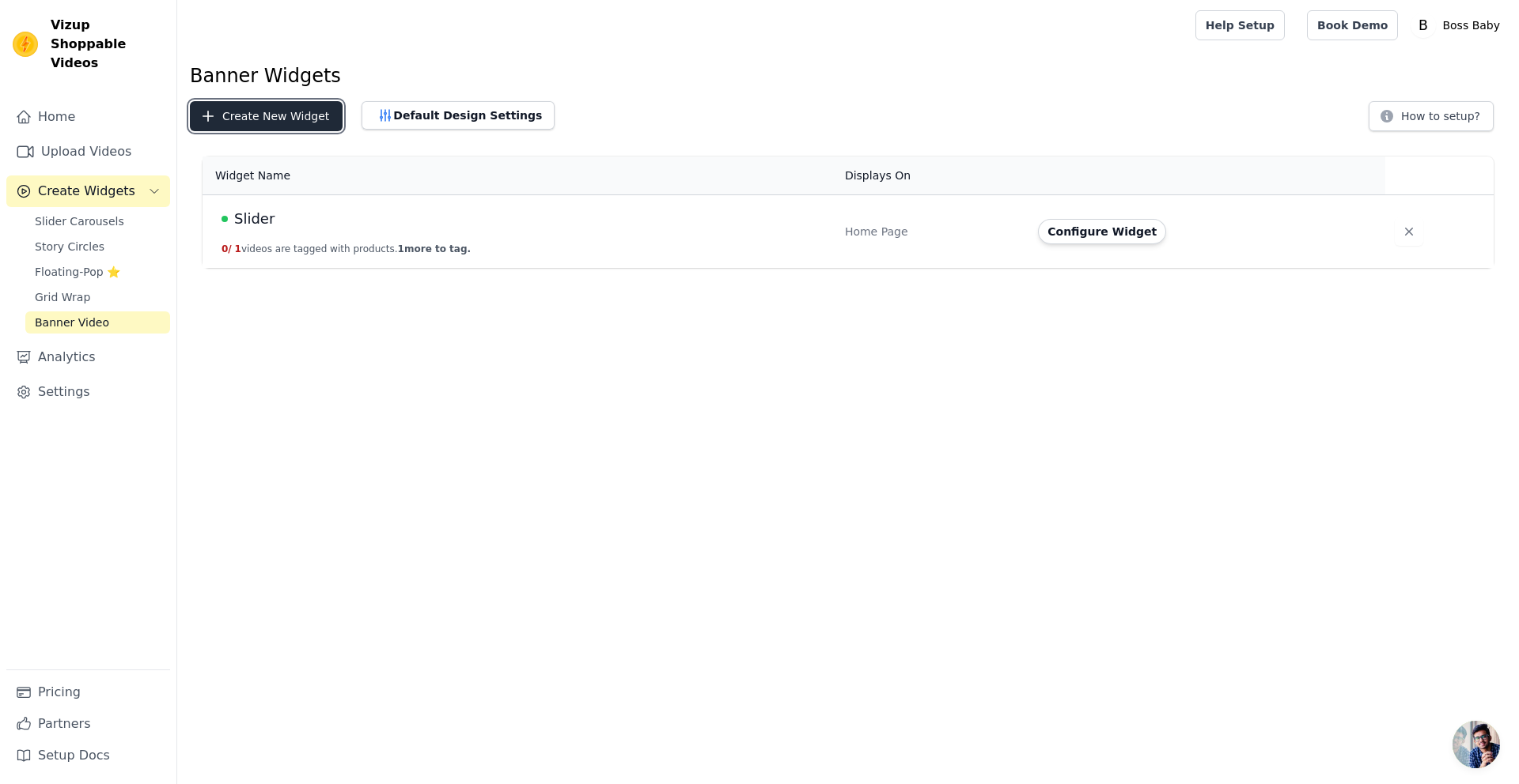
click at [269, 124] on button "Create New Widget" at bounding box center [266, 116] width 152 height 30
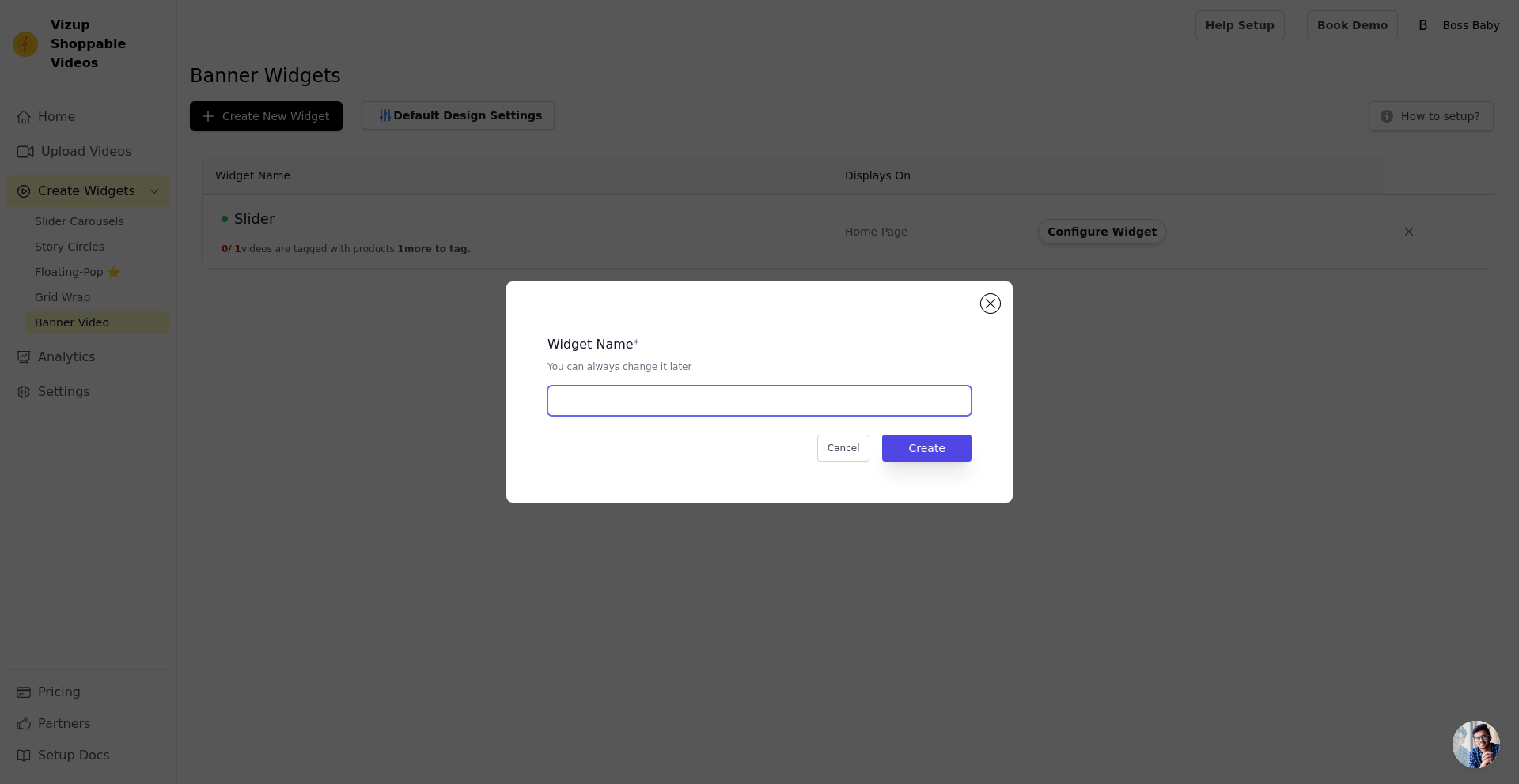
click at [791, 402] on input "text" at bounding box center [760, 401] width 424 height 30
type input "Tshirt dance"
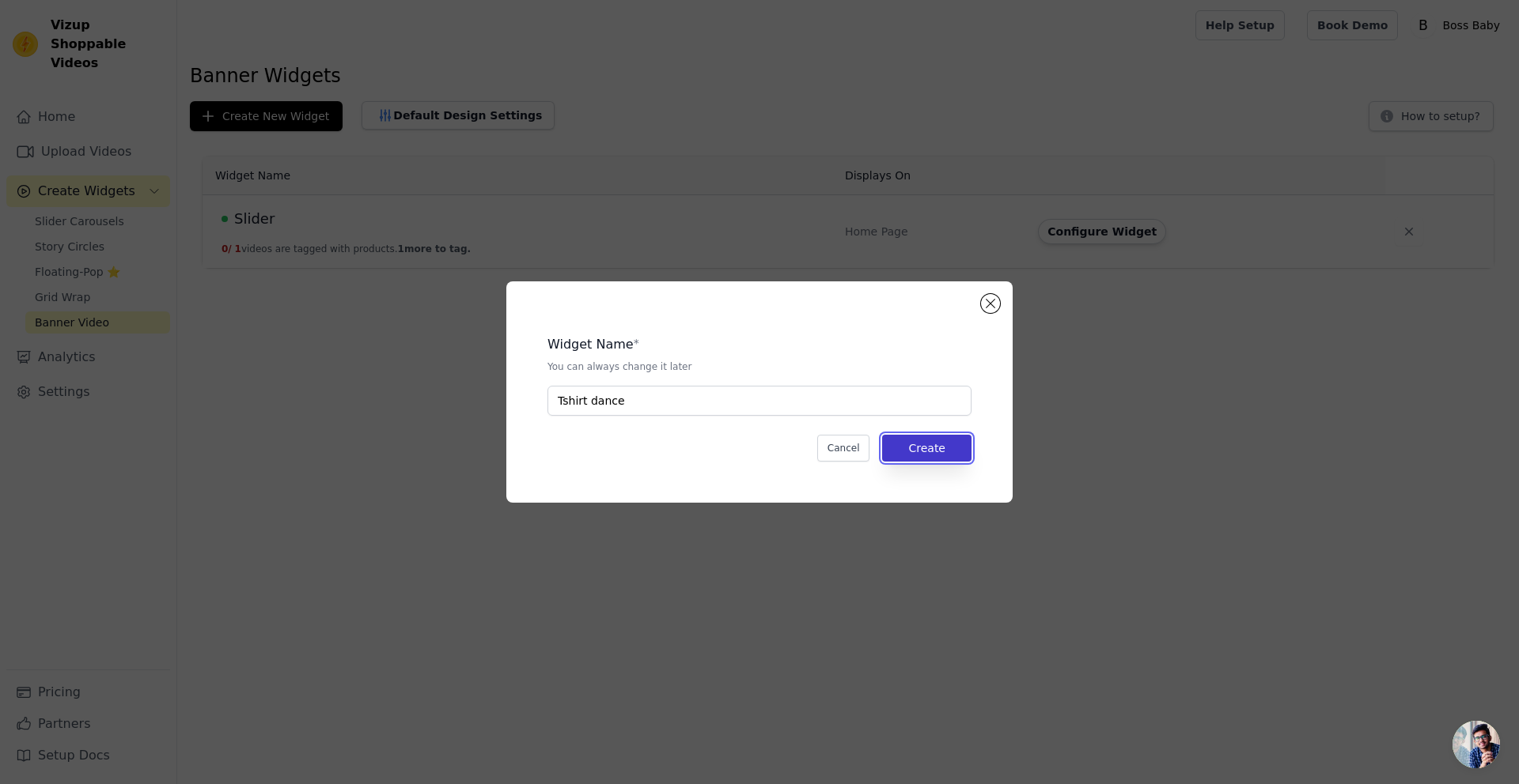
click at [924, 454] on button "Create" at bounding box center [926, 448] width 89 height 27
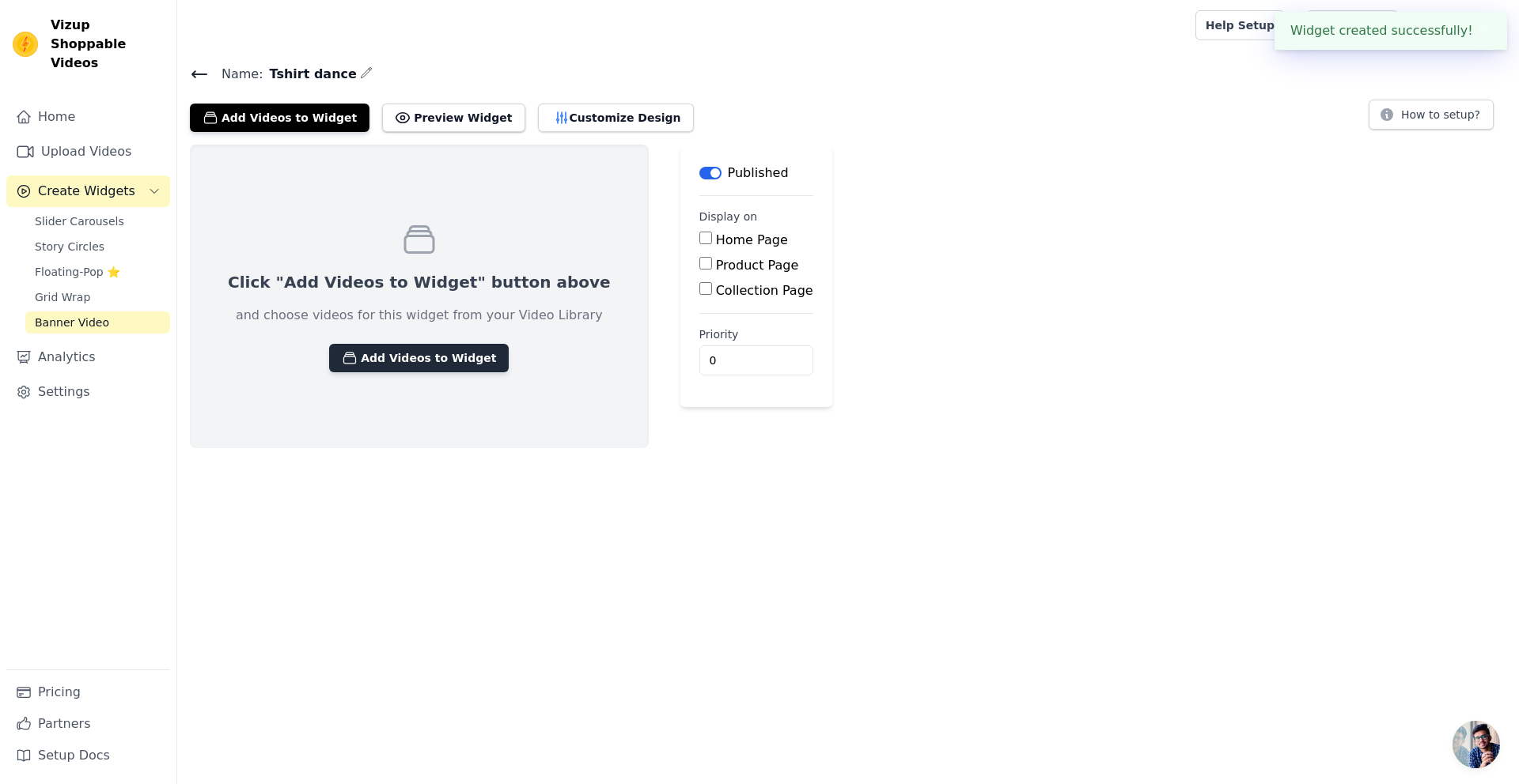
click at [414, 358] on button "Add Videos to Widget" at bounding box center [418, 358] width 179 height 29
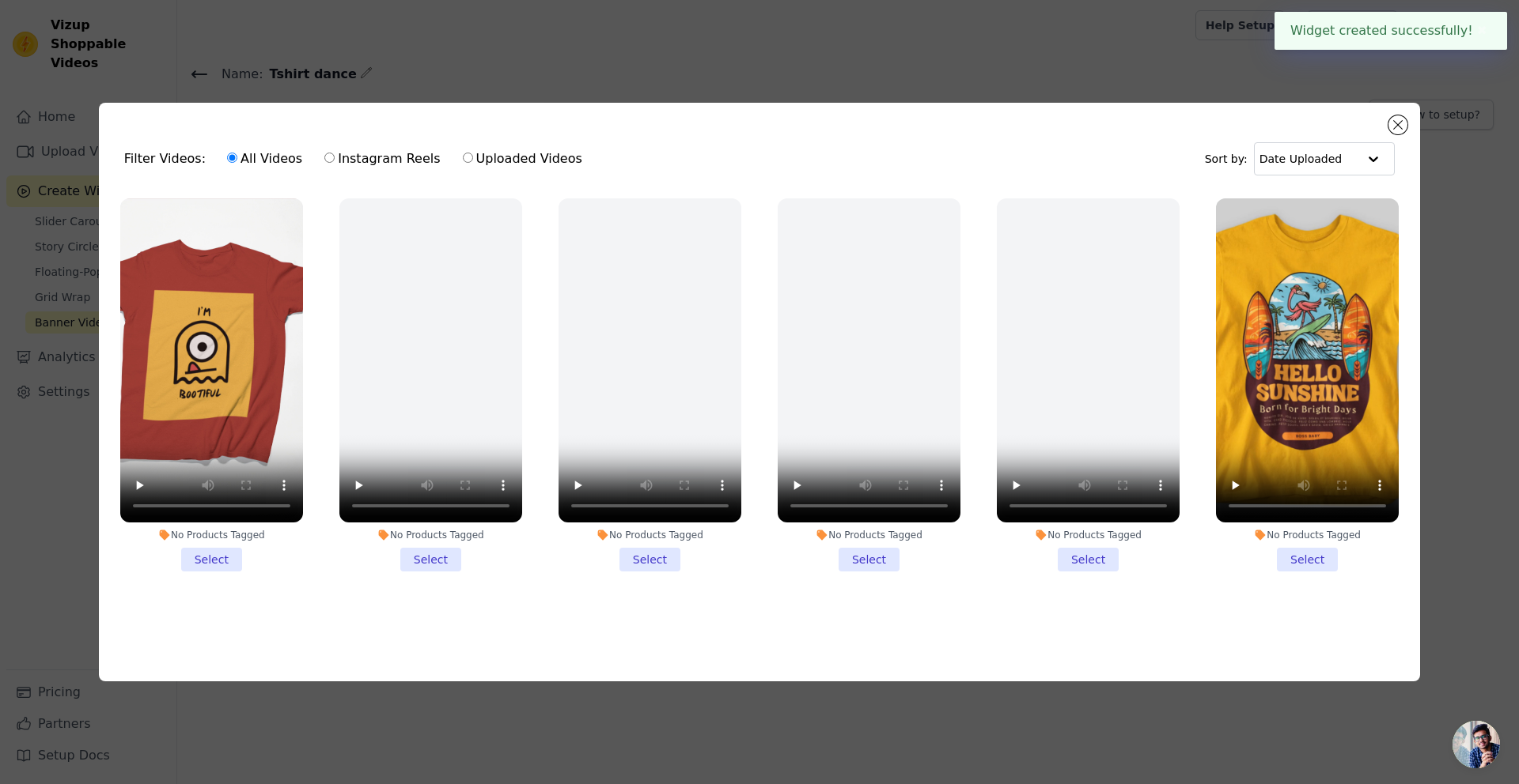
click at [218, 557] on li "No Products Tagged Select" at bounding box center [211, 385] width 183 height 374
click at [0, 0] on input "No Products Tagged Select" at bounding box center [0, 0] width 0 height 0
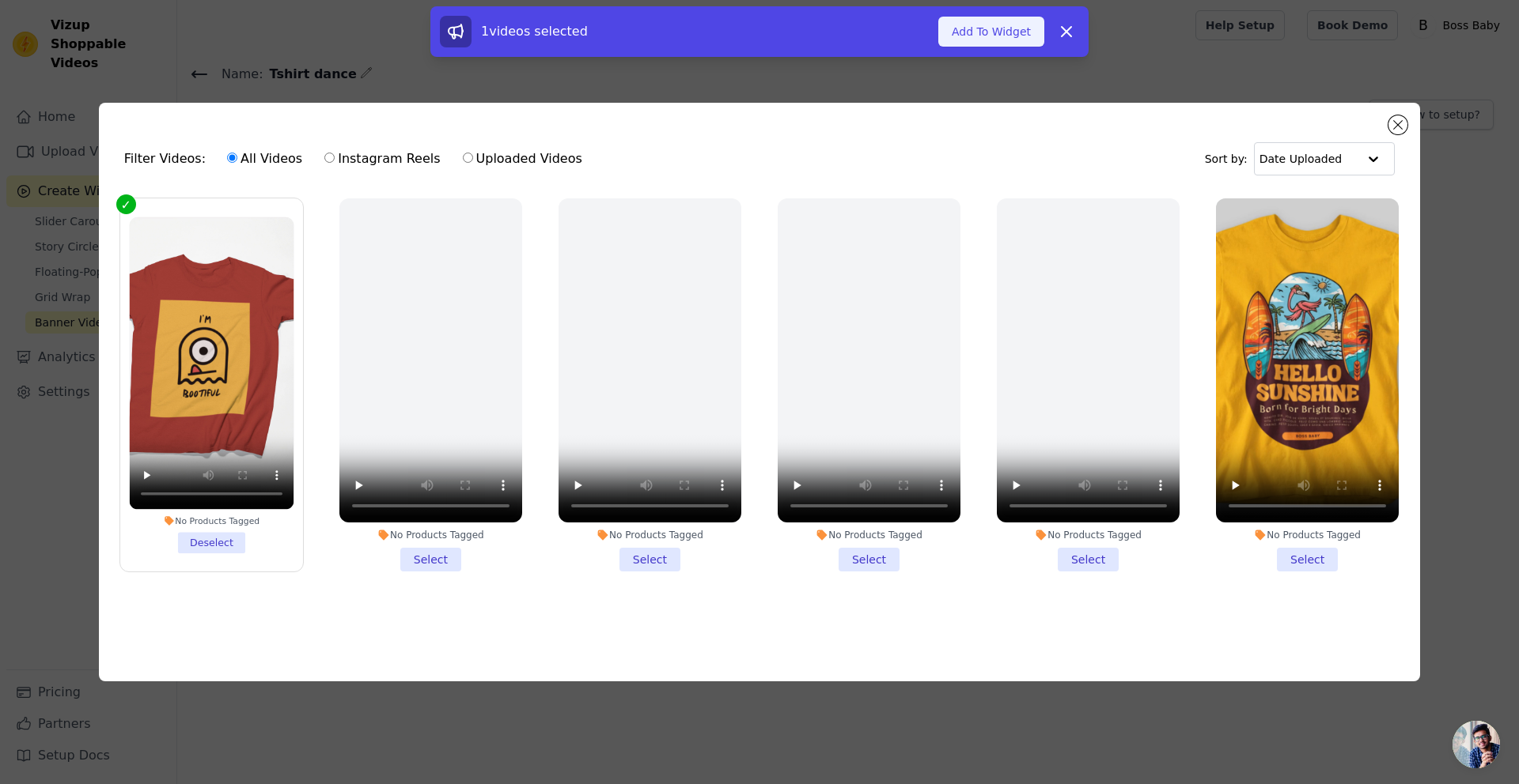
click at [982, 29] on button "Add To Widget" at bounding box center [991, 31] width 106 height 30
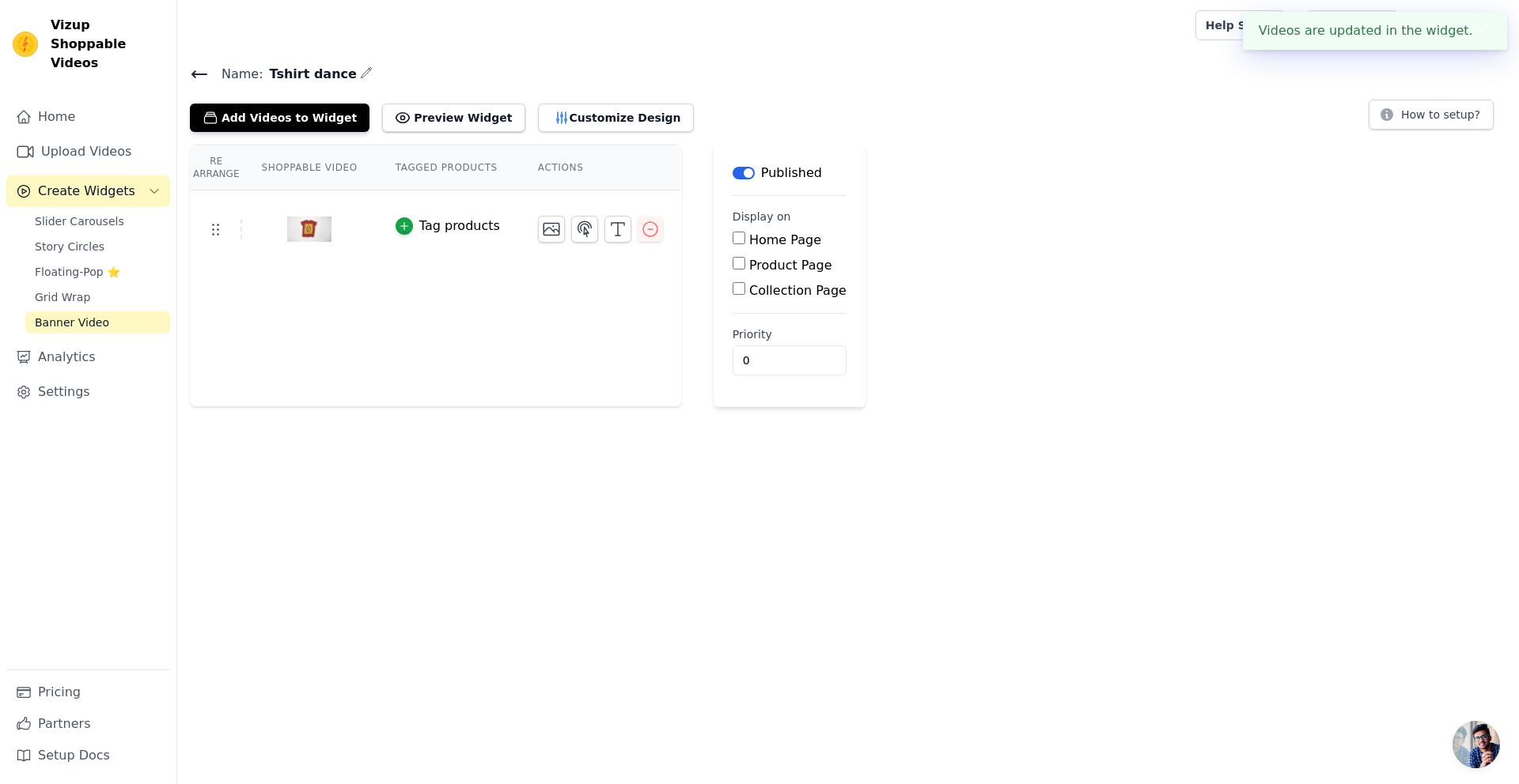
click at [728, 237] on main "Label Published Display on Home Page Product Page Collection Page Priority 0" at bounding box center [790, 276] width 152 height 263
click at [735, 240] on input "Home Page" at bounding box center [739, 237] width 12 height 12
checkbox input "true"
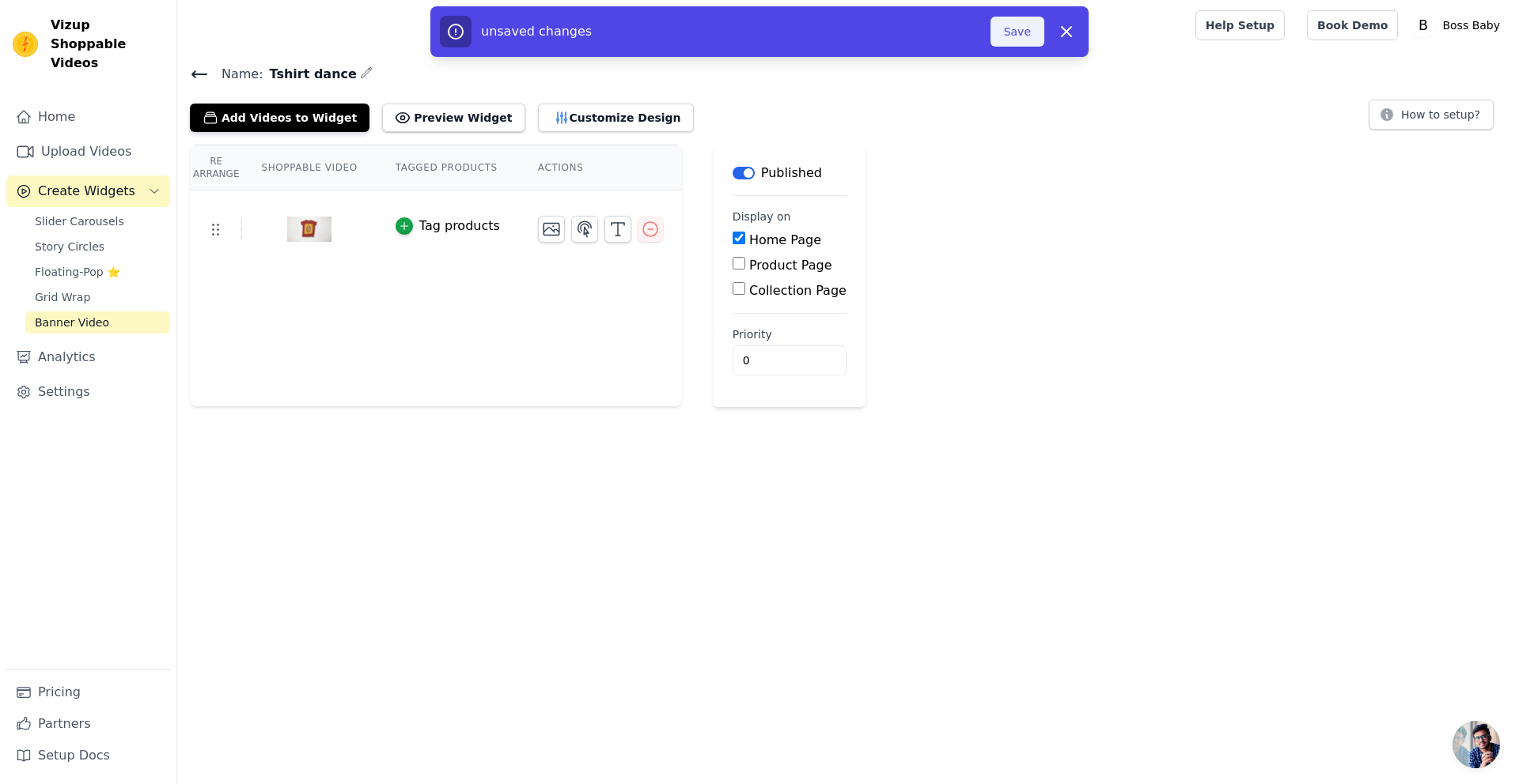
click at [1032, 34] on button "Save" at bounding box center [1018, 31] width 54 height 30
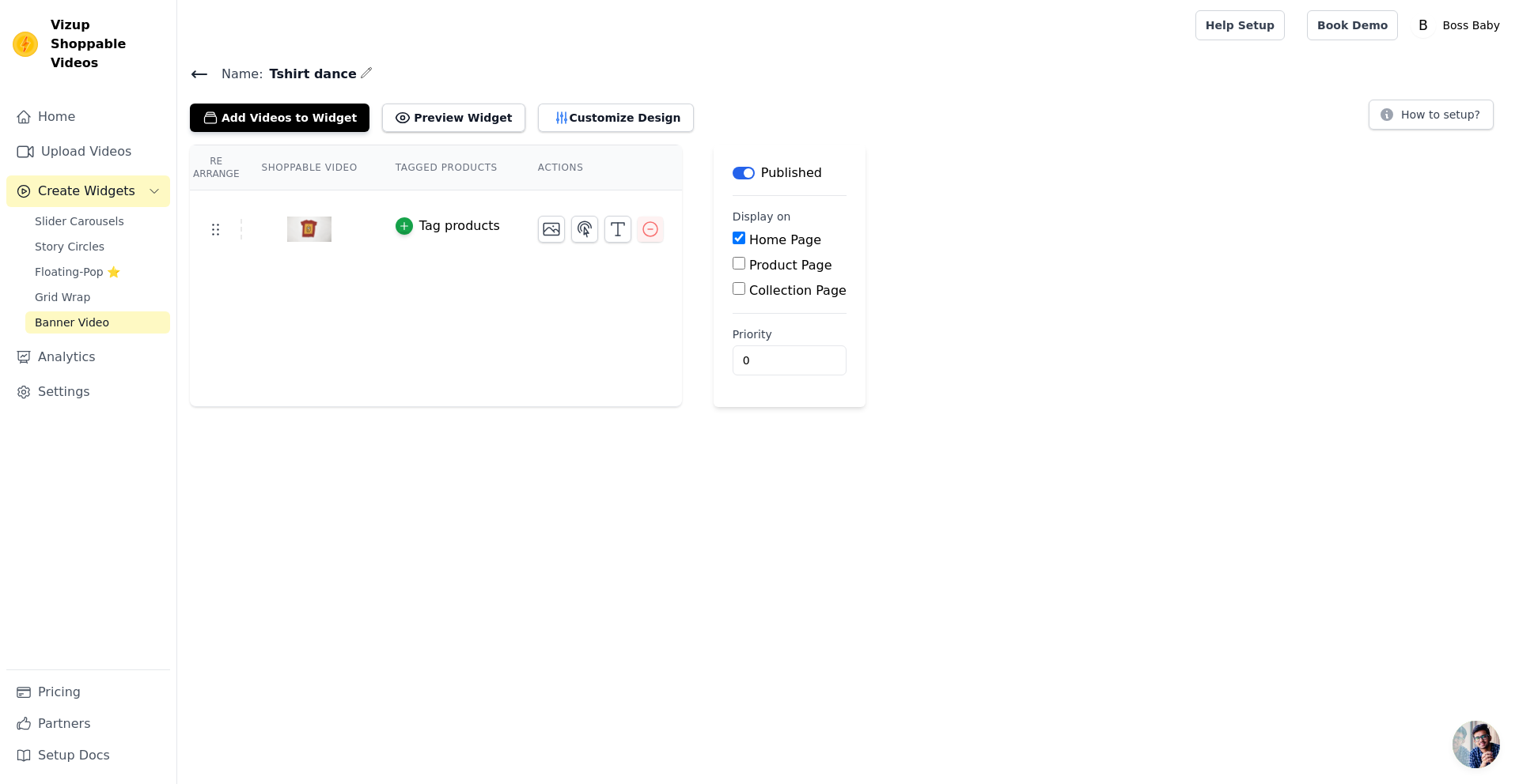
click at [336, 176] on th "Shoppable Video" at bounding box center [309, 168] width 133 height 45
click at [369, 169] on th "Shoppable Video" at bounding box center [309, 168] width 133 height 45
click at [436, 164] on th "Tagged Products" at bounding box center [448, 168] width 142 height 45
click at [519, 171] on th "Actions" at bounding box center [600, 168] width 163 height 45
click at [530, 168] on th "Actions" at bounding box center [600, 168] width 163 height 45
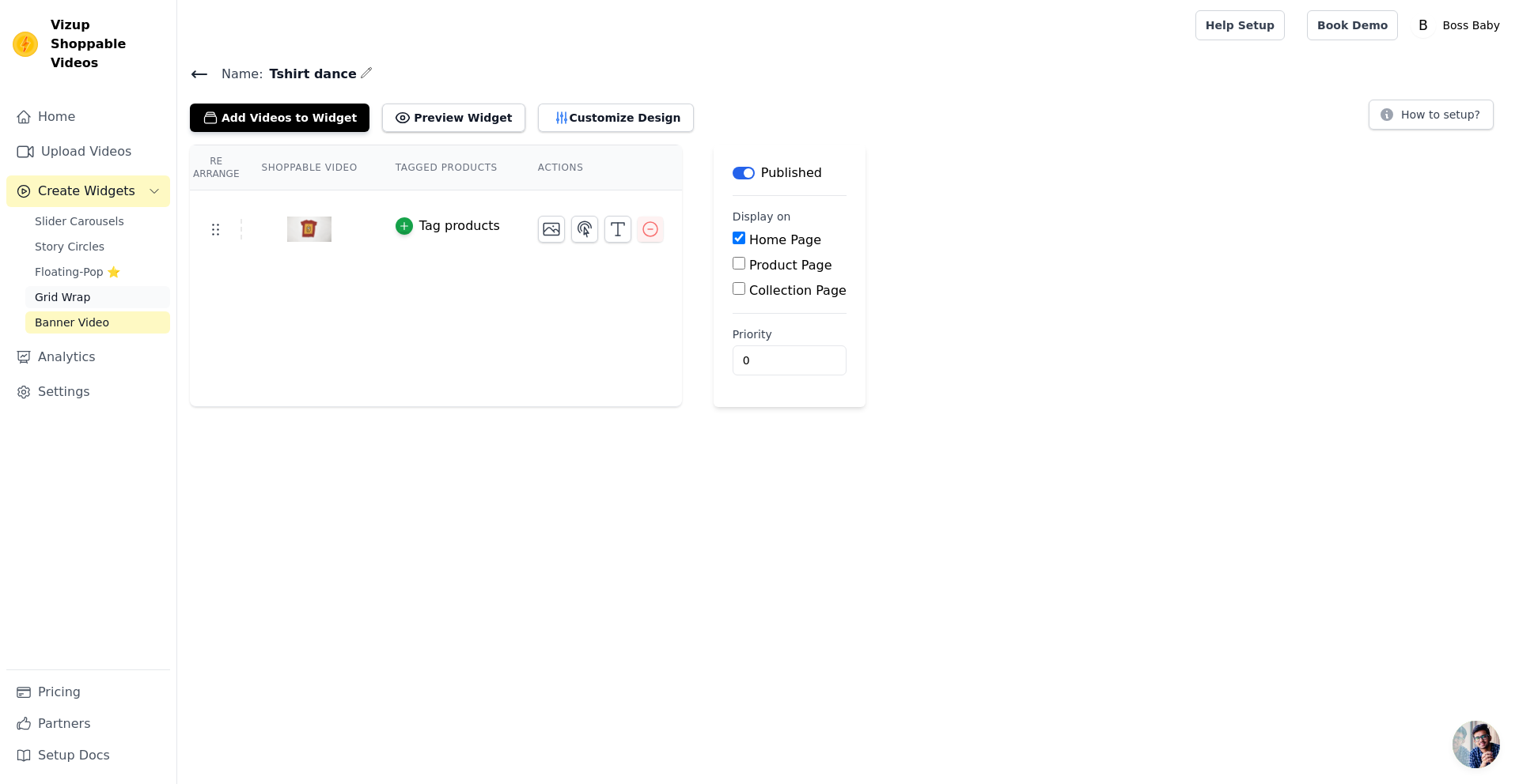
click at [81, 290] on span "Grid Wrap" at bounding box center [63, 297] width 56 height 16
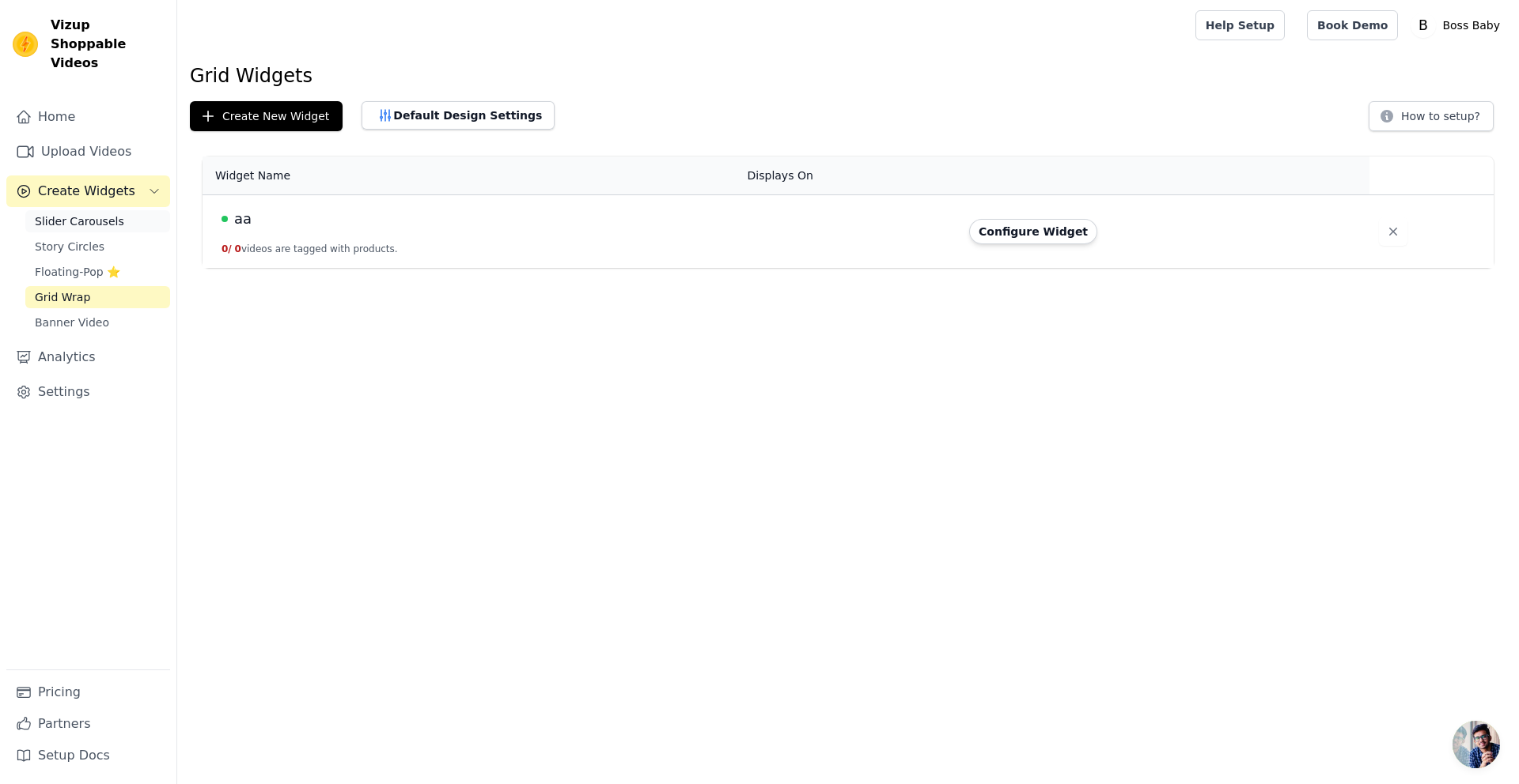
click at [114, 214] on span "Slider Carousels" at bounding box center [79, 221] width 89 height 16
click at [112, 236] on link "Story Circles" at bounding box center [97, 246] width 145 height 22
click at [111, 264] on span "Floating-Pop ⭐" at bounding box center [78, 272] width 85 height 16
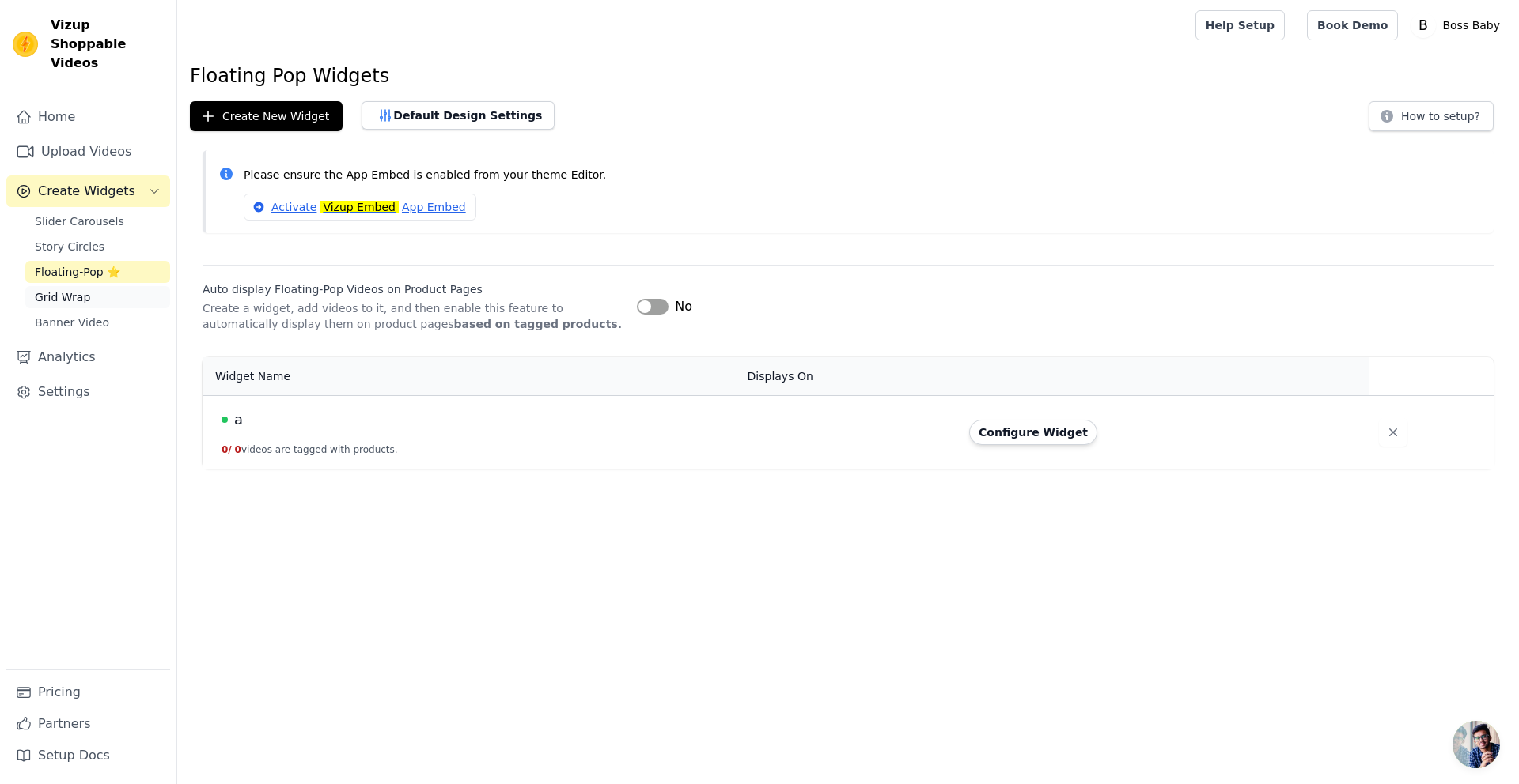
click at [120, 286] on link "Grid Wrap" at bounding box center [97, 297] width 145 height 22
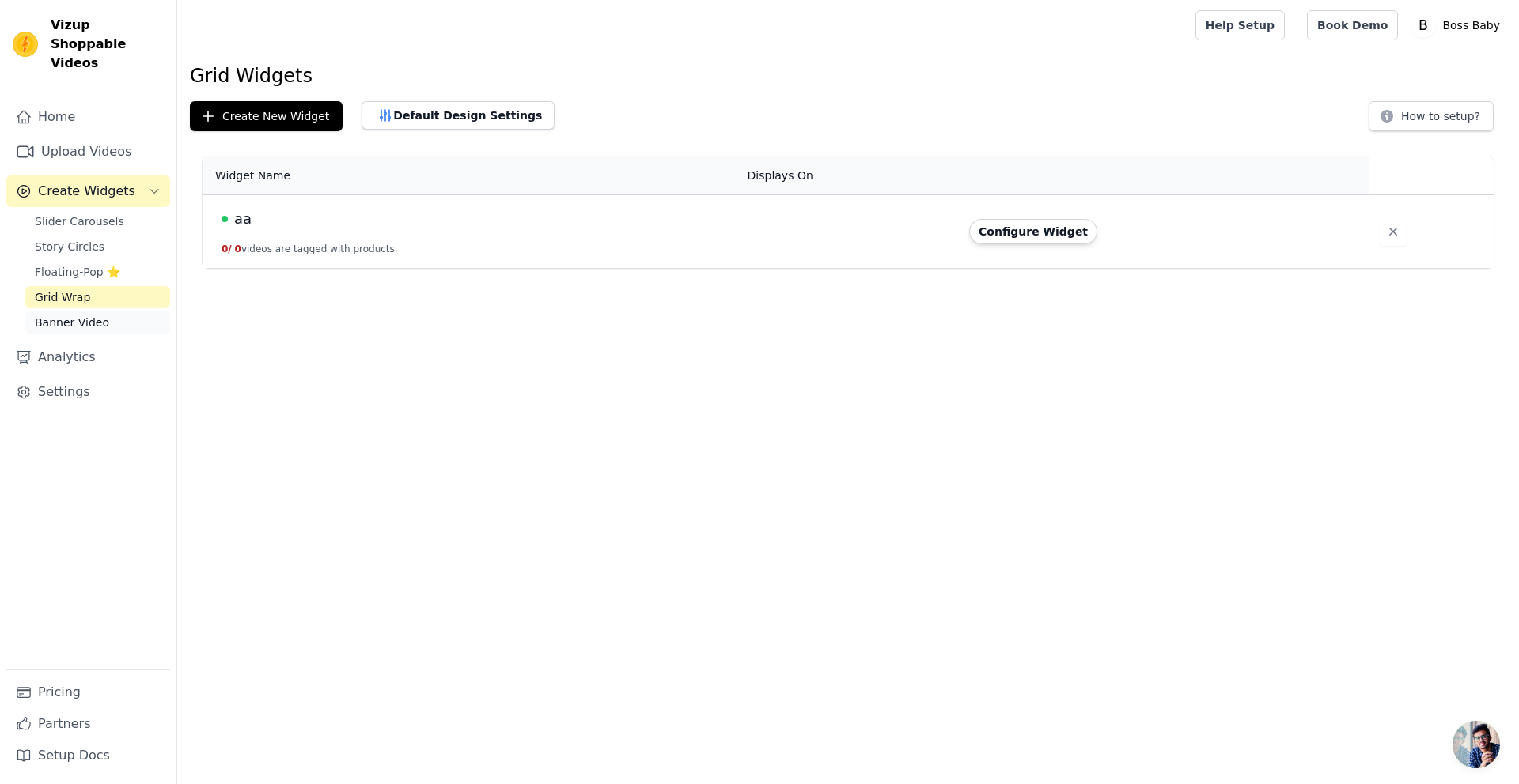
click at [121, 312] on link "Banner Video" at bounding box center [97, 322] width 145 height 22
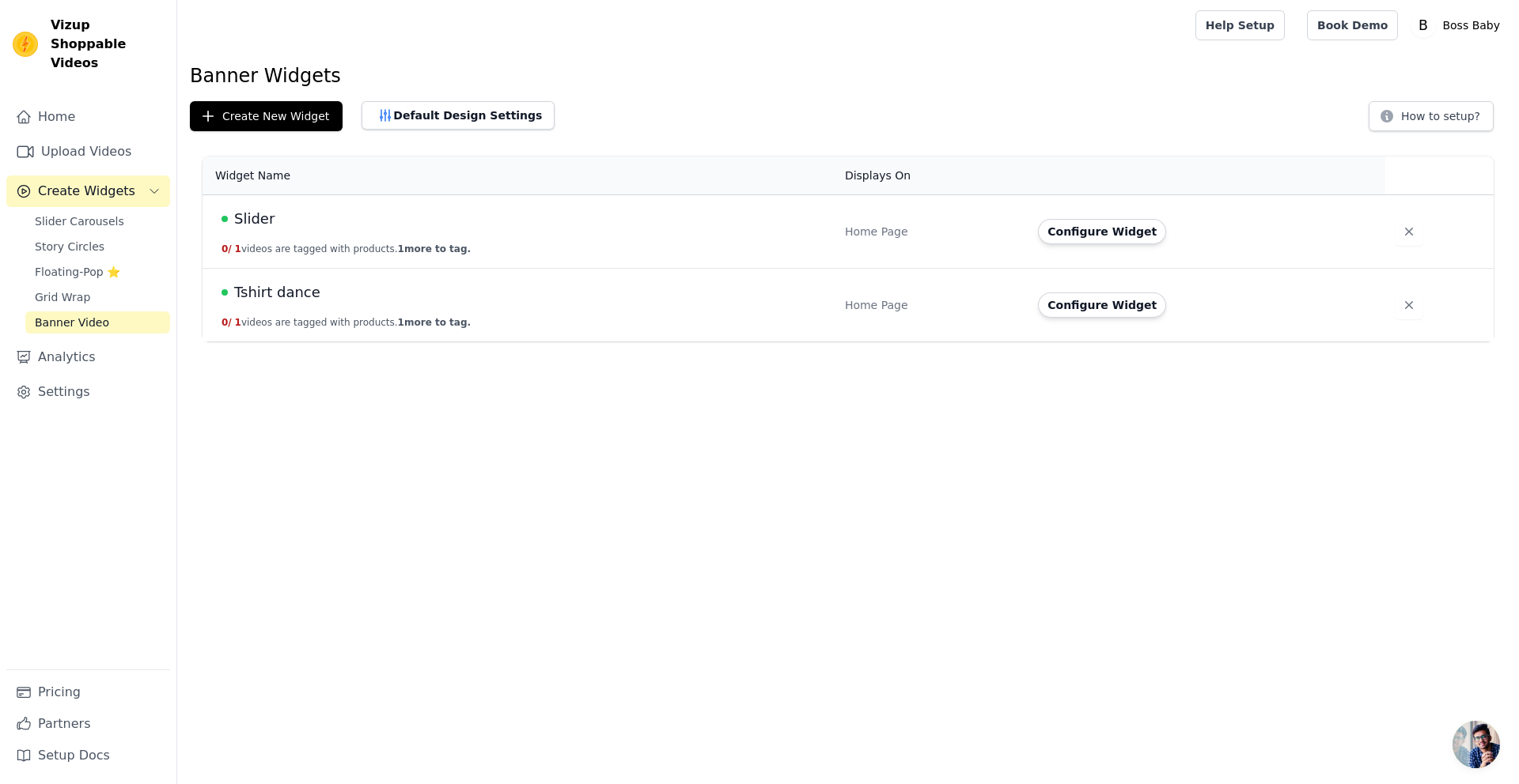
click at [299, 304] on td "Tshirt dance 0 / 1 videos are tagged with products. 1 more to tag." at bounding box center [518, 306] width 633 height 74
click at [1110, 304] on button "Configure Widget" at bounding box center [1102, 304] width 129 height 25
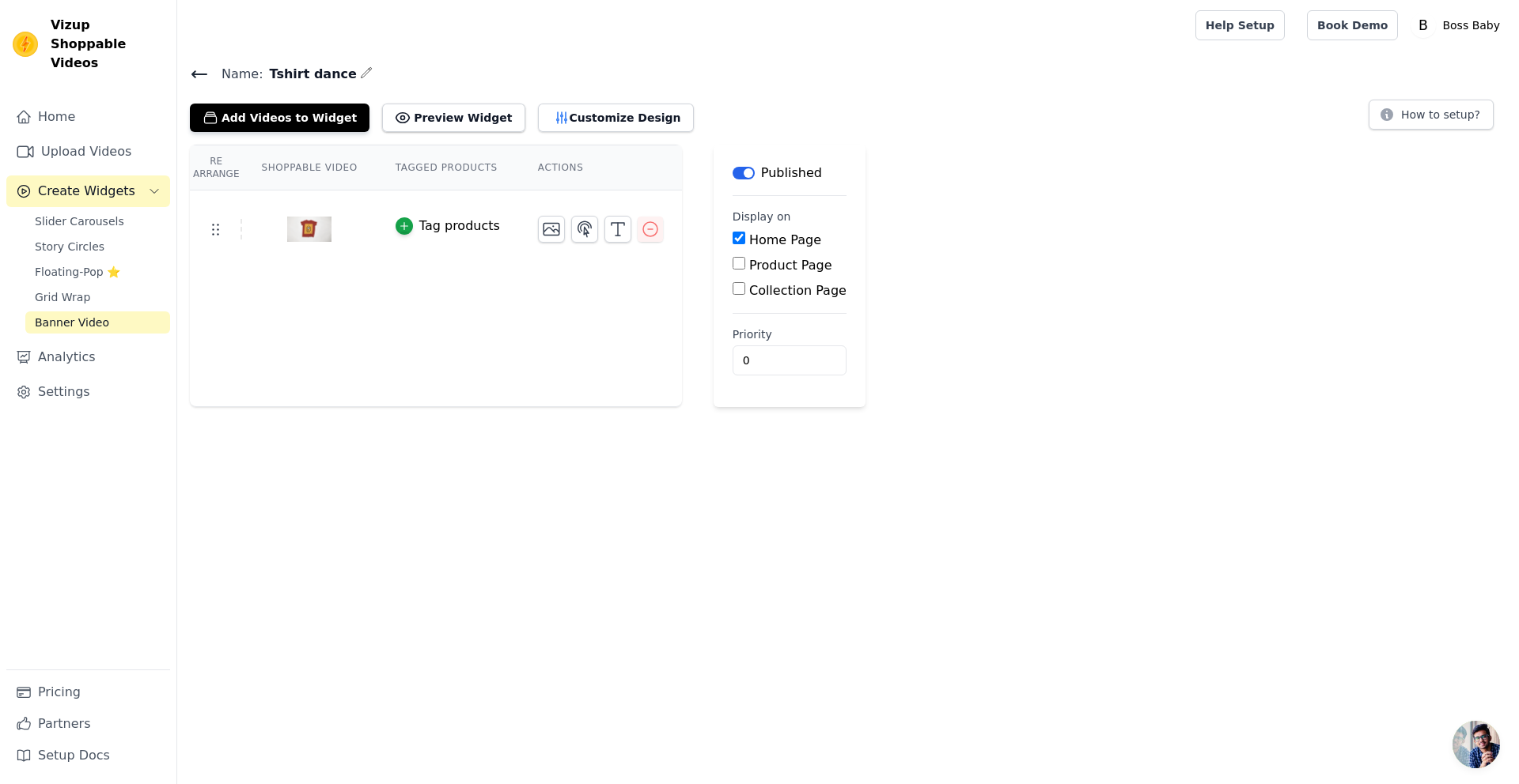
click at [117, 312] on link "Banner Video" at bounding box center [97, 322] width 145 height 22
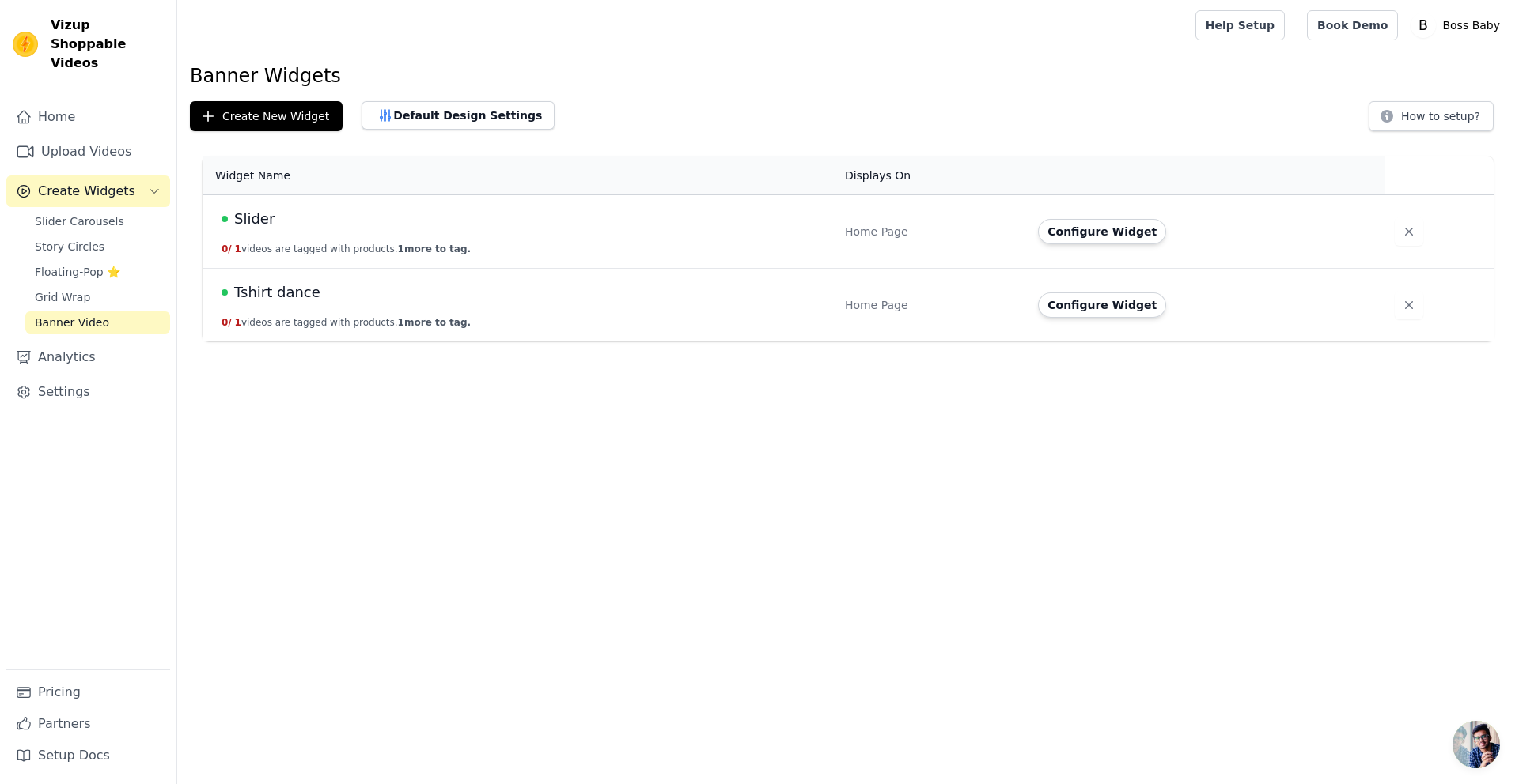
click at [293, 304] on td "Tshirt dance 0 / 1 videos are tagged with products. 1 more to tag." at bounding box center [518, 306] width 633 height 74
click at [455, 121] on button "Default Design Settings" at bounding box center [459, 115] width 193 height 29
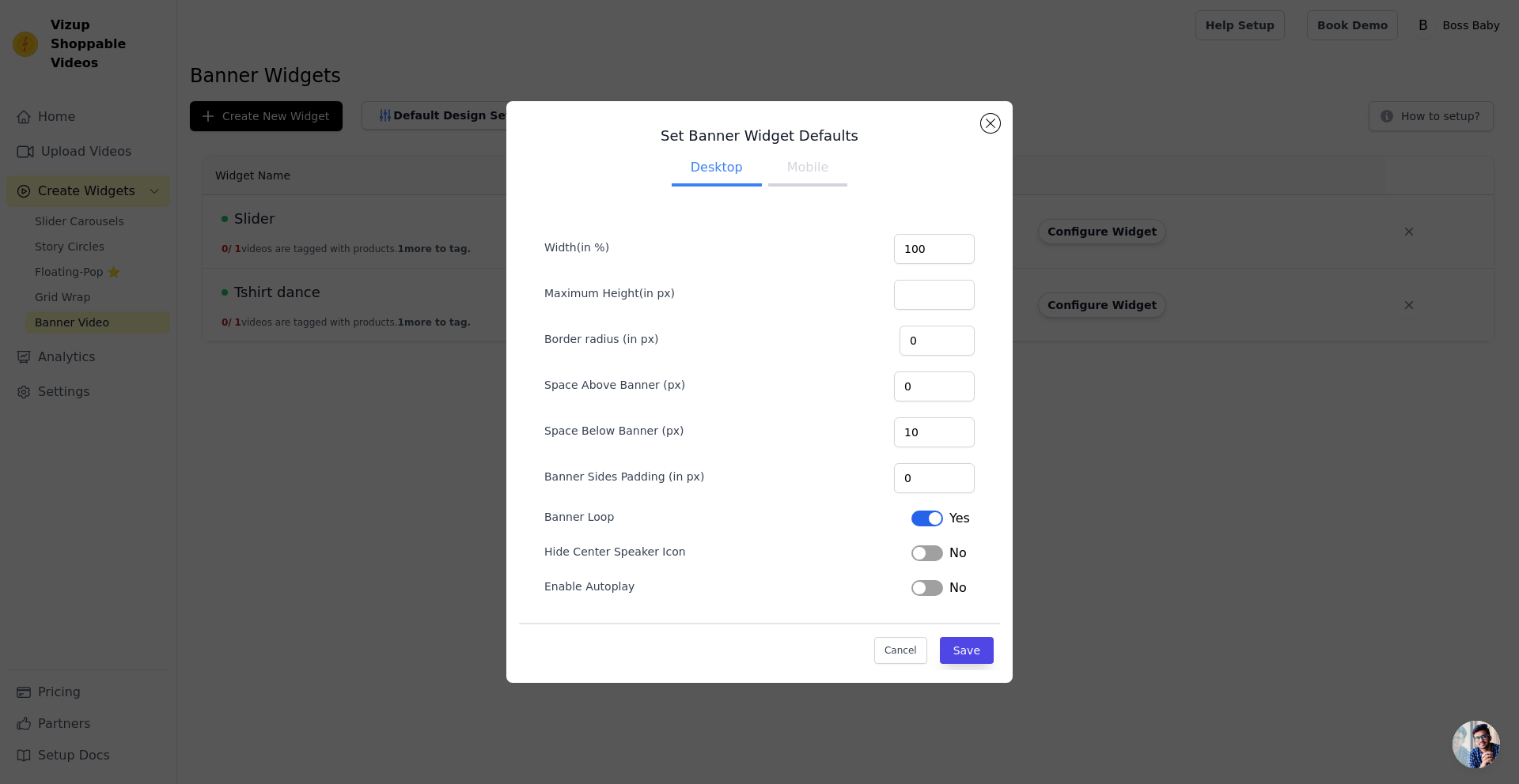
click at [834, 169] on button "Mobile" at bounding box center [807, 169] width 79 height 35
click at [914, 596] on div "No" at bounding box center [939, 588] width 56 height 19
click at [921, 592] on button "Label" at bounding box center [927, 588] width 32 height 16
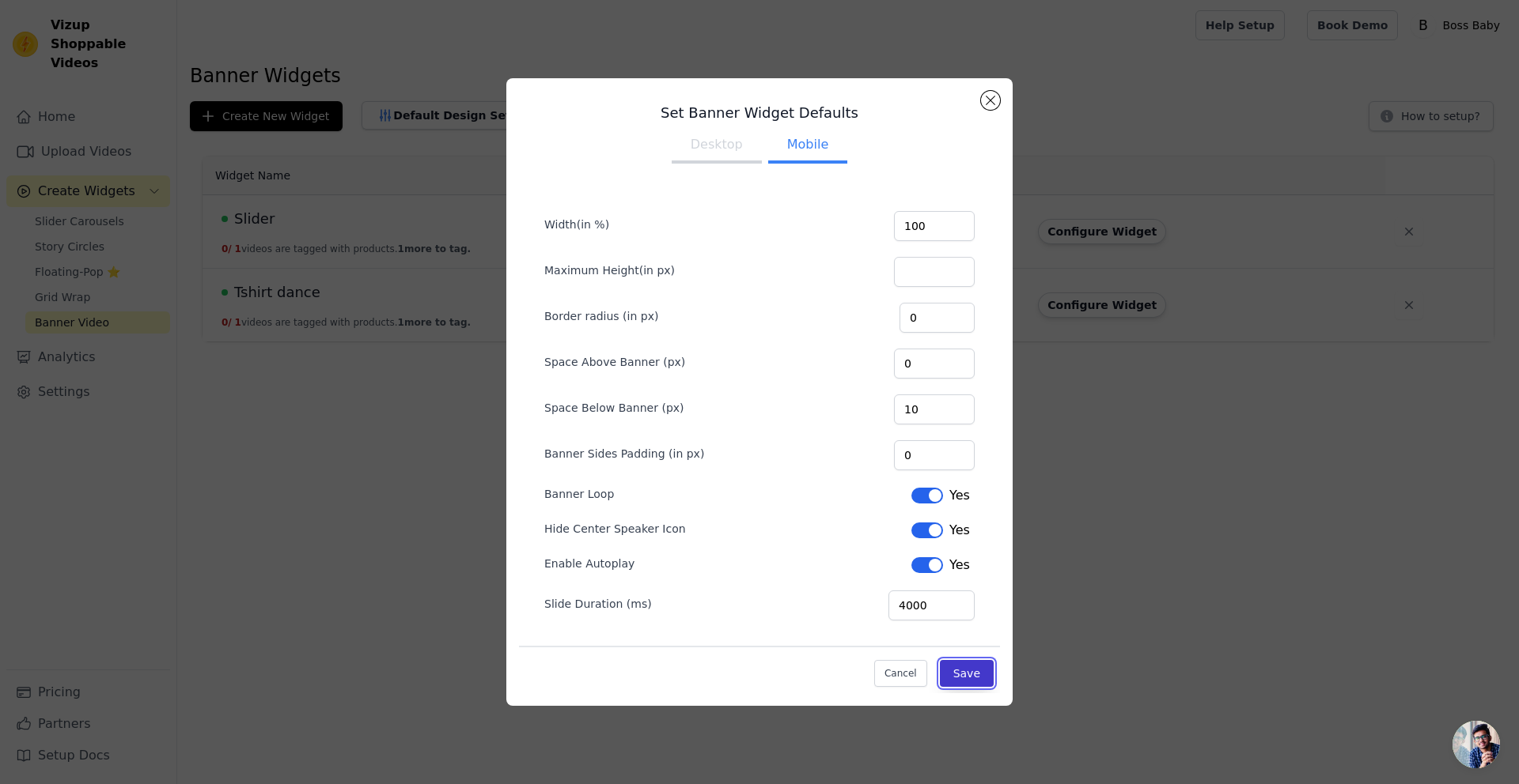
click at [971, 665] on button "Save" at bounding box center [967, 674] width 54 height 27
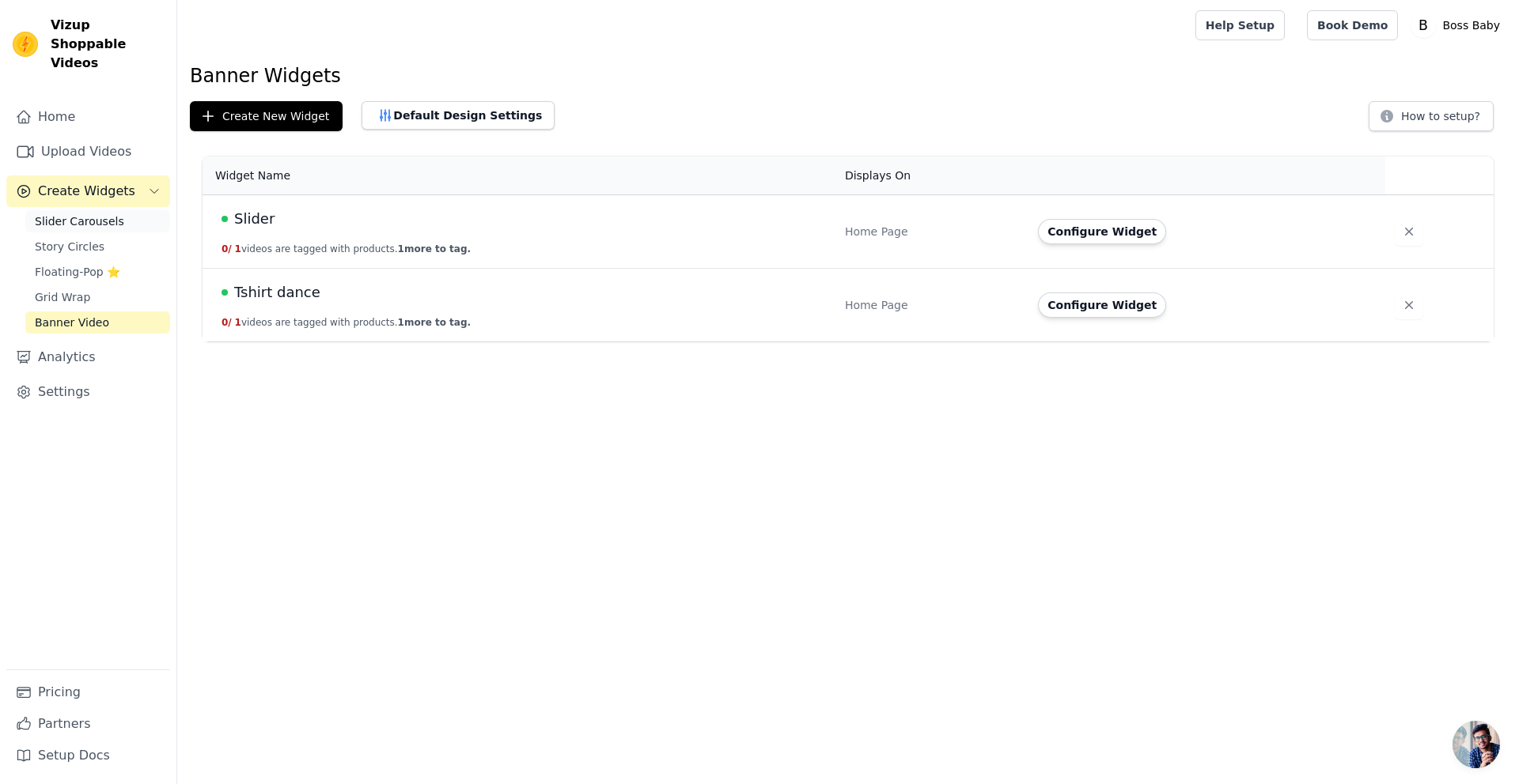
click at [96, 214] on span "Slider Carousels" at bounding box center [79, 221] width 89 height 16
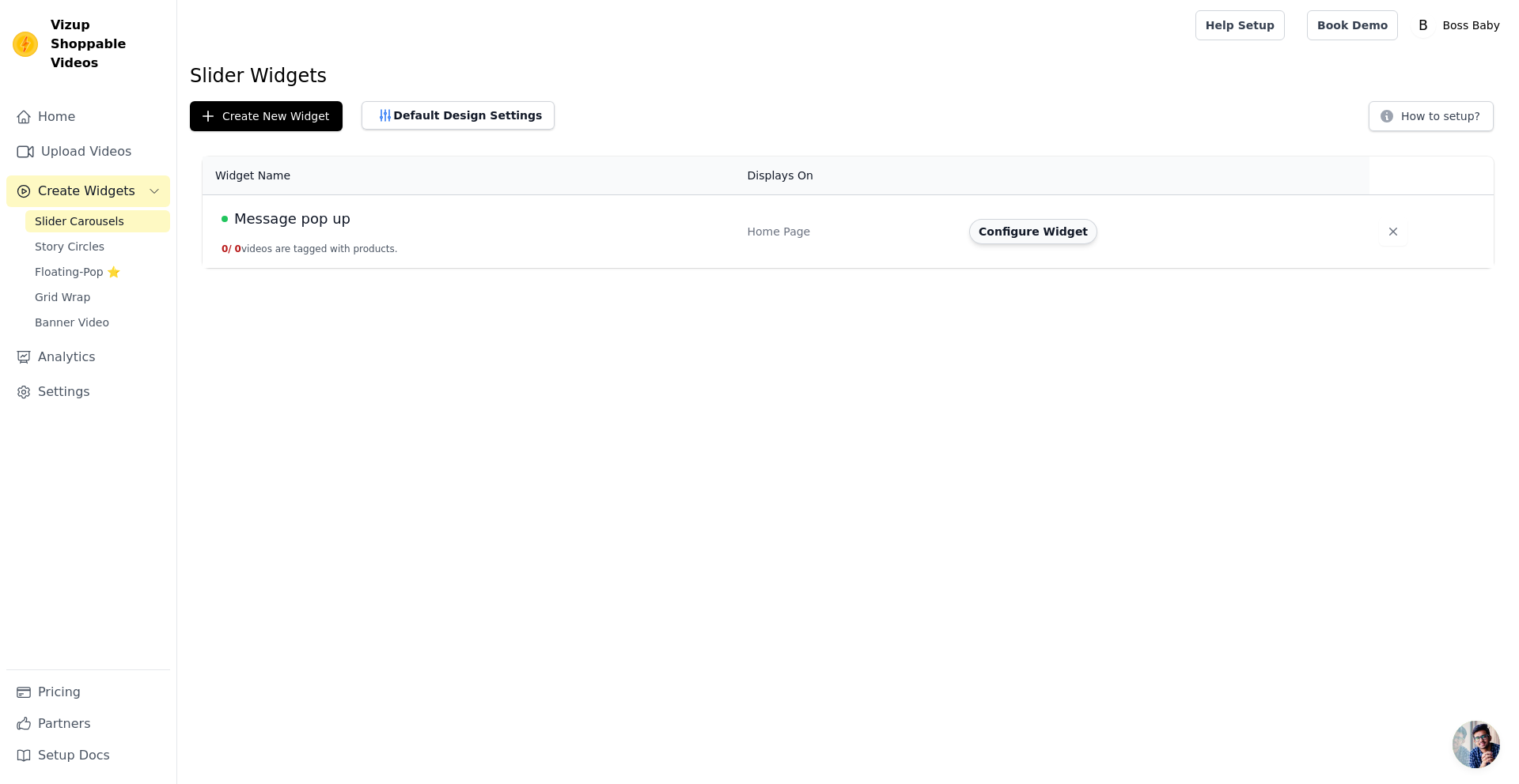
click at [1008, 230] on button "Configure Widget" at bounding box center [1033, 232] width 129 height 25
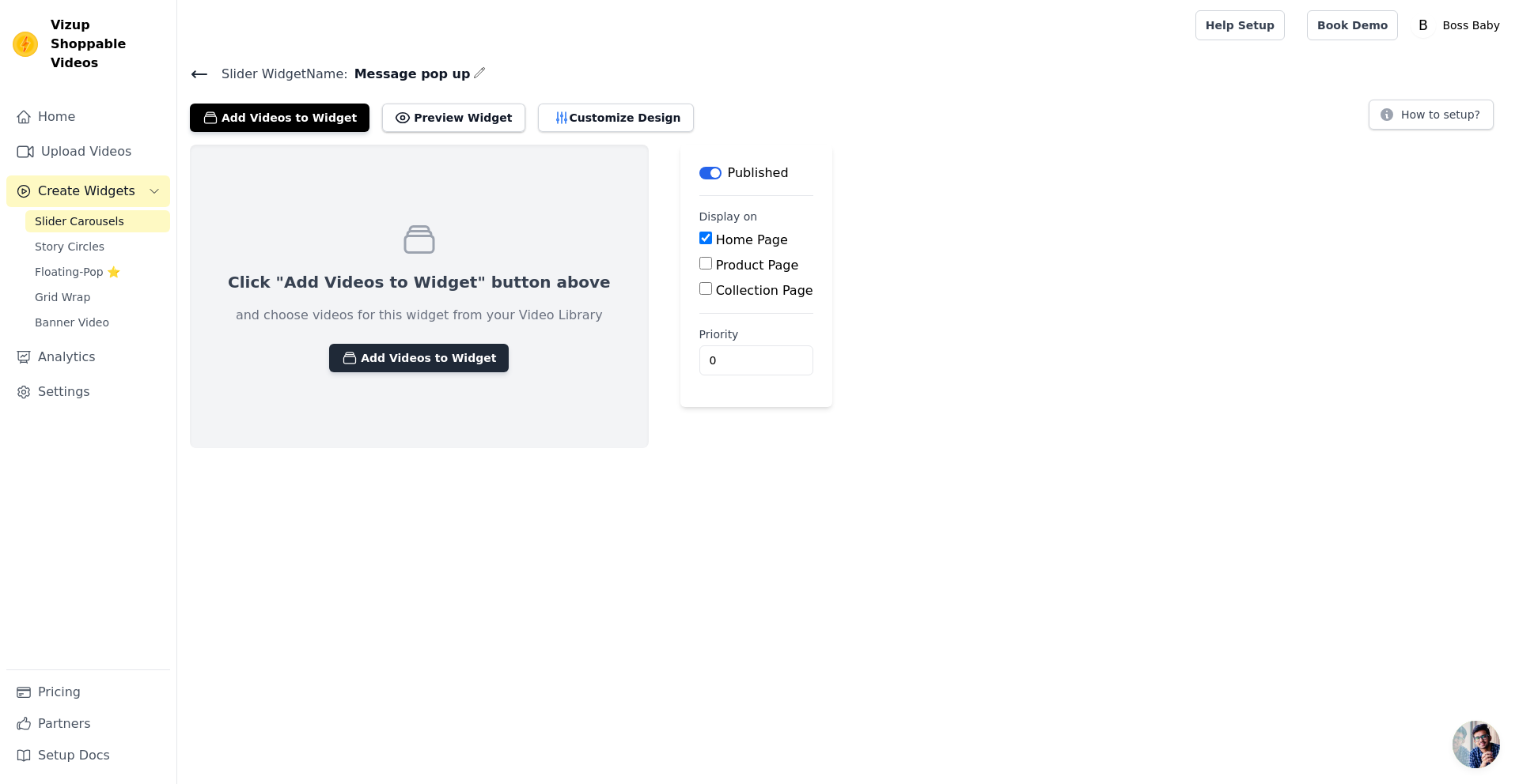
click at [391, 358] on button "Add Videos to Widget" at bounding box center [418, 358] width 179 height 29
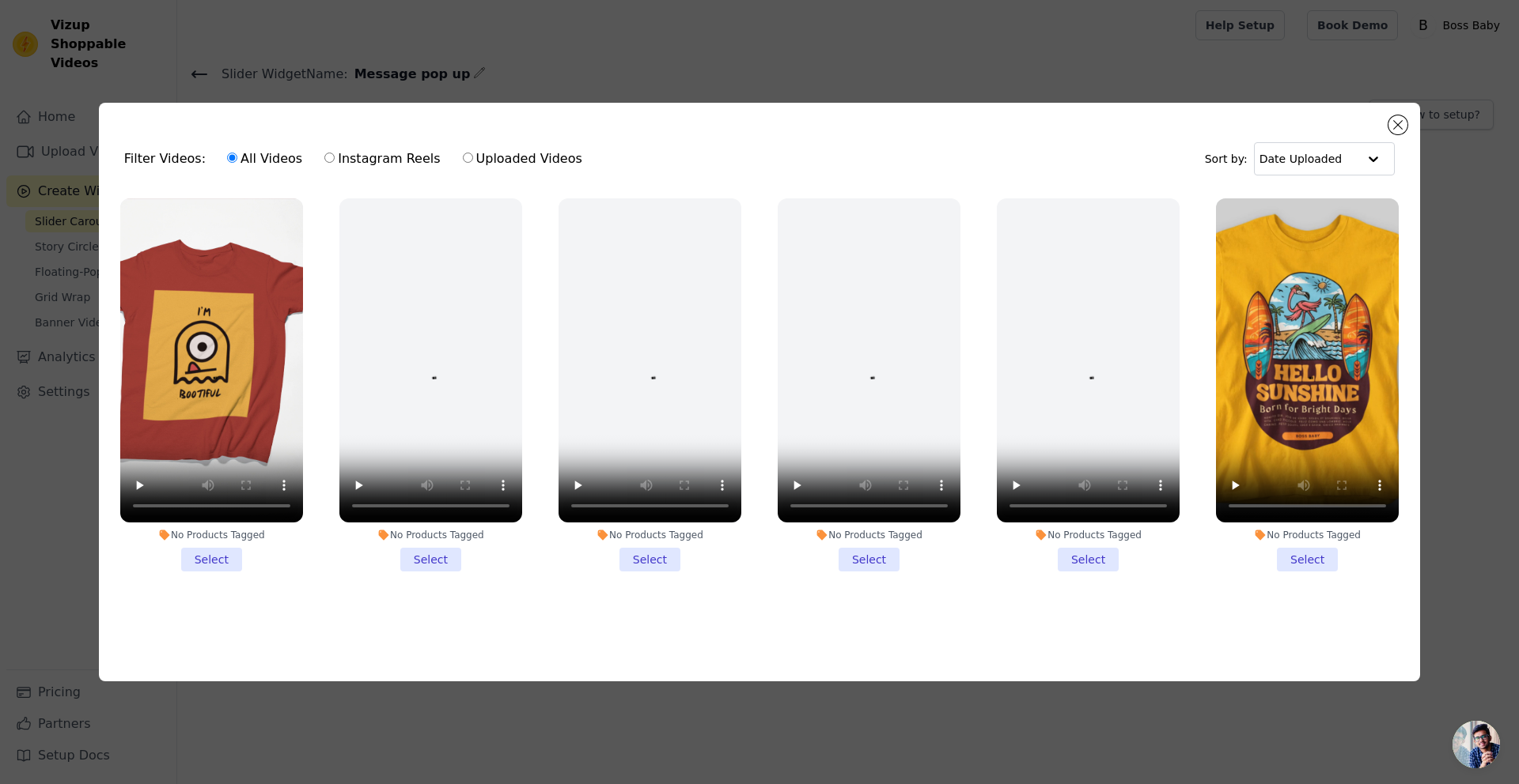
drag, startPoint x: 202, startPoint y: 558, endPoint x: 219, endPoint y: 560, distance: 17.1
click at [202, 558] on li "No Products Tagged Select" at bounding box center [211, 385] width 183 height 374
click at [0, 0] on input "No Products Tagged Select" at bounding box center [0, 0] width 0 height 0
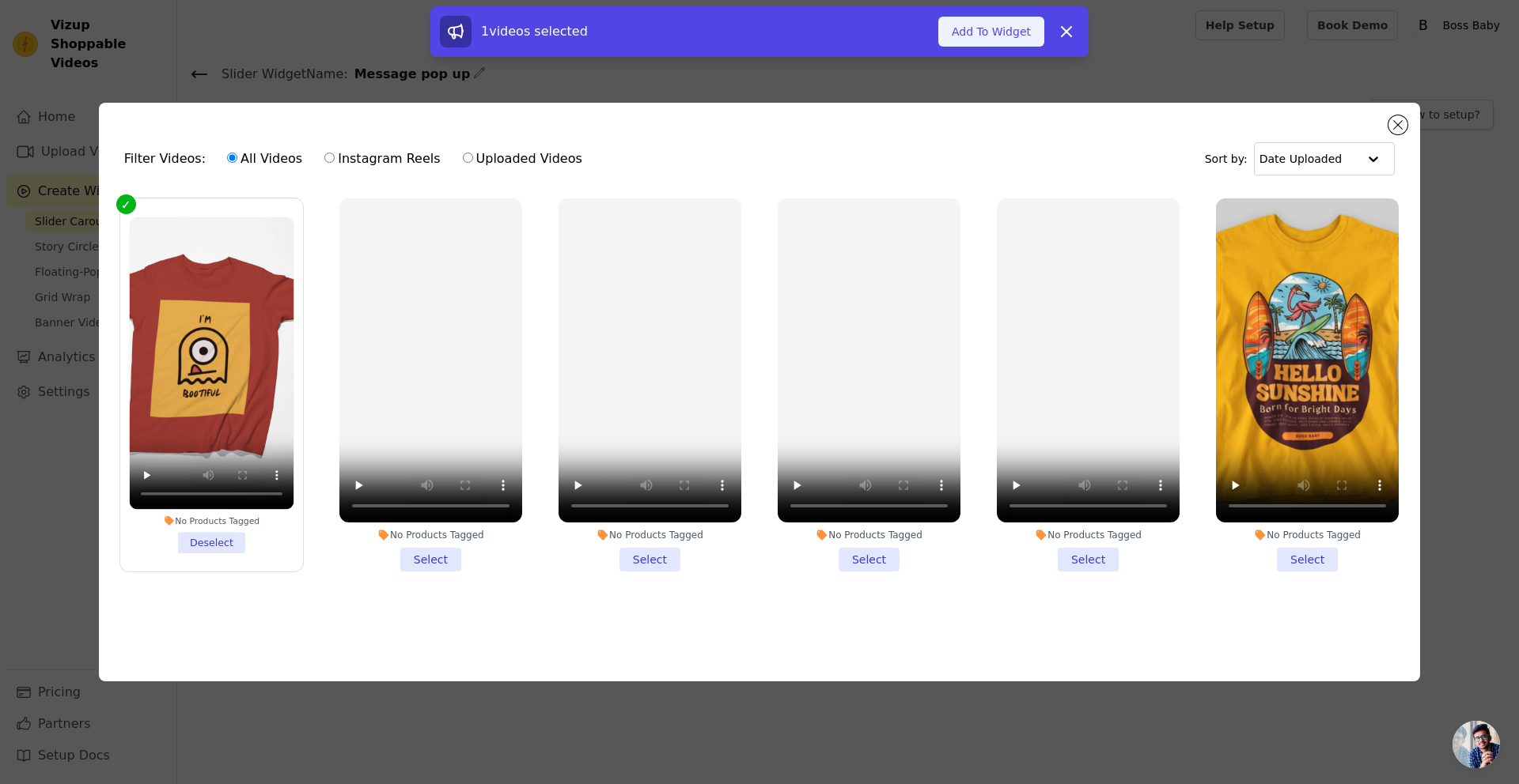
click at [1006, 27] on button "Add To Widget" at bounding box center [991, 31] width 106 height 30
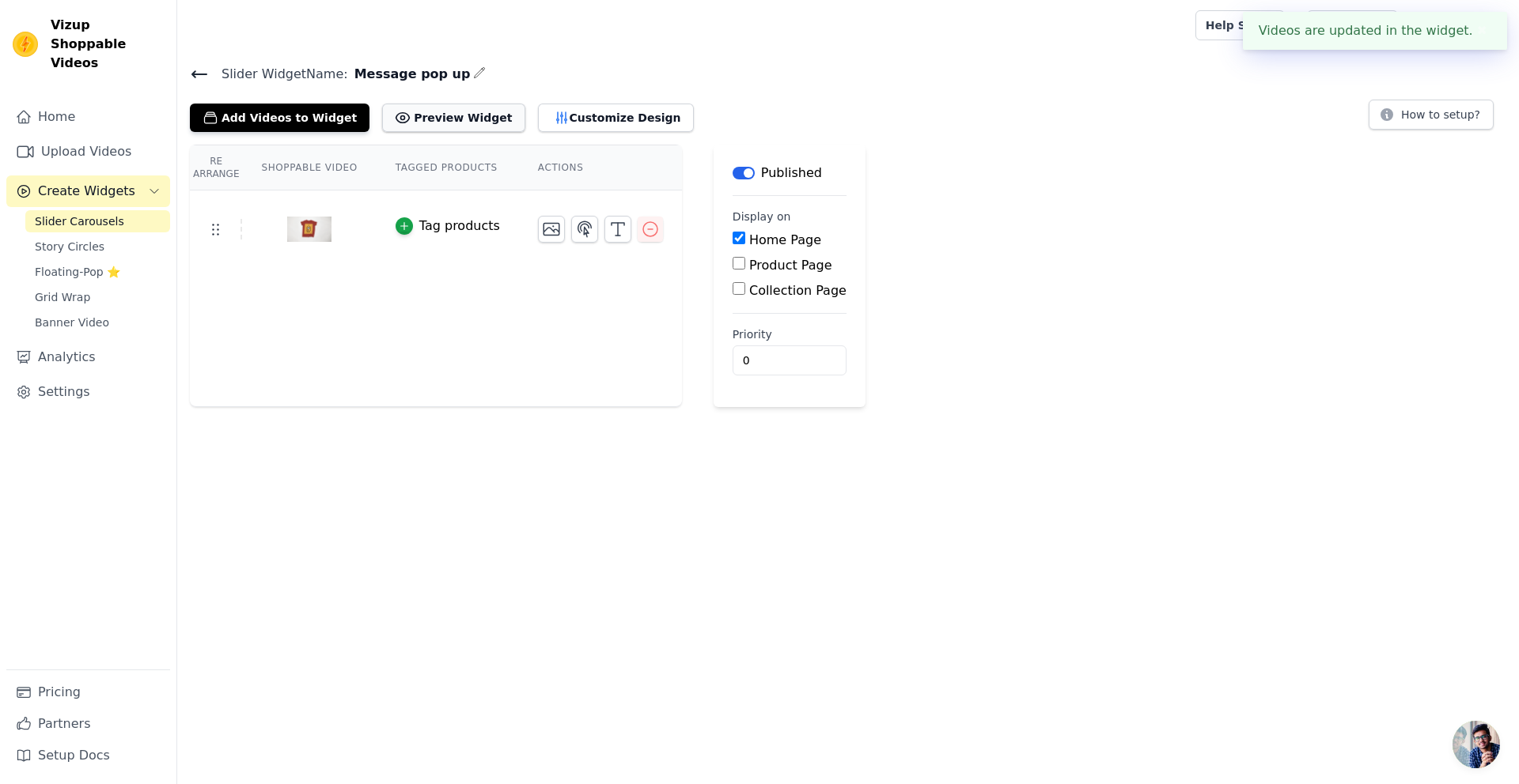
click at [437, 116] on button "Preview Widget" at bounding box center [454, 118] width 142 height 29
click at [651, 234] on icon "button" at bounding box center [650, 229] width 19 height 19
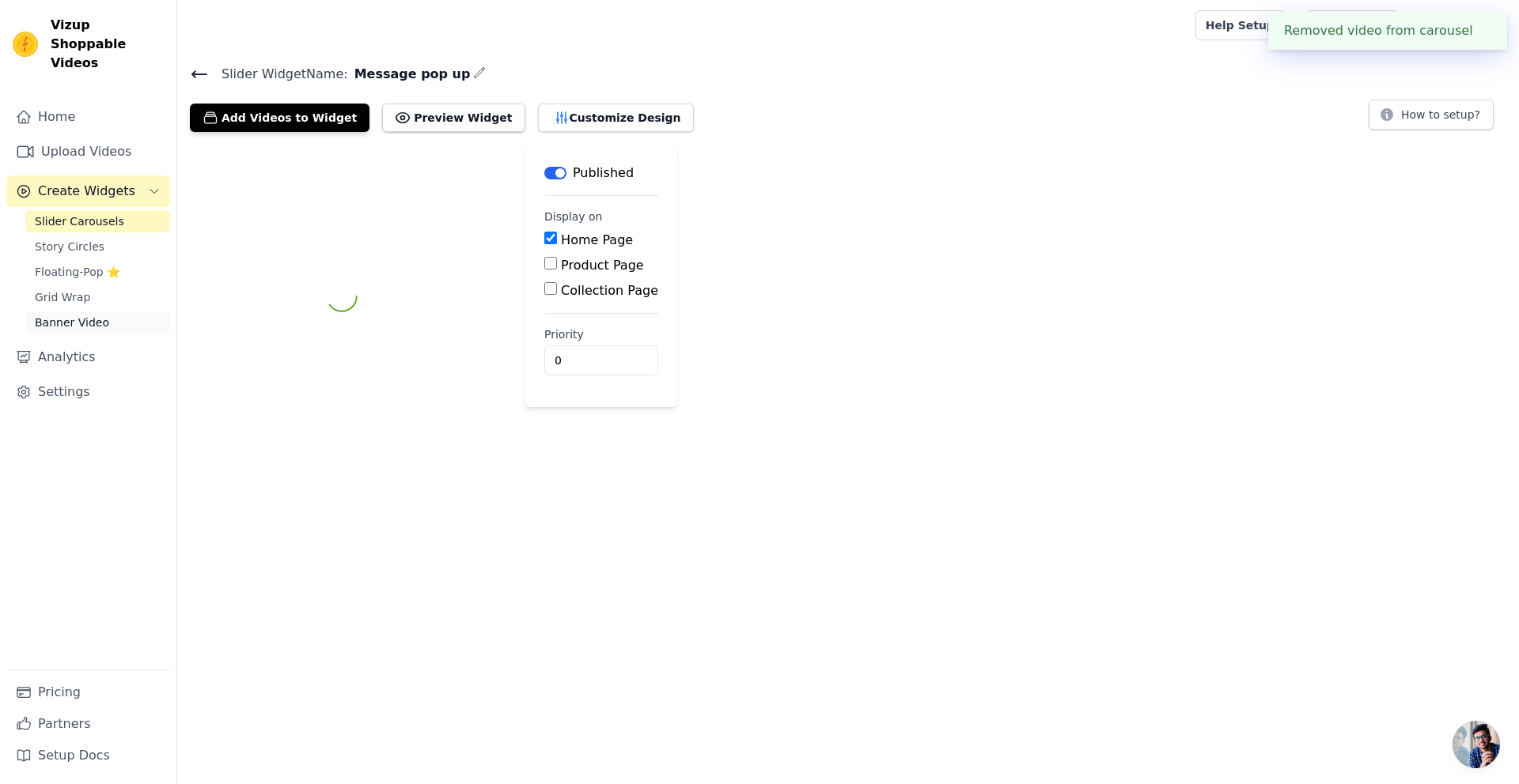
click at [107, 312] on link "Banner Video" at bounding box center [97, 322] width 145 height 22
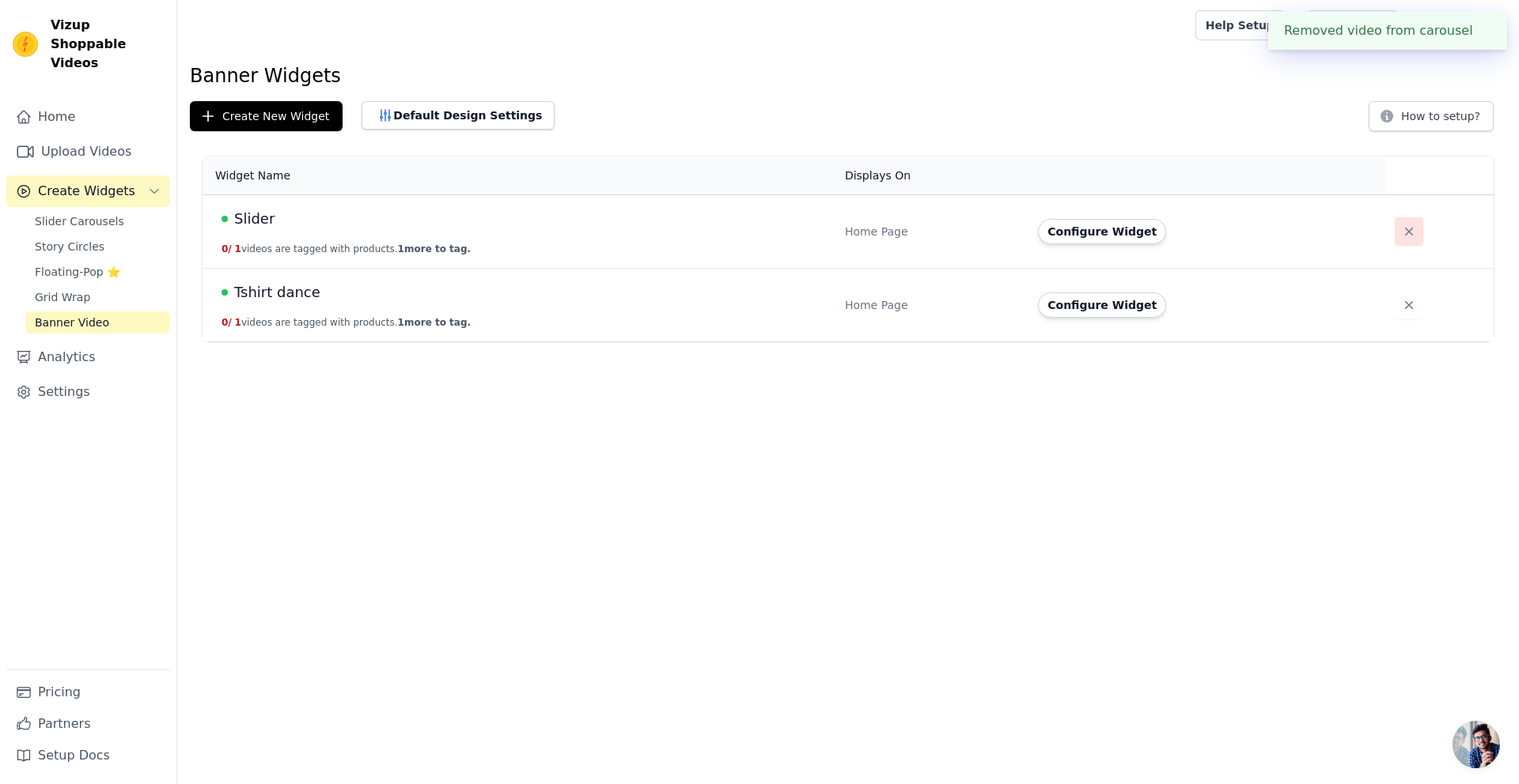
click at [1401, 226] on icon "button" at bounding box center [1408, 231] width 16 height 16
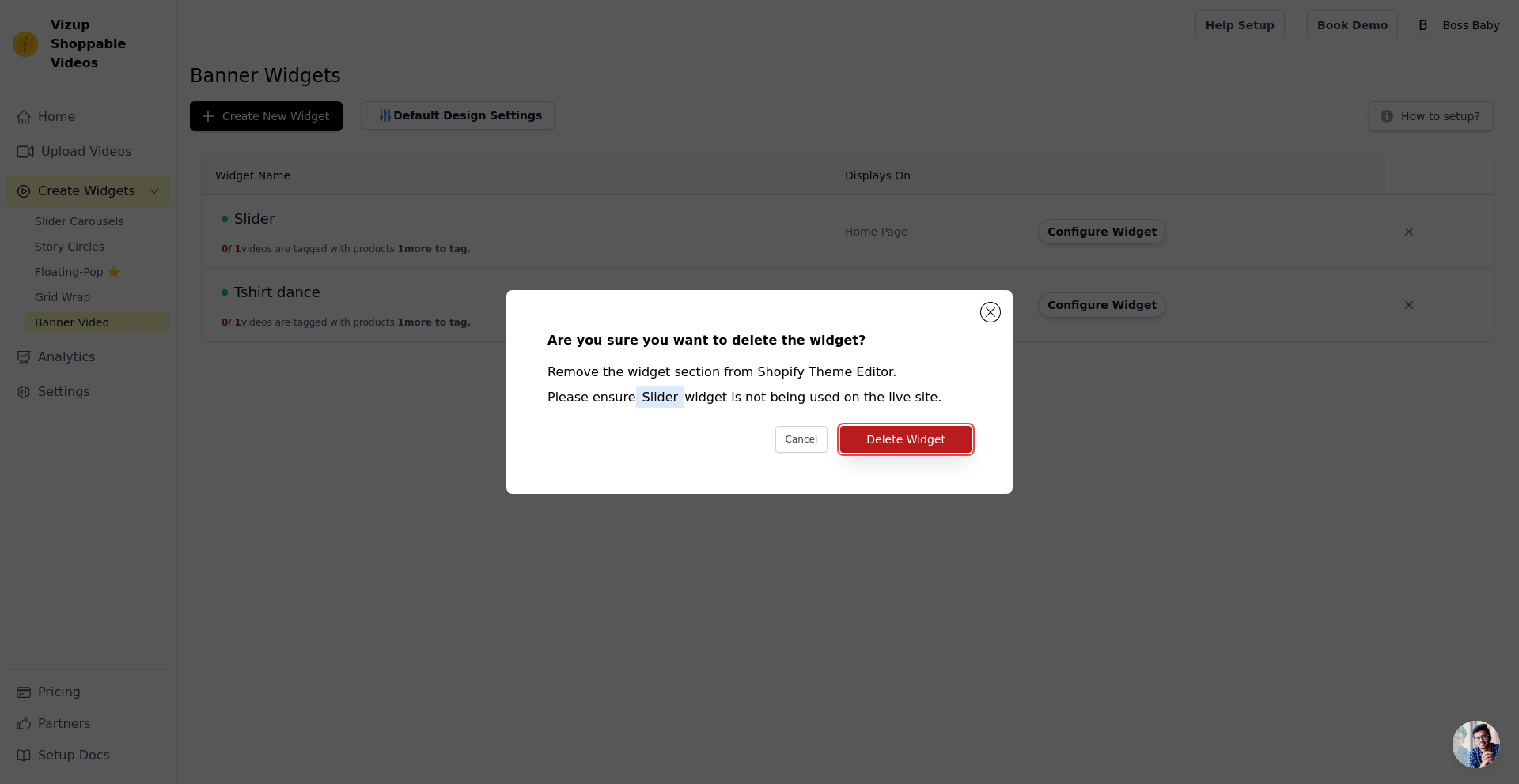
click at [961, 446] on button "Delete Widget" at bounding box center [906, 439] width 131 height 27
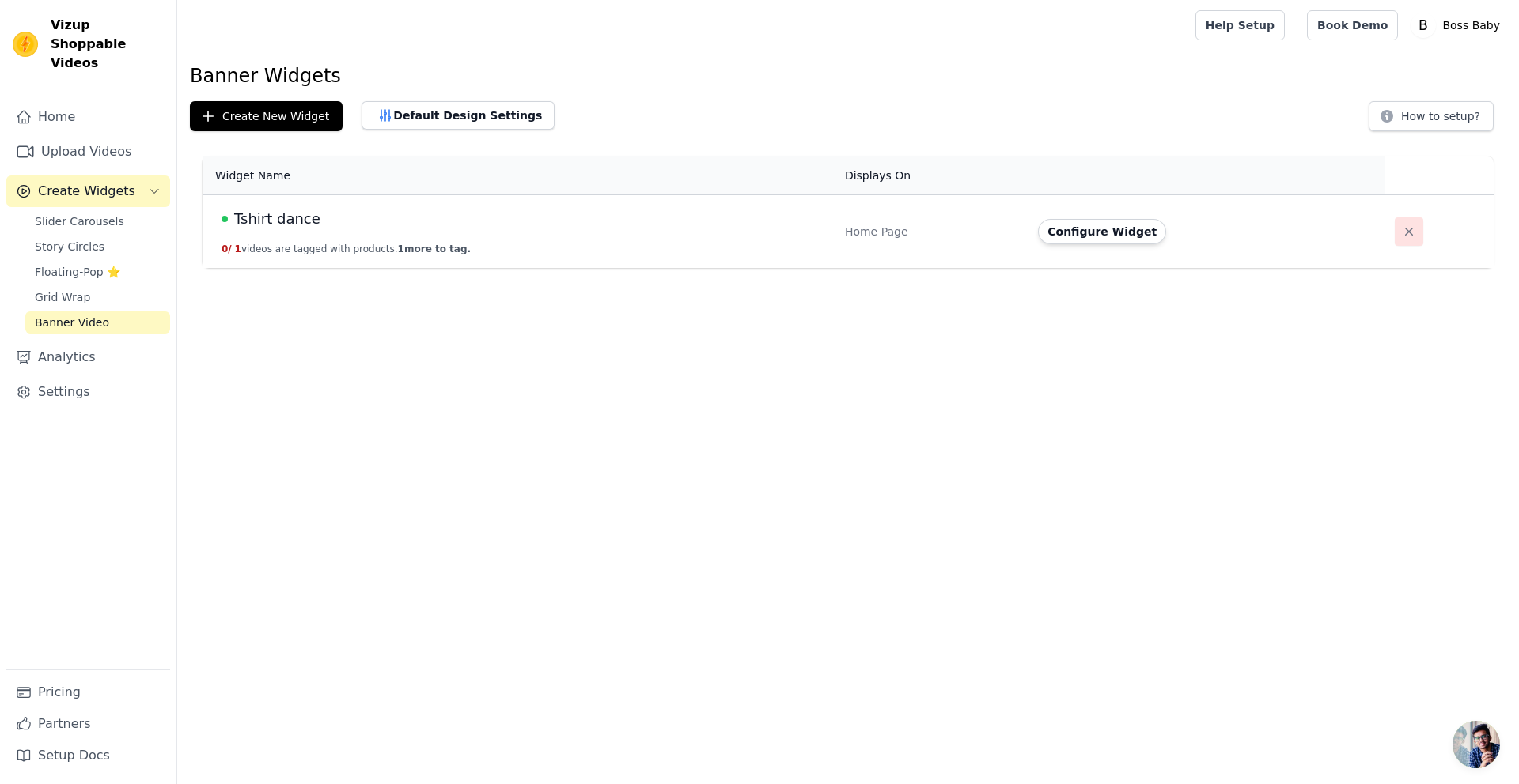
click at [1395, 228] on button "button" at bounding box center [1408, 232] width 29 height 29
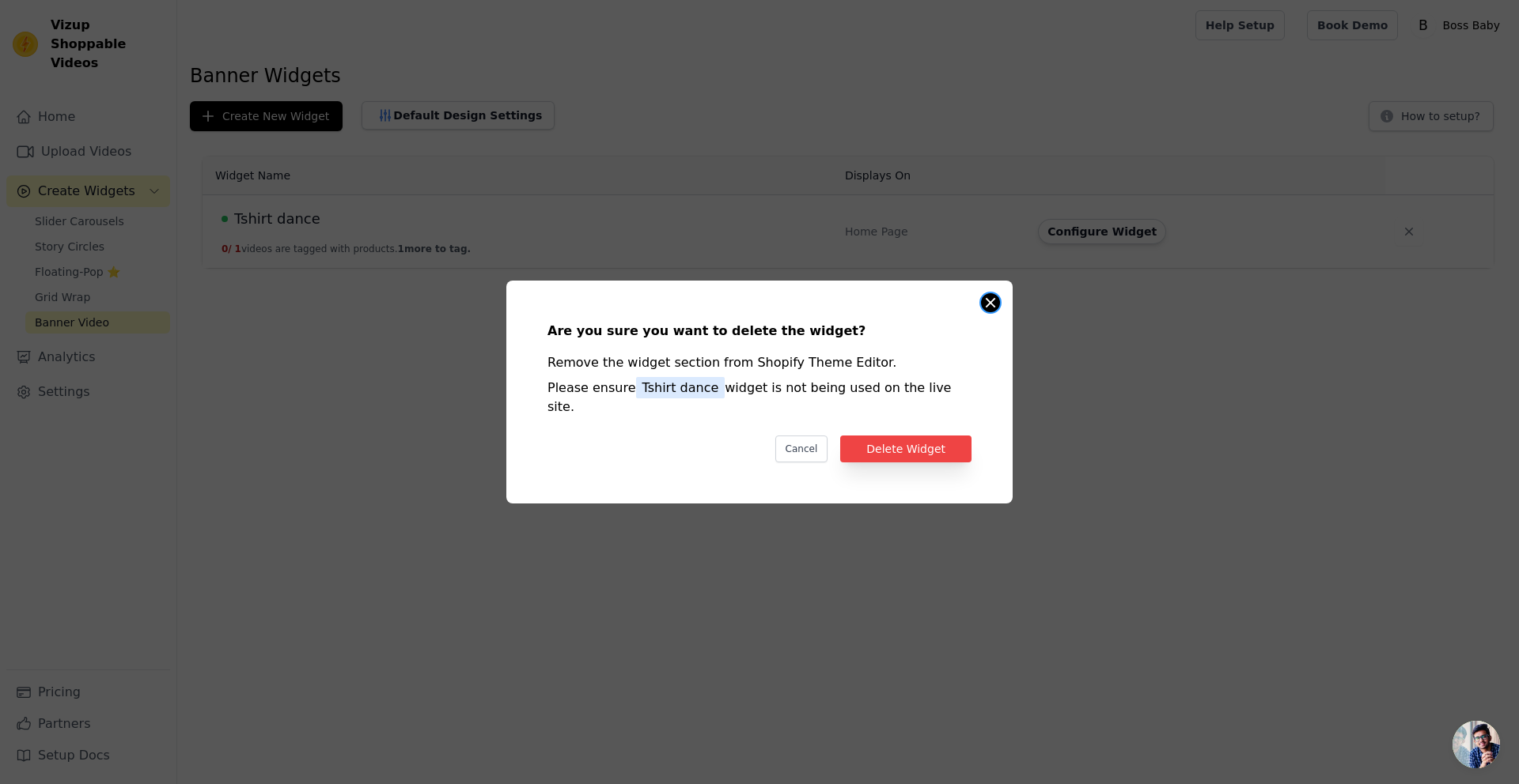
click at [991, 313] on button "Close modal" at bounding box center [990, 302] width 19 height 19
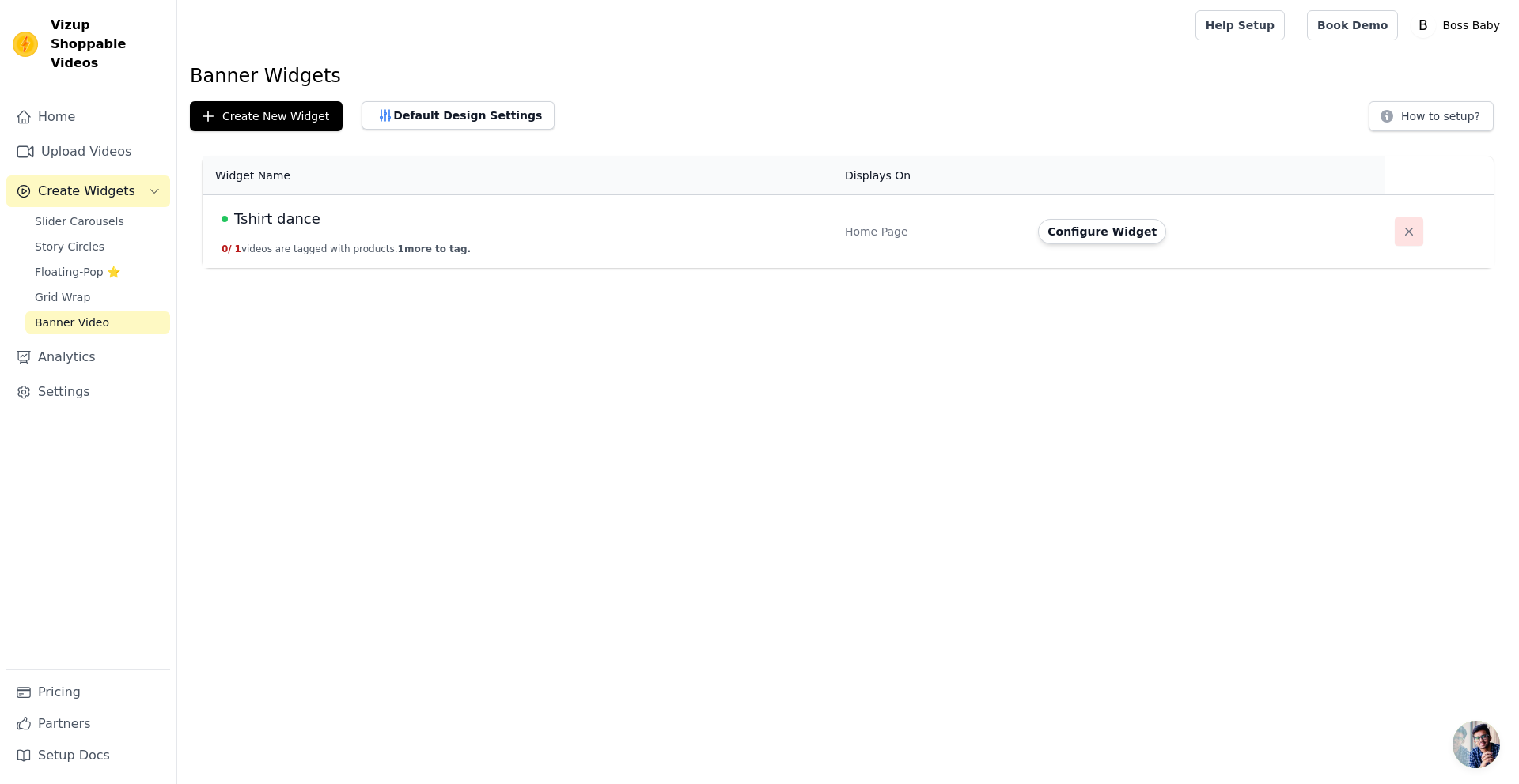
click at [1395, 224] on button "button" at bounding box center [1408, 232] width 29 height 29
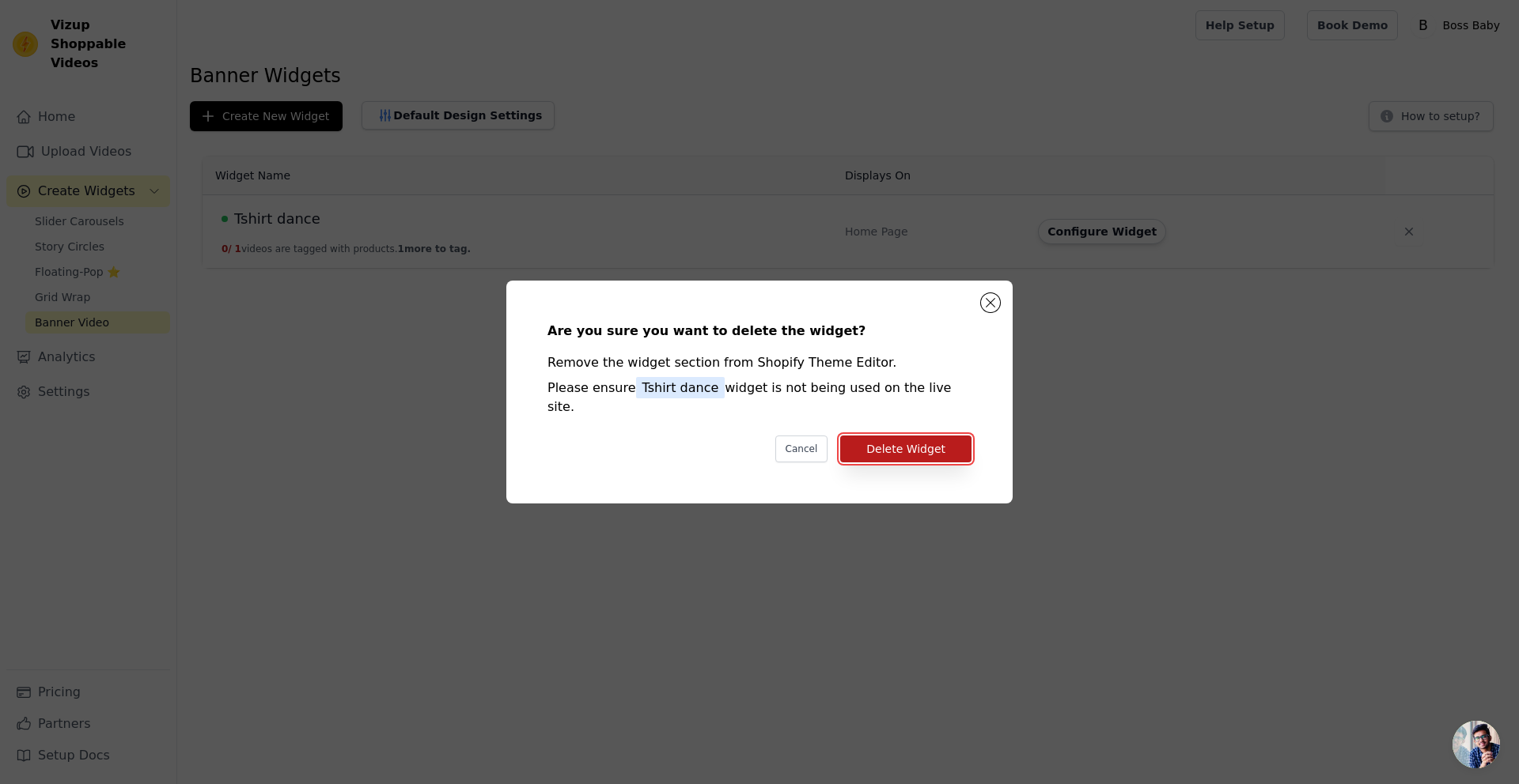
click at [946, 436] on button "Delete Widget" at bounding box center [906, 448] width 131 height 27
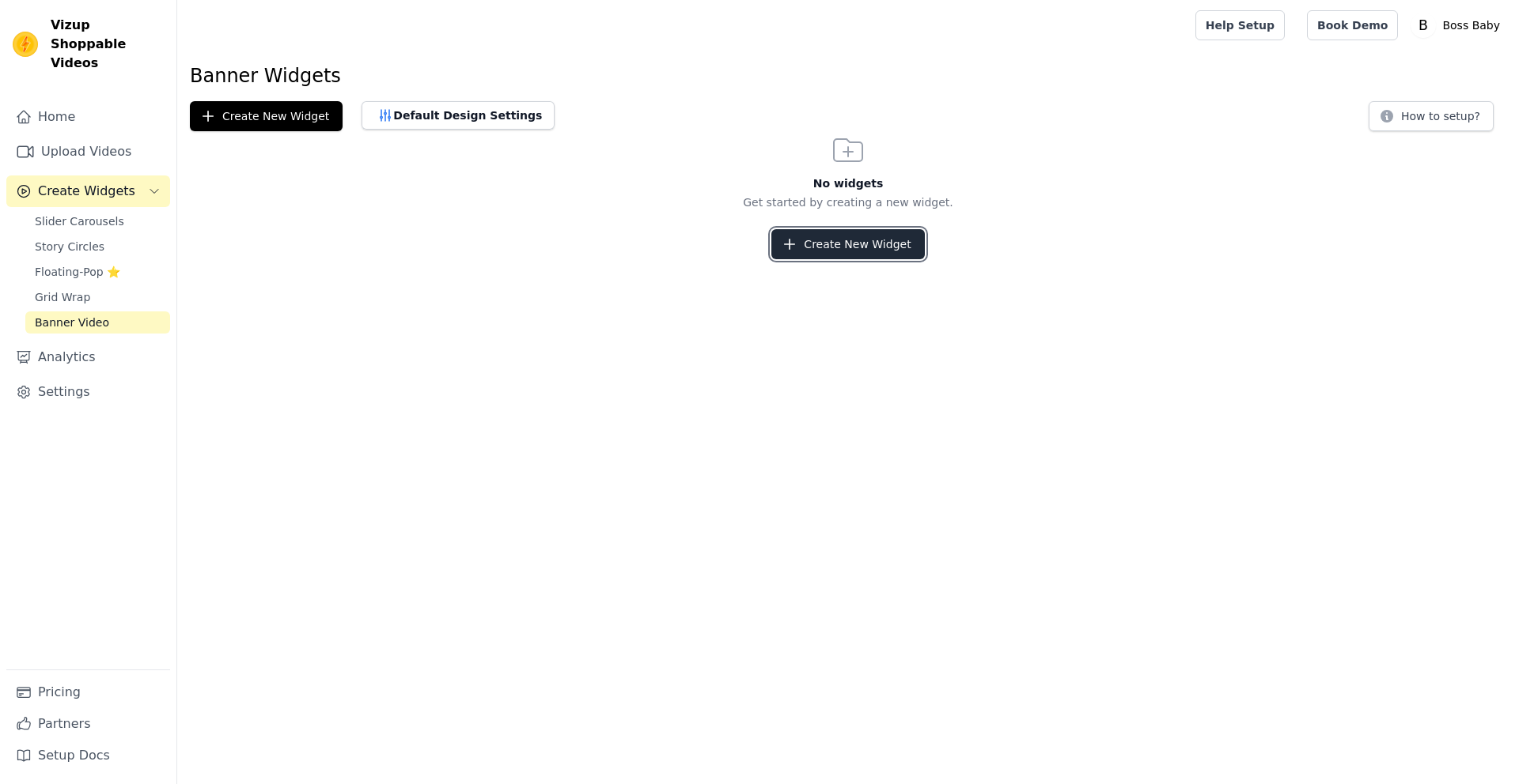
click at [809, 244] on button "Create New Widget" at bounding box center [848, 244] width 152 height 30
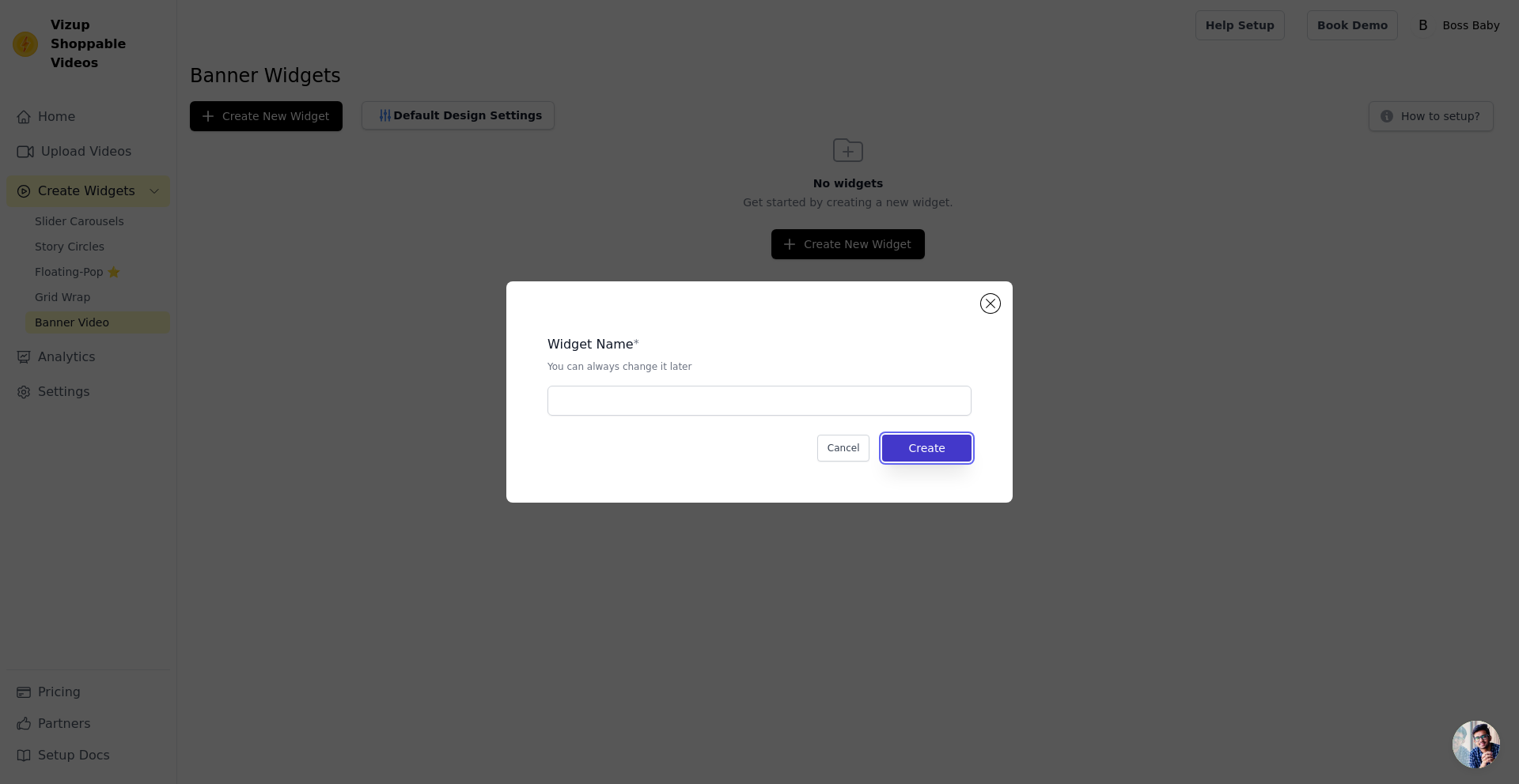
click at [948, 439] on button "Create" at bounding box center [926, 448] width 89 height 27
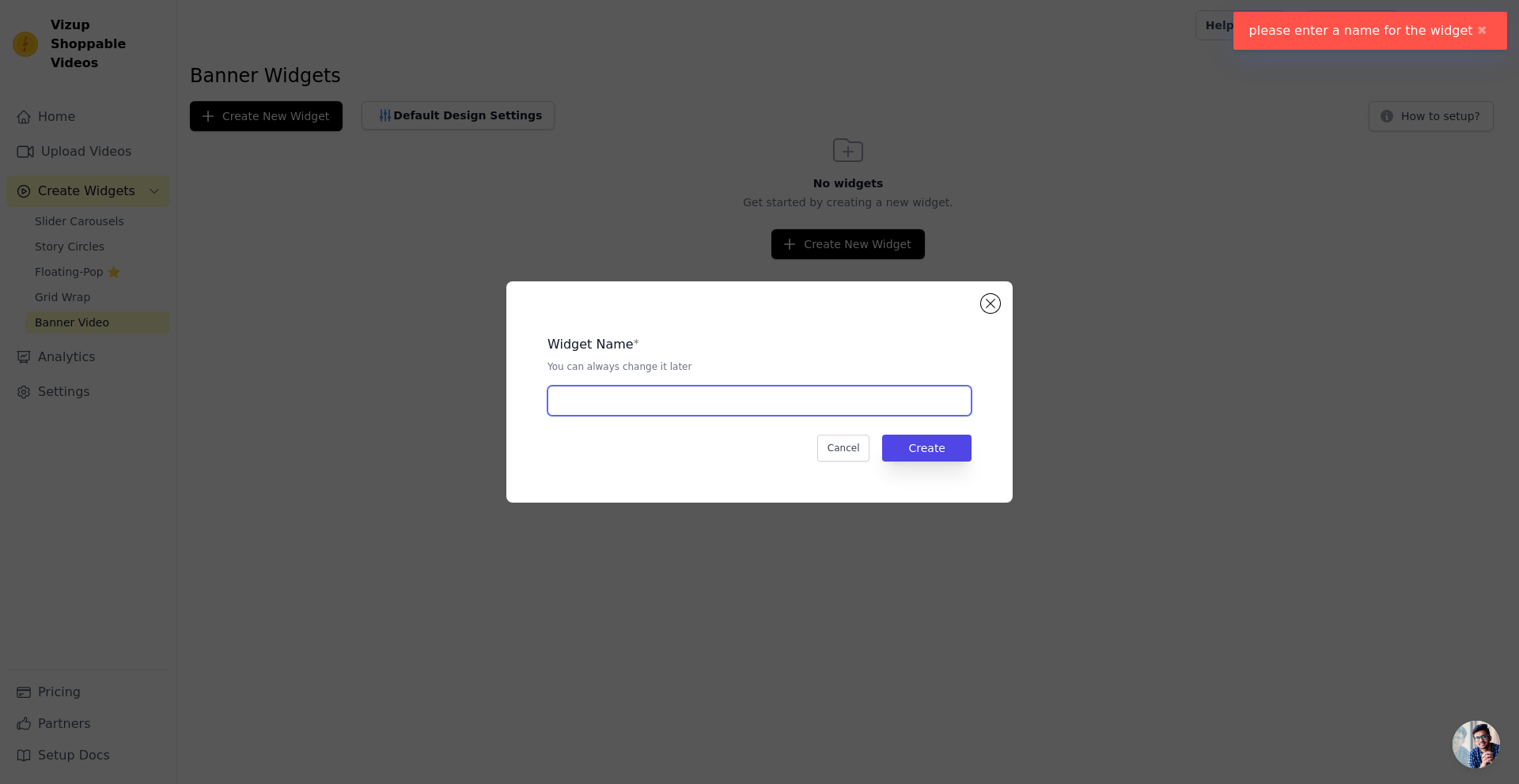
click at [833, 399] on input "text" at bounding box center [760, 401] width 424 height 30
type input "aA"
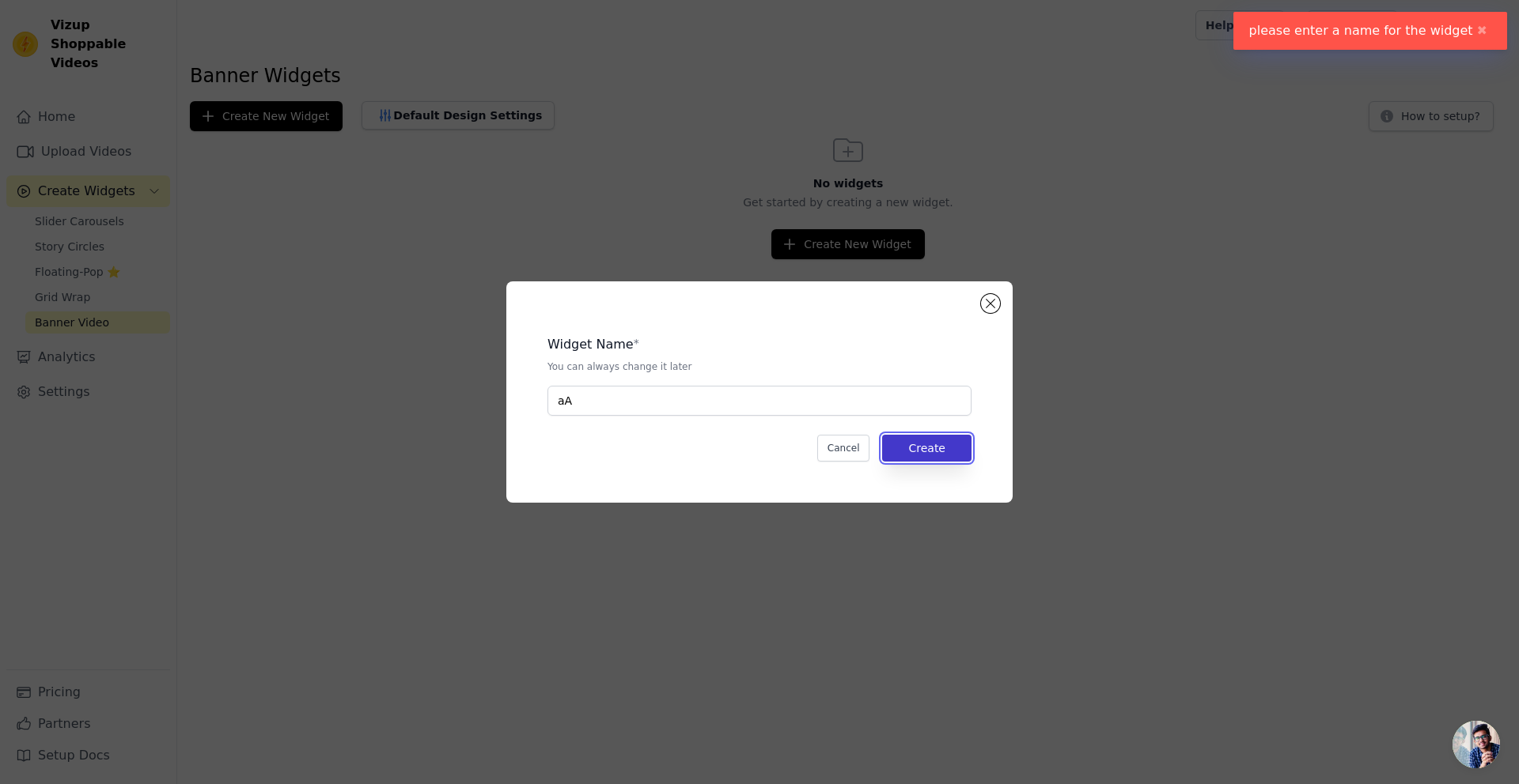
click at [942, 453] on button "Create" at bounding box center [926, 448] width 89 height 27
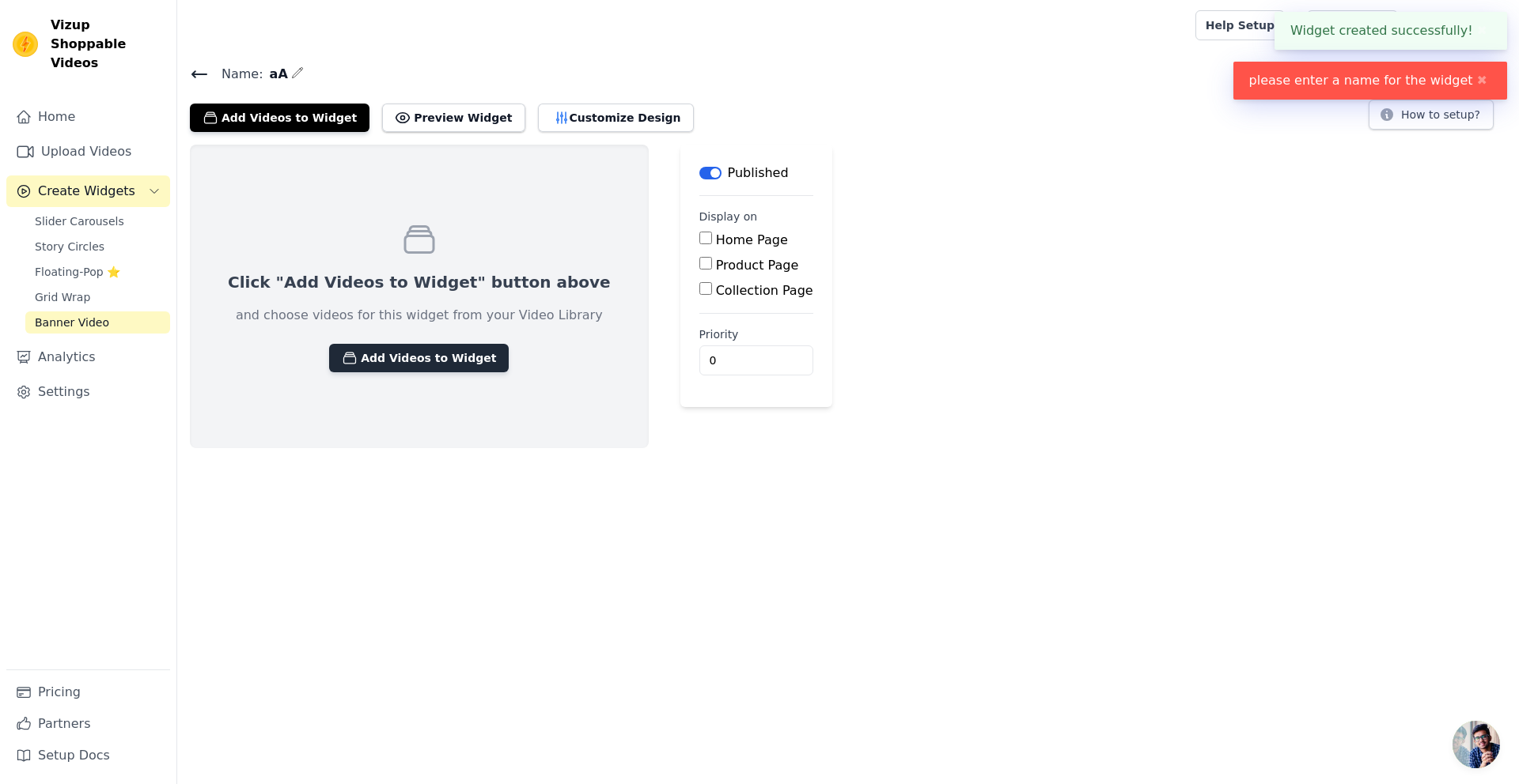
click at [423, 352] on button "Add Videos to Widget" at bounding box center [418, 358] width 179 height 29
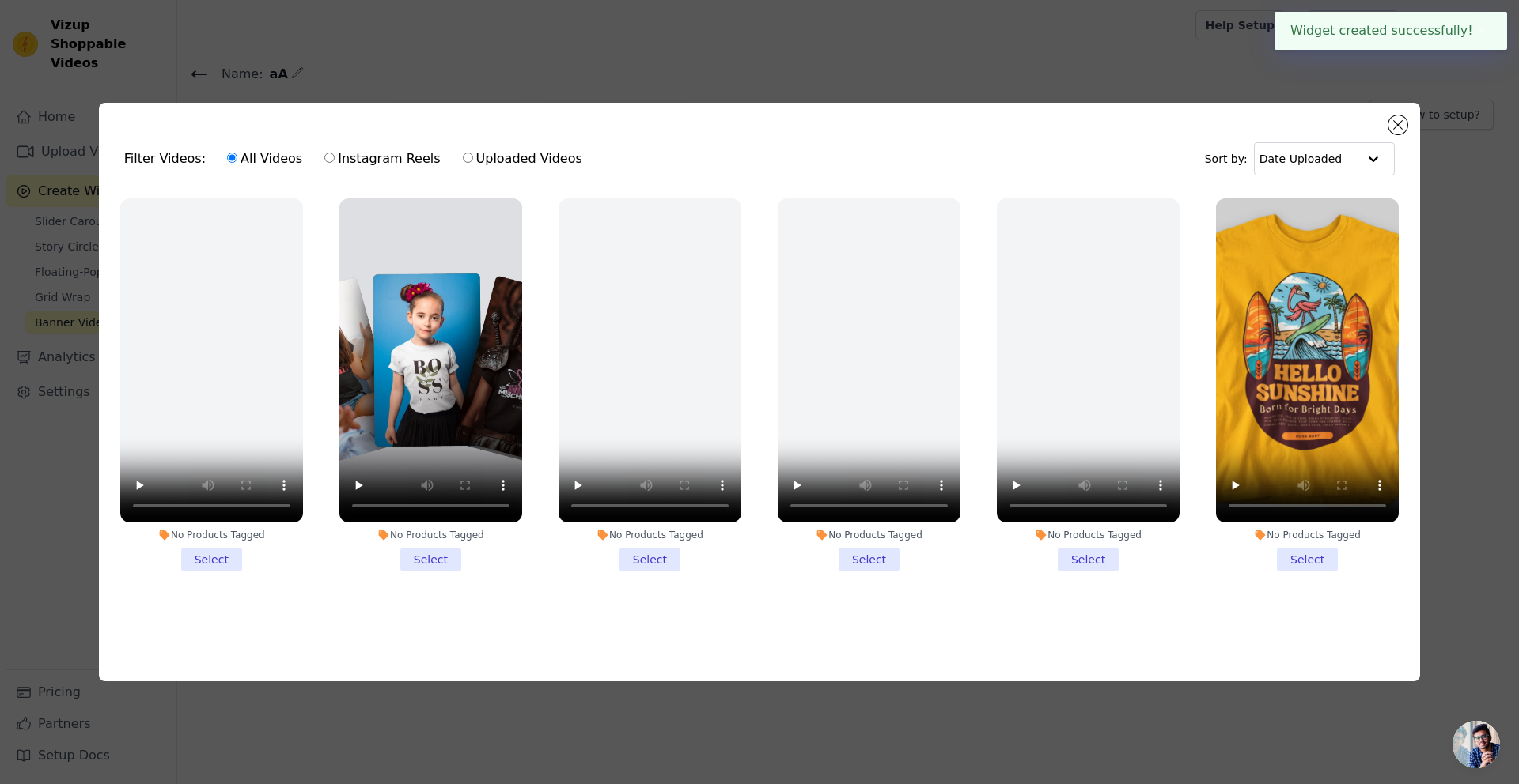
click at [457, 559] on li "No Products Tagged Select" at bounding box center [430, 385] width 183 height 374
click at [0, 0] on input "No Products Tagged Select" at bounding box center [0, 0] width 0 height 0
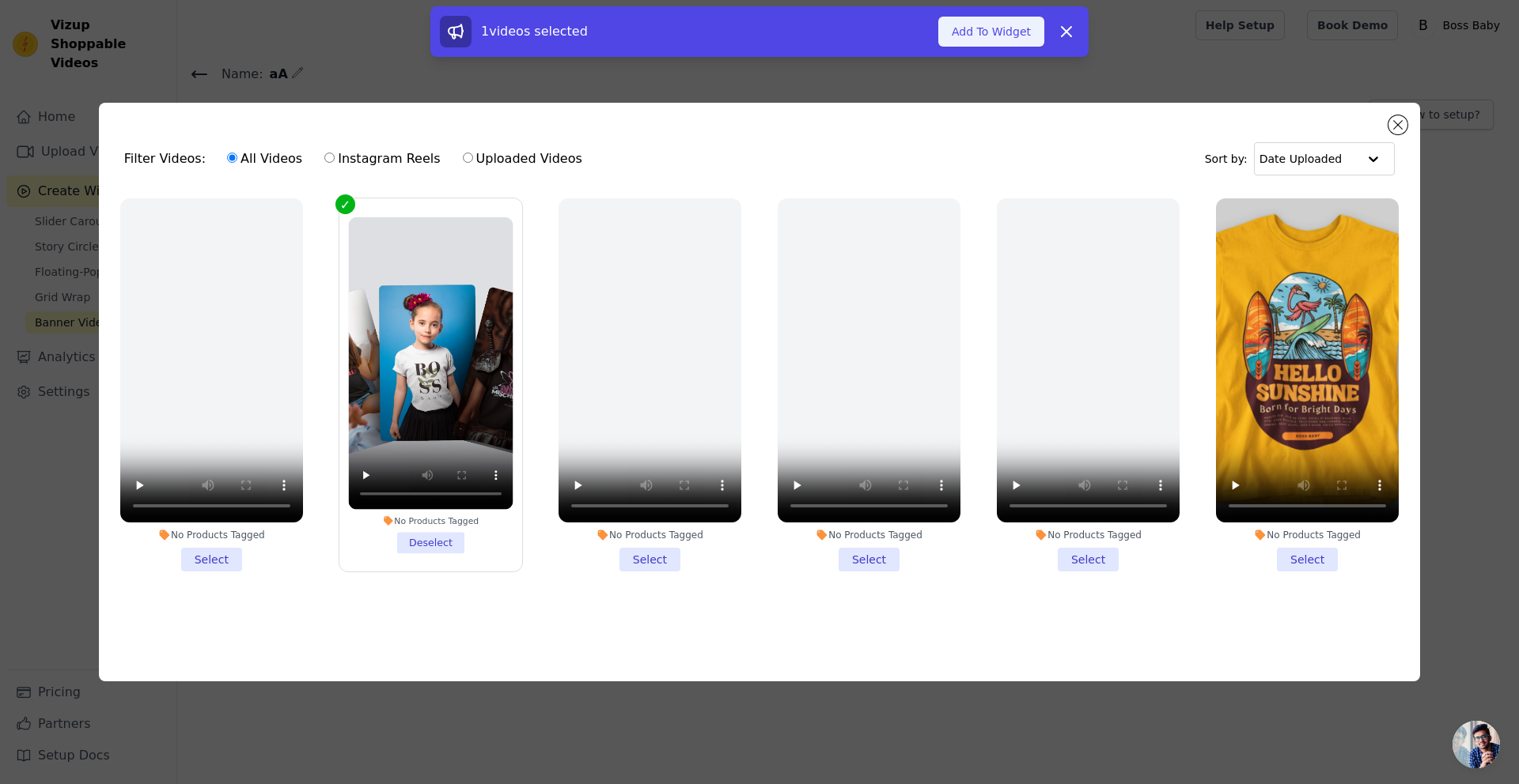
click at [995, 29] on button "Add To Widget" at bounding box center [991, 31] width 106 height 30
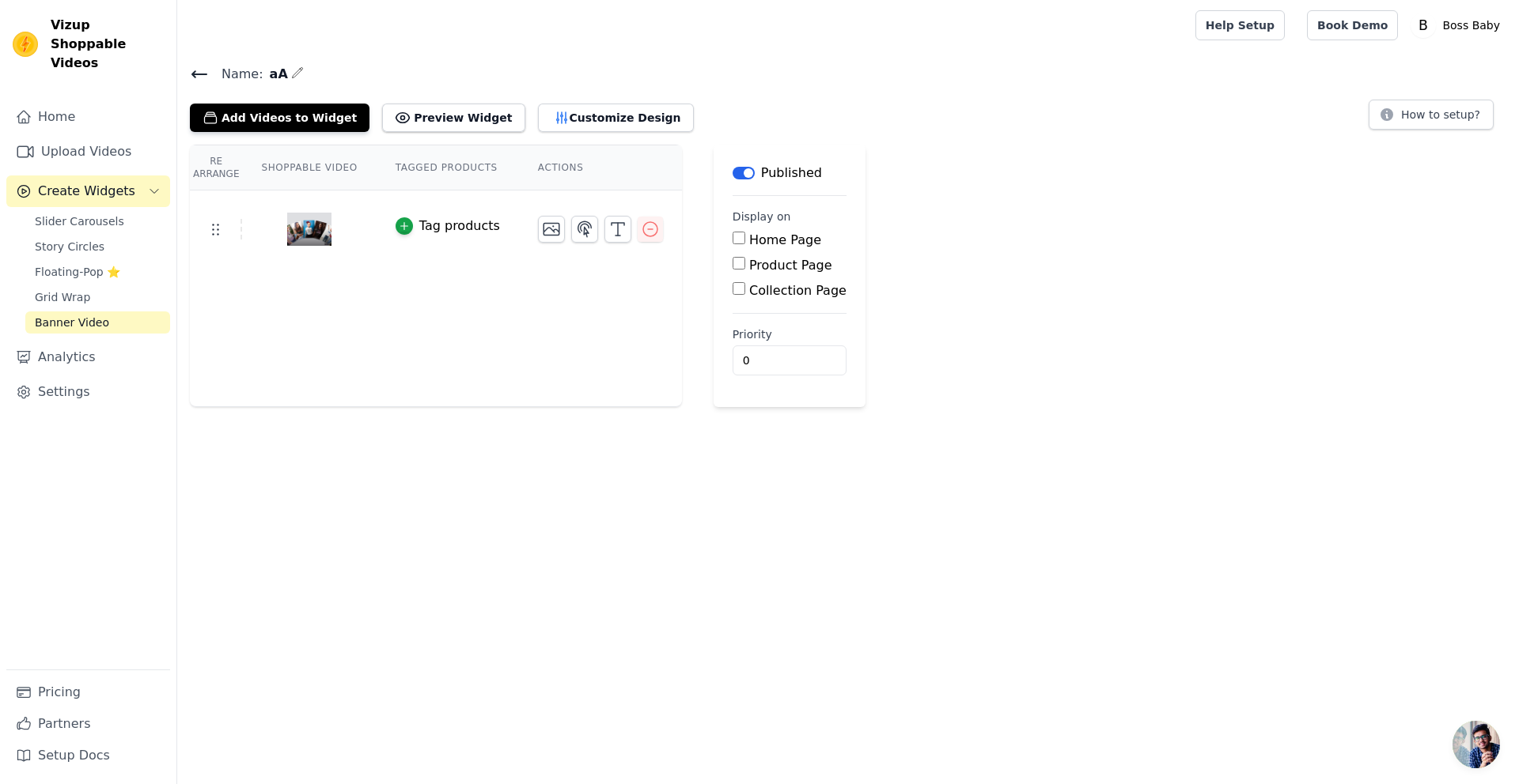
click at [736, 237] on input "Home Page" at bounding box center [739, 237] width 12 height 12
checkbox input "true"
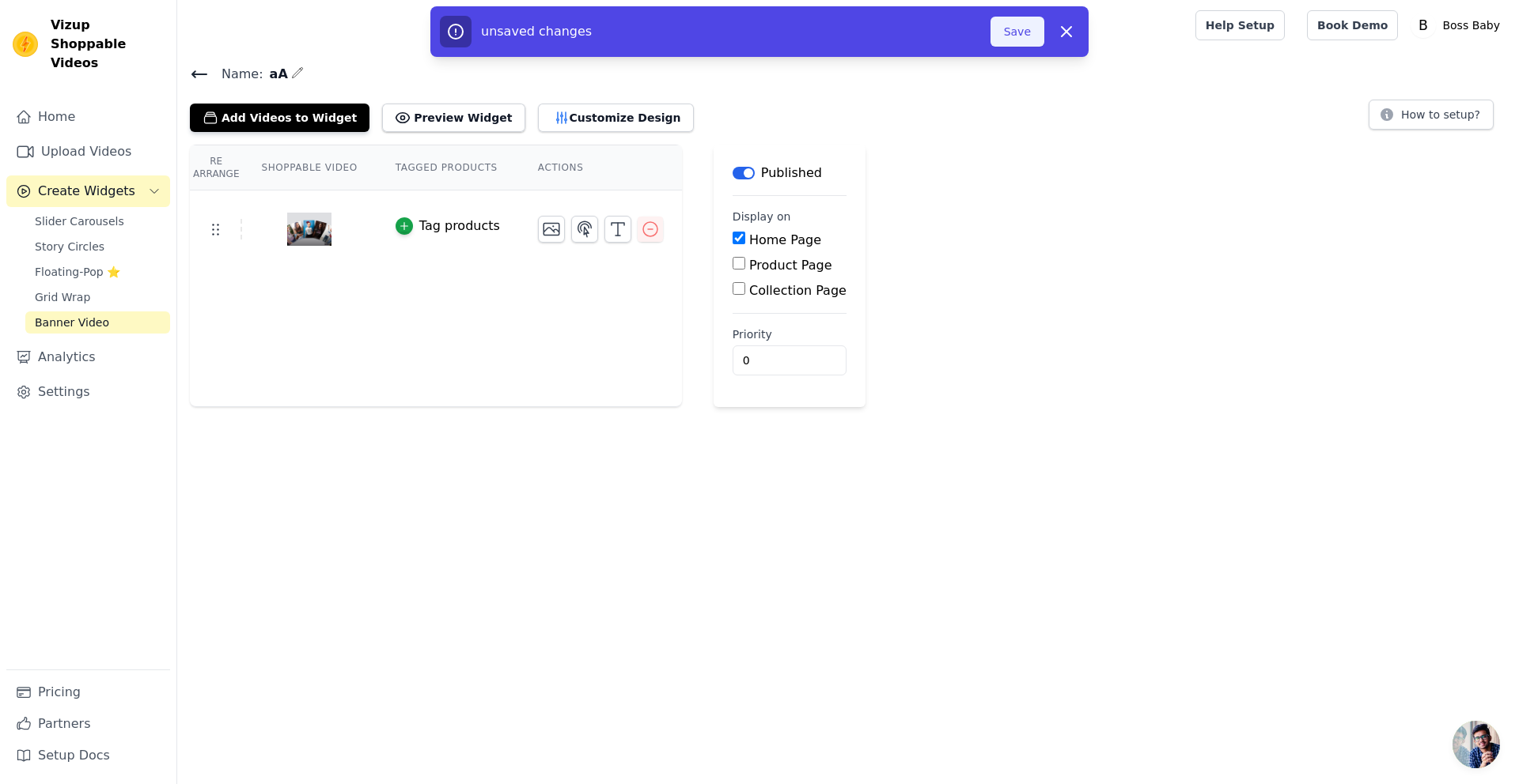
click at [1027, 27] on button "Save" at bounding box center [1018, 31] width 54 height 30
